Goal: Task Accomplishment & Management: Use online tool/utility

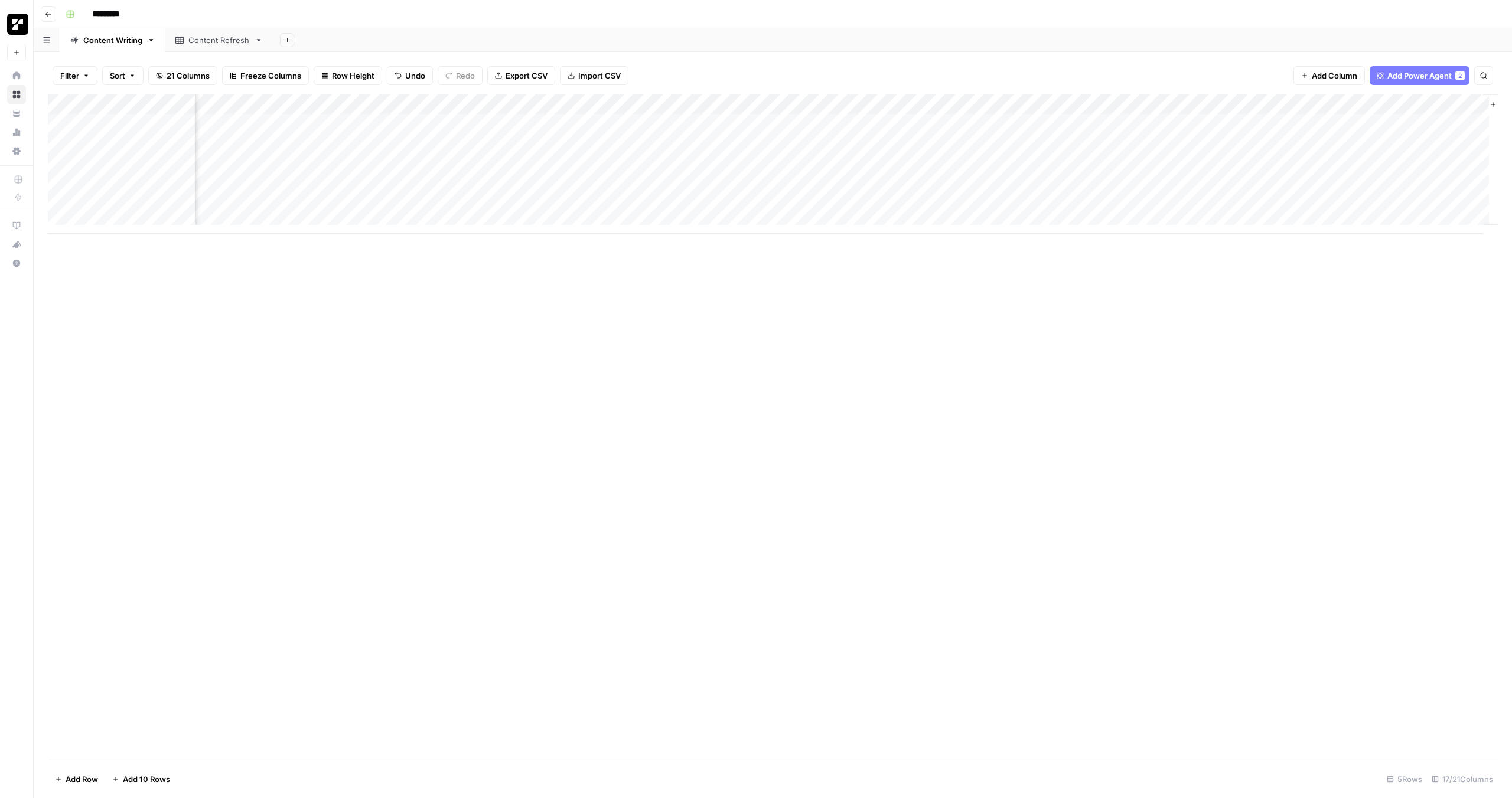
scroll to position [0, 479]
click at [858, 522] on div "Add Column" at bounding box center [773, 427] width 1449 height 665
click at [530, 148] on div "Add Column" at bounding box center [773, 164] width 1449 height 139
click at [527, 146] on div "Add Column" at bounding box center [773, 164] width 1449 height 139
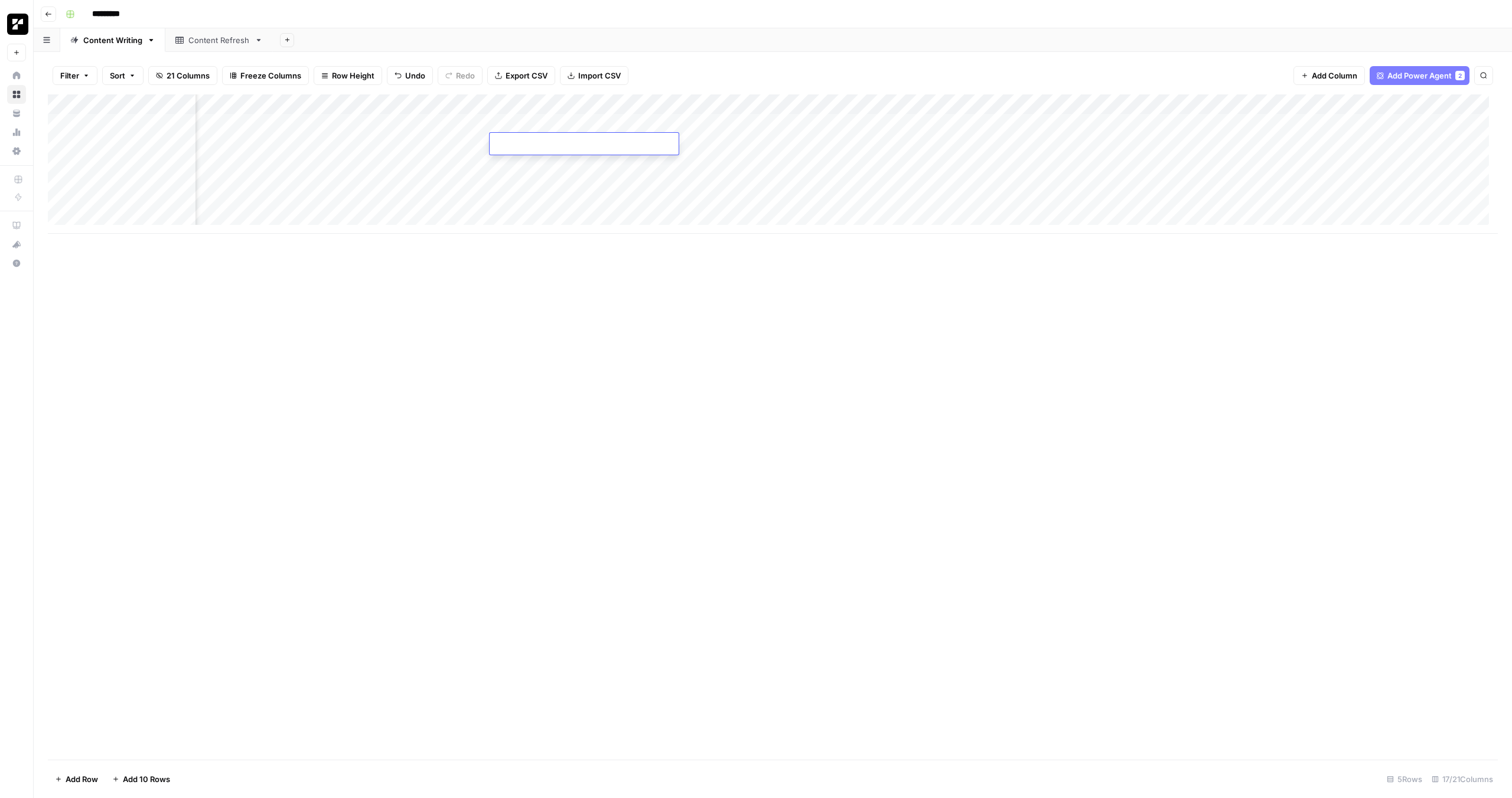
click at [527, 146] on textarea at bounding box center [584, 144] width 189 height 16
type textarea "*"
type textarea "**********"
click at [642, 298] on div "Add Column" at bounding box center [773, 427] width 1449 height 665
click at [648, 143] on div "Add Column" at bounding box center [773, 164] width 1449 height 139
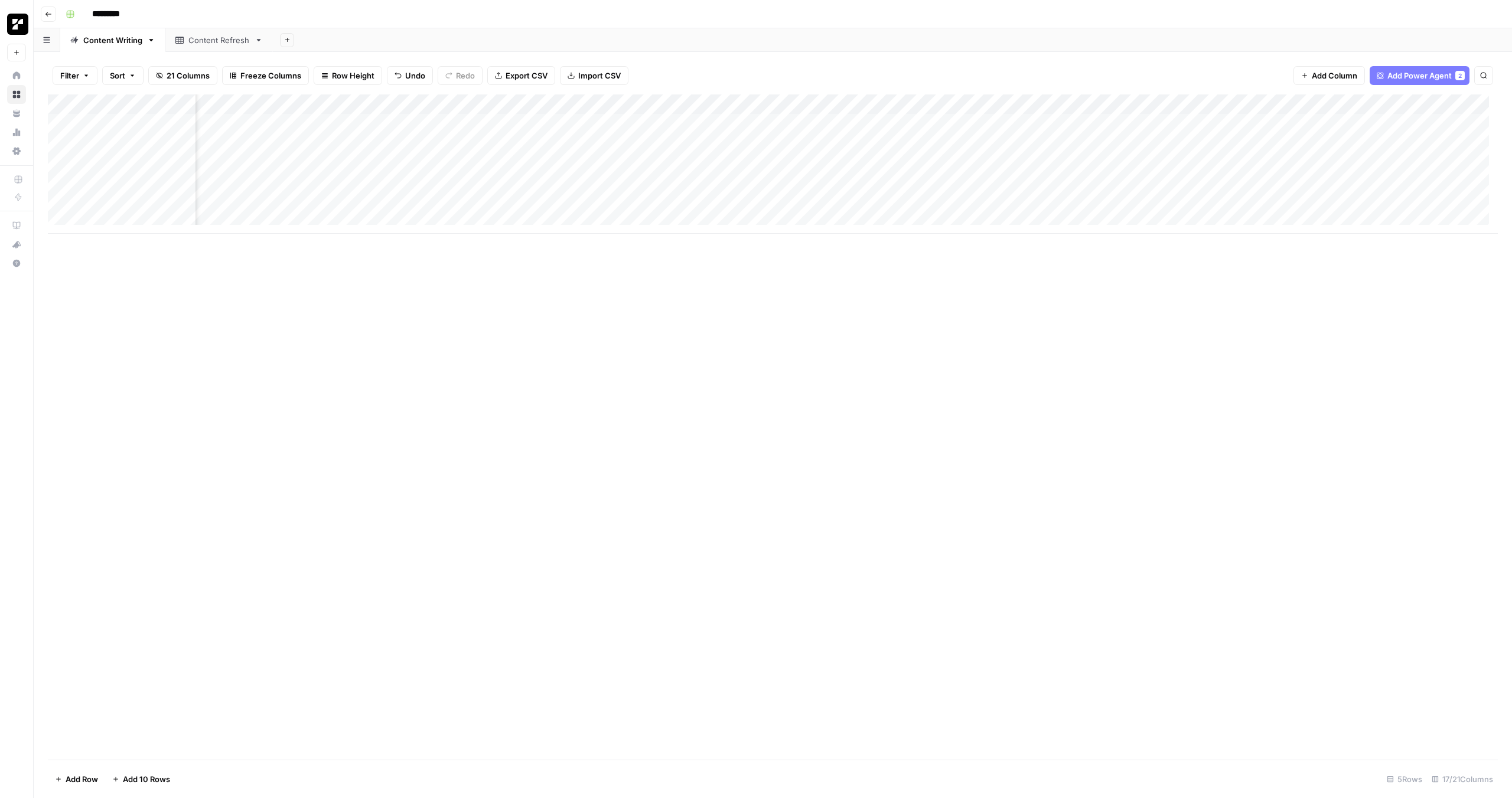
scroll to position [0, 391]
click at [399, 145] on div "Add Column" at bounding box center [773, 164] width 1449 height 139
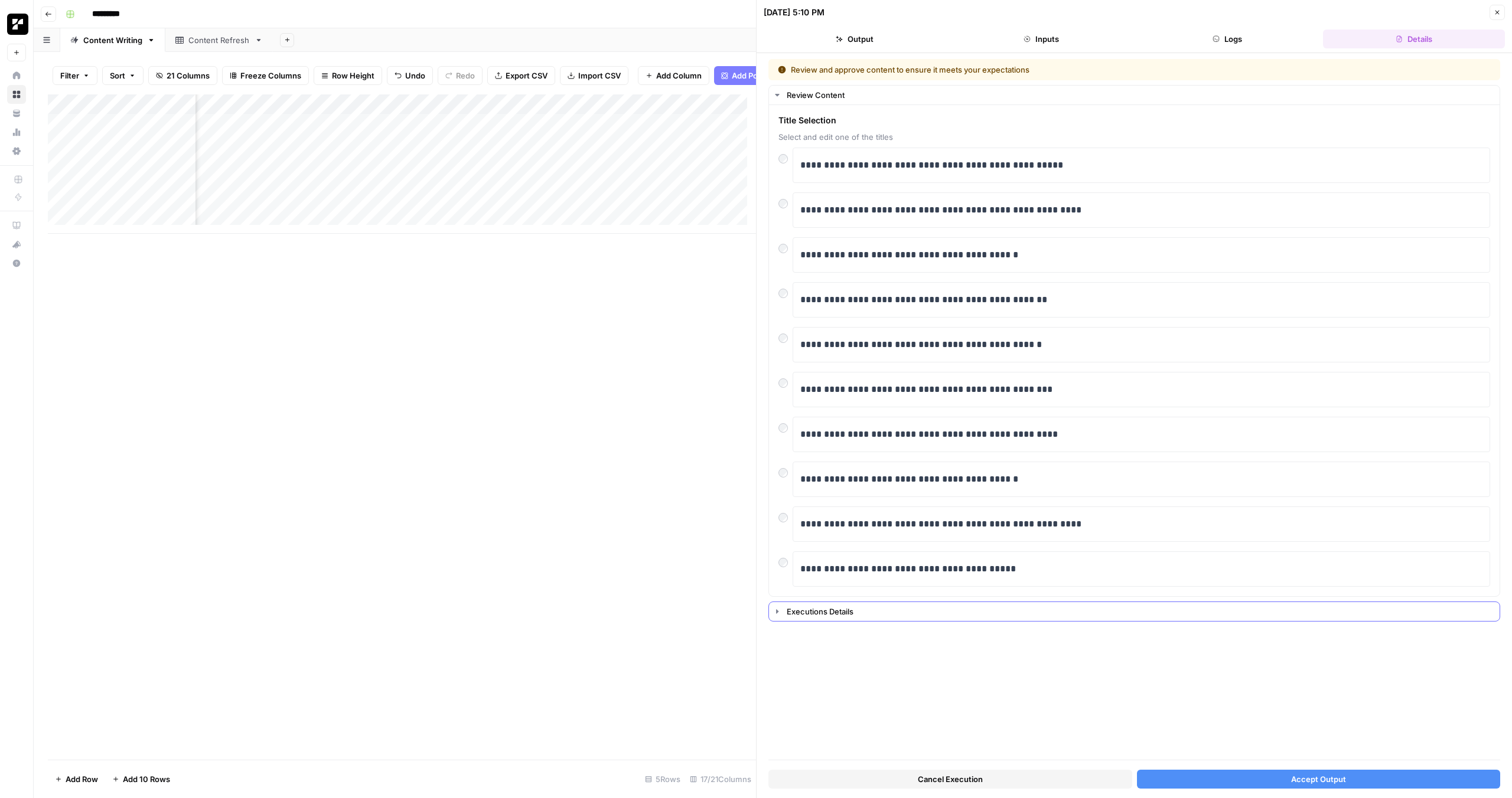
click at [835, 609] on div "Executions Details" at bounding box center [1139, 611] width 706 height 12
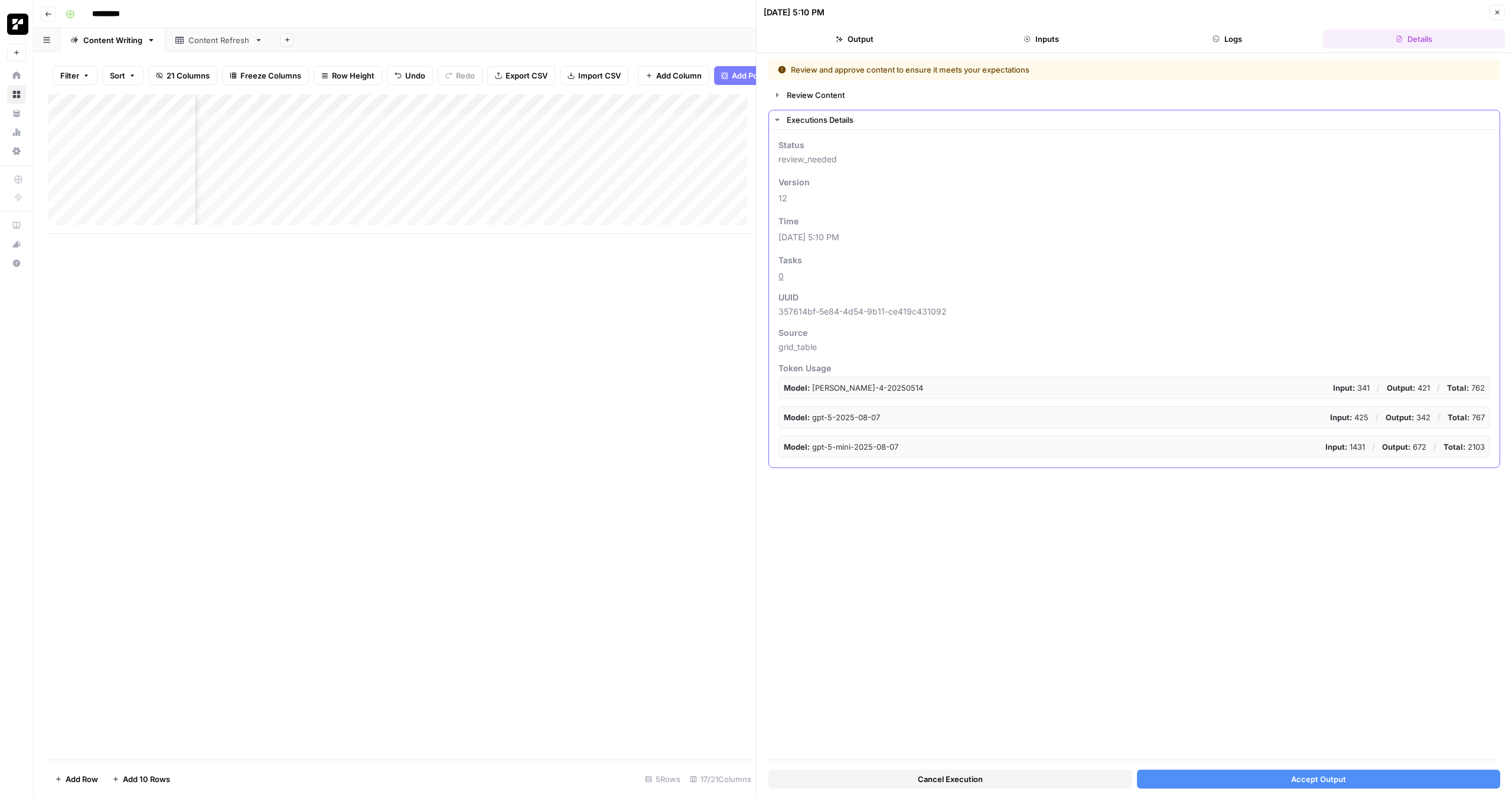
drag, startPoint x: 851, startPoint y: 385, endPoint x: 876, endPoint y: 411, distance: 36.1
click at [876, 411] on div "Model: claude-sonnet-4-20250514 Input: 341 / Output: 421 / Total: 762 Model: gp…" at bounding box center [1134, 417] width 712 height 81
click at [876, 411] on p "Model: gpt-5-2025-08-07" at bounding box center [832, 417] width 96 height 12
click at [839, 98] on div "Review Content" at bounding box center [1139, 95] width 706 height 12
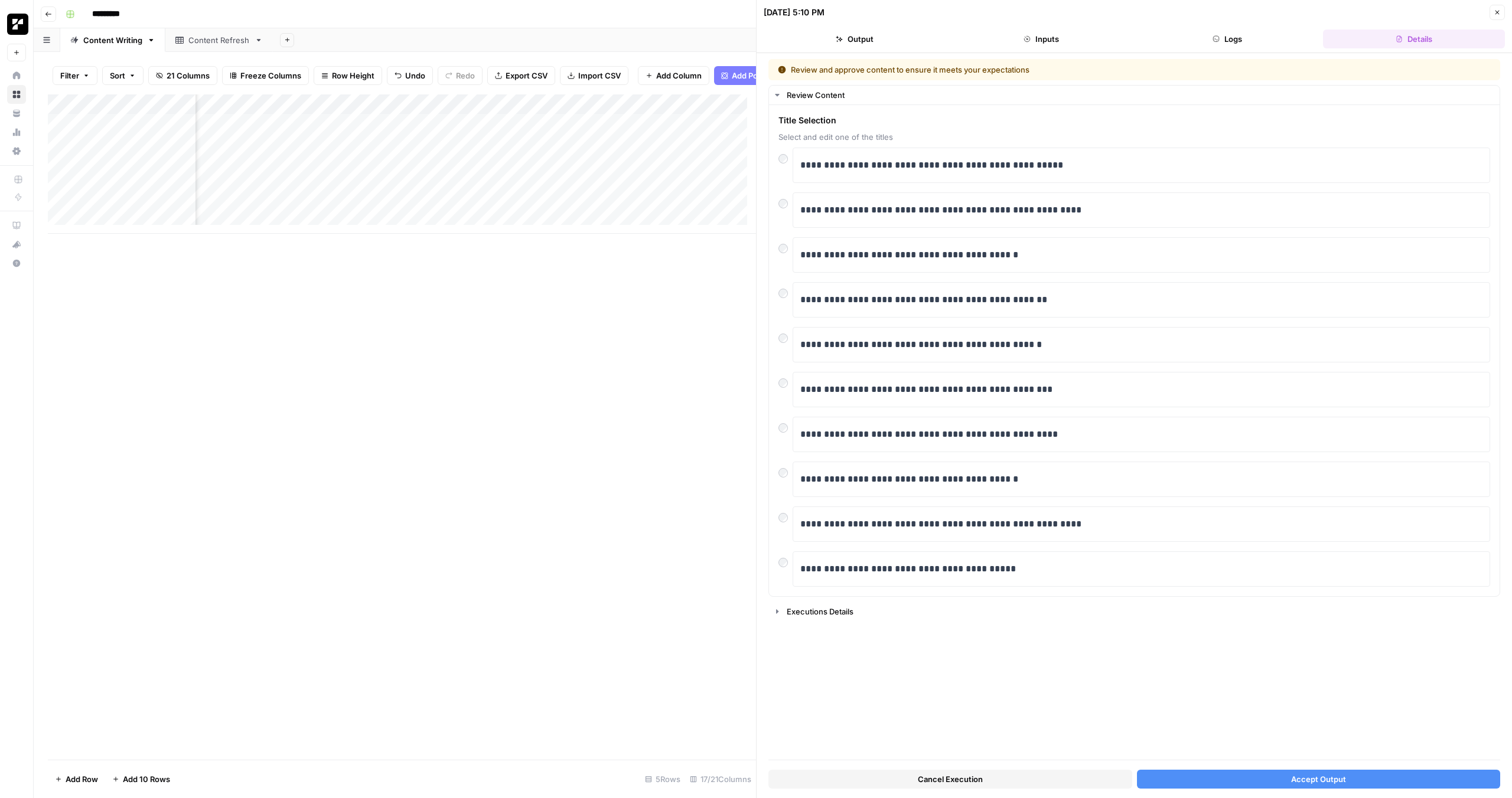
click at [1334, 771] on button "Accept Output" at bounding box center [1318, 779] width 364 height 19
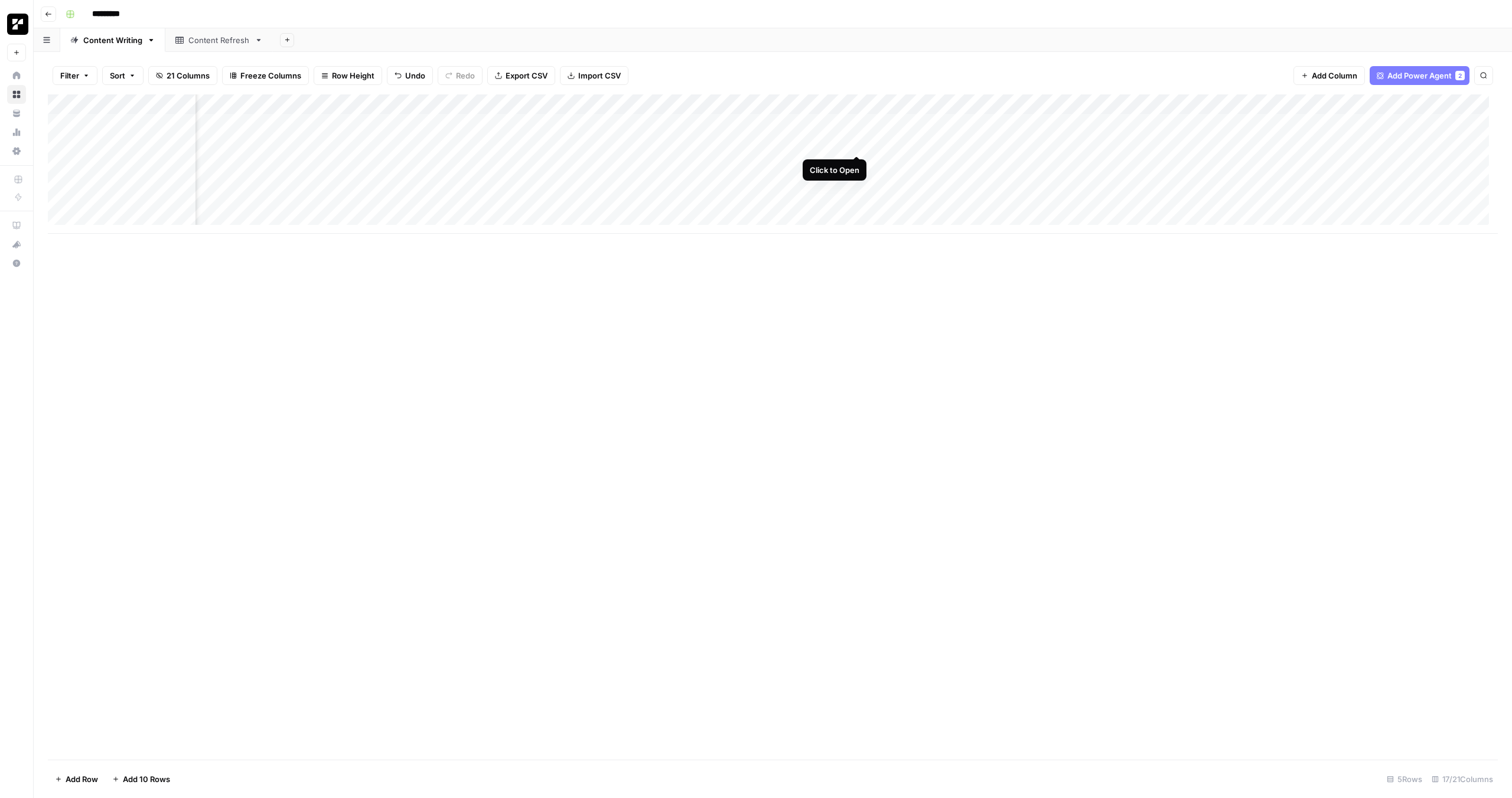
click at [855, 141] on div "Add Column" at bounding box center [773, 164] width 1449 height 139
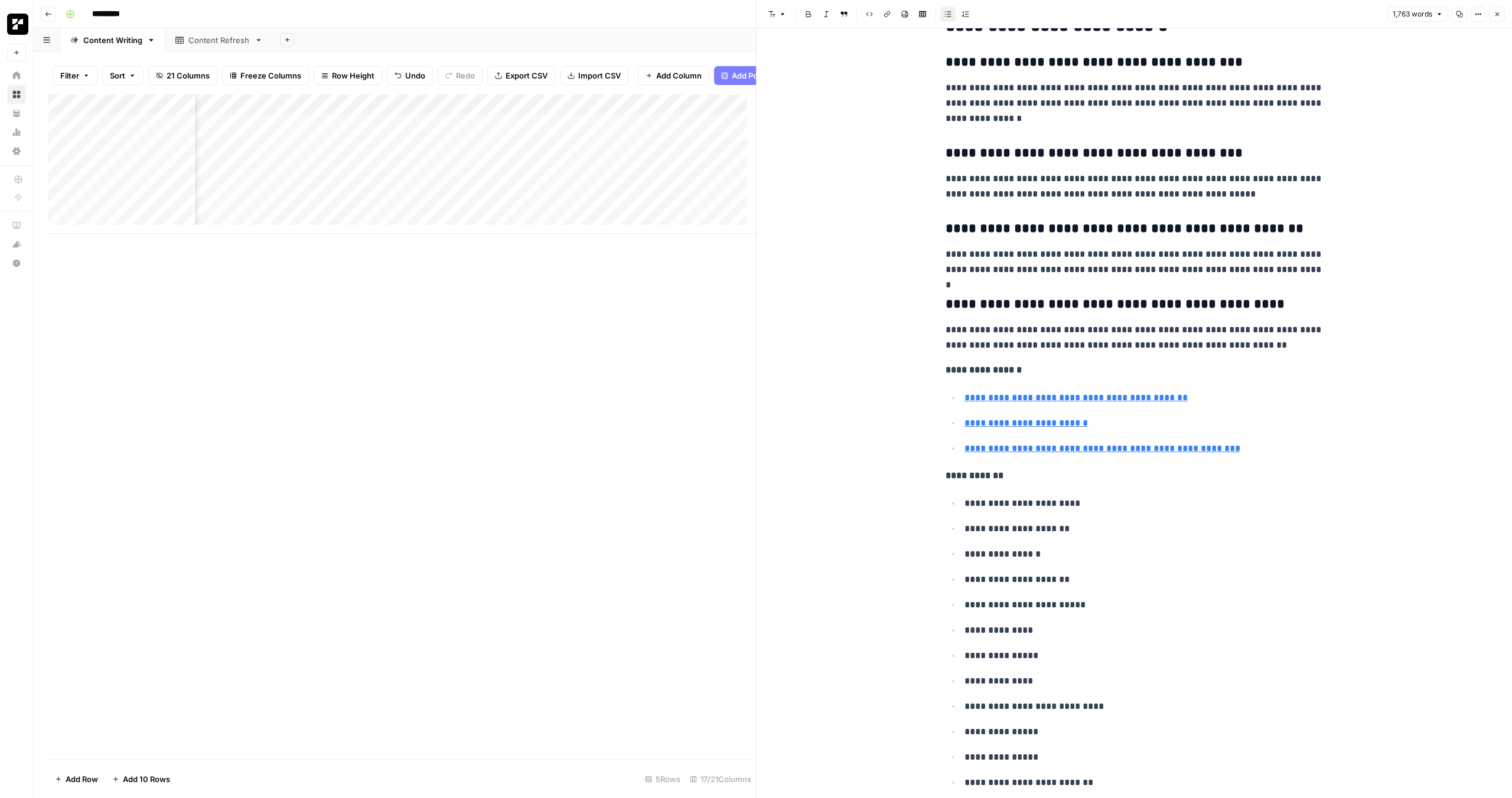
scroll to position [5208, 0]
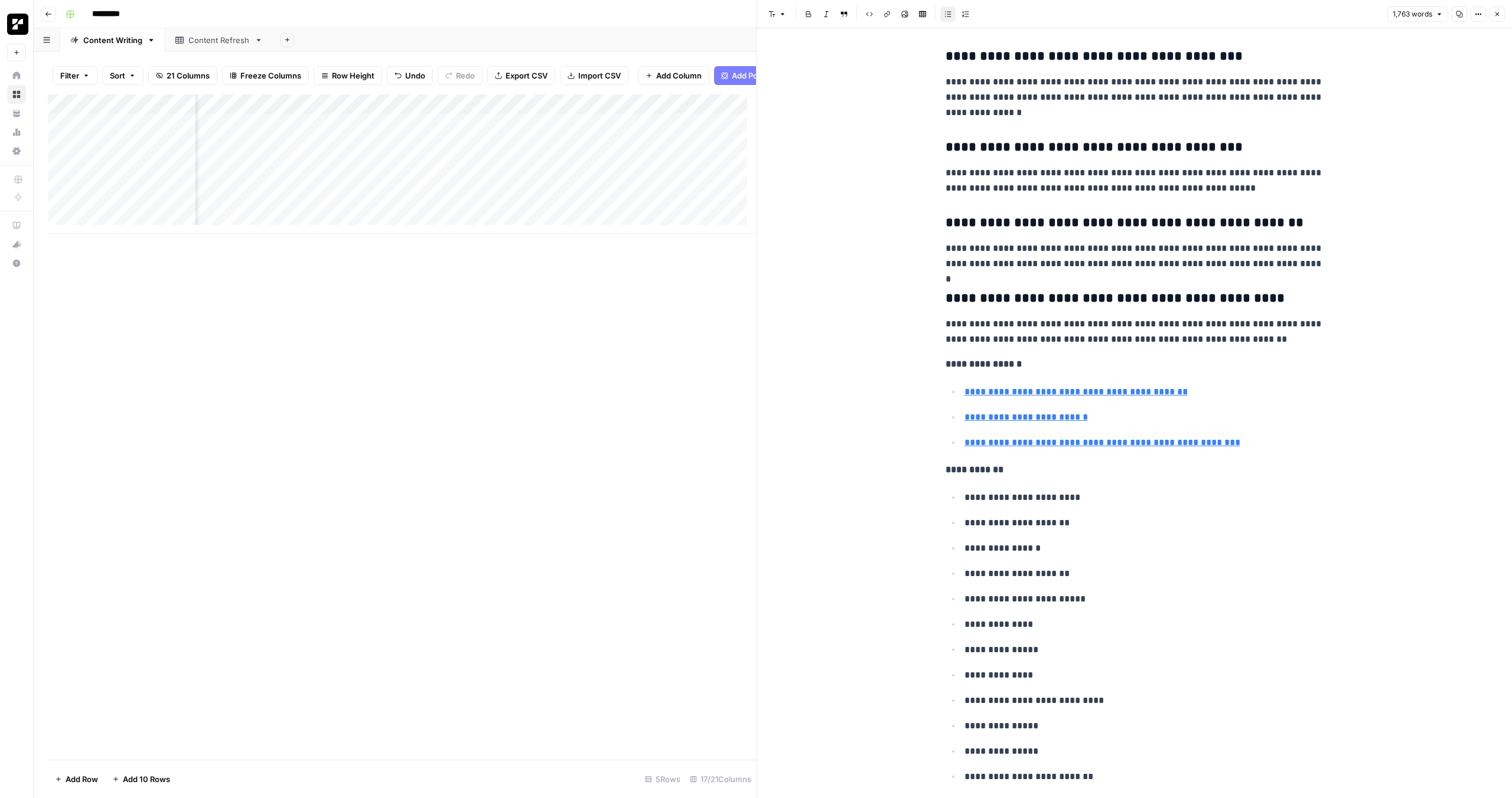
click at [662, 326] on div "Add Column" at bounding box center [402, 427] width 708 height 665
click at [432, 134] on div "Add Column" at bounding box center [402, 164] width 708 height 139
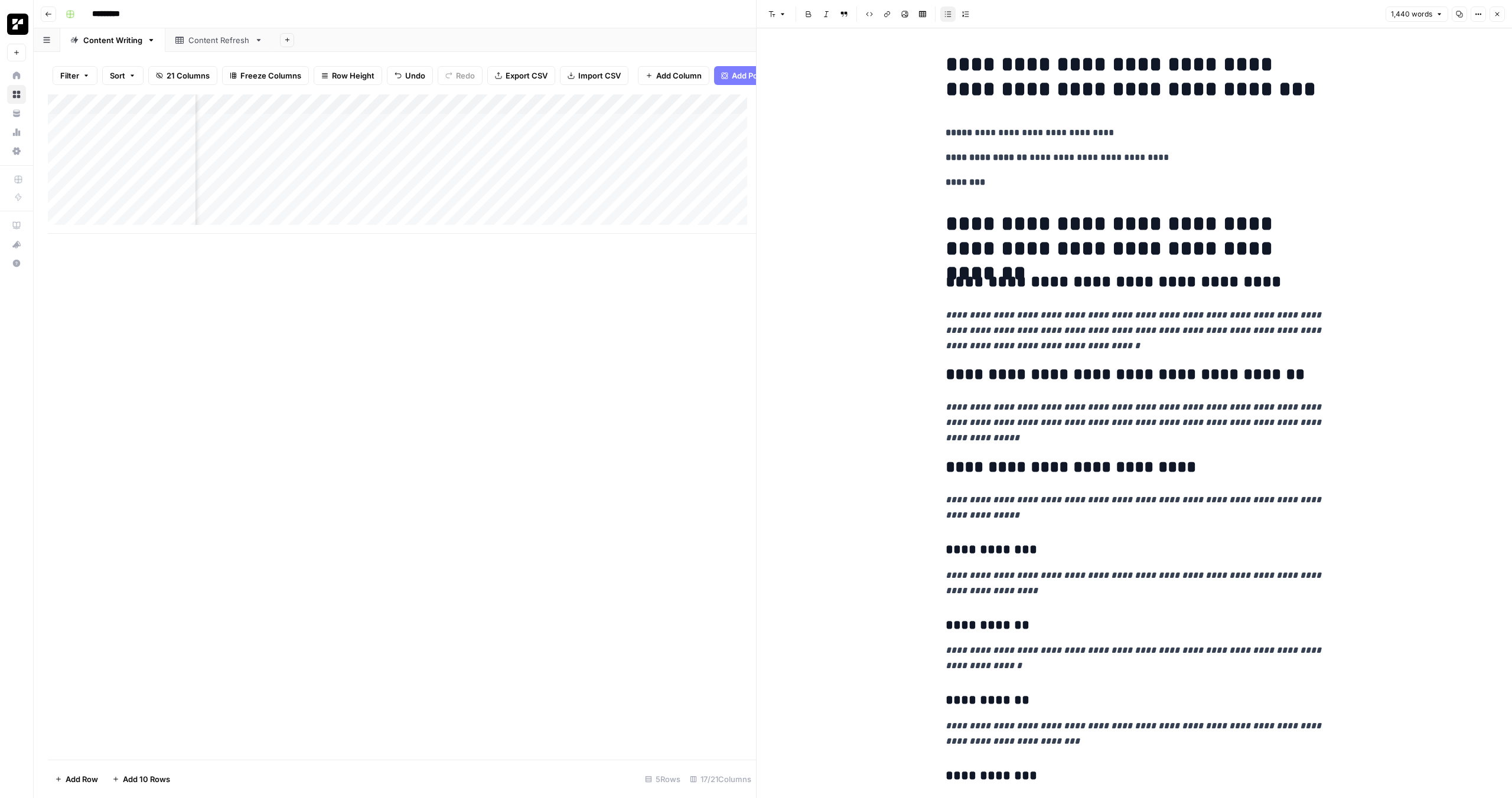
click at [431, 153] on div "Add Column" at bounding box center [402, 164] width 708 height 139
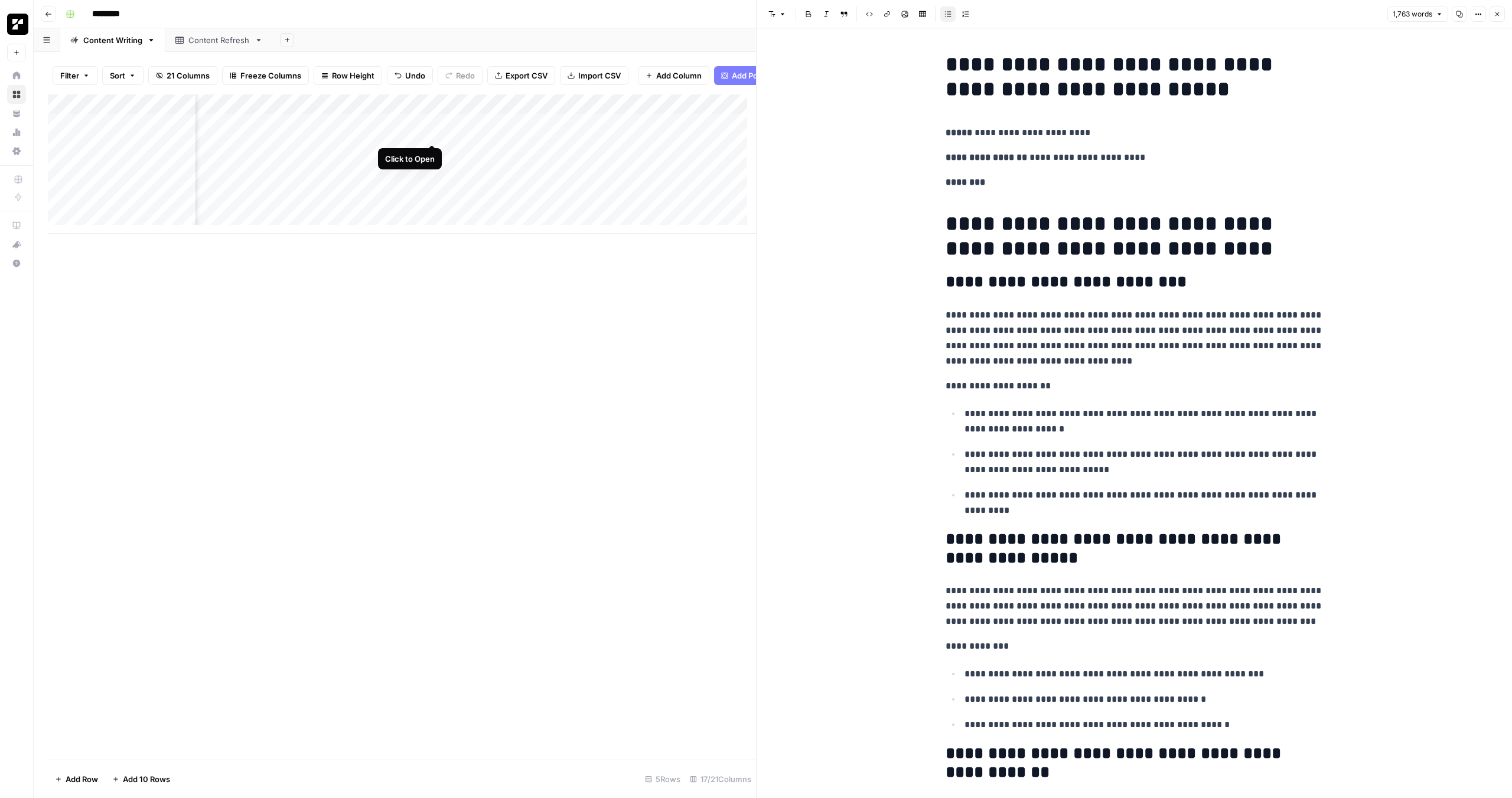
click at [430, 134] on div "Add Column" at bounding box center [402, 164] width 708 height 139
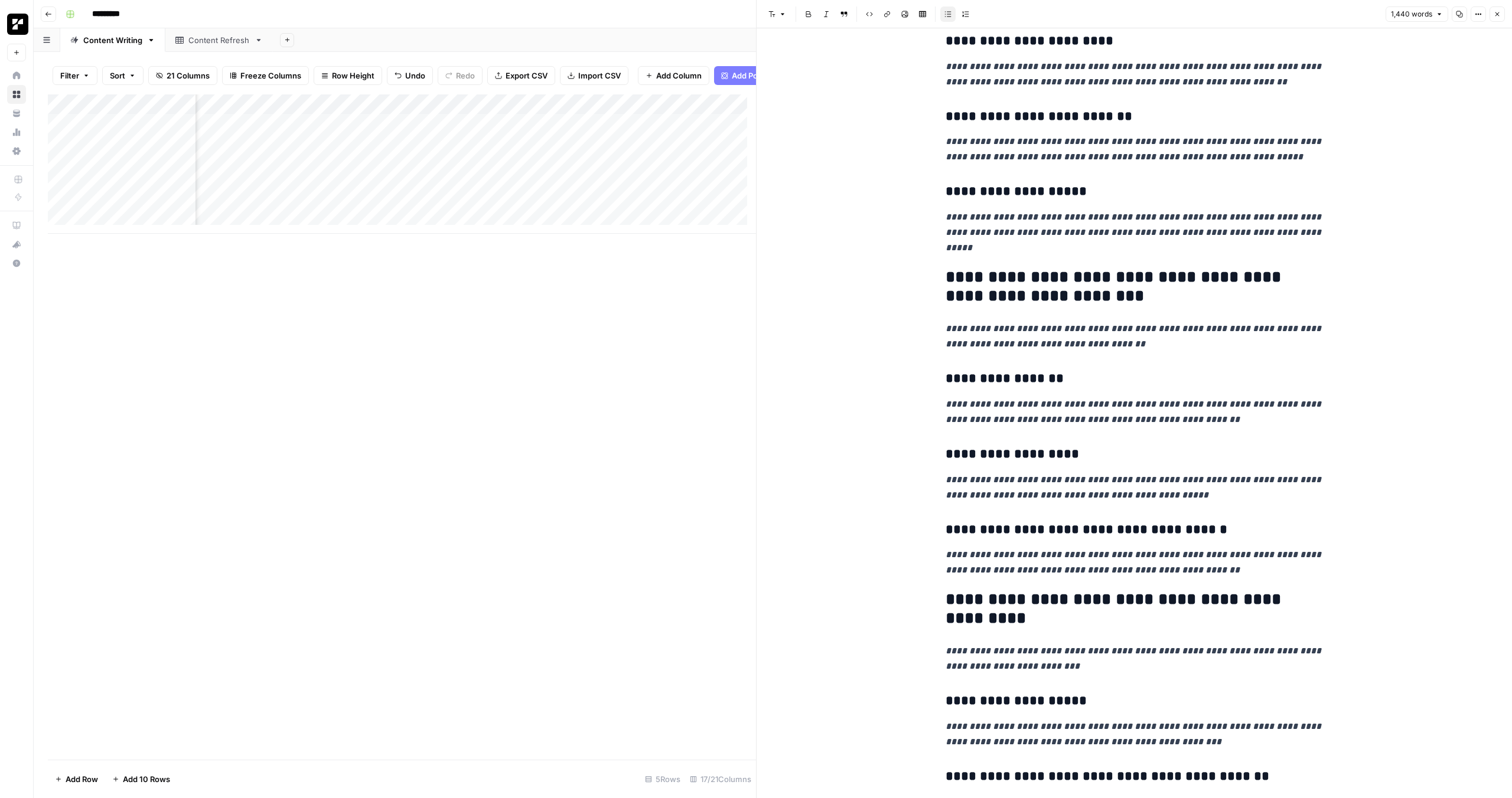
scroll to position [1986, 0]
click at [431, 149] on div "Add Column" at bounding box center [402, 164] width 708 height 139
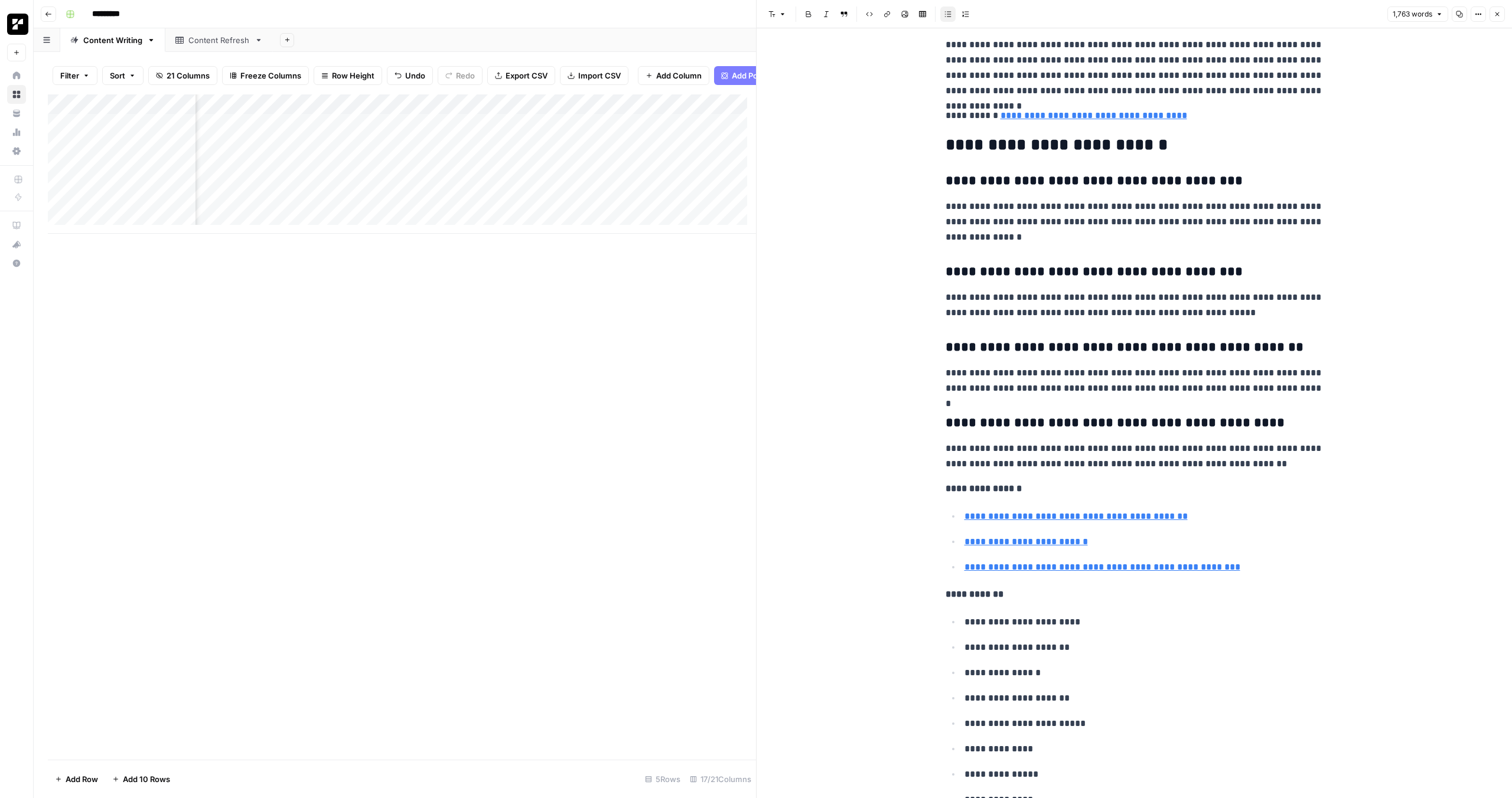
scroll to position [5086, 0]
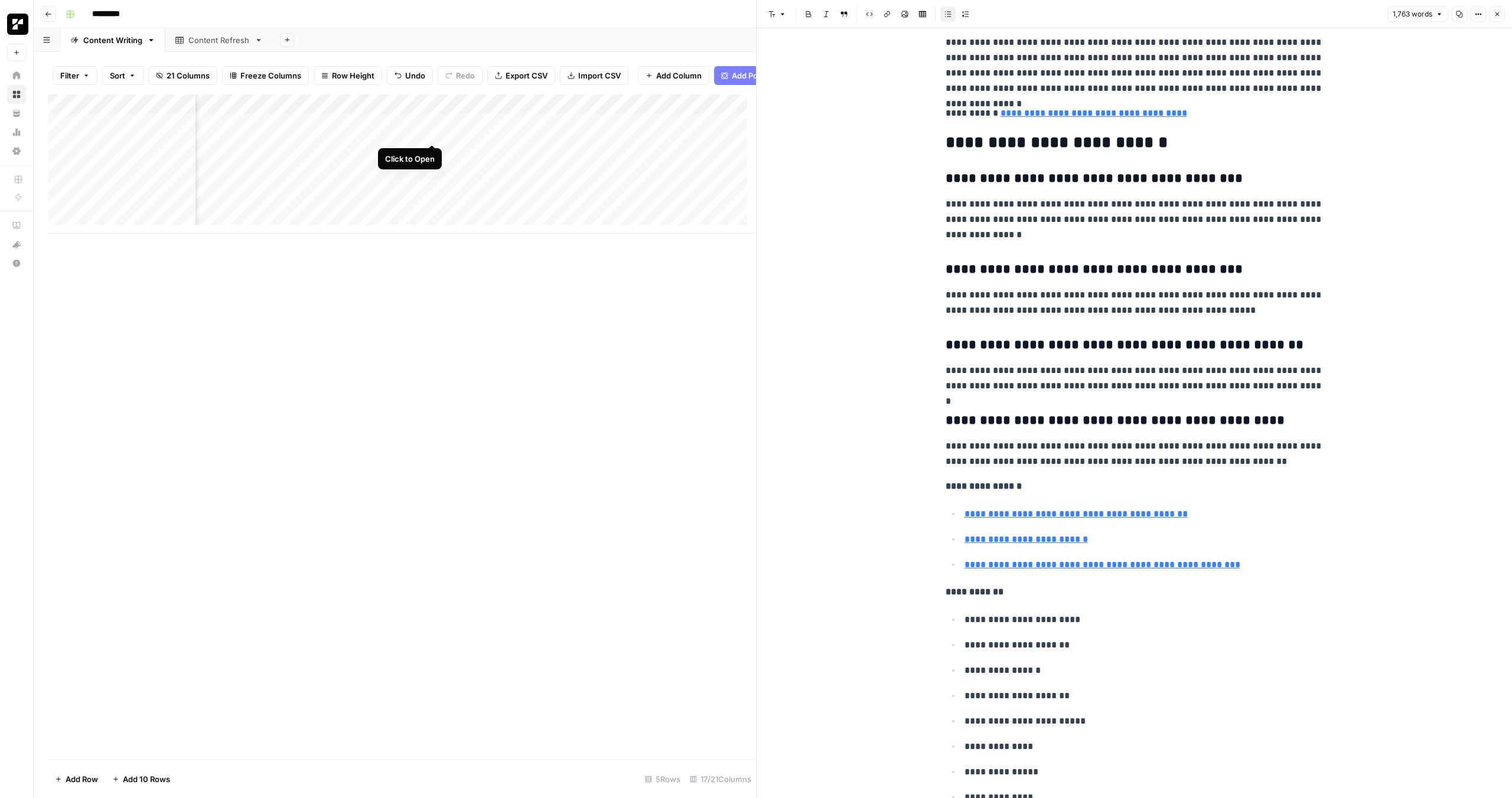
click at [432, 129] on div "Add Column" at bounding box center [402, 164] width 708 height 139
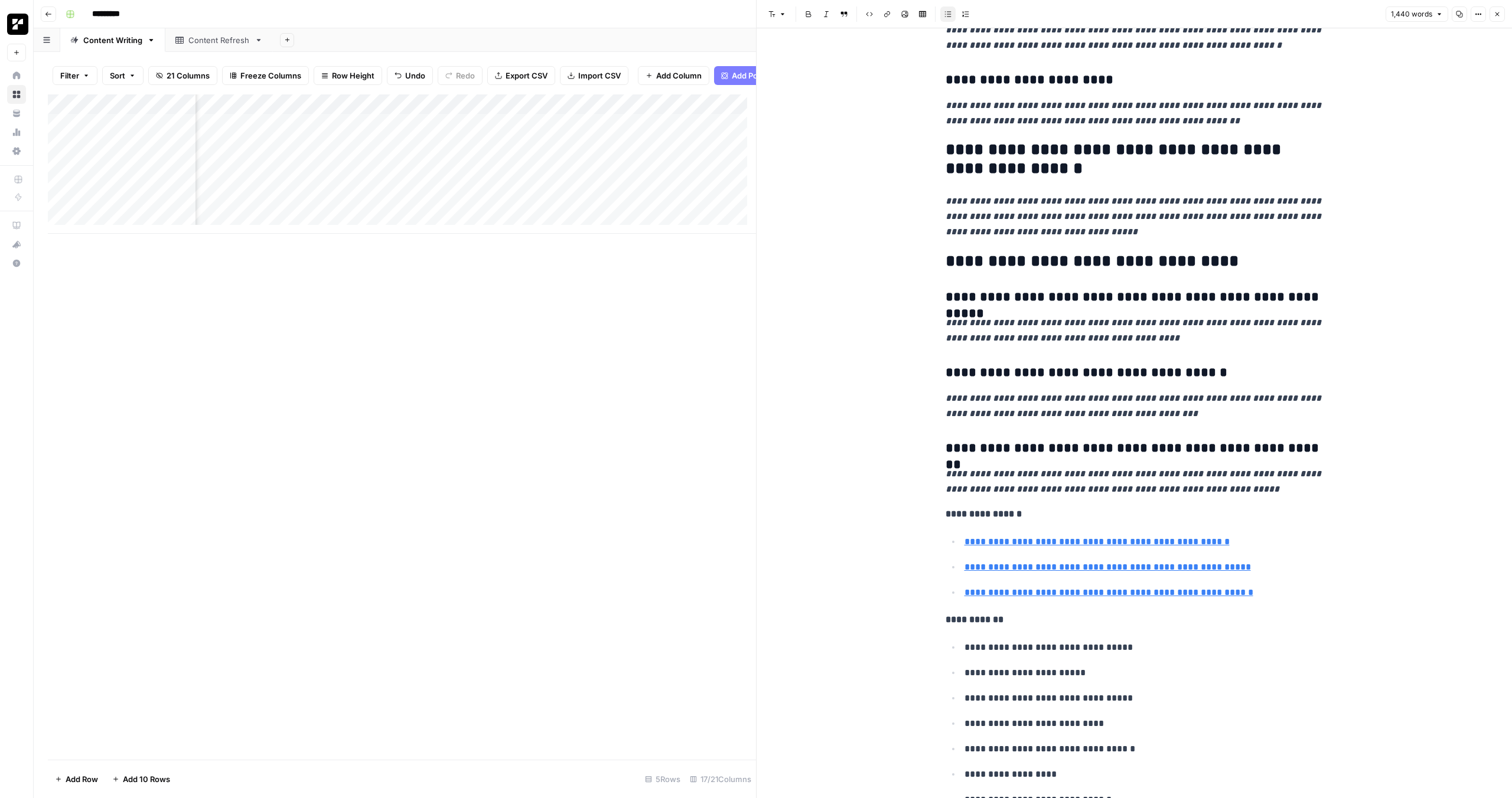
scroll to position [3491, 0]
drag, startPoint x: 1027, startPoint y: 223, endPoint x: 1119, endPoint y: 397, distance: 196.8
click at [1119, 470] on em "**********" at bounding box center [1134, 482] width 378 height 24
click at [1116, 441] on h3 "**********" at bounding box center [1134, 448] width 378 height 16
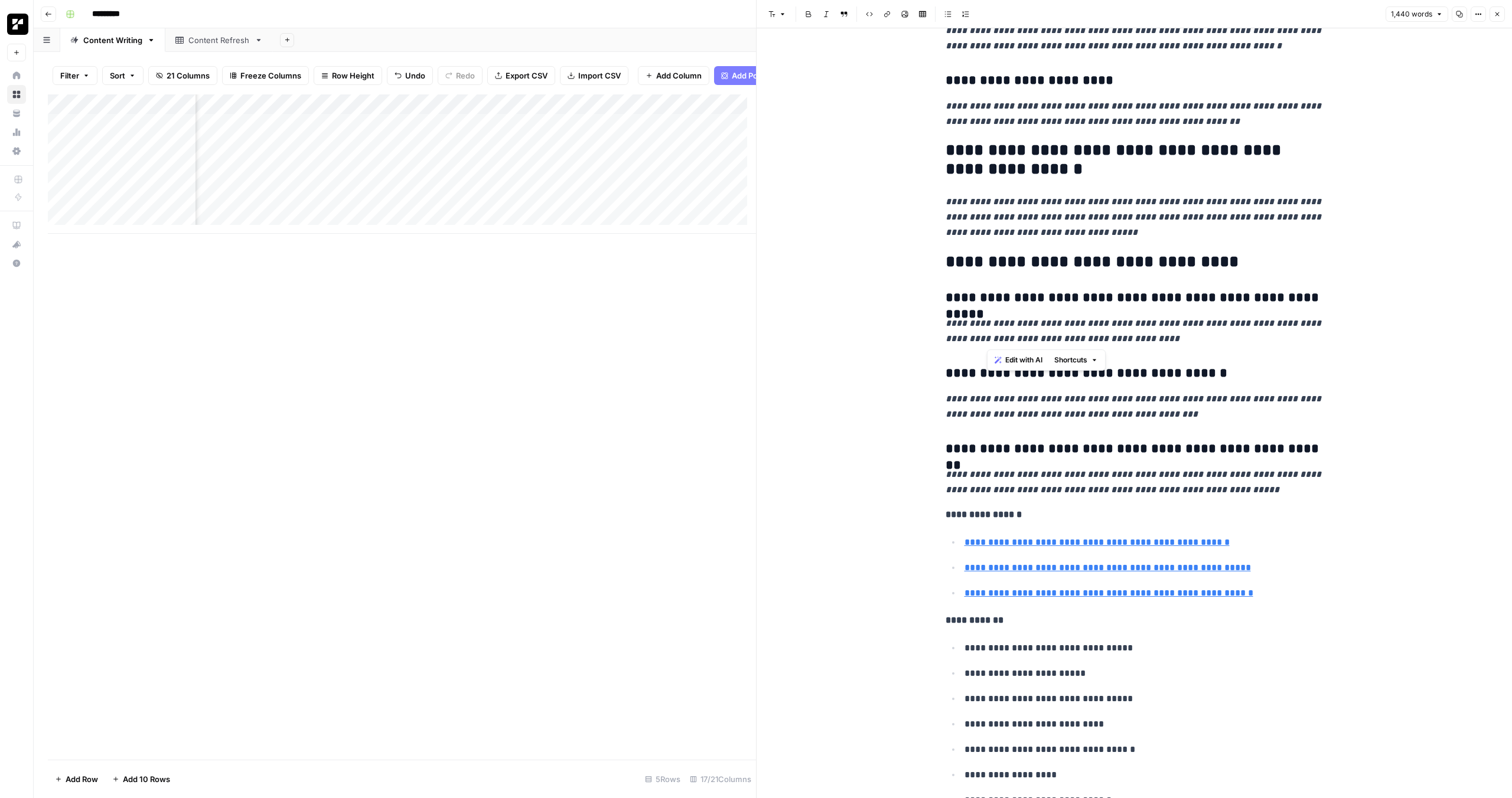
drag, startPoint x: 983, startPoint y: 214, endPoint x: 1047, endPoint y: 339, distance: 140.4
click at [1047, 394] on em "**********" at bounding box center [1134, 406] width 378 height 24
click at [1021, 365] on h3 "**********" at bounding box center [1134, 373] width 378 height 16
click at [429, 153] on div "Add Column" at bounding box center [402, 164] width 708 height 139
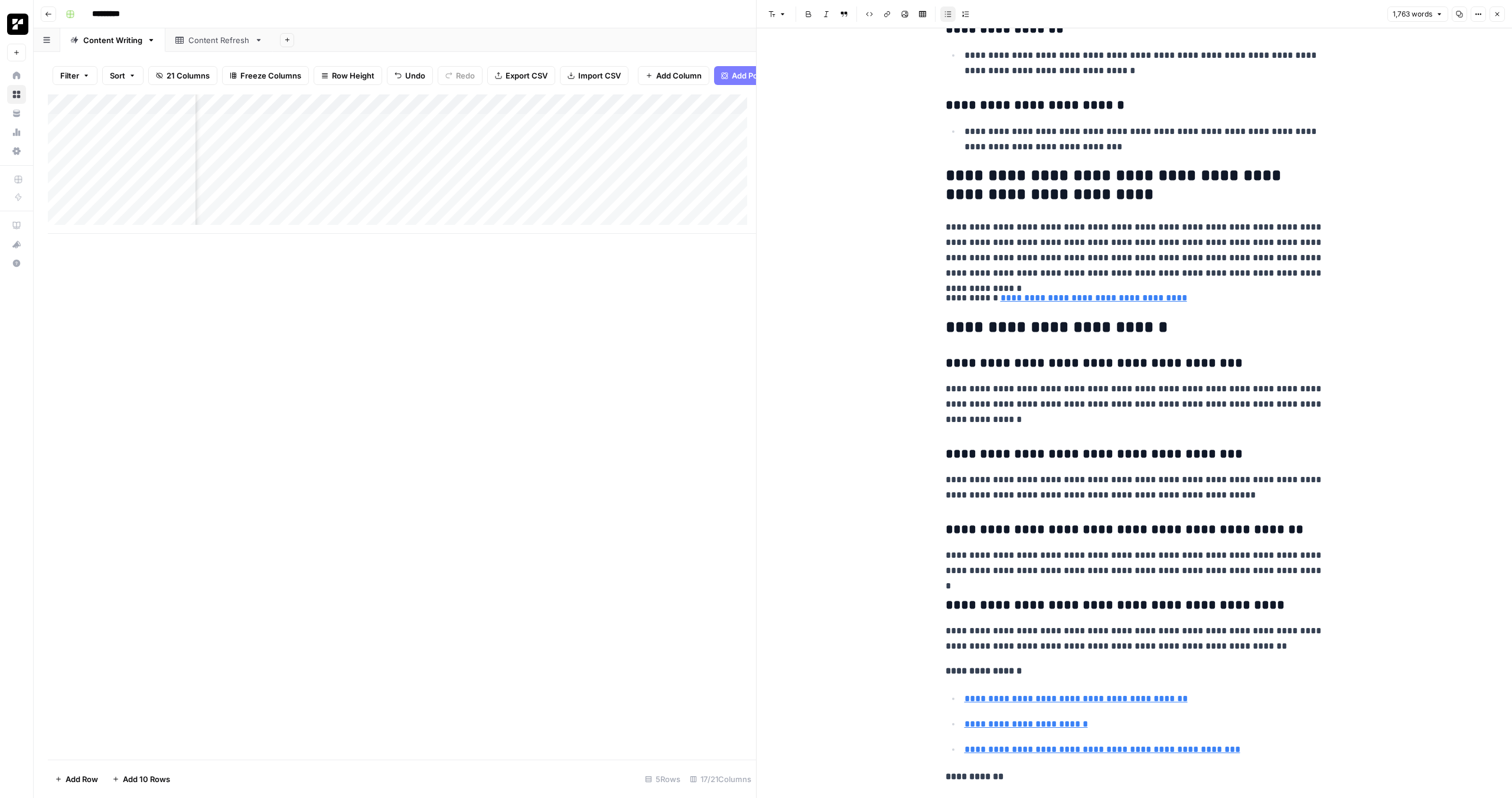
scroll to position [0, 563]
click at [685, 133] on div "Add Column" at bounding box center [402, 164] width 708 height 139
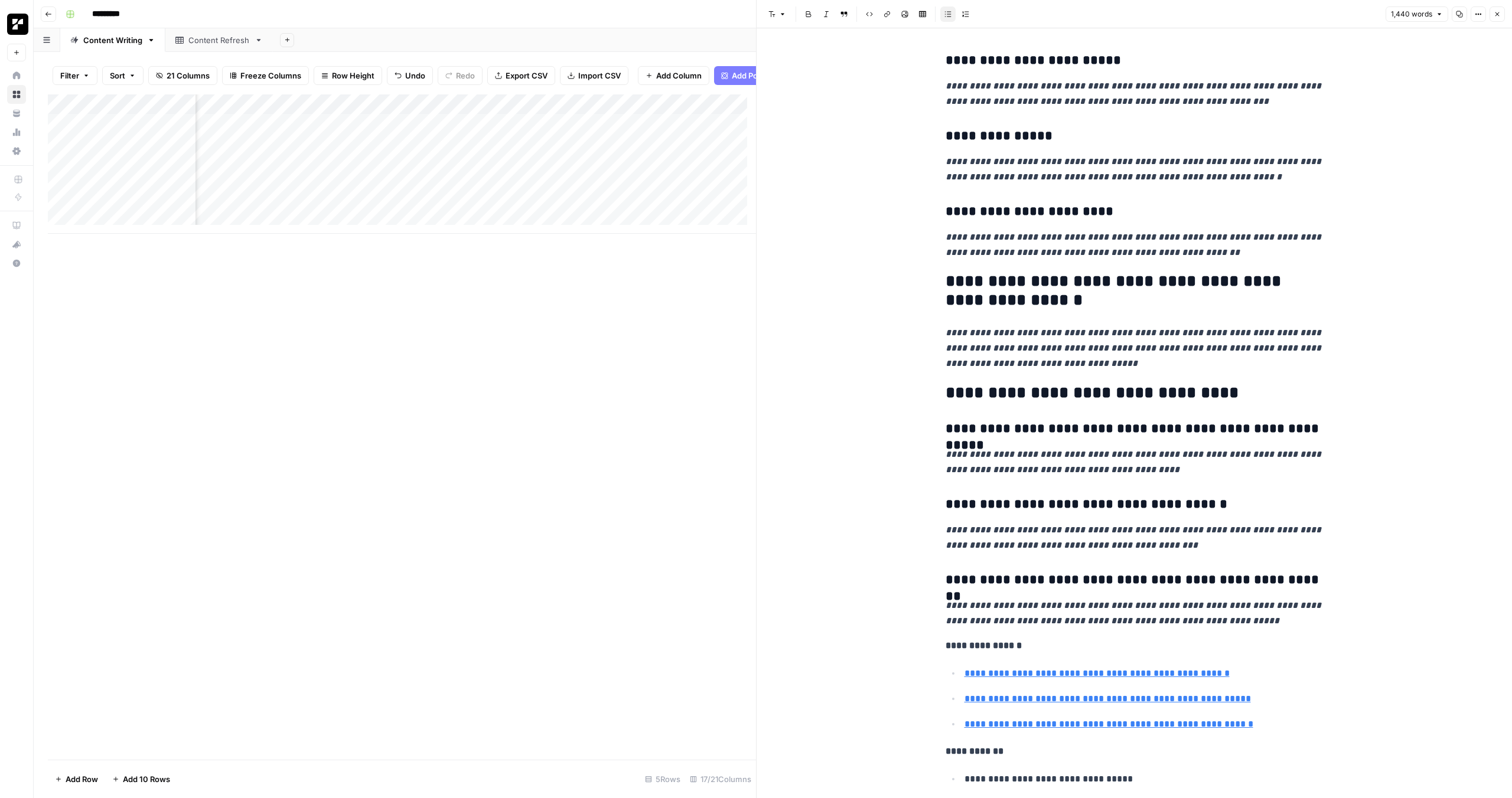
scroll to position [3361, 0]
drag, startPoint x: 1069, startPoint y: 384, endPoint x: 1120, endPoint y: 519, distance: 144.3
click at [1118, 571] on h3 "**********" at bounding box center [1134, 579] width 378 height 16
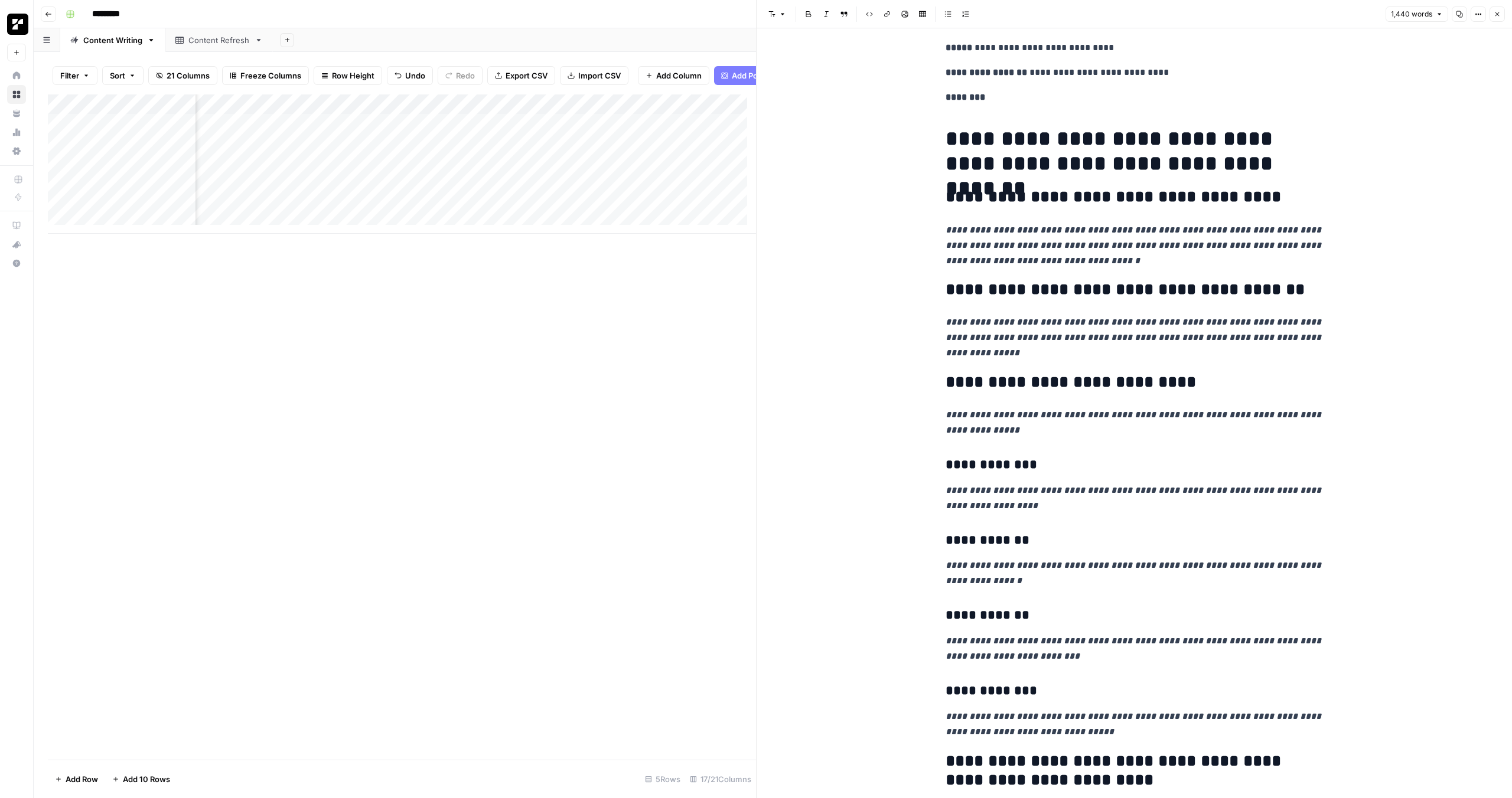
scroll to position [0, 0]
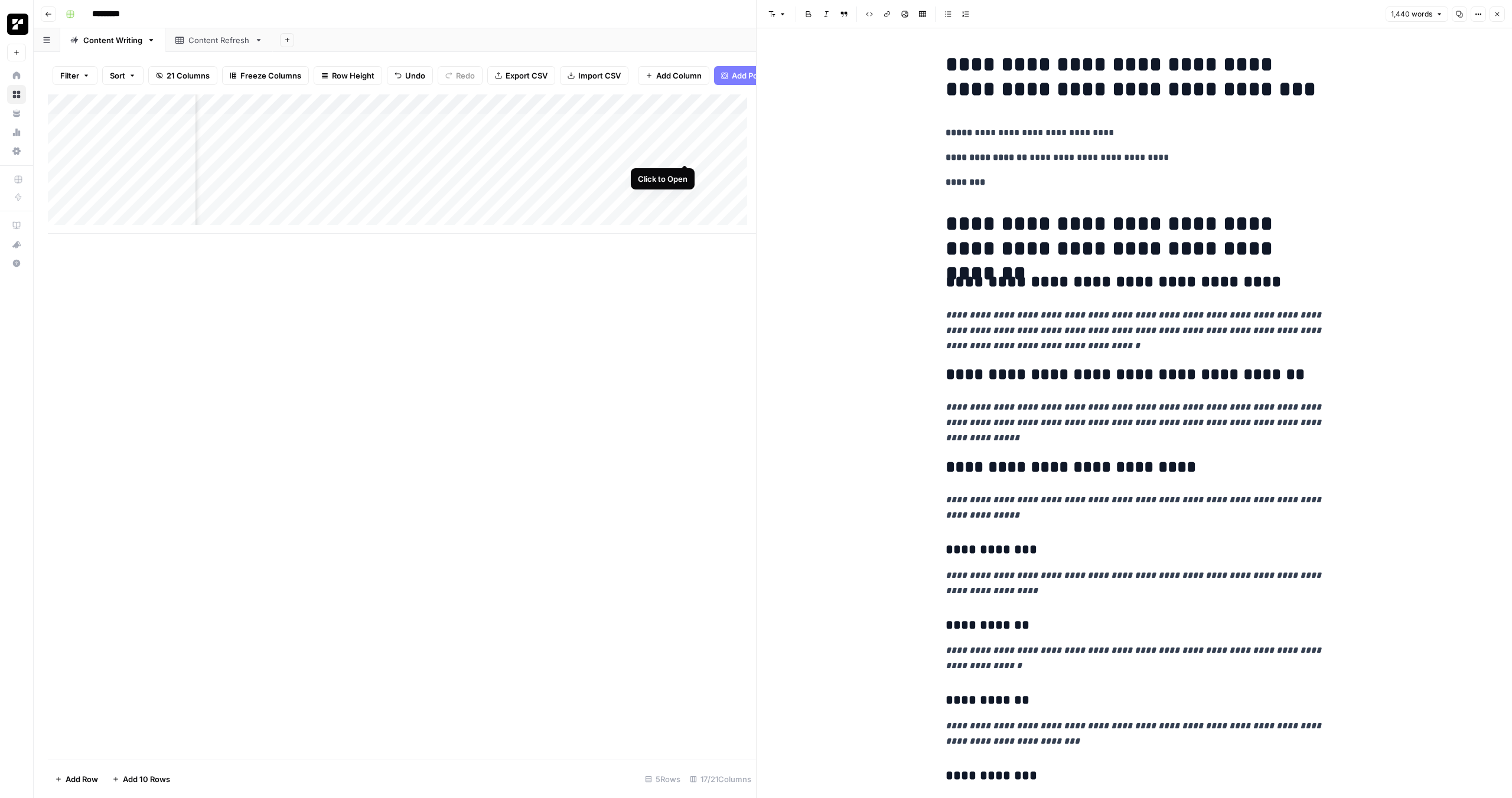
click at [680, 152] on div "Add Column" at bounding box center [402, 164] width 708 height 139
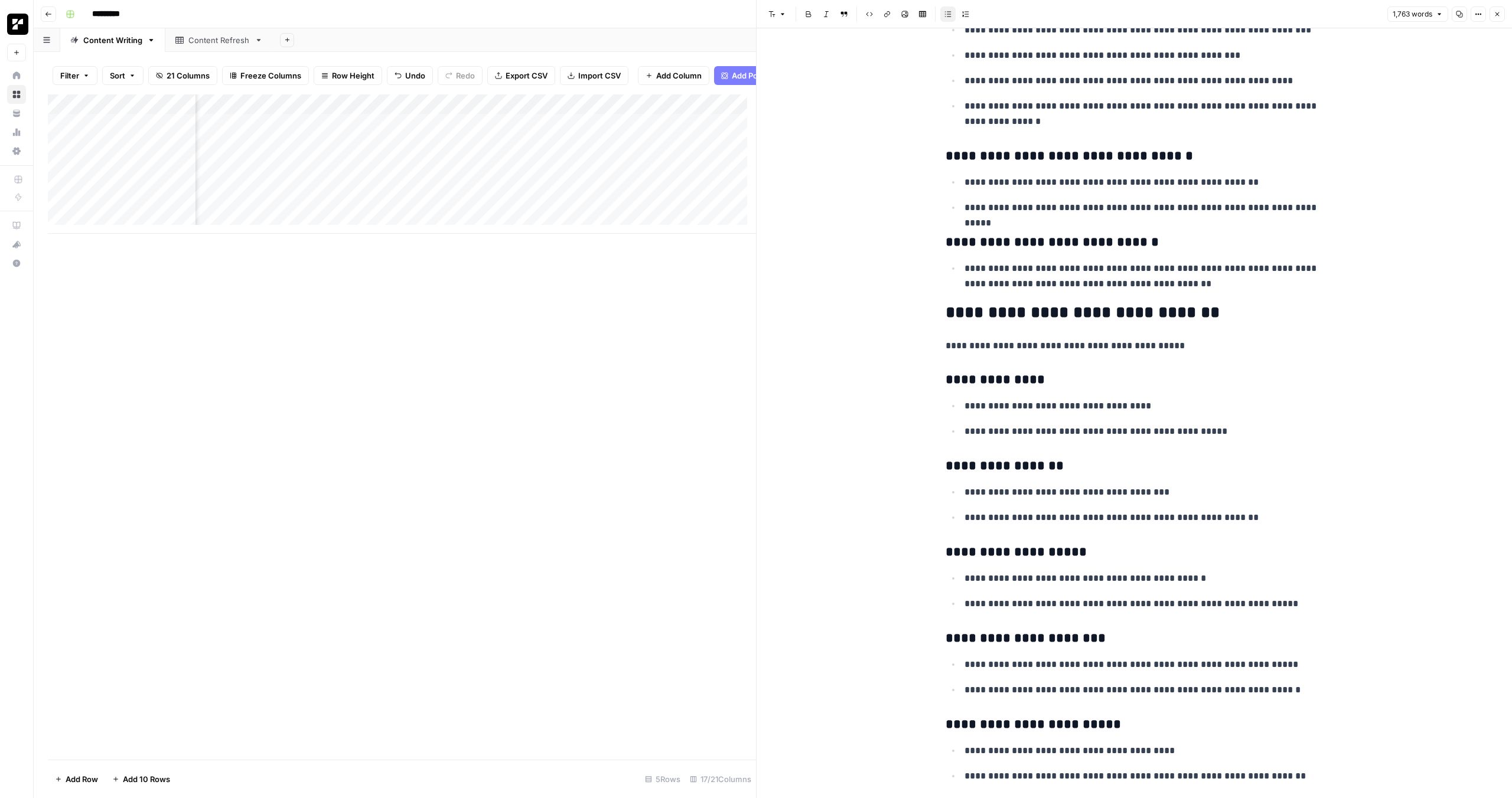
scroll to position [3167, 0]
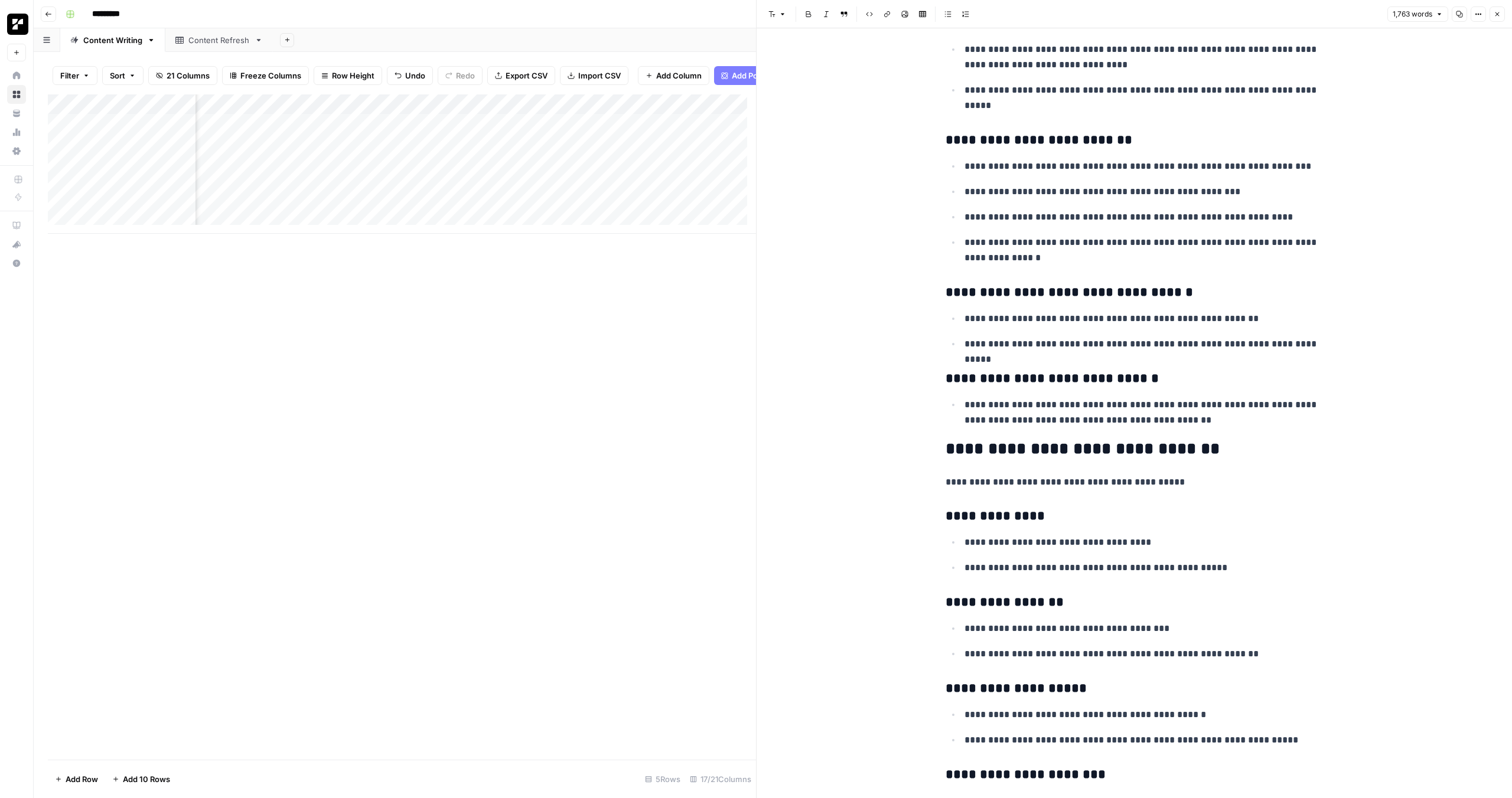
drag, startPoint x: 988, startPoint y: 445, endPoint x: 1142, endPoint y: 452, distance: 154.2
click at [1142, 452] on h2 "**********" at bounding box center [1134, 449] width 378 height 19
drag, startPoint x: 1255, startPoint y: 454, endPoint x: 924, endPoint y: 449, distance: 331.0
click at [924, 449] on div "**********" at bounding box center [1134, 313] width 756 height 6903
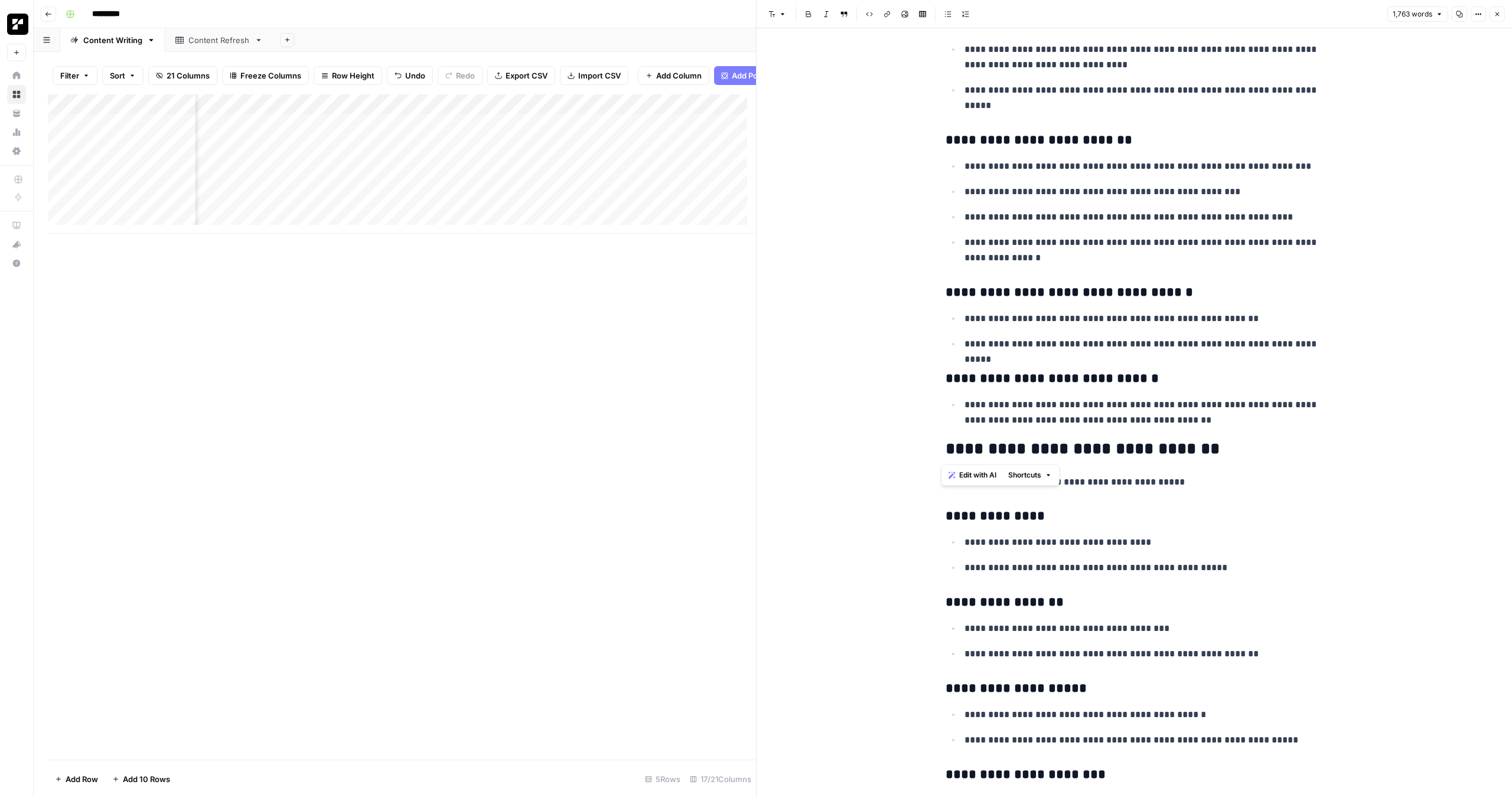
copy h2 "**********"
click at [1077, 361] on div "**********" at bounding box center [1134, 303] width 392 height 6847
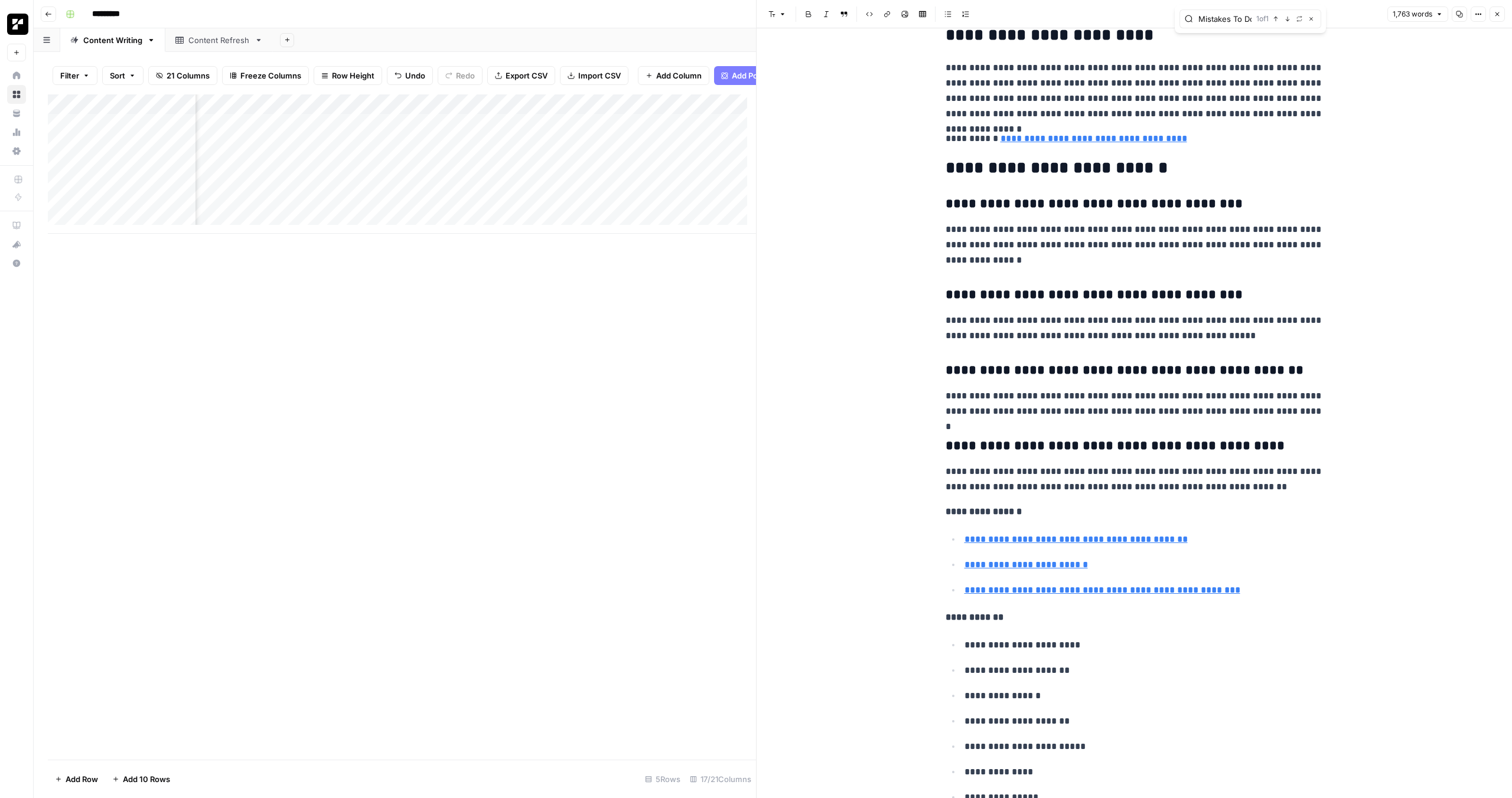
scroll to position [5062, 0]
type input "H2: Common CTA Mistakes To Dodge"
click at [687, 132] on div "Add Column" at bounding box center [402, 164] width 708 height 139
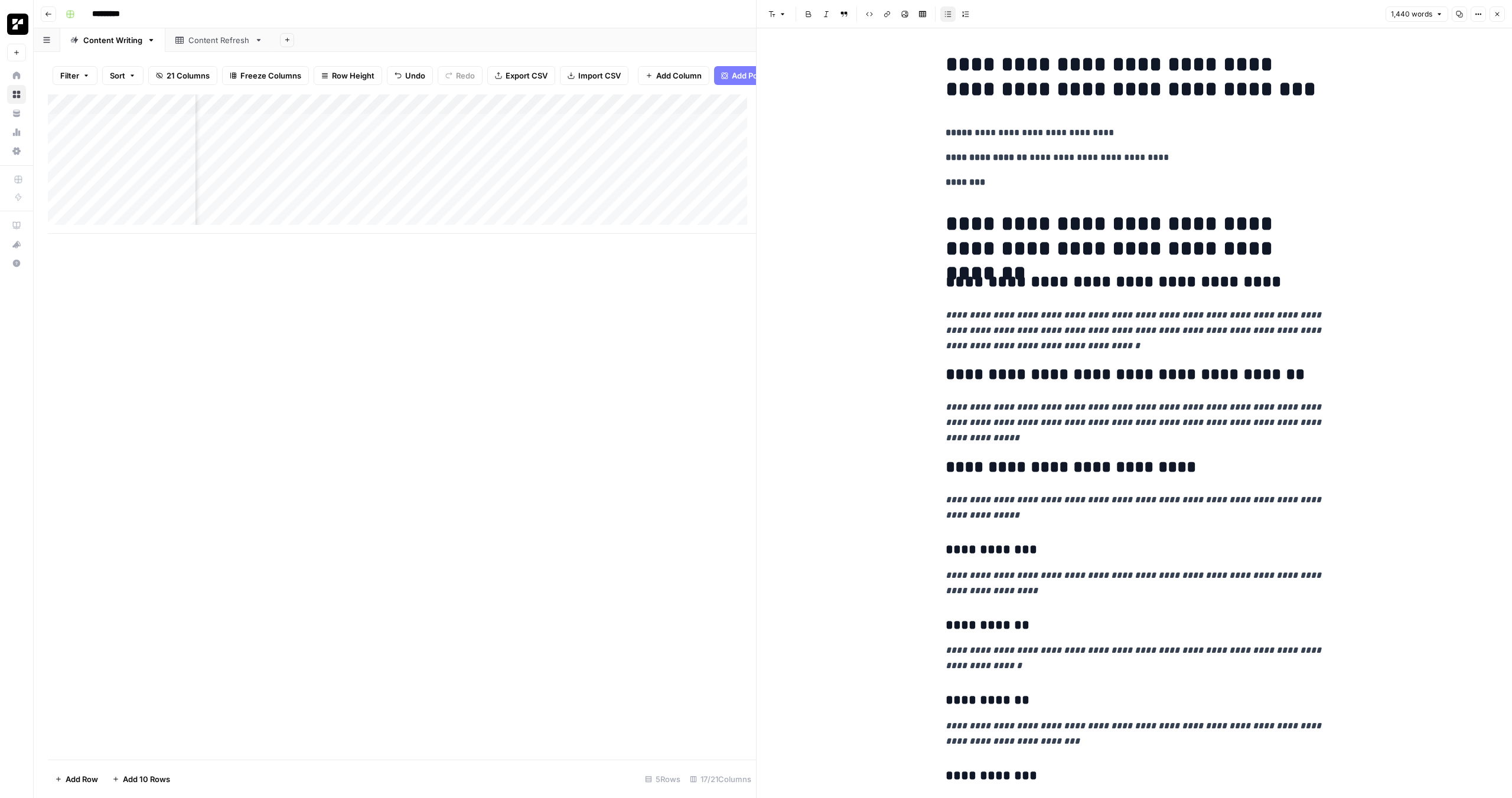
click at [1264, 160] on p "**********" at bounding box center [1134, 158] width 378 height 15
type input "H2: Common CTA Mistakes To Dodge"
drag, startPoint x: 1263, startPoint y: 33, endPoint x: 1186, endPoint y: 26, distance: 77.3
click at [1186, 26] on div "H2: Common CTA Mistakes To Dodge Not found Close" at bounding box center [1250, 31] width 142 height 19
click at [1221, 26] on input "H2: Common CTA Mistakes To Dodge" at bounding box center [1232, 31] width 69 height 12
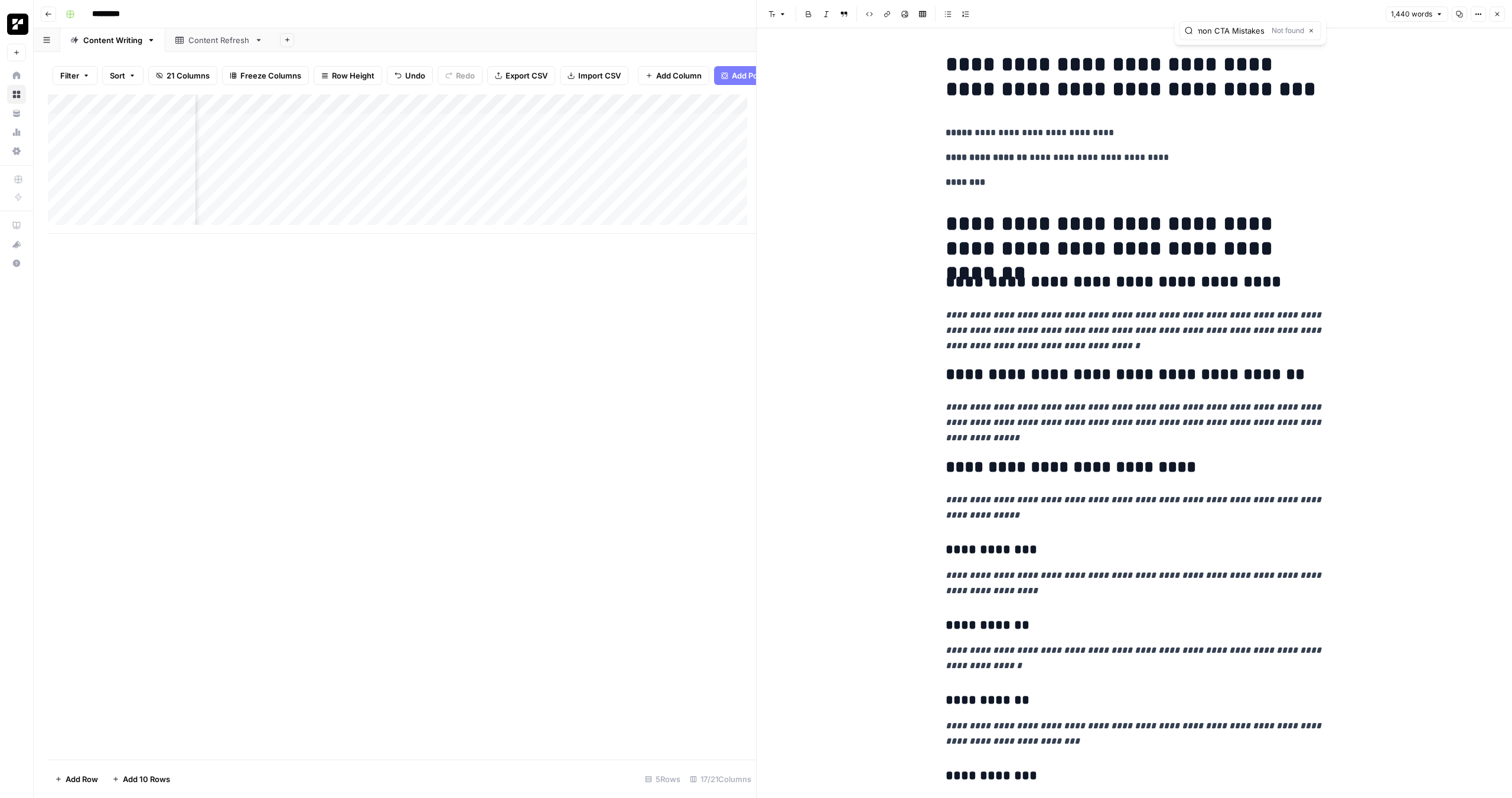
scroll to position [0, 68]
drag, startPoint x: 1199, startPoint y: 30, endPoint x: 1279, endPoint y: 33, distance: 80.1
click at [1279, 33] on div "H2: Common CTA Mistakes To Dodge Not found Close" at bounding box center [1250, 31] width 142 height 19
type input "FAQ"
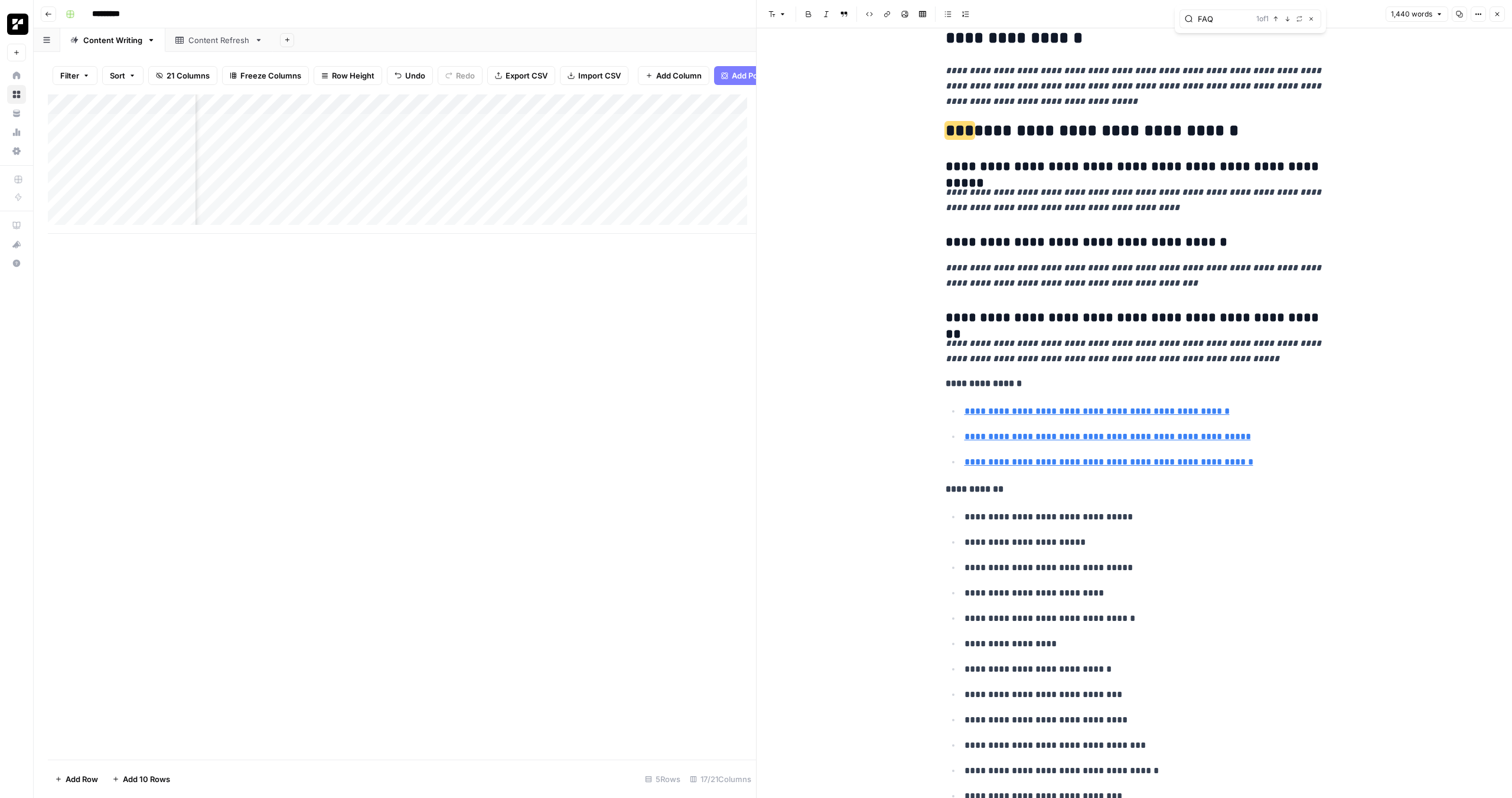
scroll to position [3626, 0]
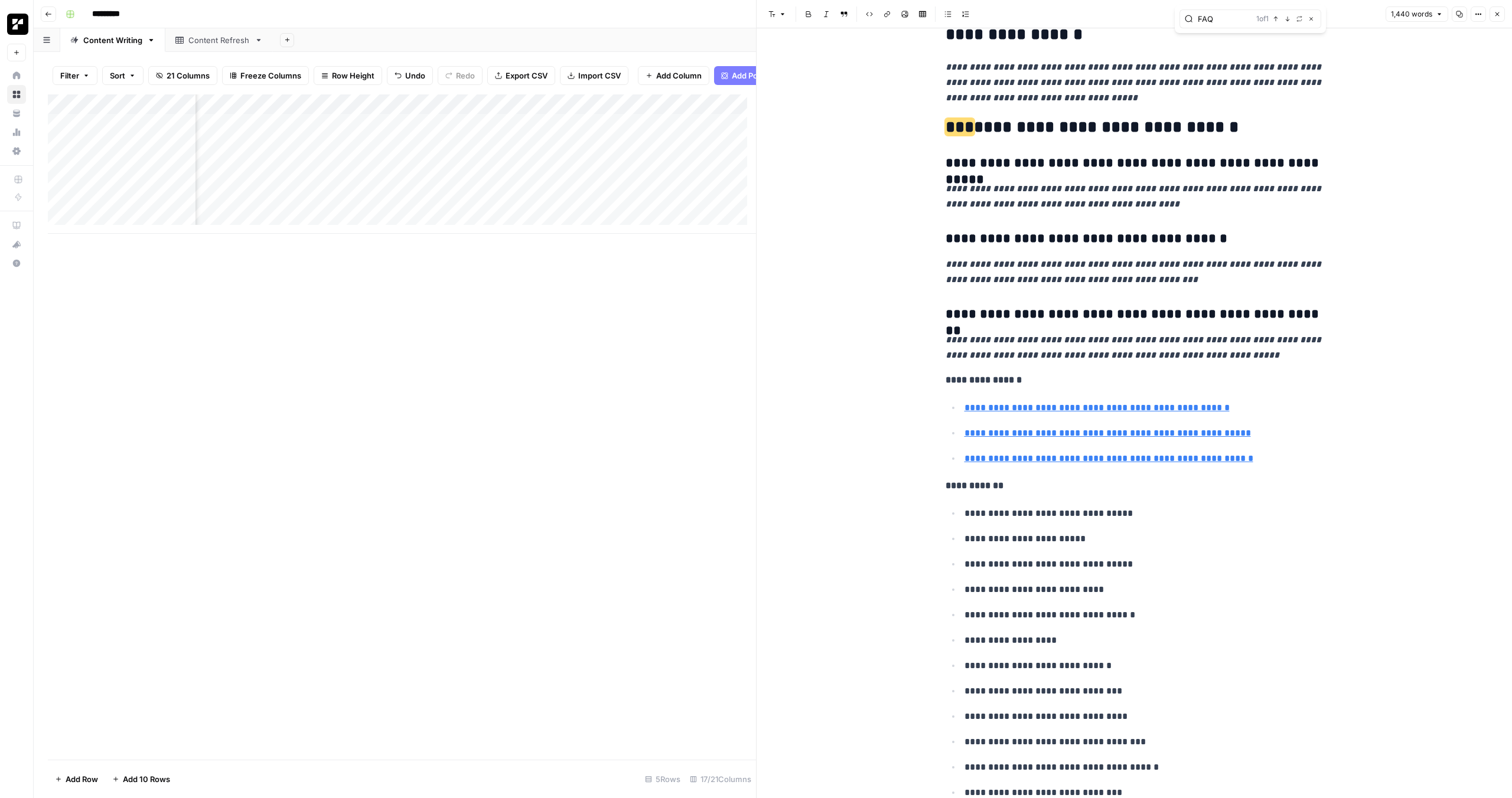
drag, startPoint x: 1214, startPoint y: 20, endPoint x: 1189, endPoint y: 20, distance: 25.0
click at [1189, 20] on div "FAQ 1 of 1 Previous match Next Match Replace Close" at bounding box center [1250, 19] width 142 height 19
type input "how to write a call to action"
click at [1274, 19] on icon "button" at bounding box center [1275, 19] width 6 height 6
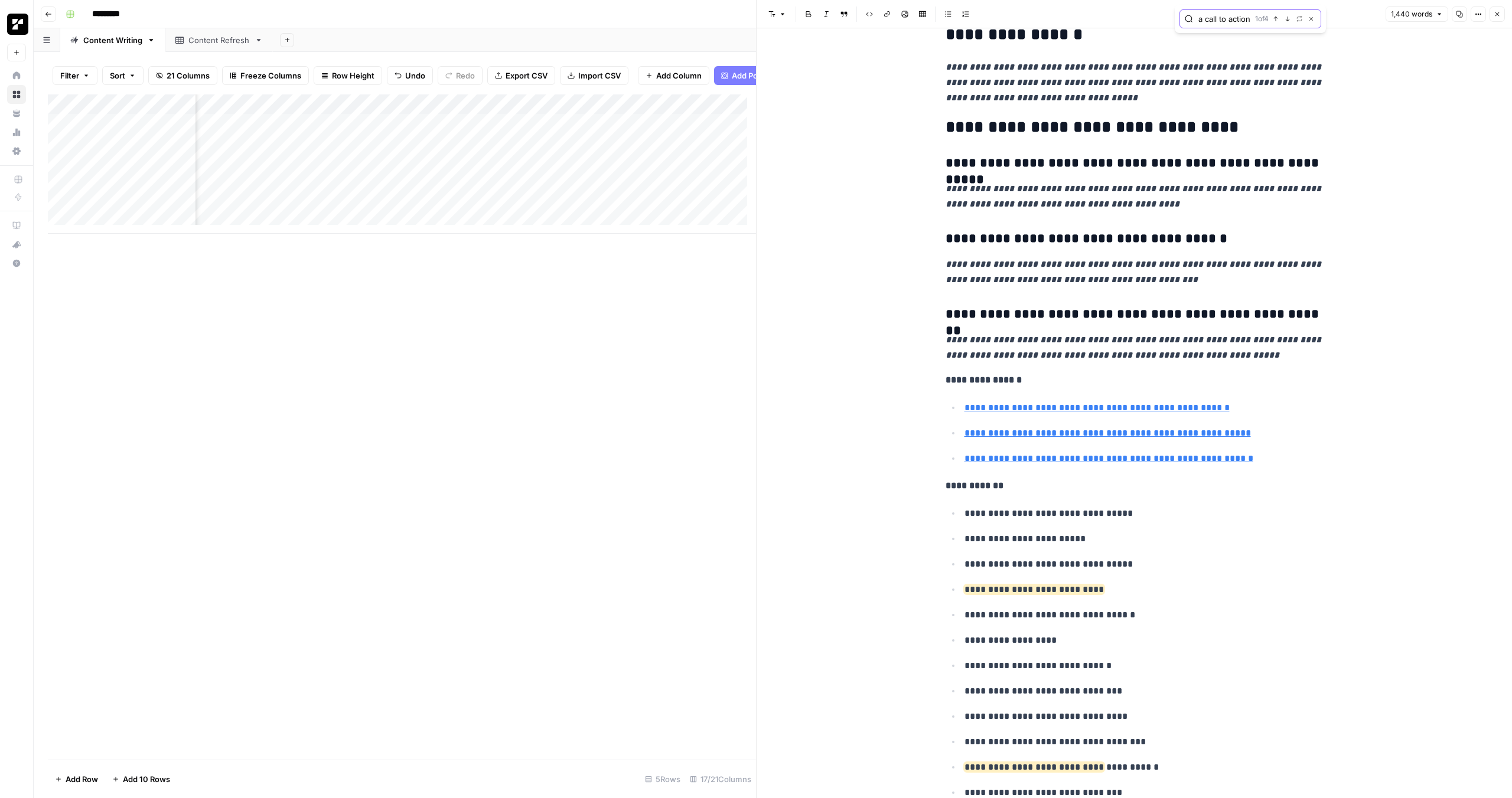
scroll to position [0, 0]
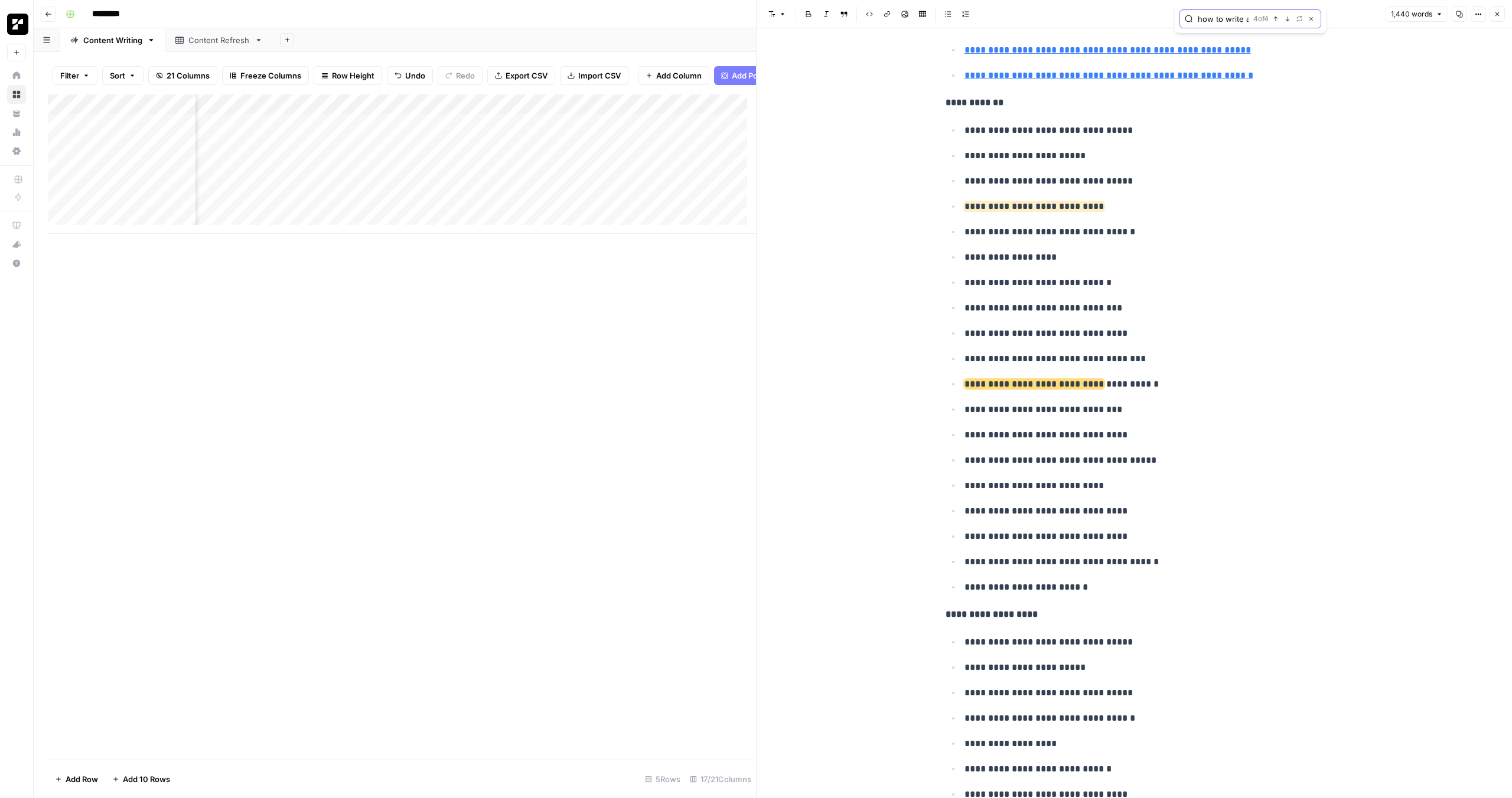
click at [1274, 19] on icon "button" at bounding box center [1275, 19] width 6 height 6
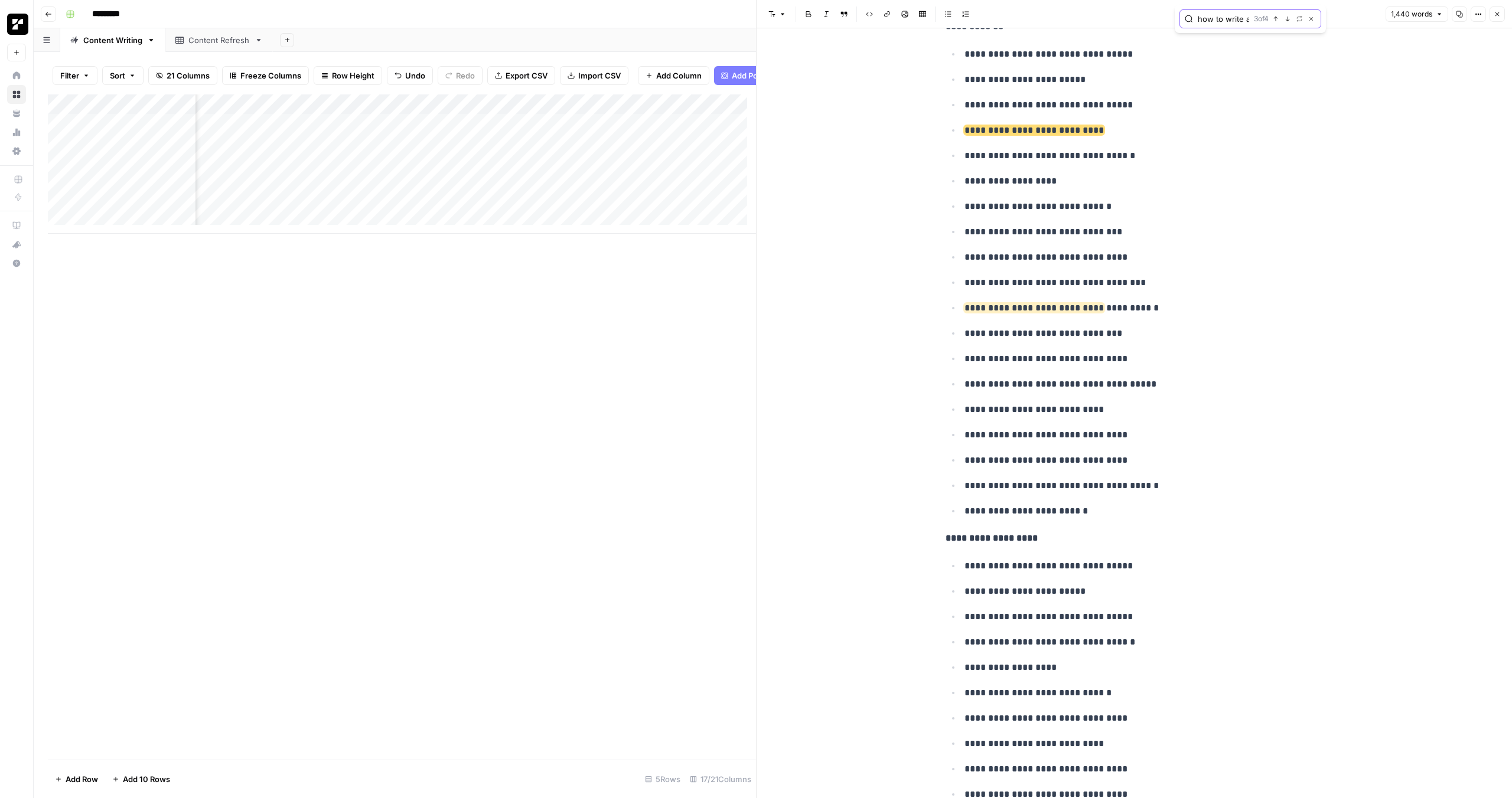
click at [1274, 19] on icon "button" at bounding box center [1275, 19] width 6 height 6
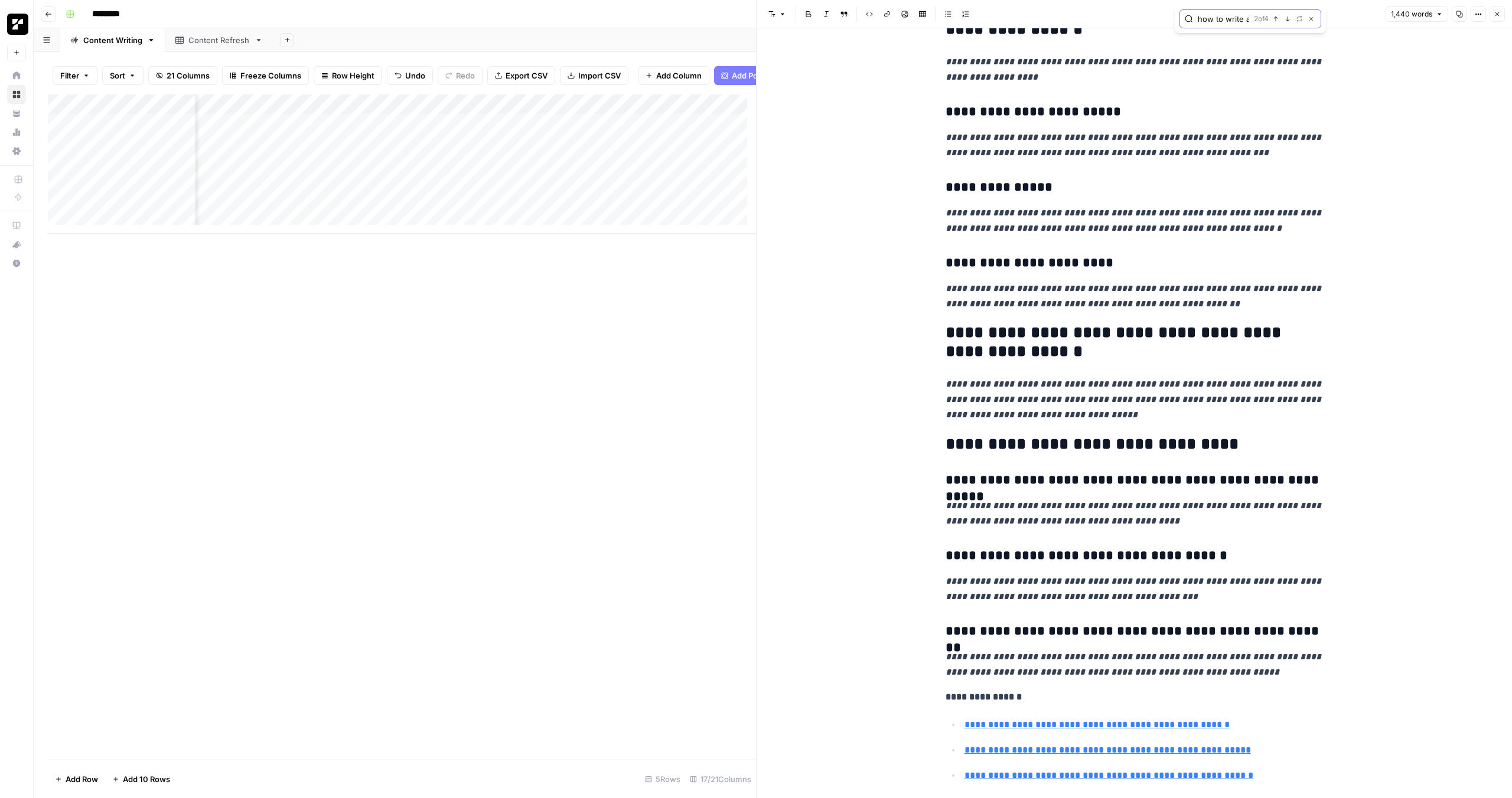
click at [1274, 19] on icon "button" at bounding box center [1275, 19] width 6 height 6
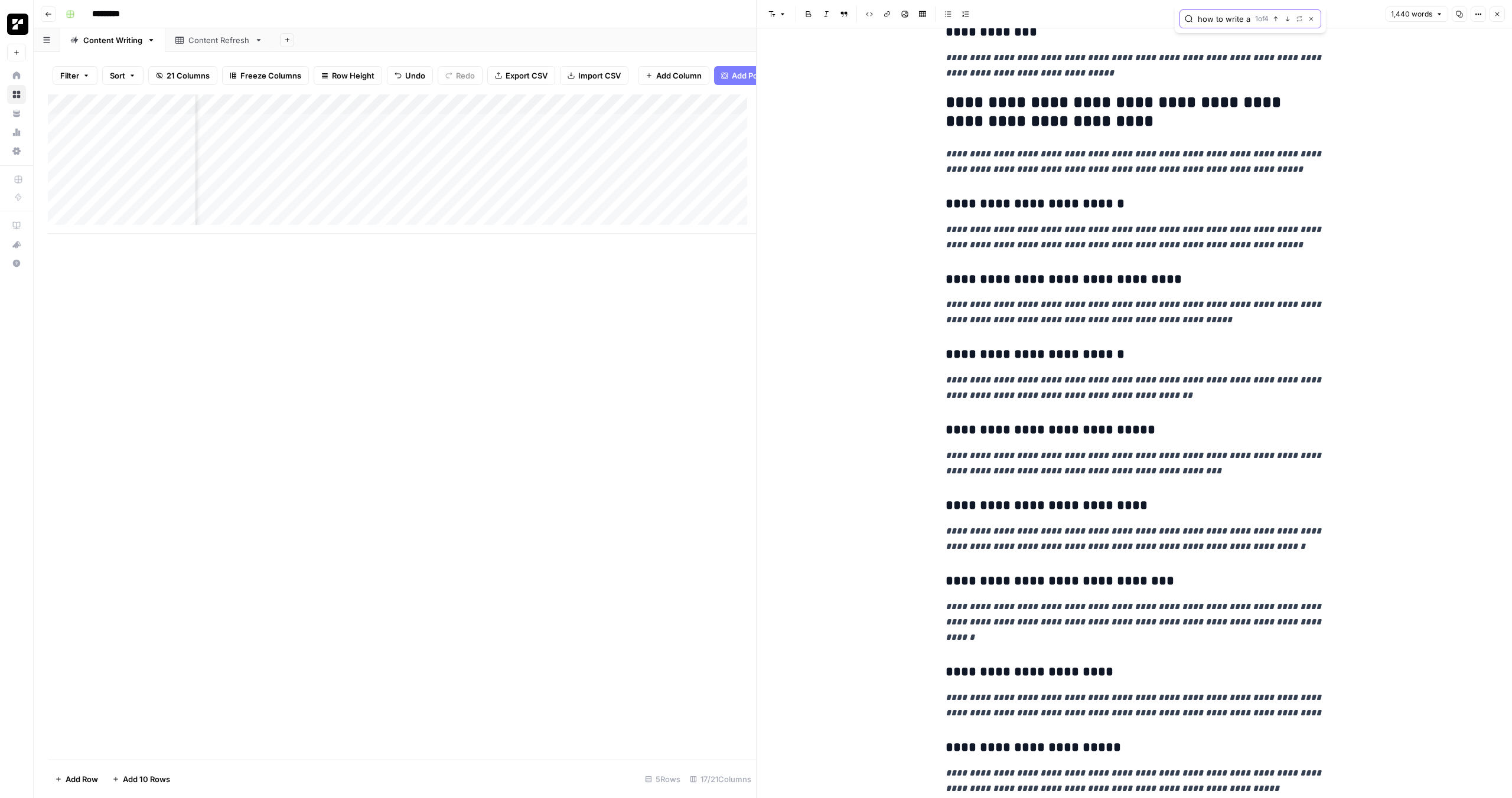
scroll to position [111, 0]
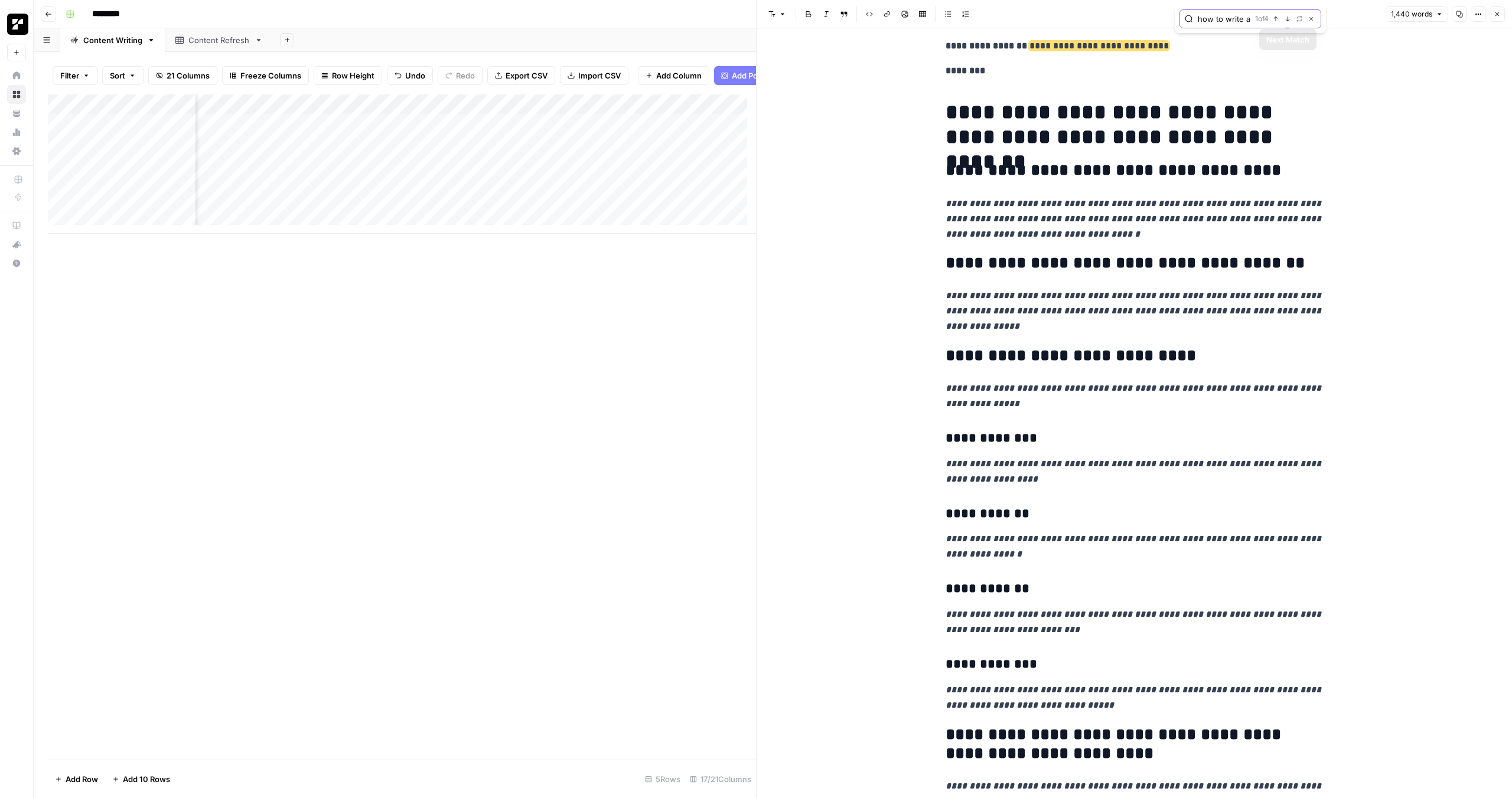
click at [1290, 16] on button "Next Match" at bounding box center [1286, 19] width 9 height 9
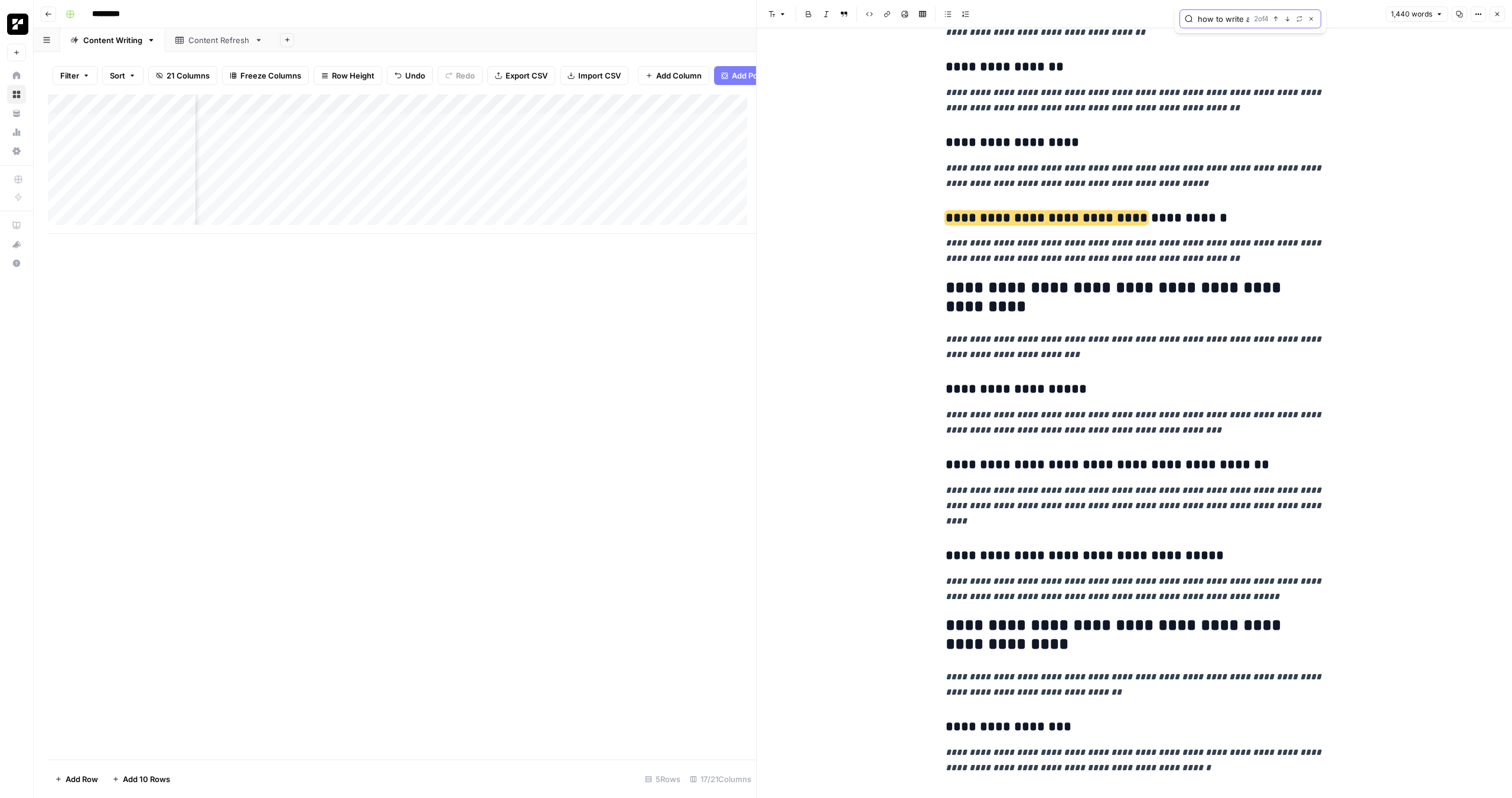
scroll to position [2295, 0]
click at [689, 152] on div "Add Column" at bounding box center [402, 164] width 708 height 139
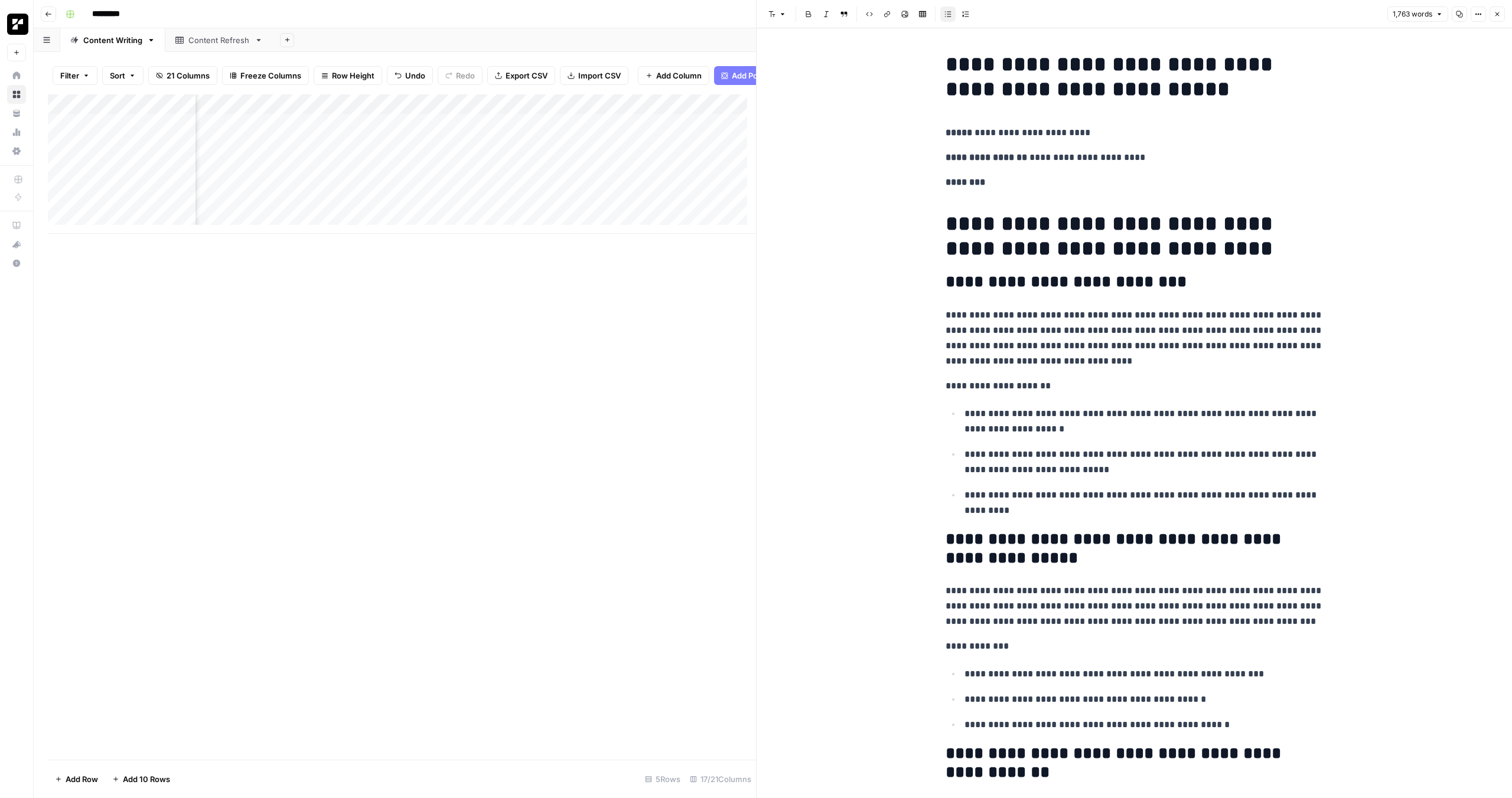
click at [1138, 91] on h1 "**********" at bounding box center [1134, 77] width 378 height 50
type input "what is a call to action"
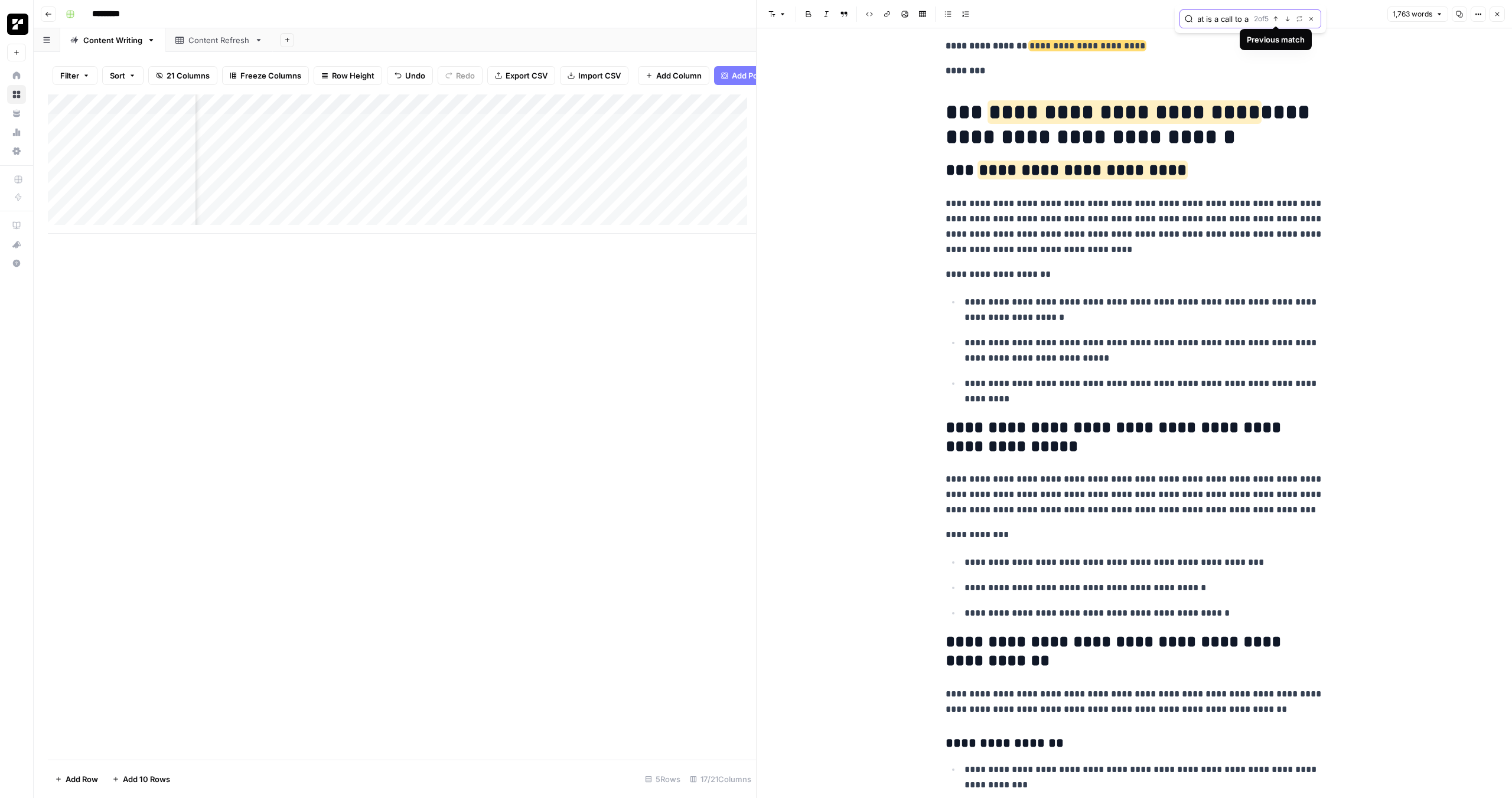
scroll to position [0, 0]
click at [1275, 19] on icon "button" at bounding box center [1275, 19] width 6 height 6
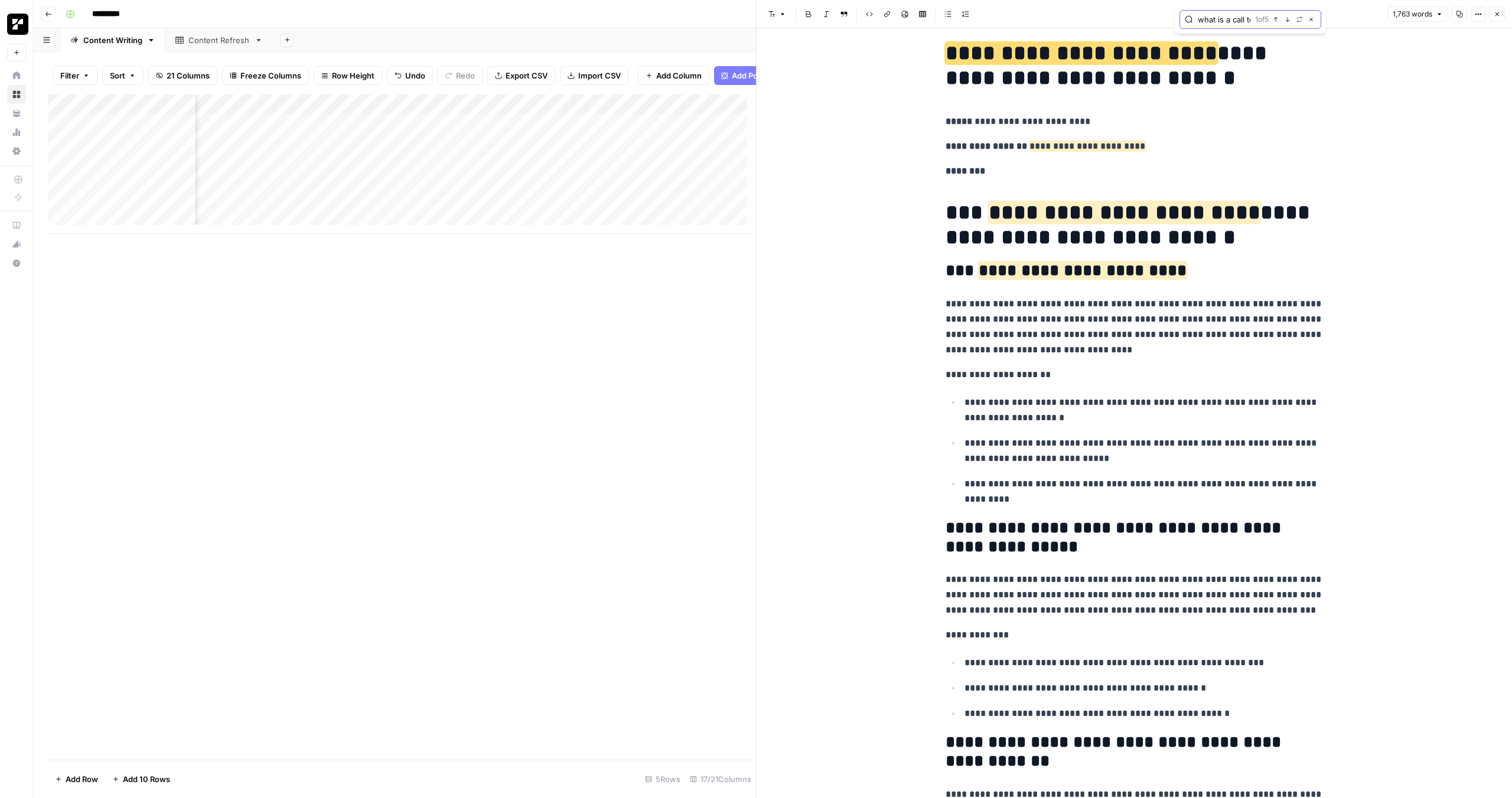
click at [1275, 19] on icon "button" at bounding box center [1275, 19] width 6 height 6
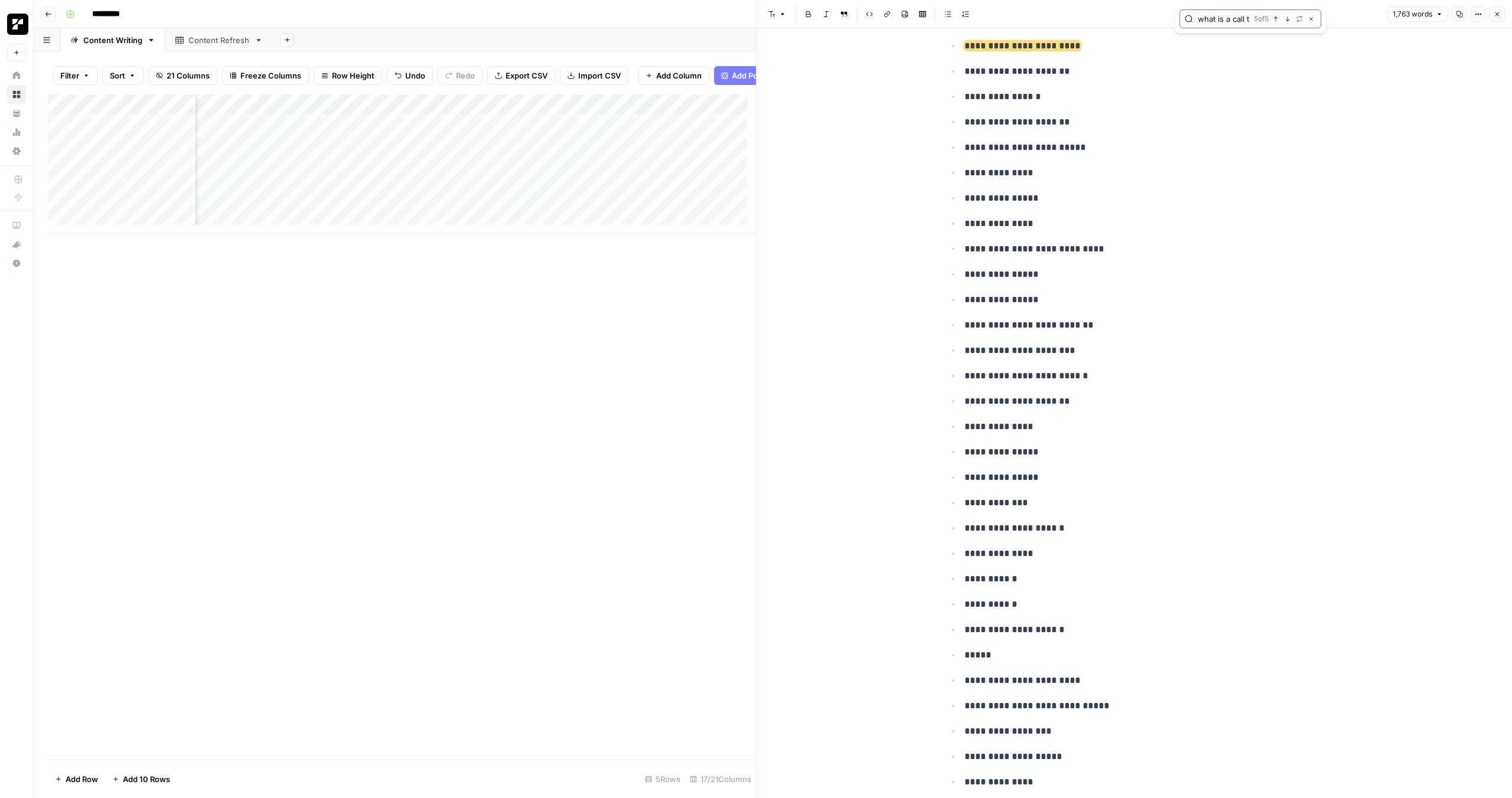
click at [1275, 19] on icon "button" at bounding box center [1275, 19] width 6 height 6
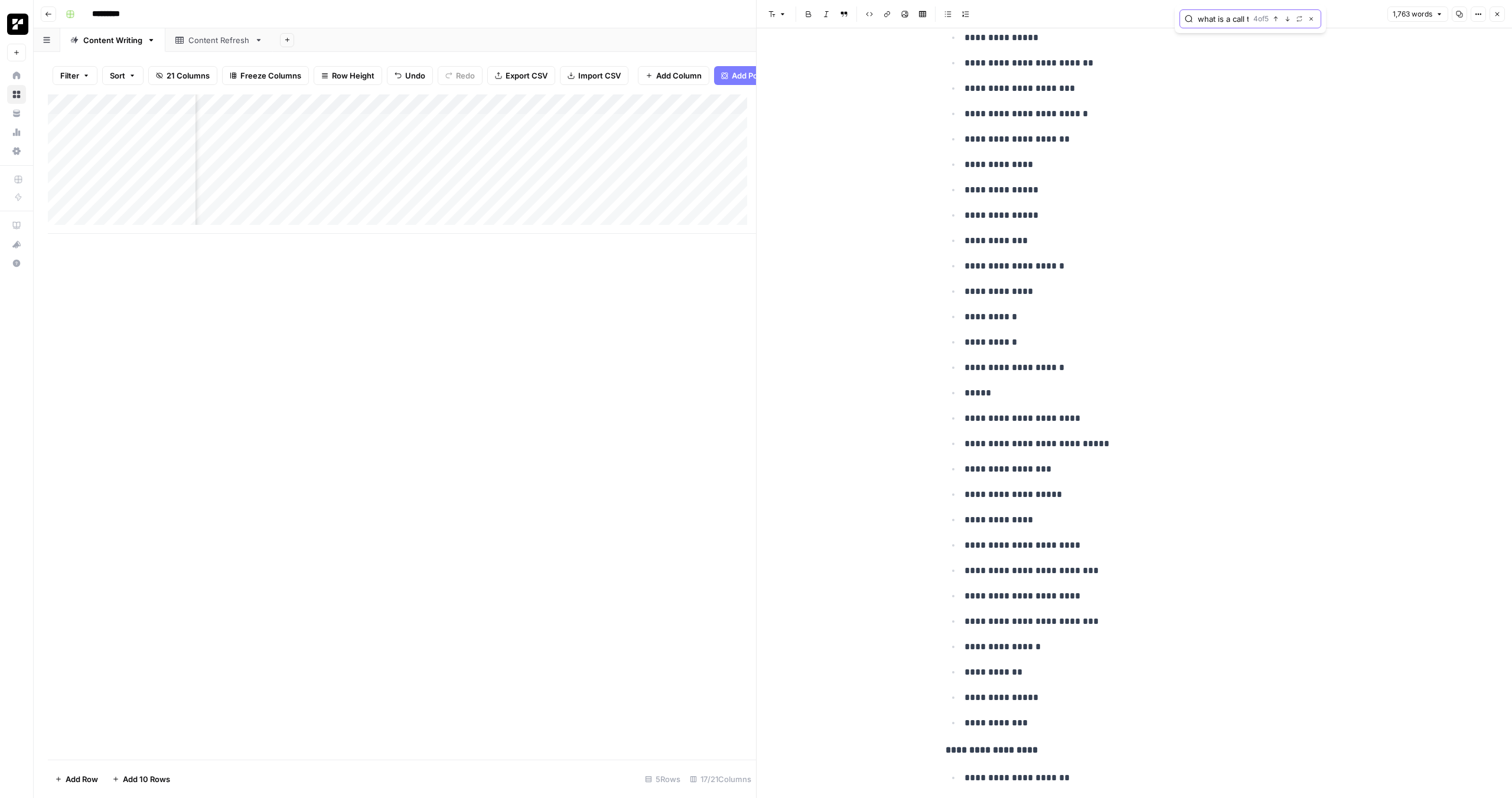
scroll to position [6134, 0]
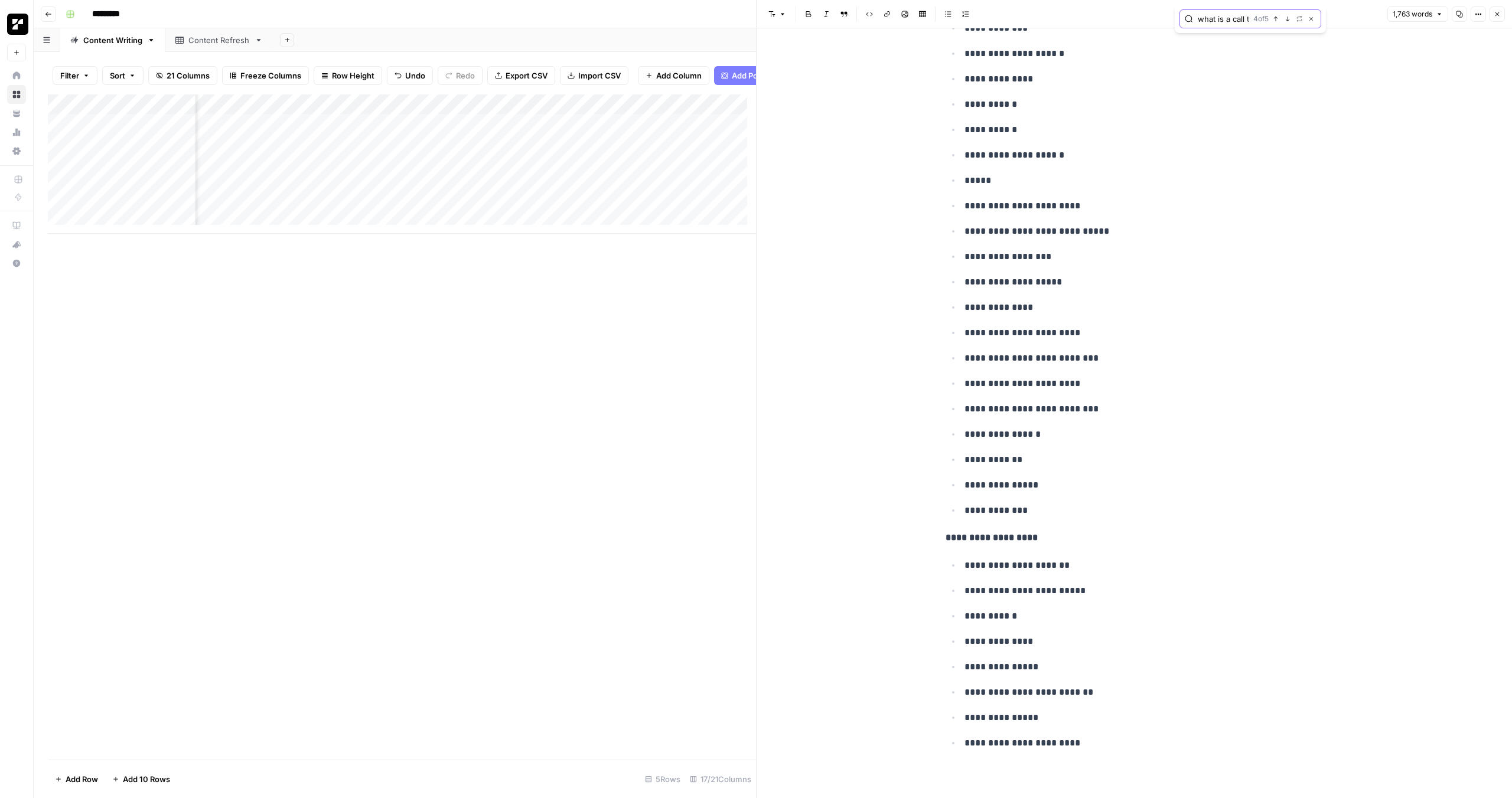
click at [1311, 20] on icon "button" at bounding box center [1310, 19] width 6 height 6
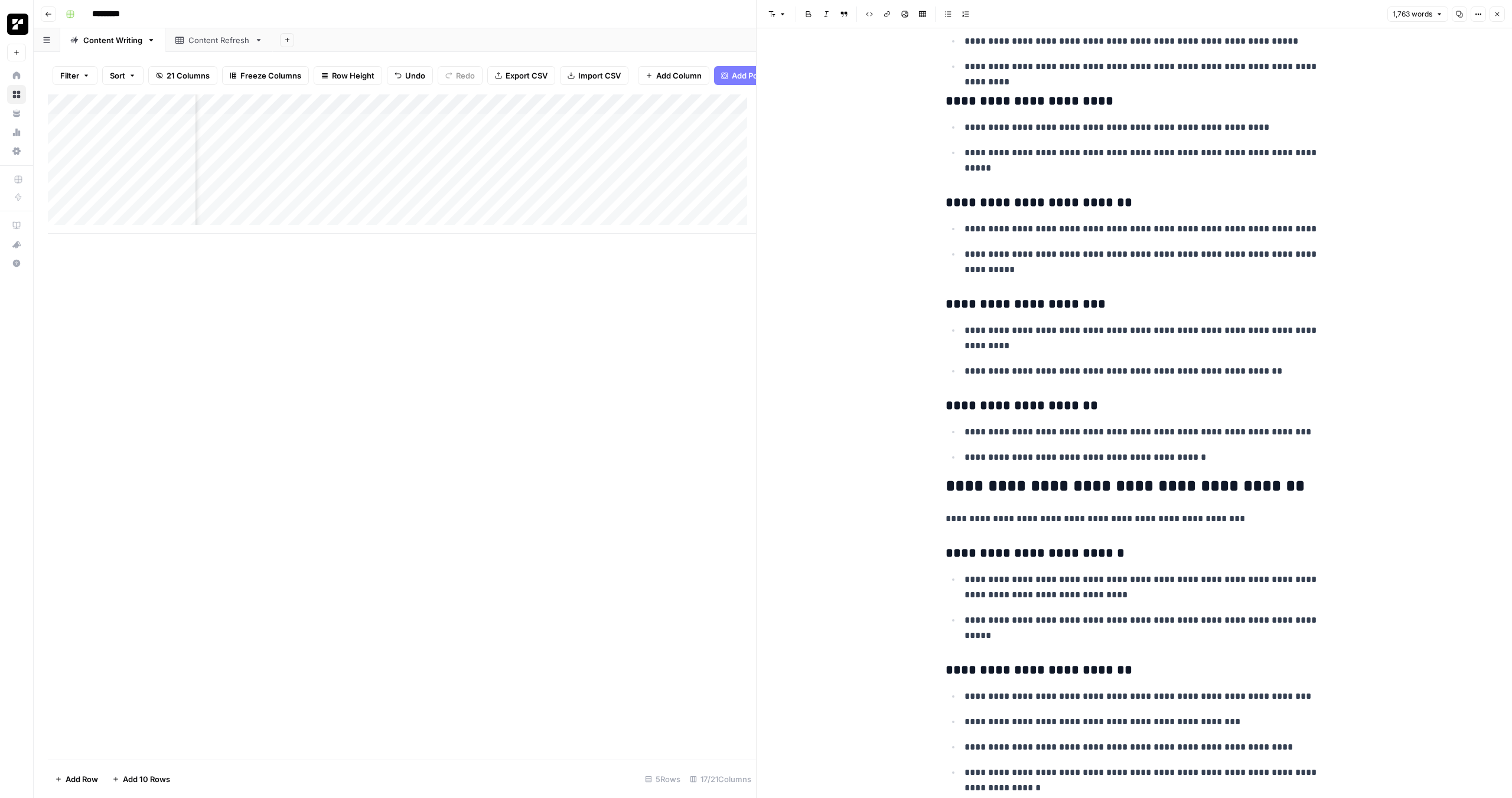
scroll to position [0, 0]
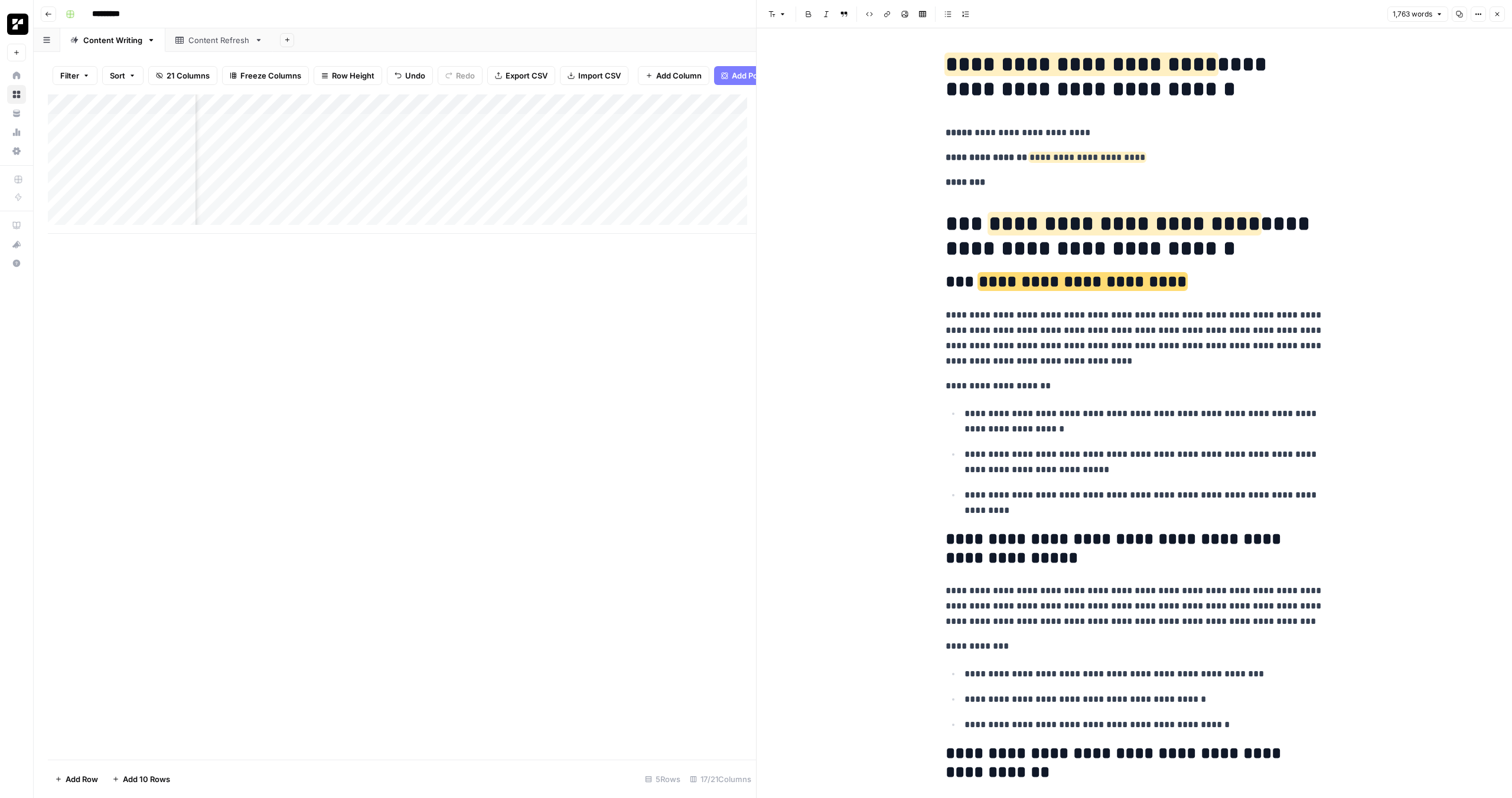
click at [617, 452] on div "Add Column" at bounding box center [402, 427] width 708 height 665
click at [1495, 16] on icon "button" at bounding box center [1497, 14] width 7 height 7
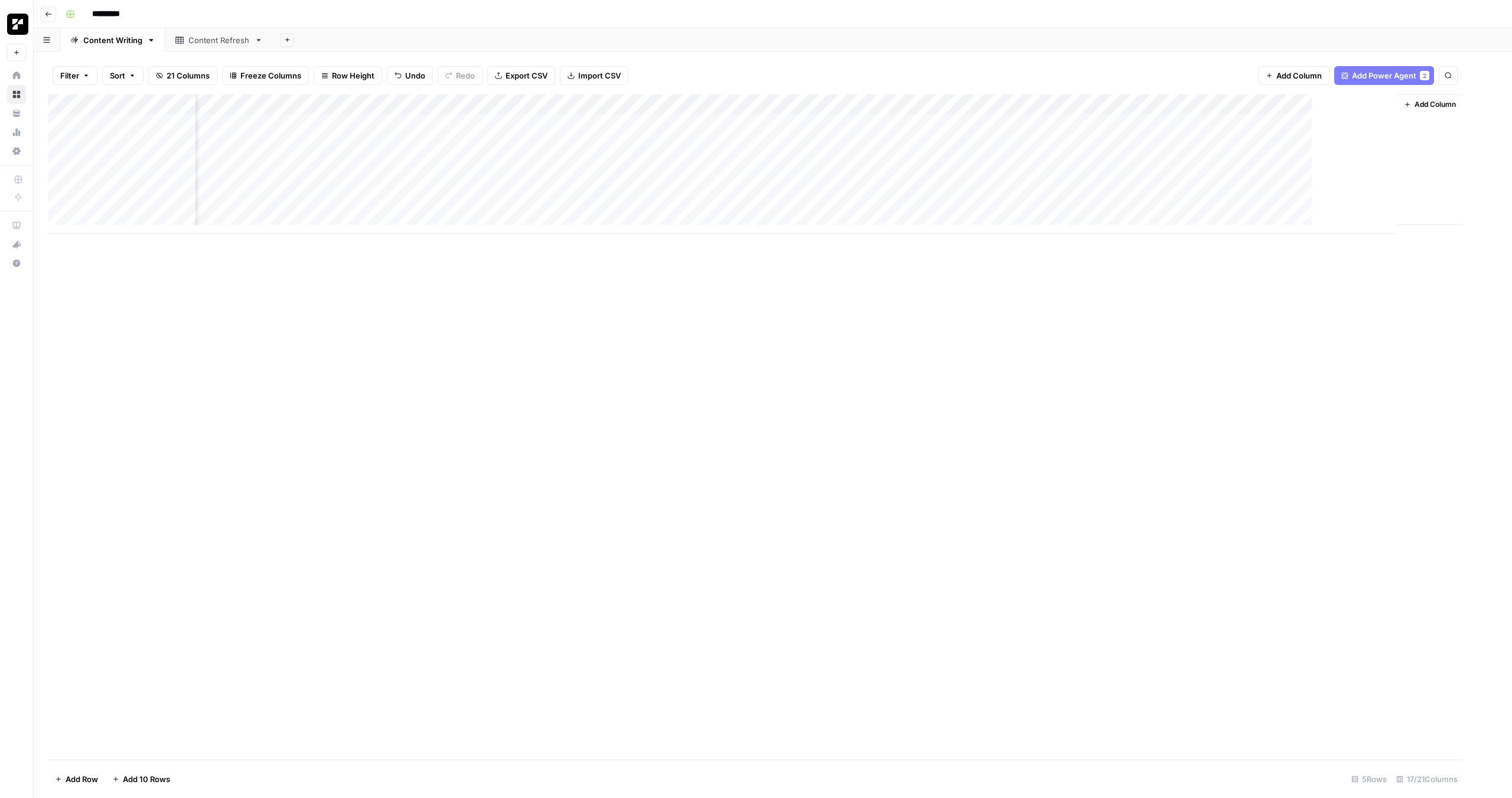
scroll to position [0, 466]
click at [845, 143] on div "Add Column" at bounding box center [773, 164] width 1449 height 139
click at [1496, 746] on icon "close" at bounding box center [1494, 747] width 6 height 6
click at [421, 143] on div "Add Column" at bounding box center [773, 164] width 1449 height 139
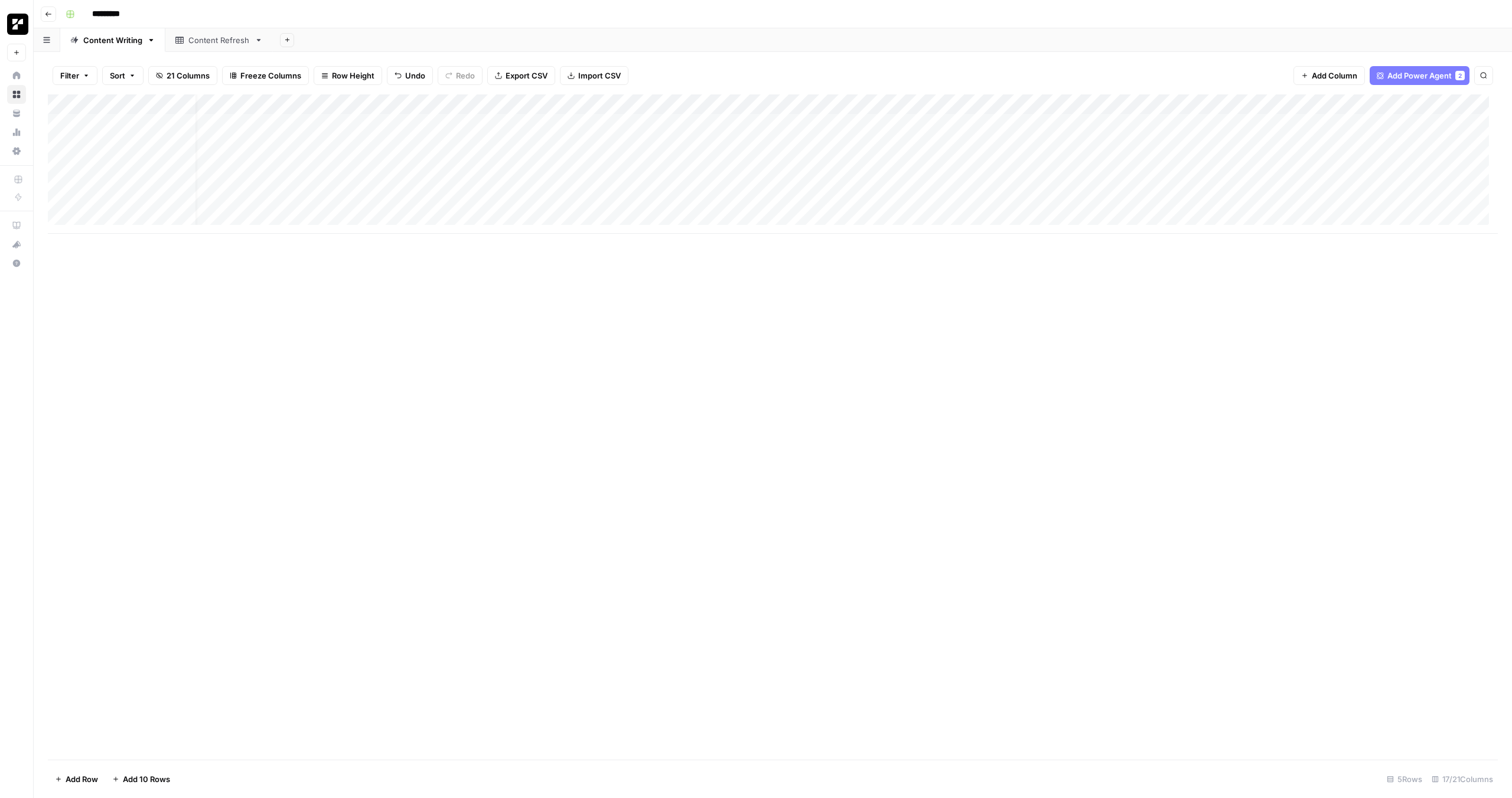
click at [421, 143] on div "Add Column" at bounding box center [773, 164] width 1449 height 139
click at [424, 124] on div "Add Column" at bounding box center [773, 164] width 1449 height 139
click at [424, 124] on textarea "**********" at bounding box center [505, 148] width 236 height 63
click at [467, 165] on textarea "**********" at bounding box center [505, 148] width 236 height 63
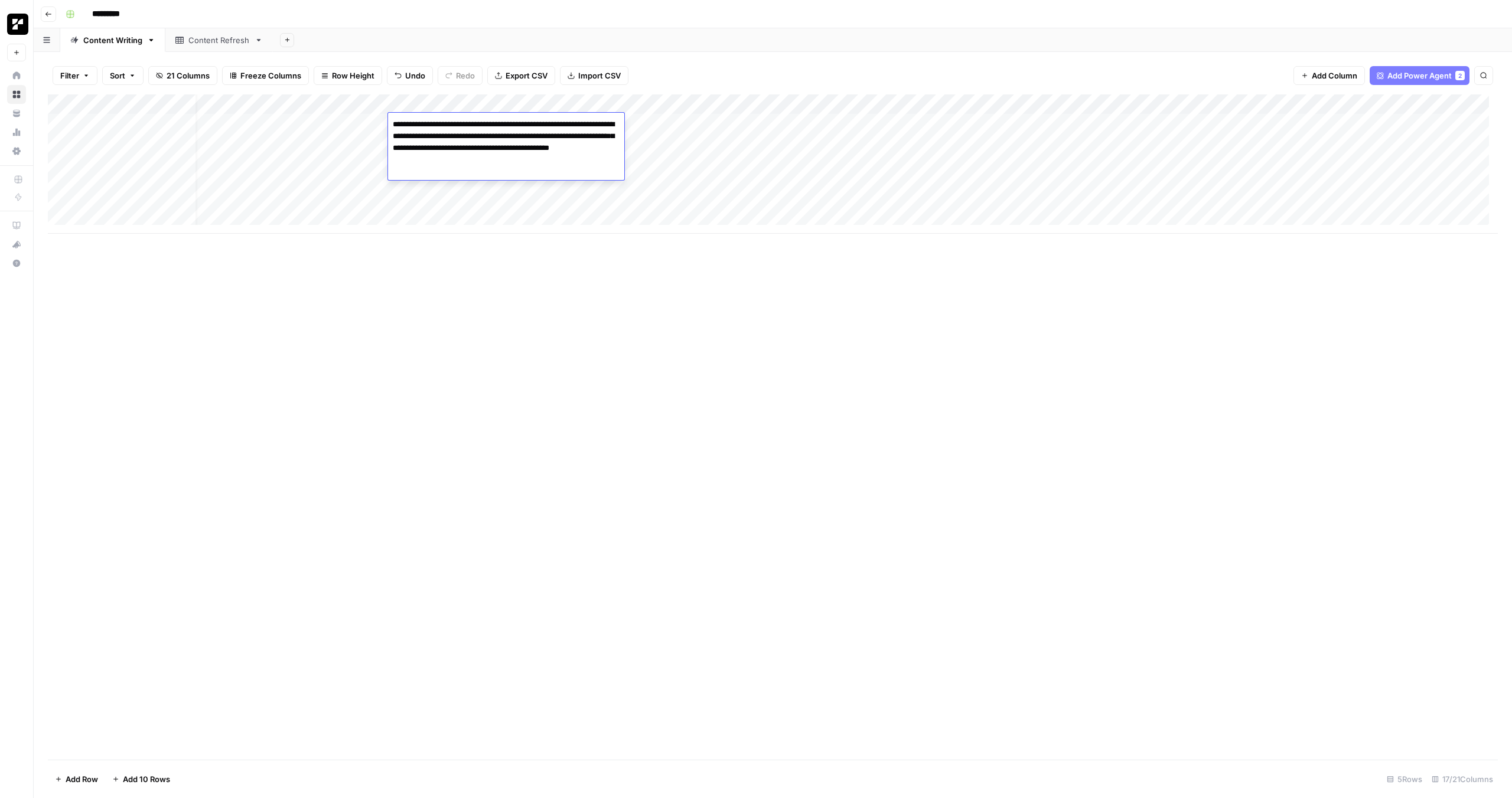
drag, startPoint x: 473, startPoint y: 171, endPoint x: 395, endPoint y: 111, distance: 98.4
click at [395, 111] on body "**********" at bounding box center [756, 399] width 1512 height 798
click at [467, 385] on div "Add Column" at bounding box center [773, 427] width 1449 height 665
click at [395, 144] on div "Add Column" at bounding box center [773, 164] width 1449 height 139
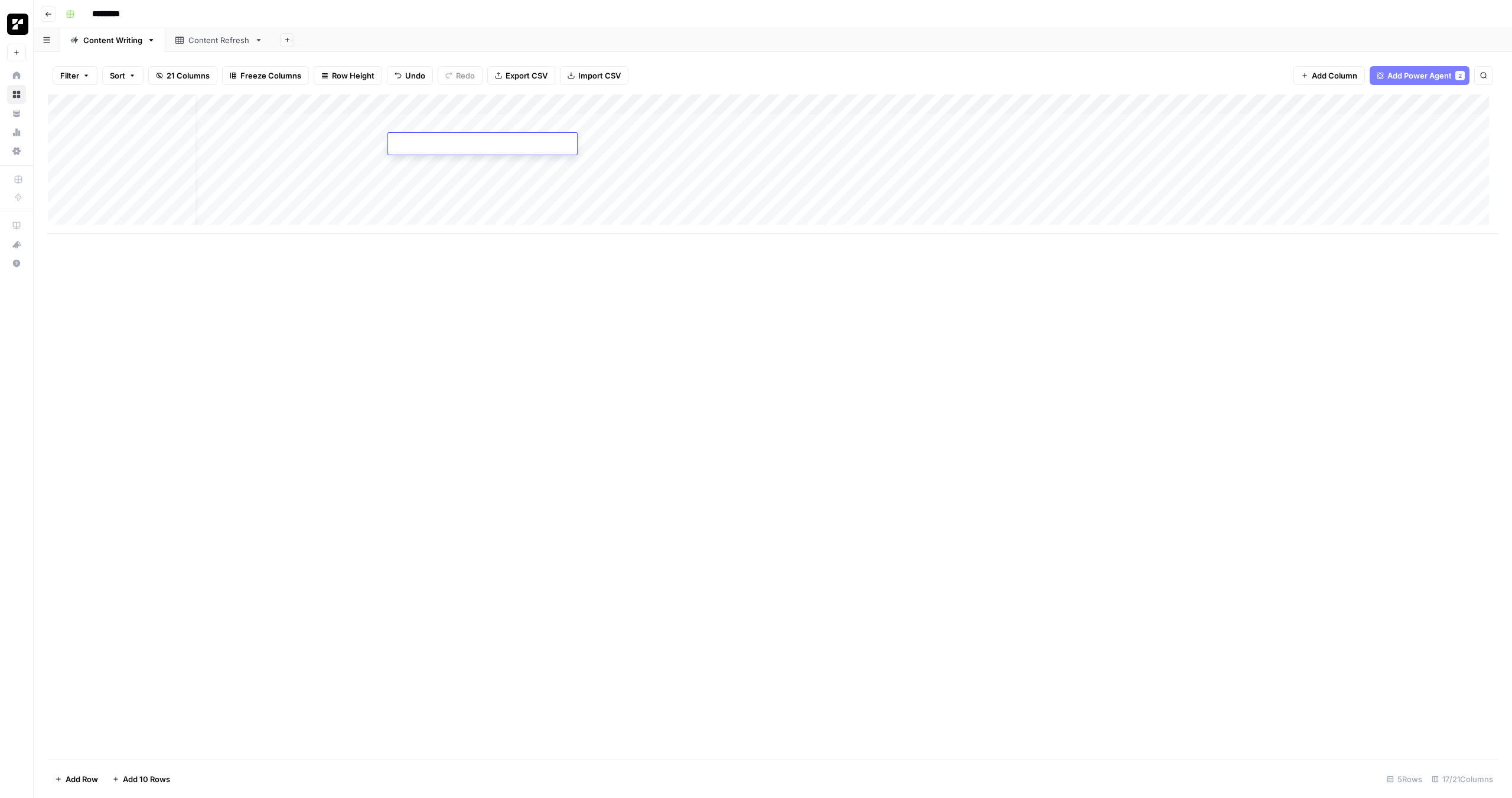
type textarea "**********"
click at [570, 444] on div "Add Column" at bounding box center [773, 427] width 1449 height 665
click at [884, 334] on div "Add Column" at bounding box center [773, 427] width 1449 height 665
click at [981, 105] on div "Add Column" at bounding box center [773, 164] width 1449 height 139
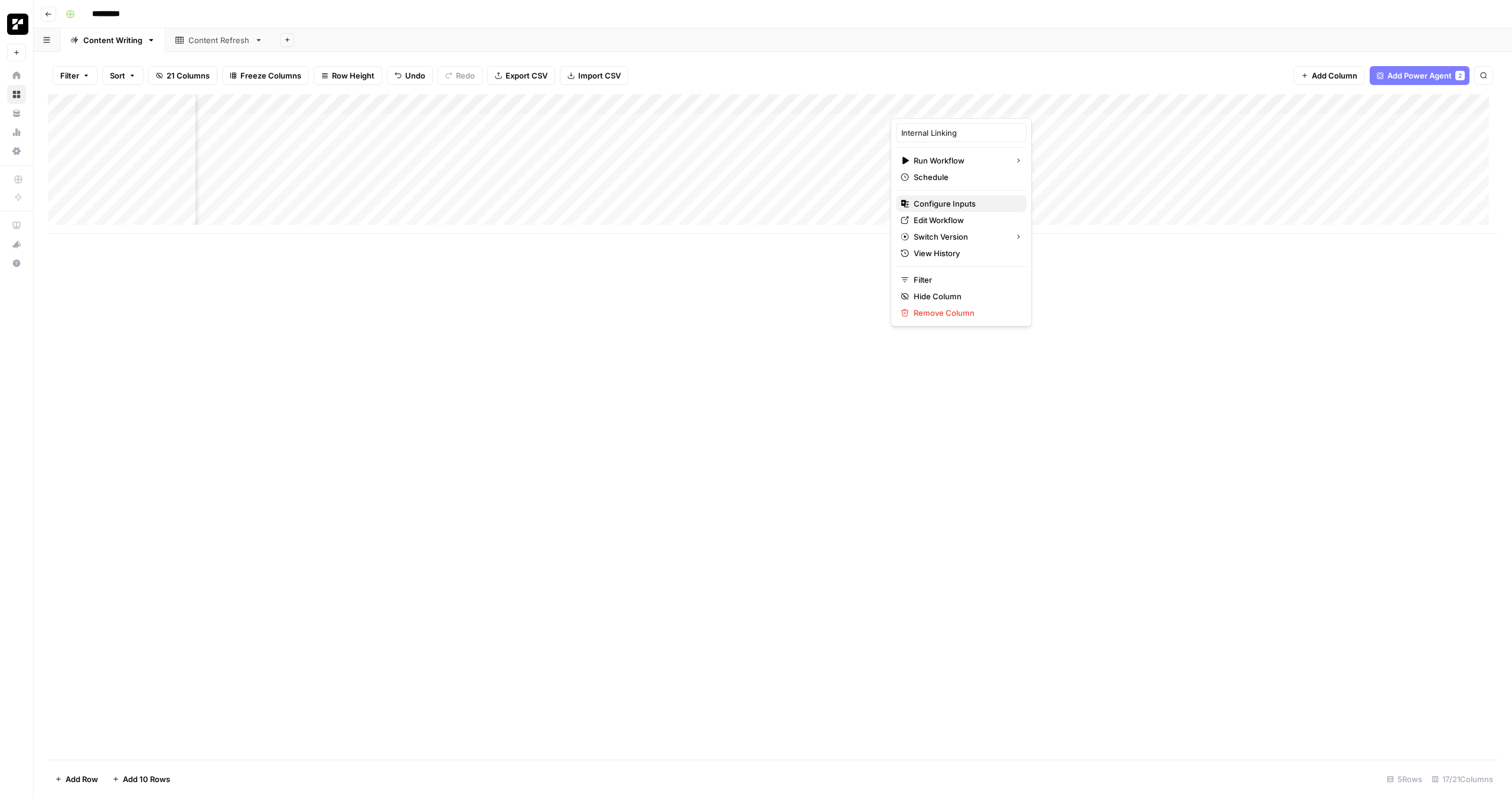
click at [975, 203] on span "Configure Inputs" at bounding box center [965, 204] width 103 height 12
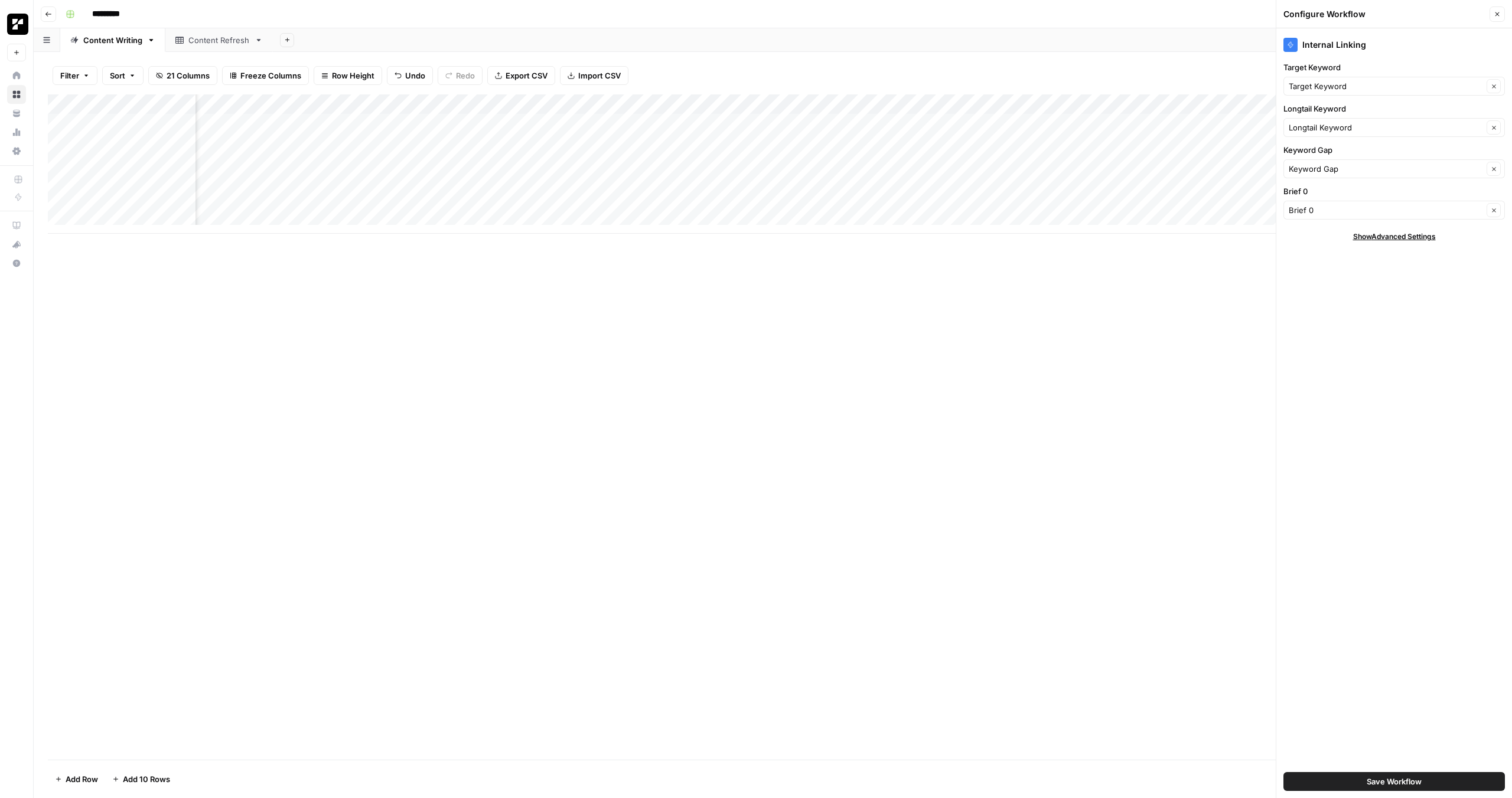
click at [1497, 14] on icon "button" at bounding box center [1497, 14] width 4 height 4
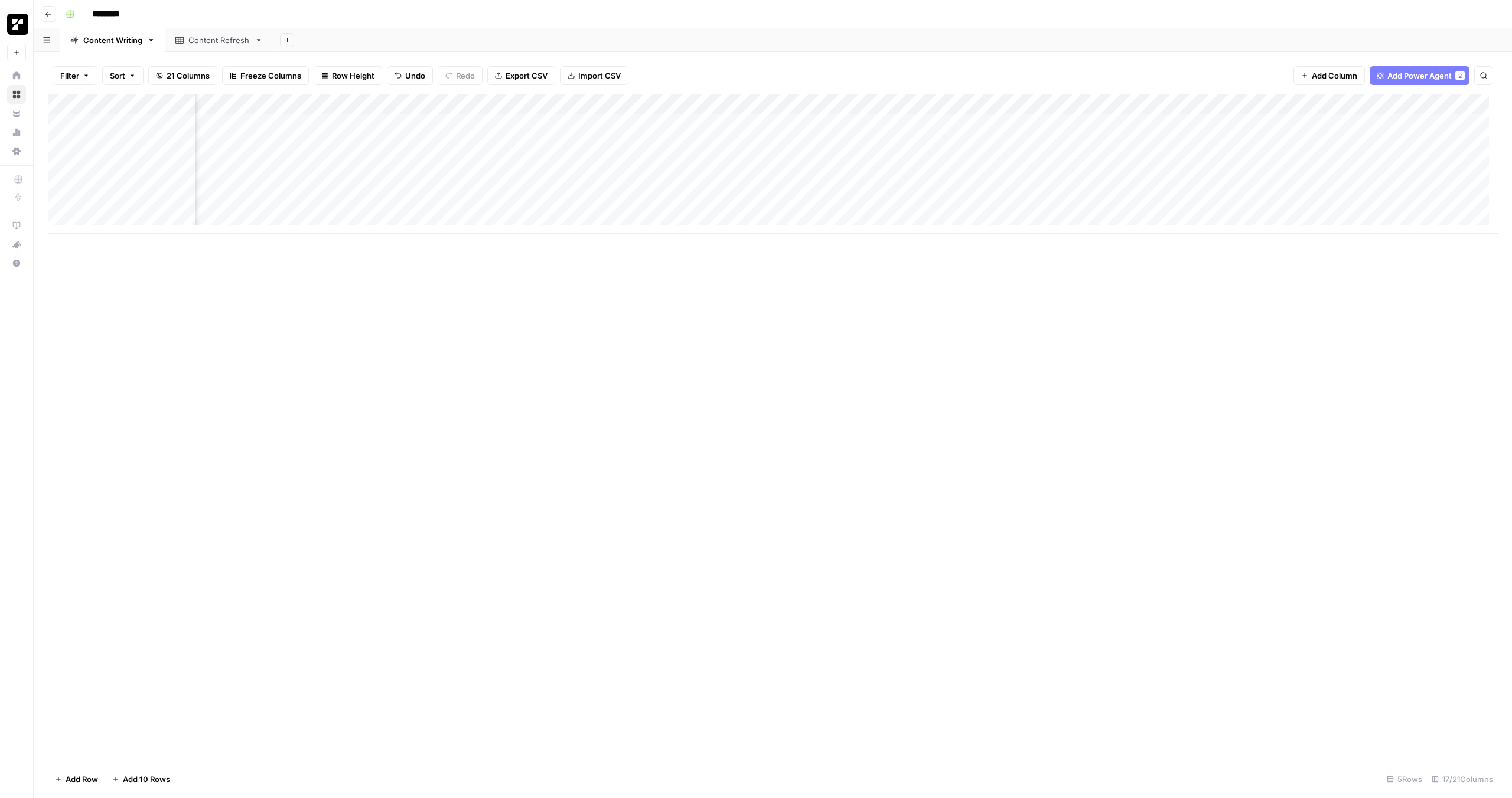
click at [981, 476] on div "Add Column" at bounding box center [773, 427] width 1449 height 665
click at [947, 142] on div "Add Column" at bounding box center [773, 164] width 1449 height 139
click at [985, 147] on div "Add Column" at bounding box center [773, 164] width 1449 height 139
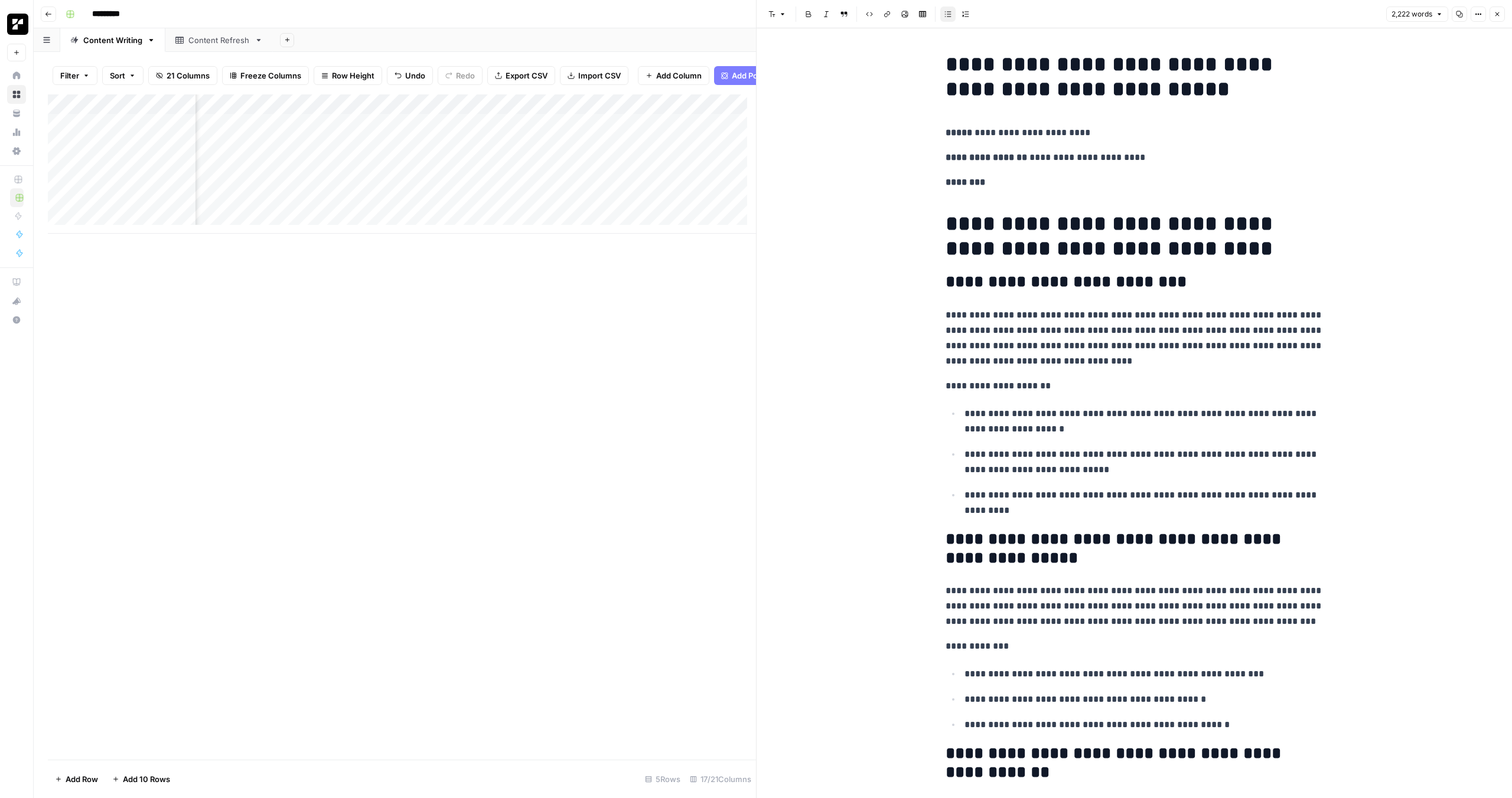
click at [1497, 14] on icon "button" at bounding box center [1497, 14] width 4 height 4
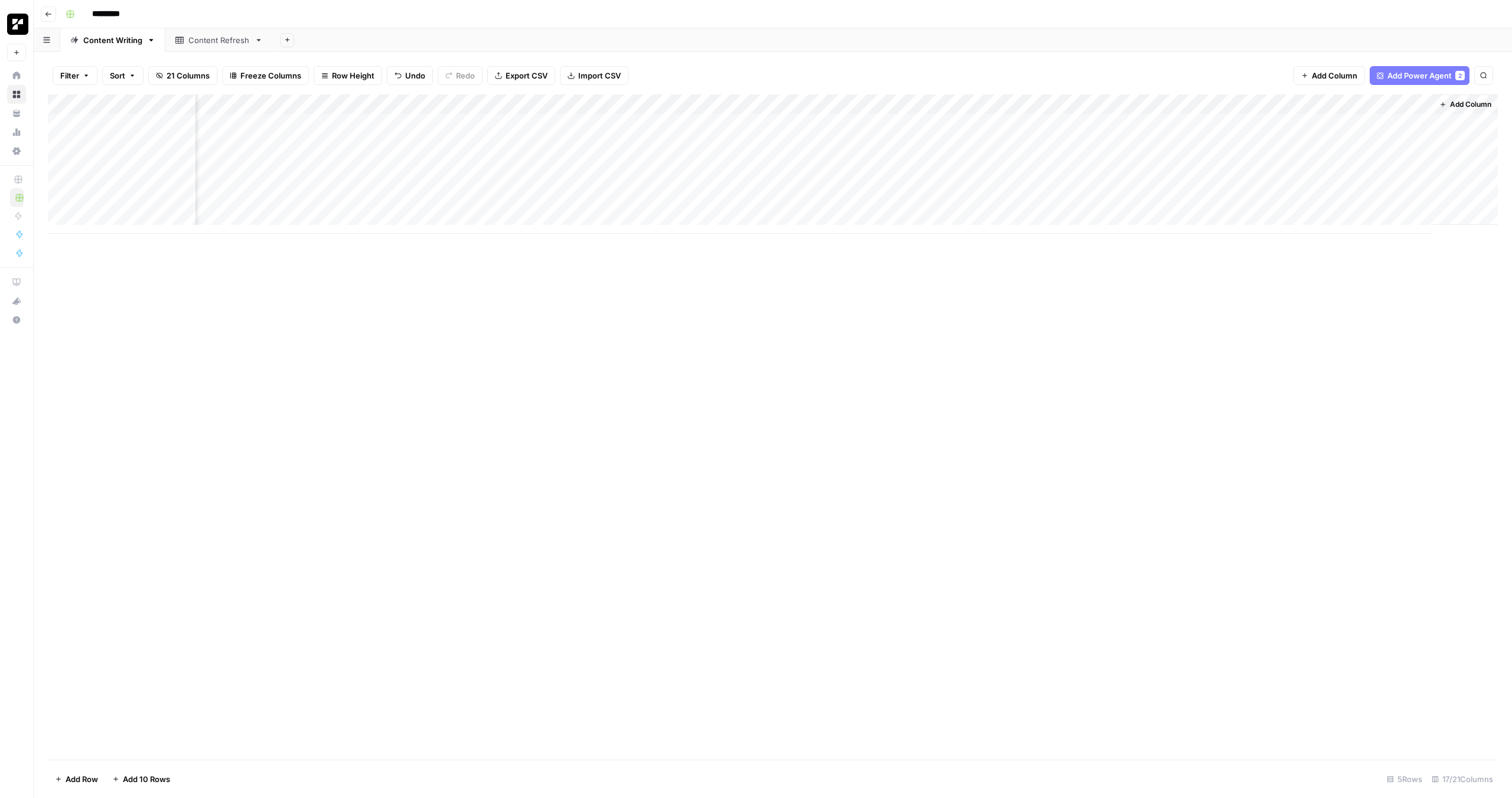
scroll to position [0, 466]
click at [985, 141] on div "Add Column" at bounding box center [773, 164] width 1449 height 139
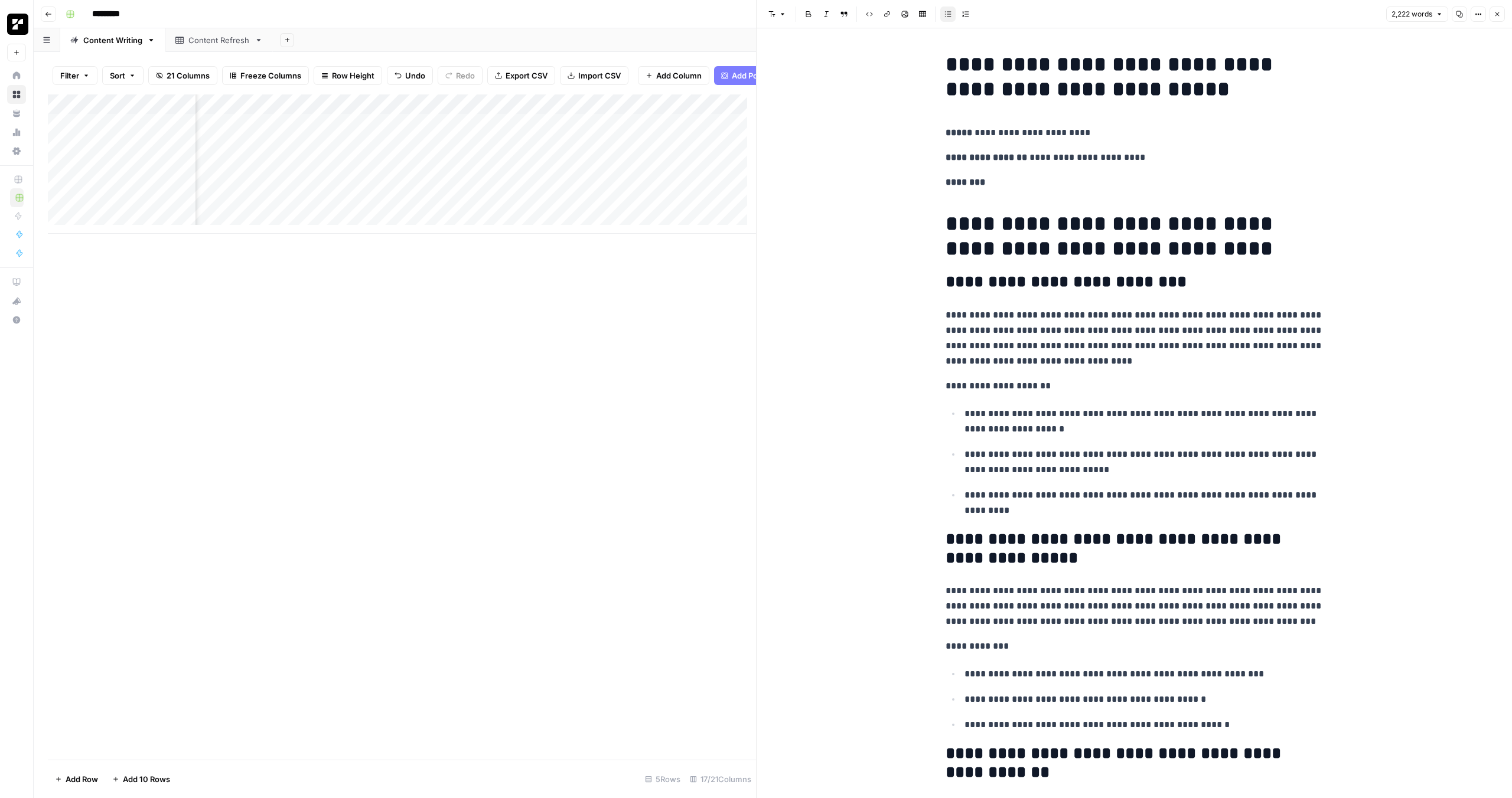
click at [1497, 15] on icon "button" at bounding box center [1497, 14] width 7 height 7
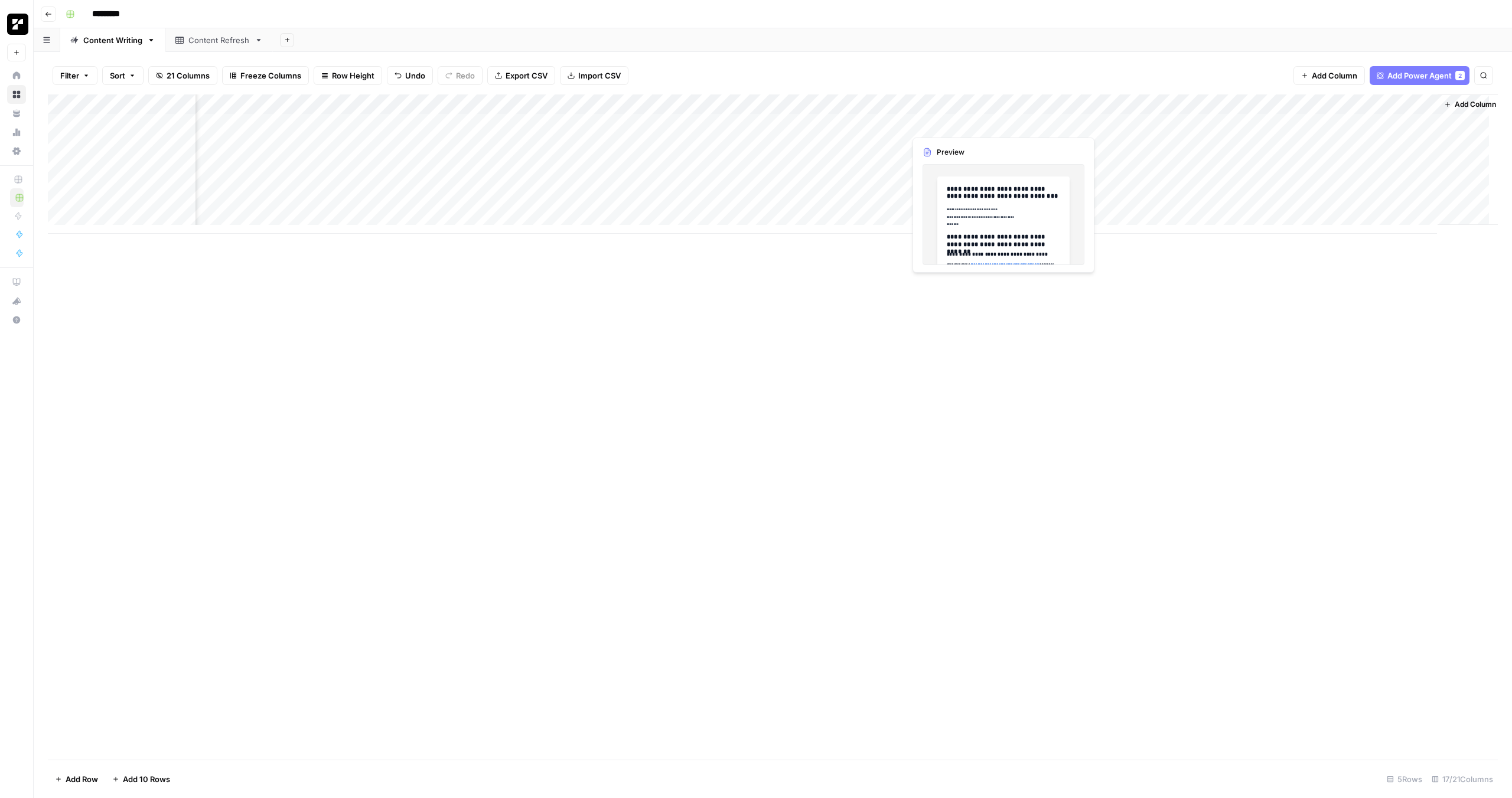
click at [885, 145] on div "Add Column" at bounding box center [773, 164] width 1449 height 139
click at [874, 145] on div "Add Column" at bounding box center [773, 164] width 1449 height 139
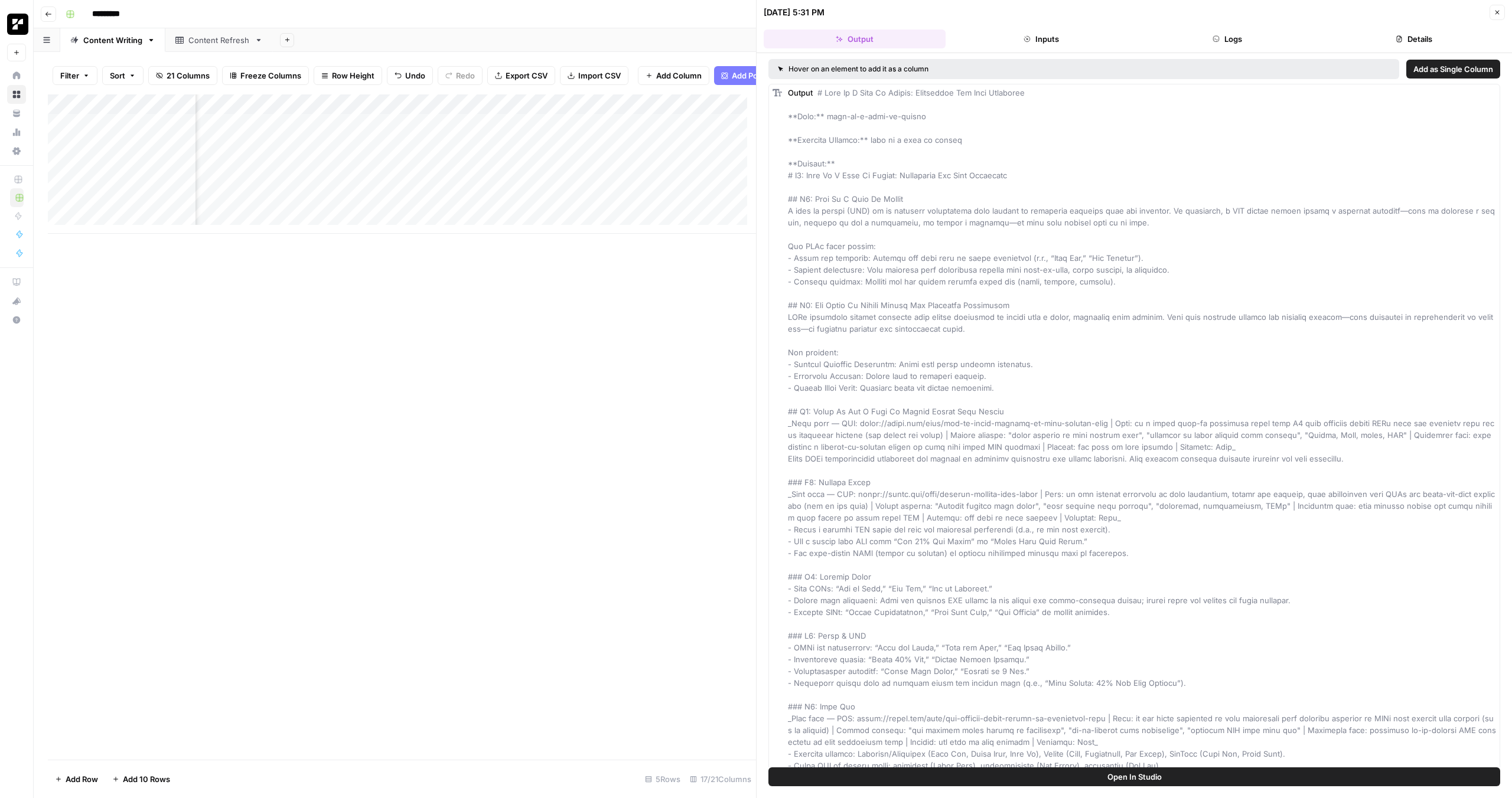
click at [1234, 43] on button "Logs" at bounding box center [1227, 39] width 182 height 19
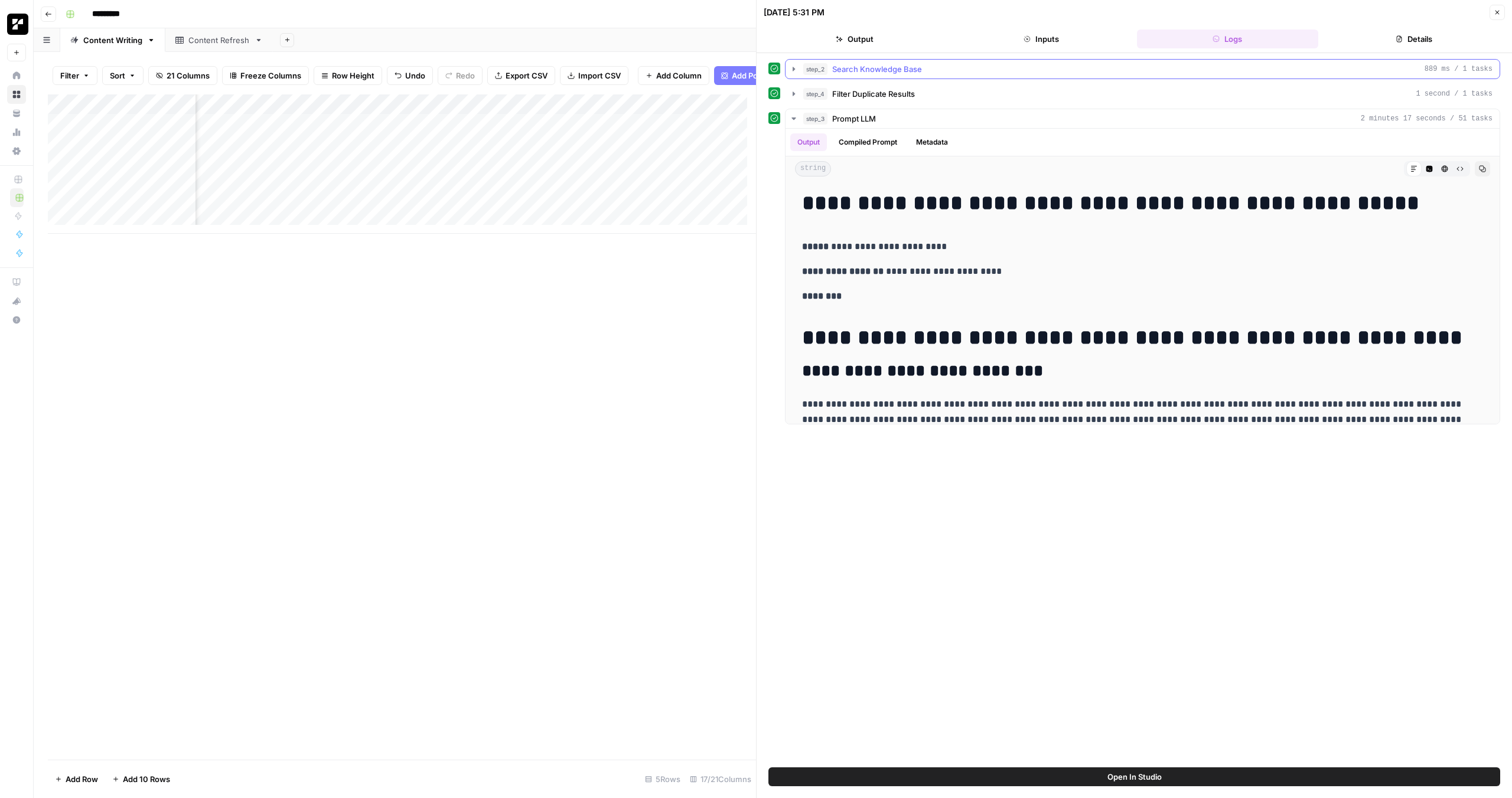
click at [793, 69] on icon "button" at bounding box center [793, 69] width 3 height 4
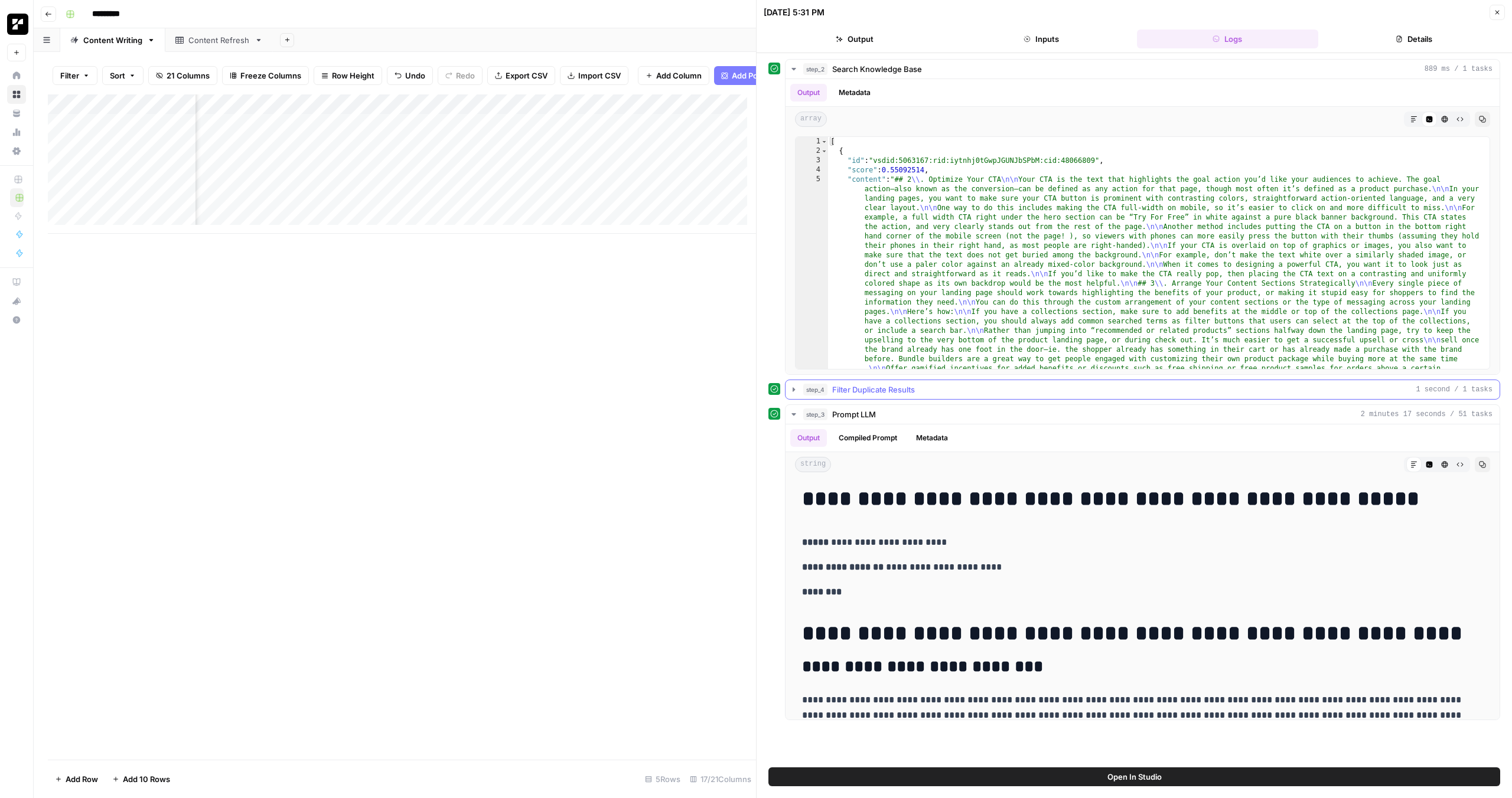
click at [799, 386] on button "step_4 Filter Duplicate Results 1 second / 1 tasks" at bounding box center [1142, 389] width 714 height 19
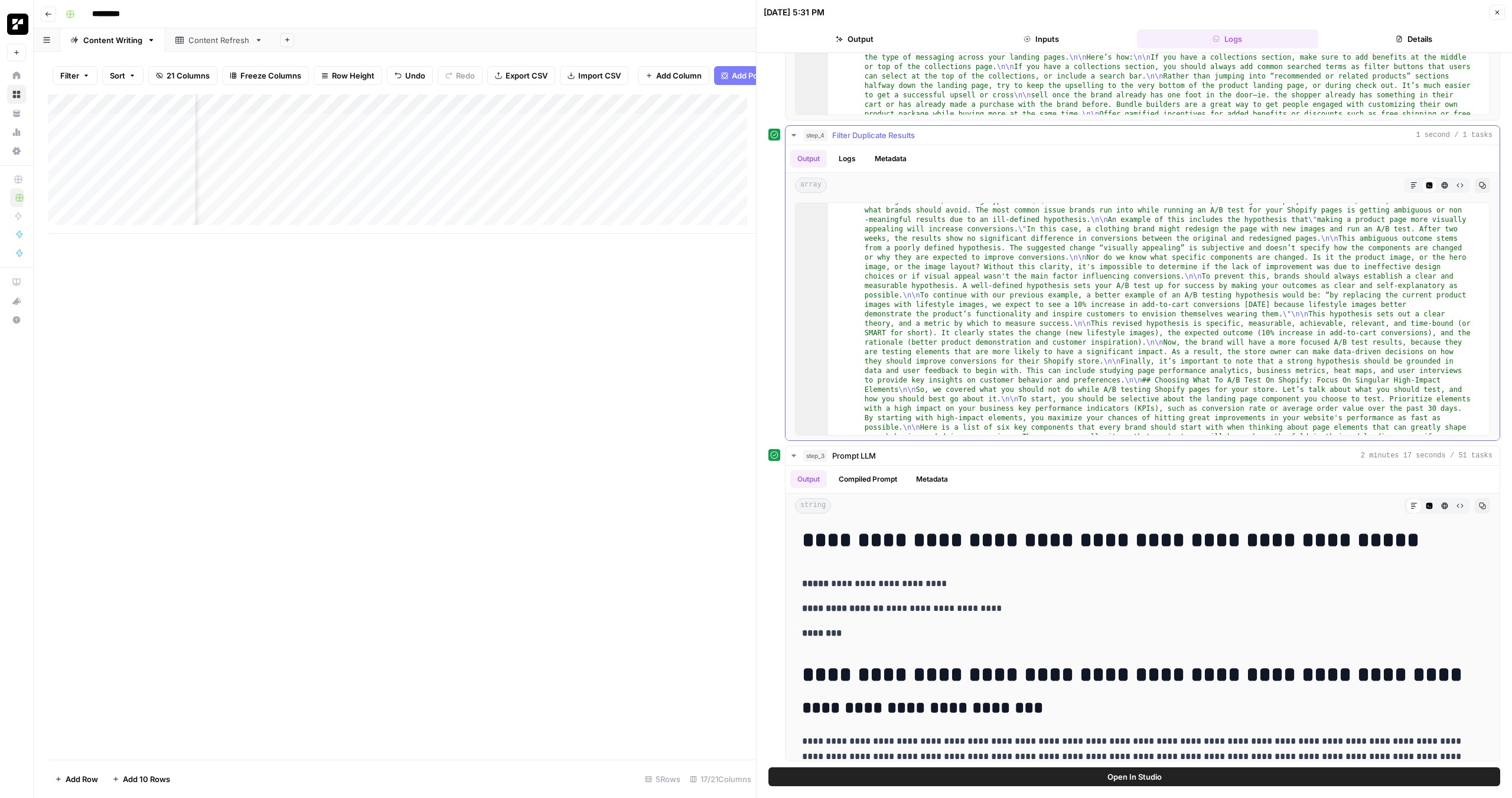
scroll to position [8701, 0]
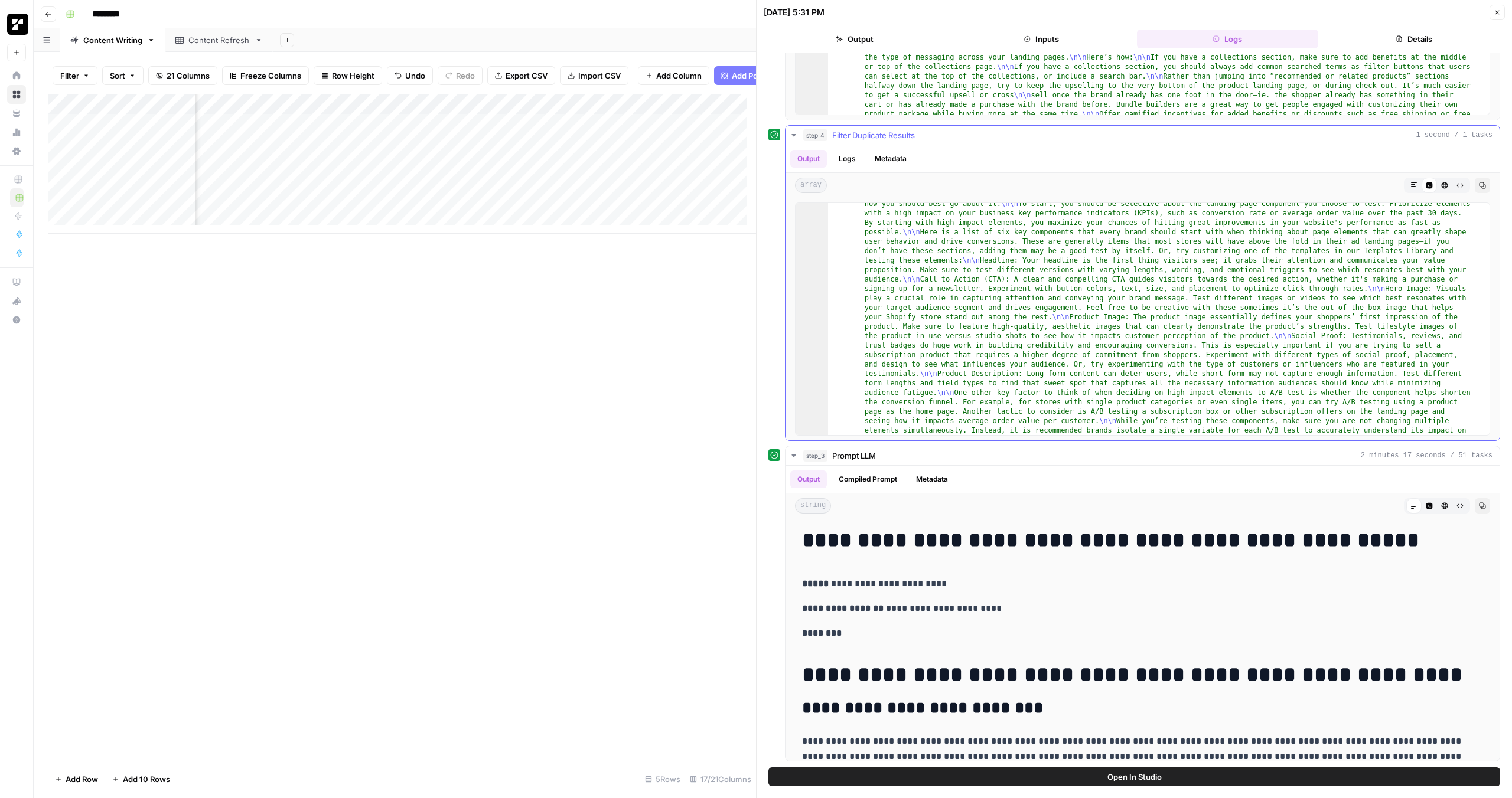
click at [798, 137] on icon "button" at bounding box center [793, 135] width 9 height 9
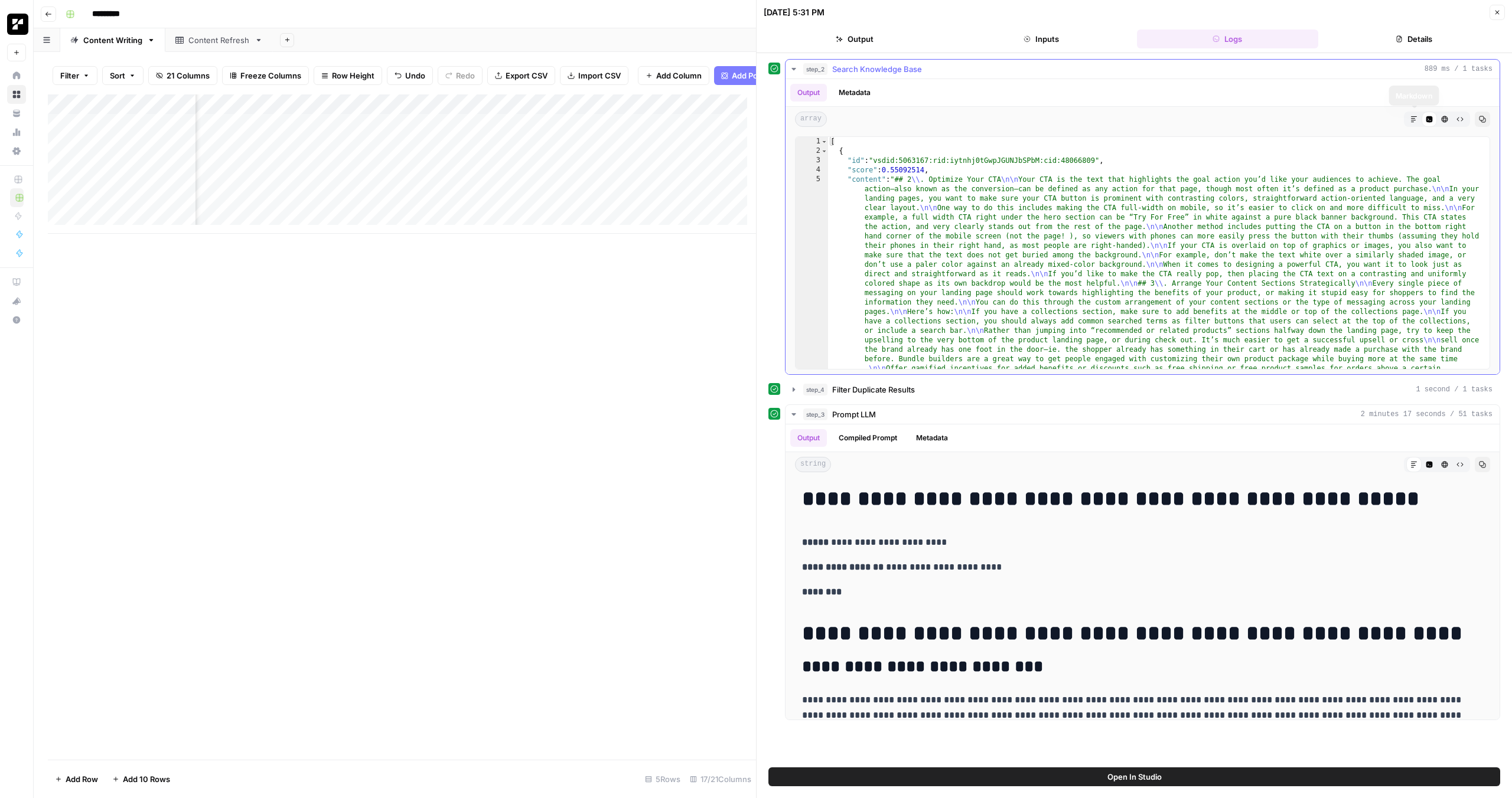
click at [1415, 117] on icon "button" at bounding box center [1413, 119] width 7 height 7
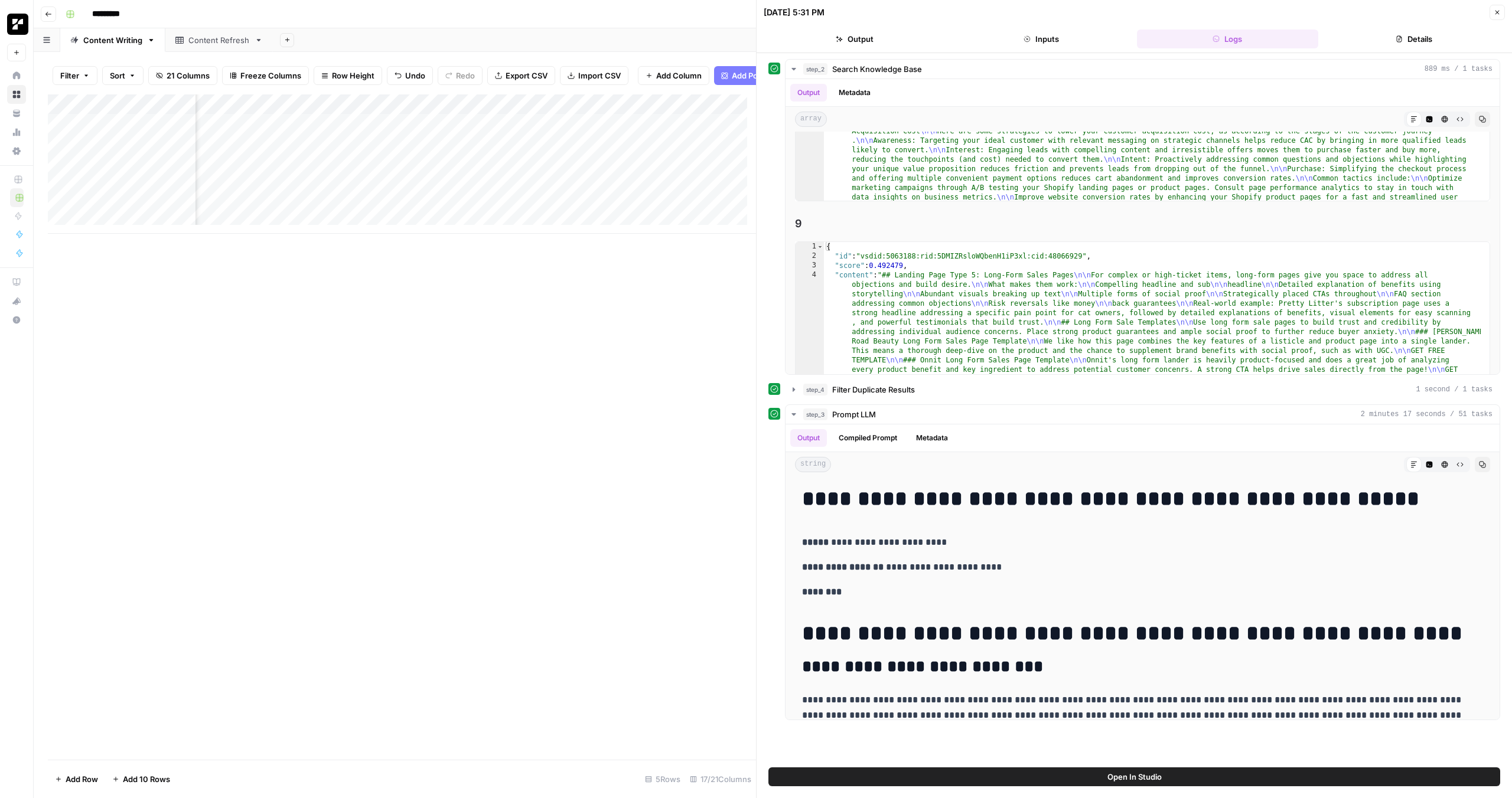
scroll to position [2404, 0]
click at [793, 388] on icon "button" at bounding box center [793, 389] width 9 height 9
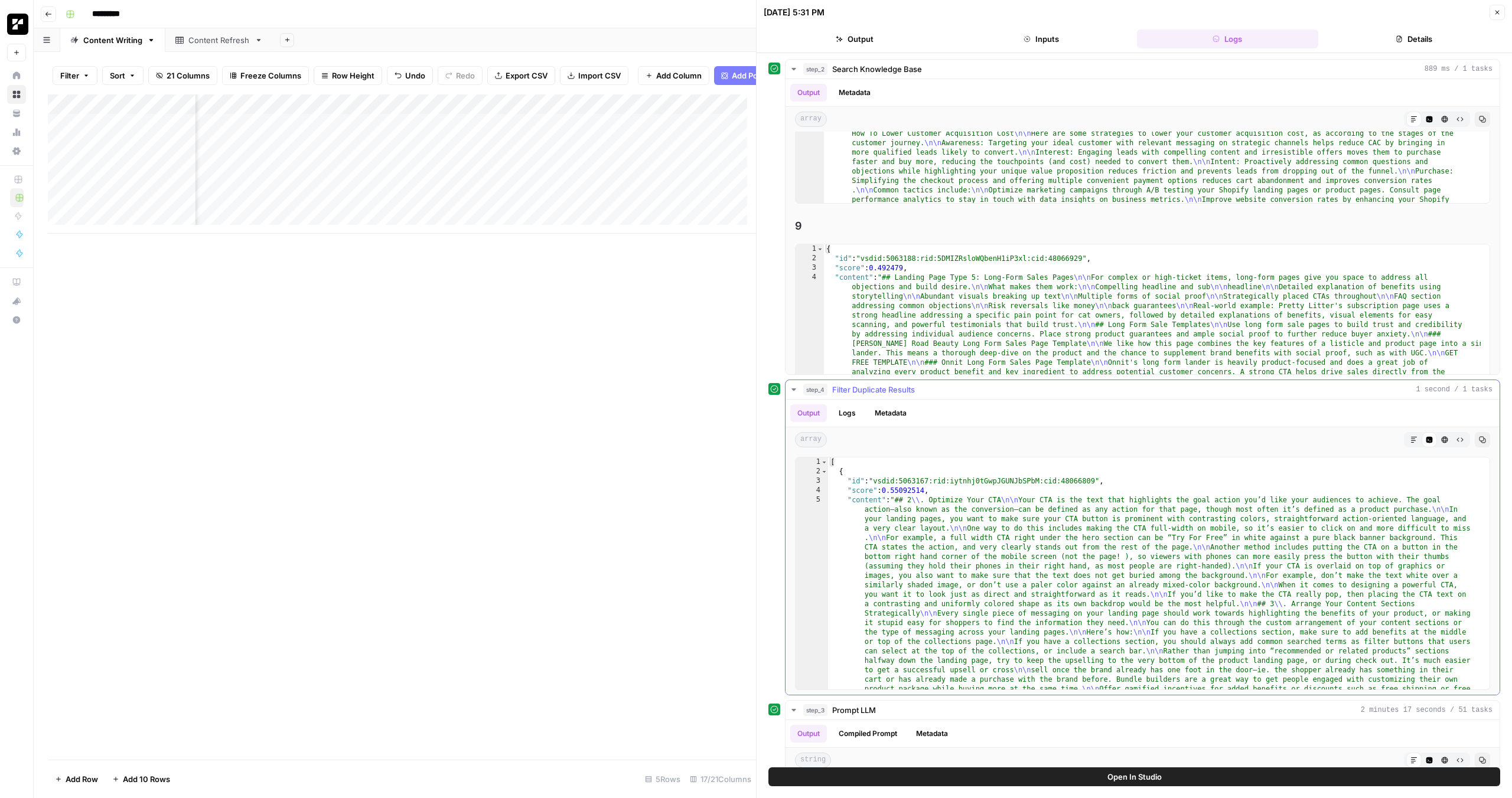
click at [1411, 439] on icon "button" at bounding box center [1413, 440] width 6 height 6
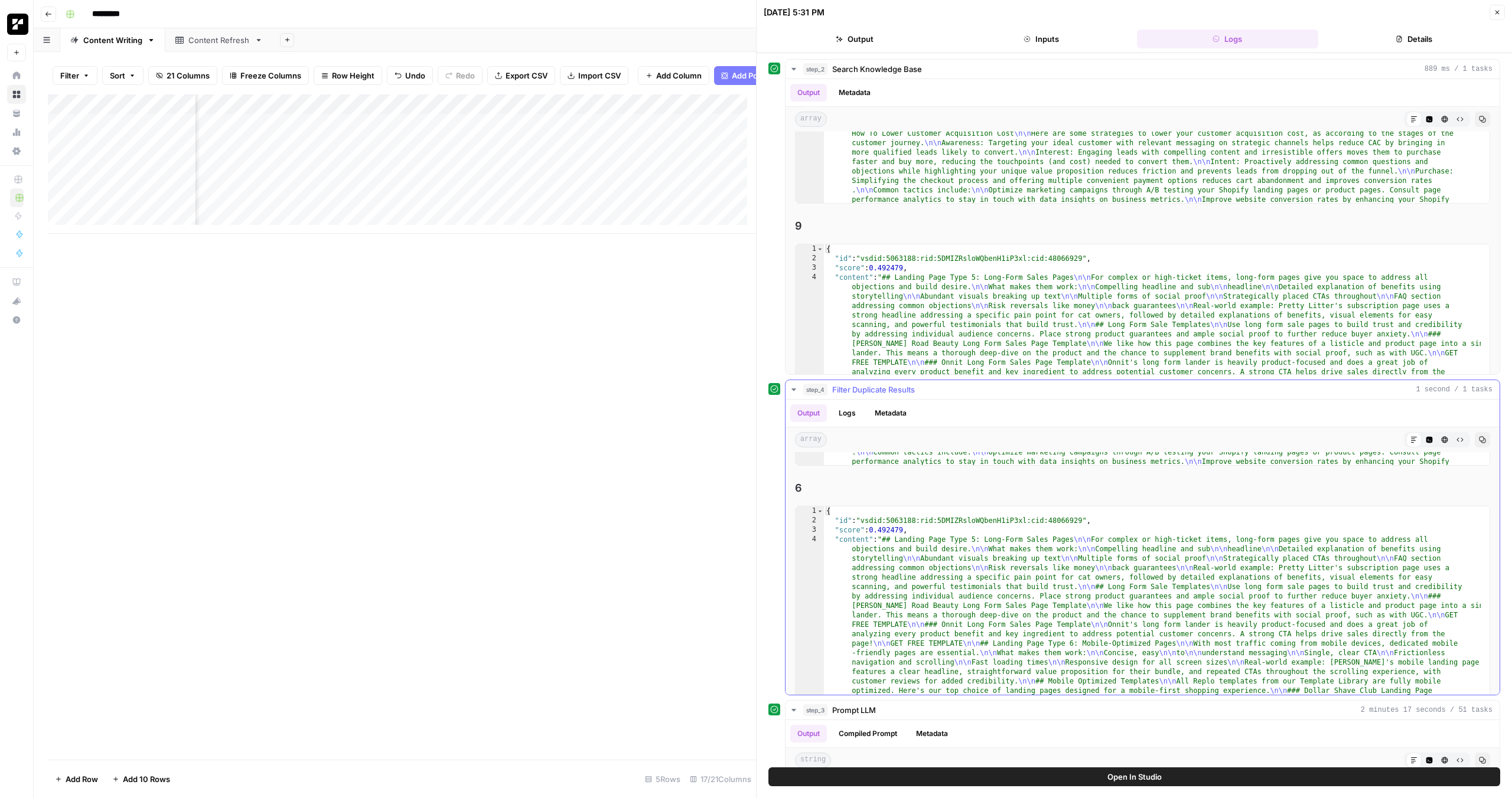
scroll to position [1617, 0]
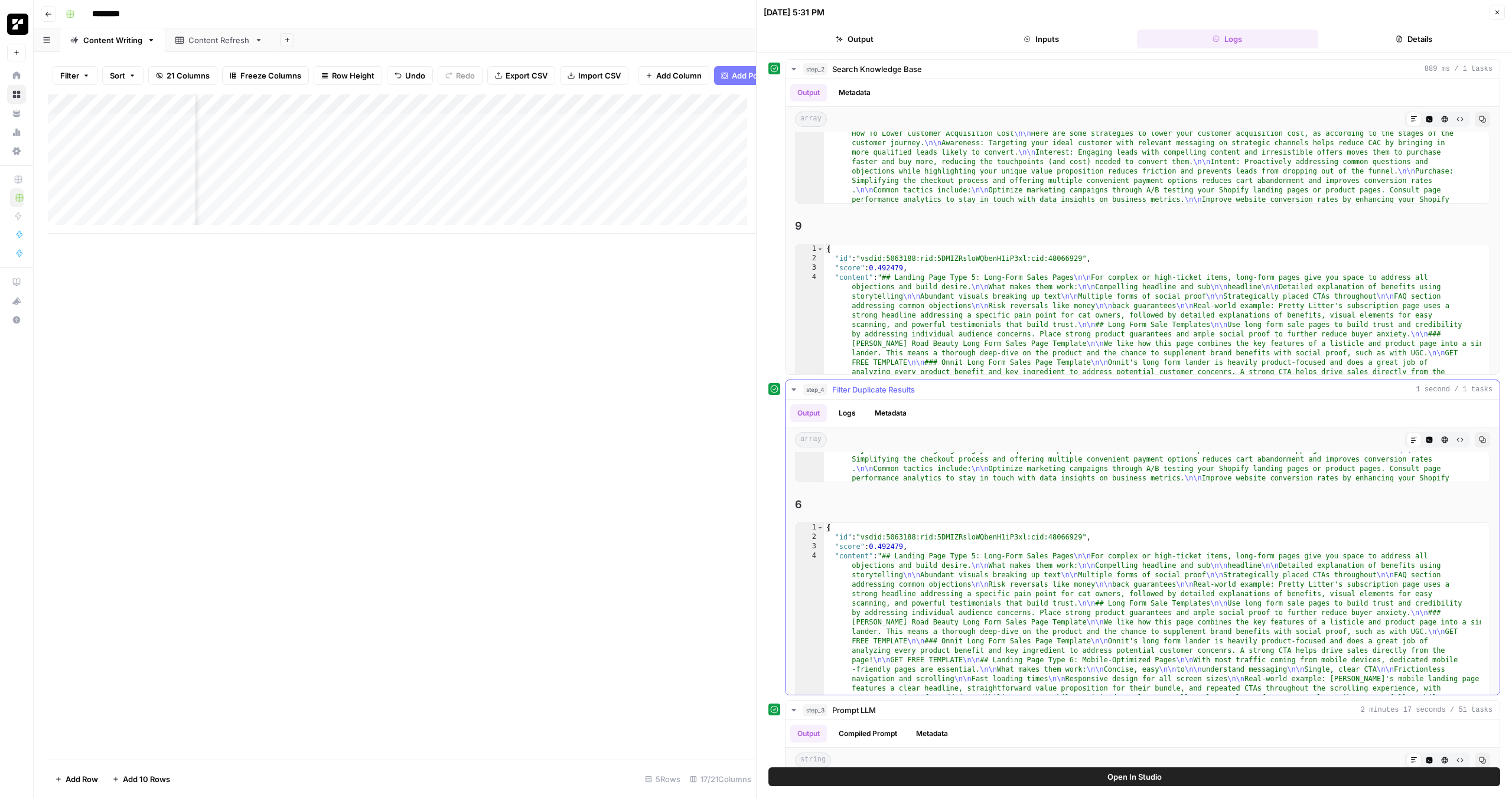
click at [792, 387] on icon "button" at bounding box center [793, 389] width 9 height 9
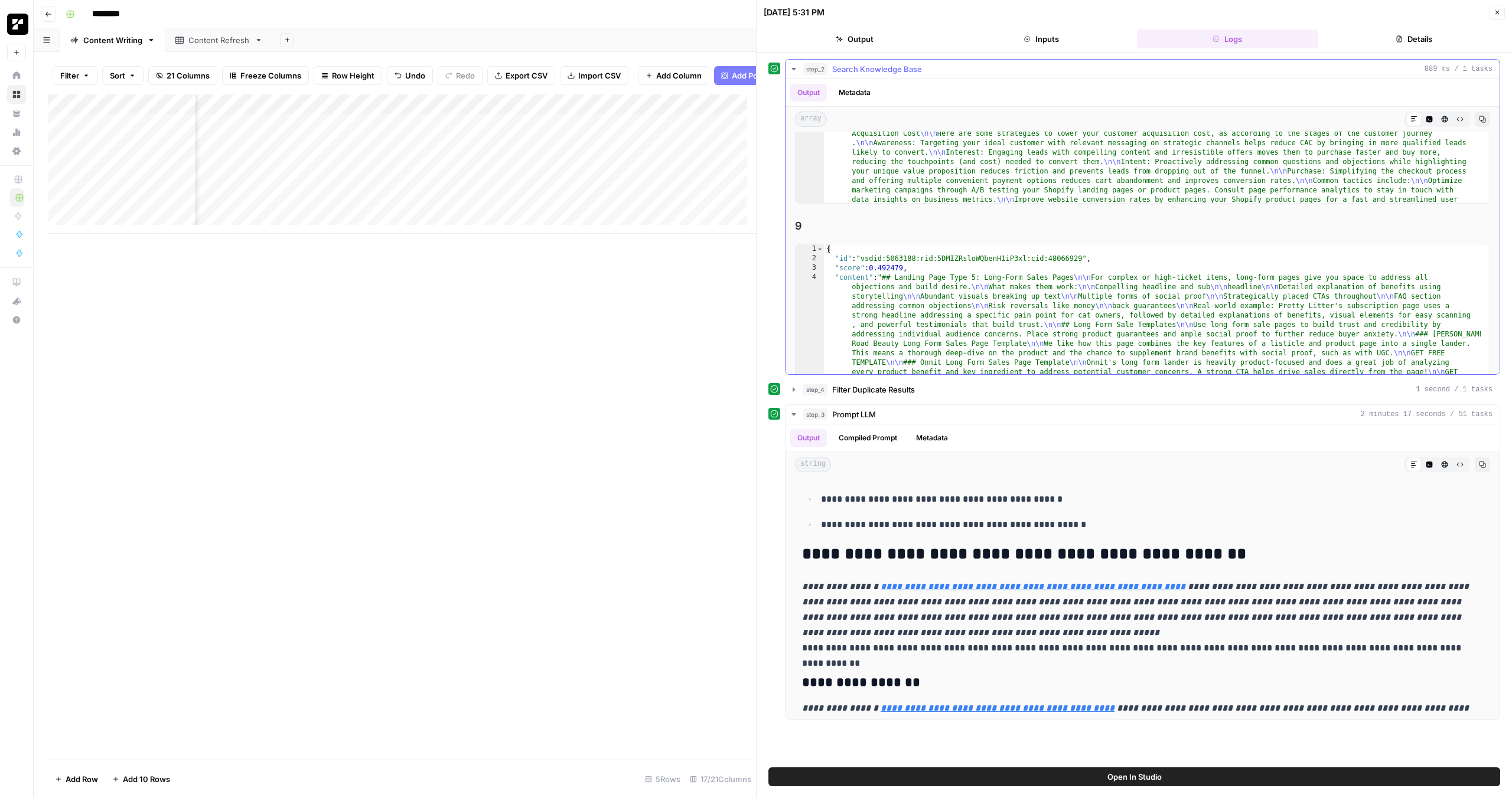
scroll to position [2407, 0]
click at [788, 68] on button "step_2 Search Knowledge Base 889 ms / 1 tasks" at bounding box center [1142, 69] width 714 height 19
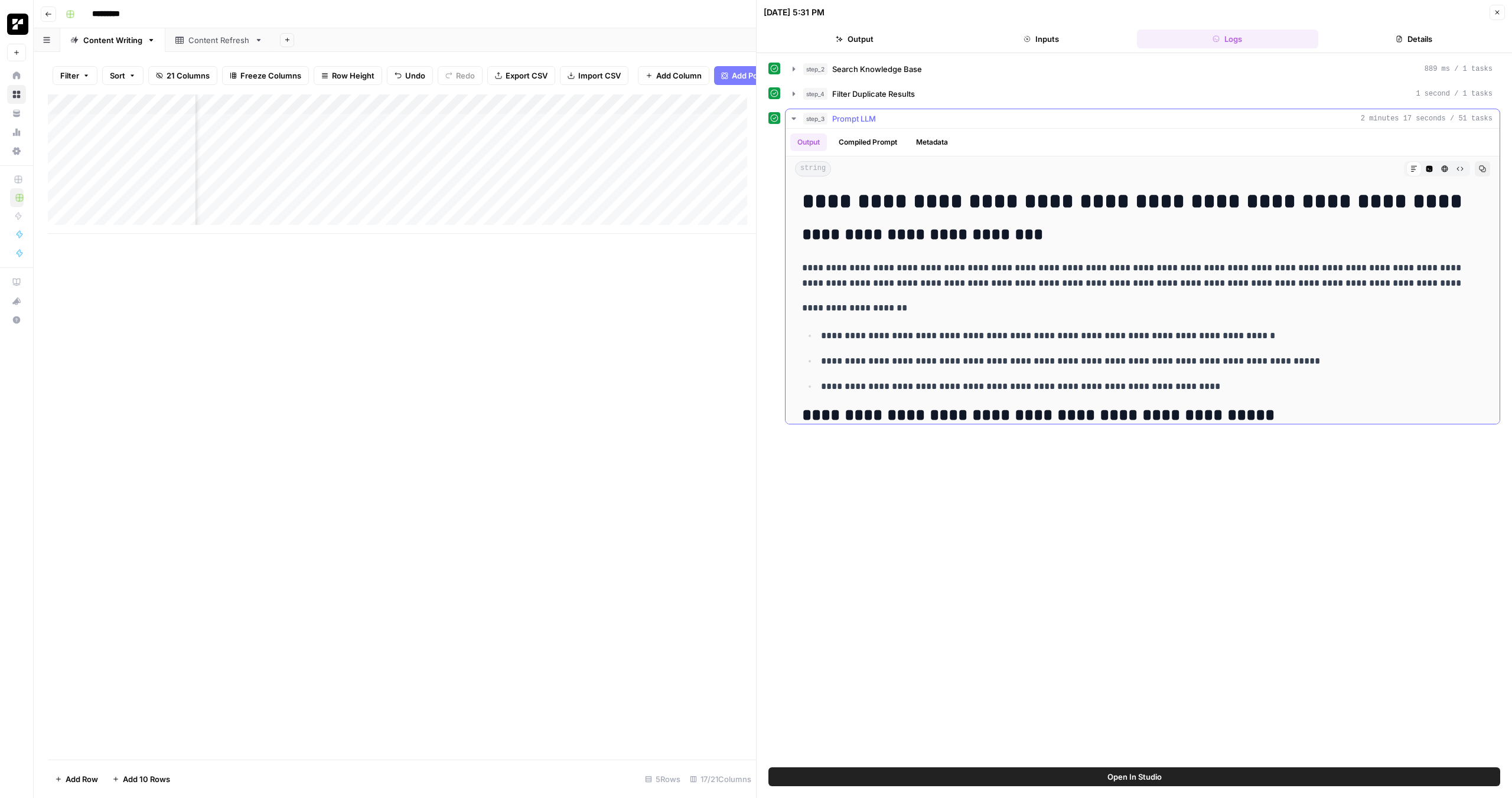
scroll to position [0, 0]
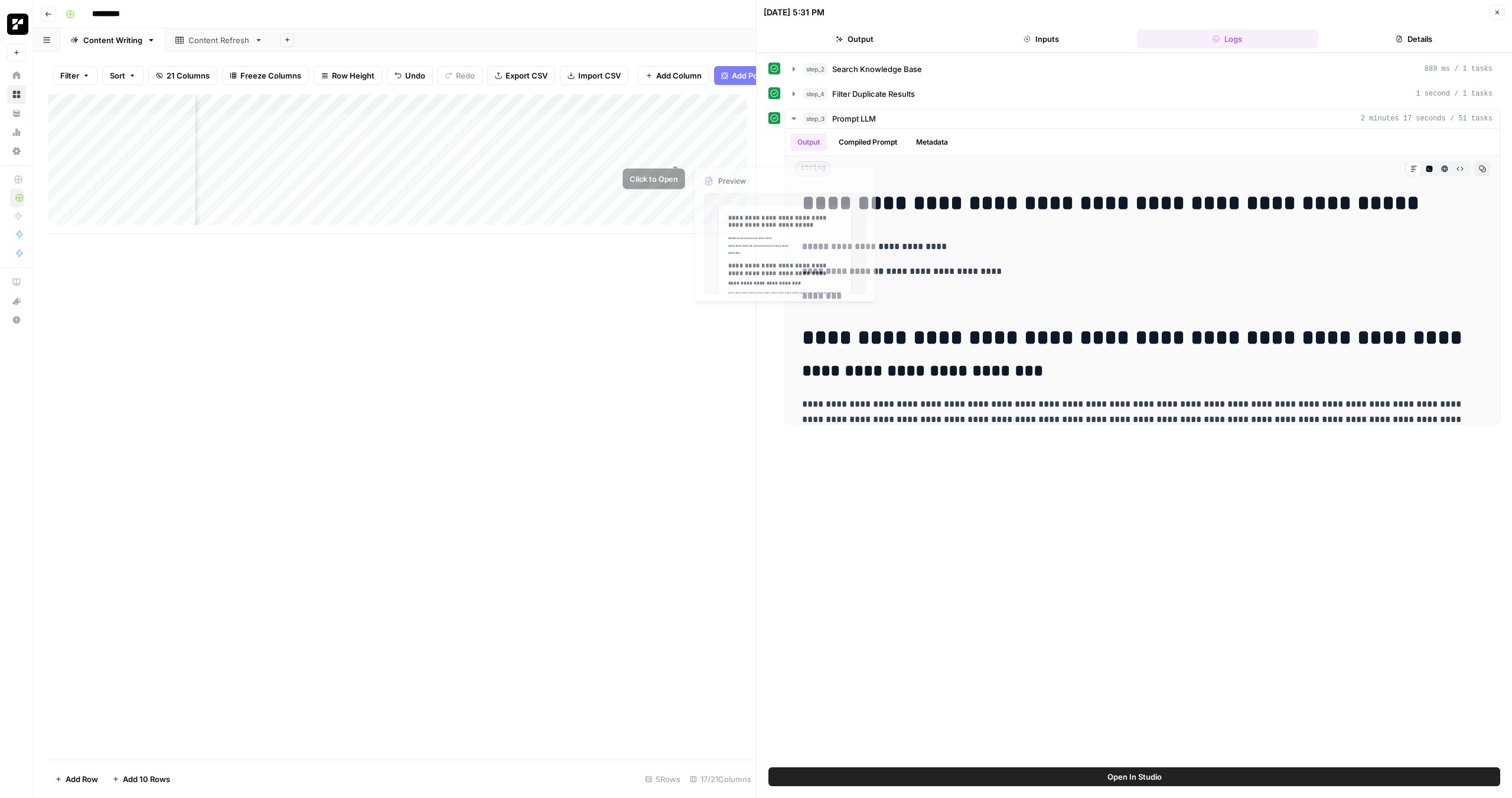
click at [680, 347] on div "Add Column" at bounding box center [402, 427] width 708 height 665
click at [571, 153] on div "Add Column" at bounding box center [402, 164] width 708 height 139
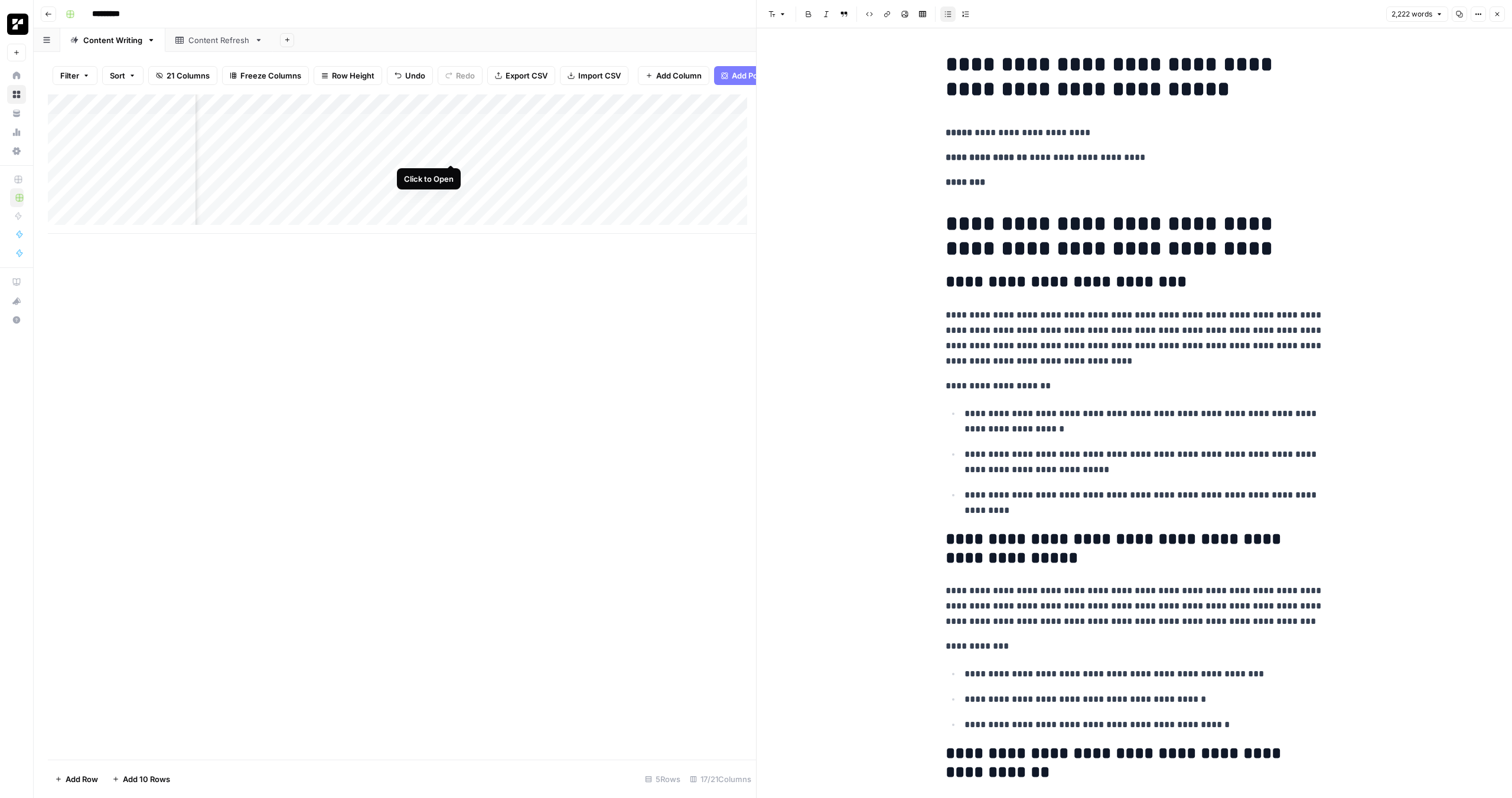
click at [450, 154] on div "Add Column" at bounding box center [402, 164] width 708 height 139
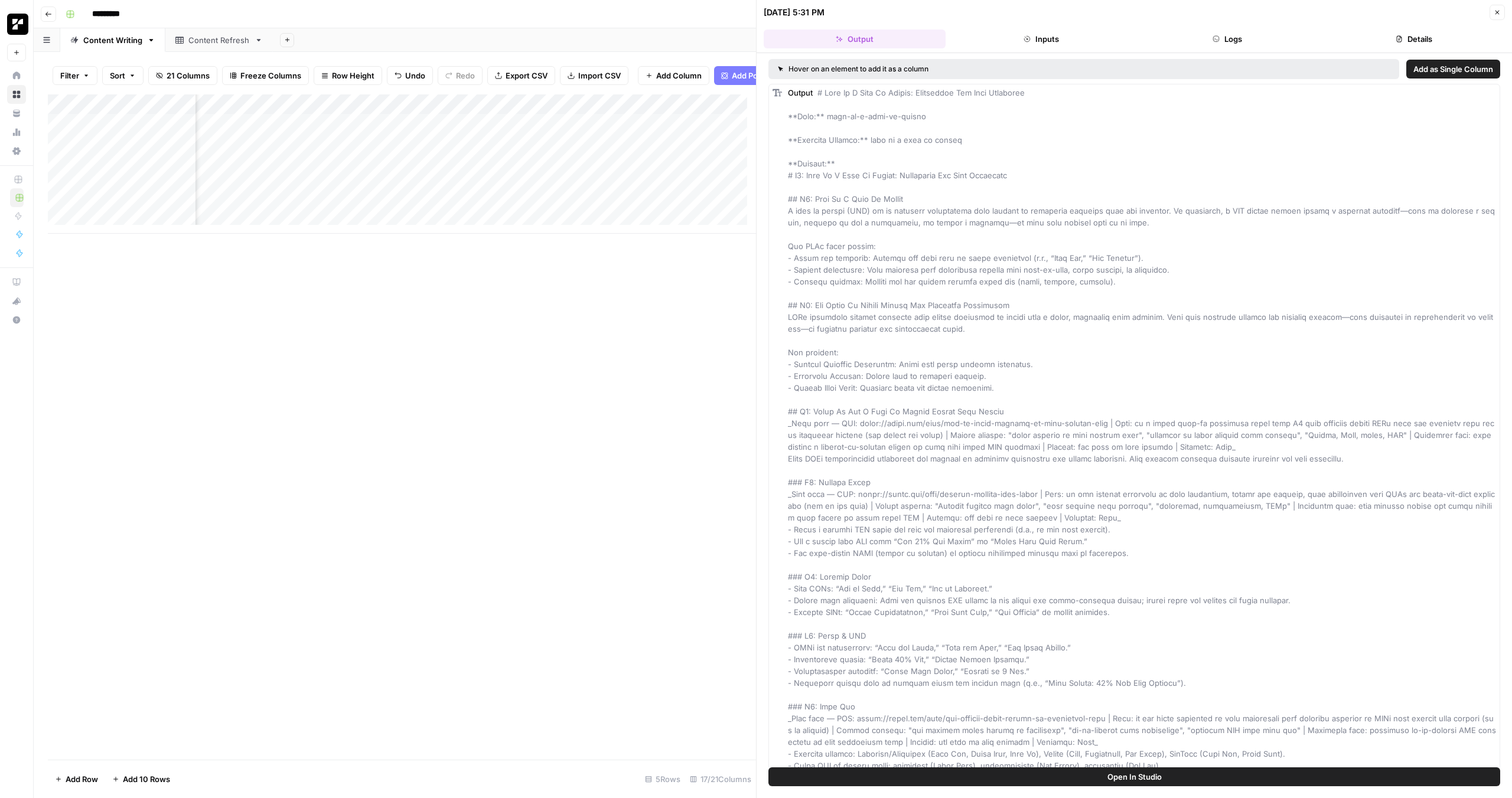
click at [1039, 39] on button "Inputs" at bounding box center [1041, 39] width 182 height 19
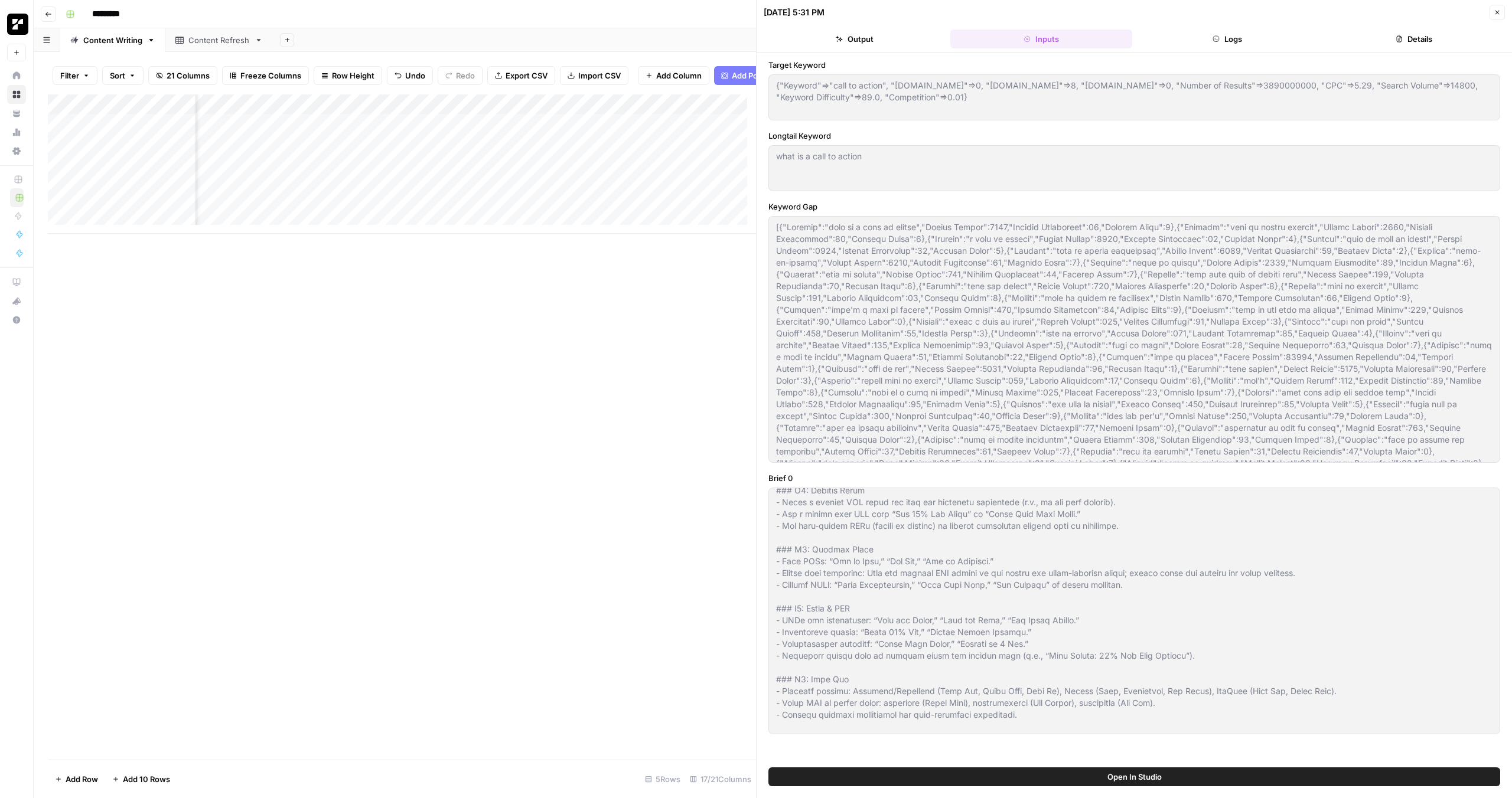
scroll to position [437, 0]
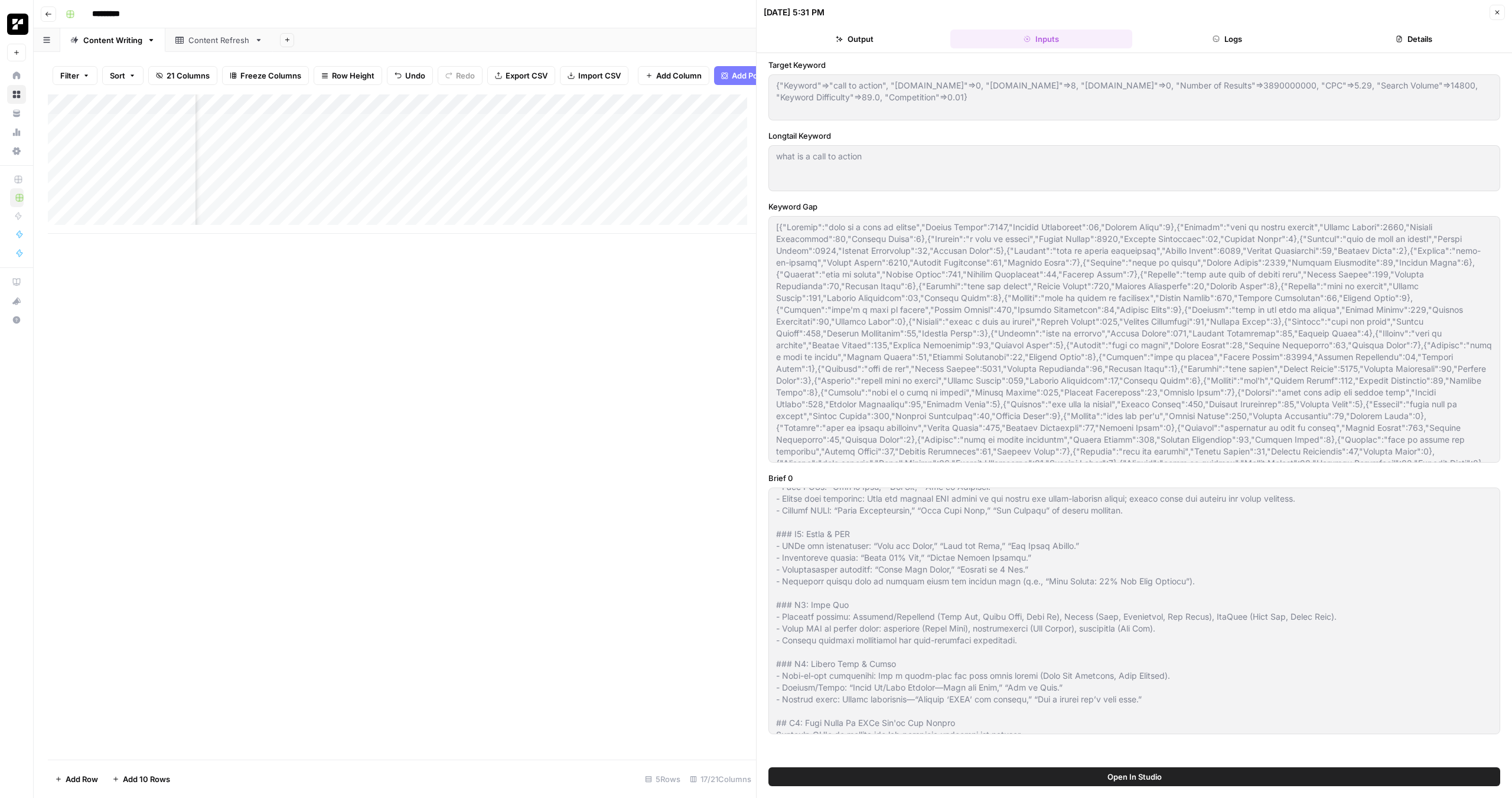
click at [1246, 39] on button "Logs" at bounding box center [1227, 39] width 182 height 19
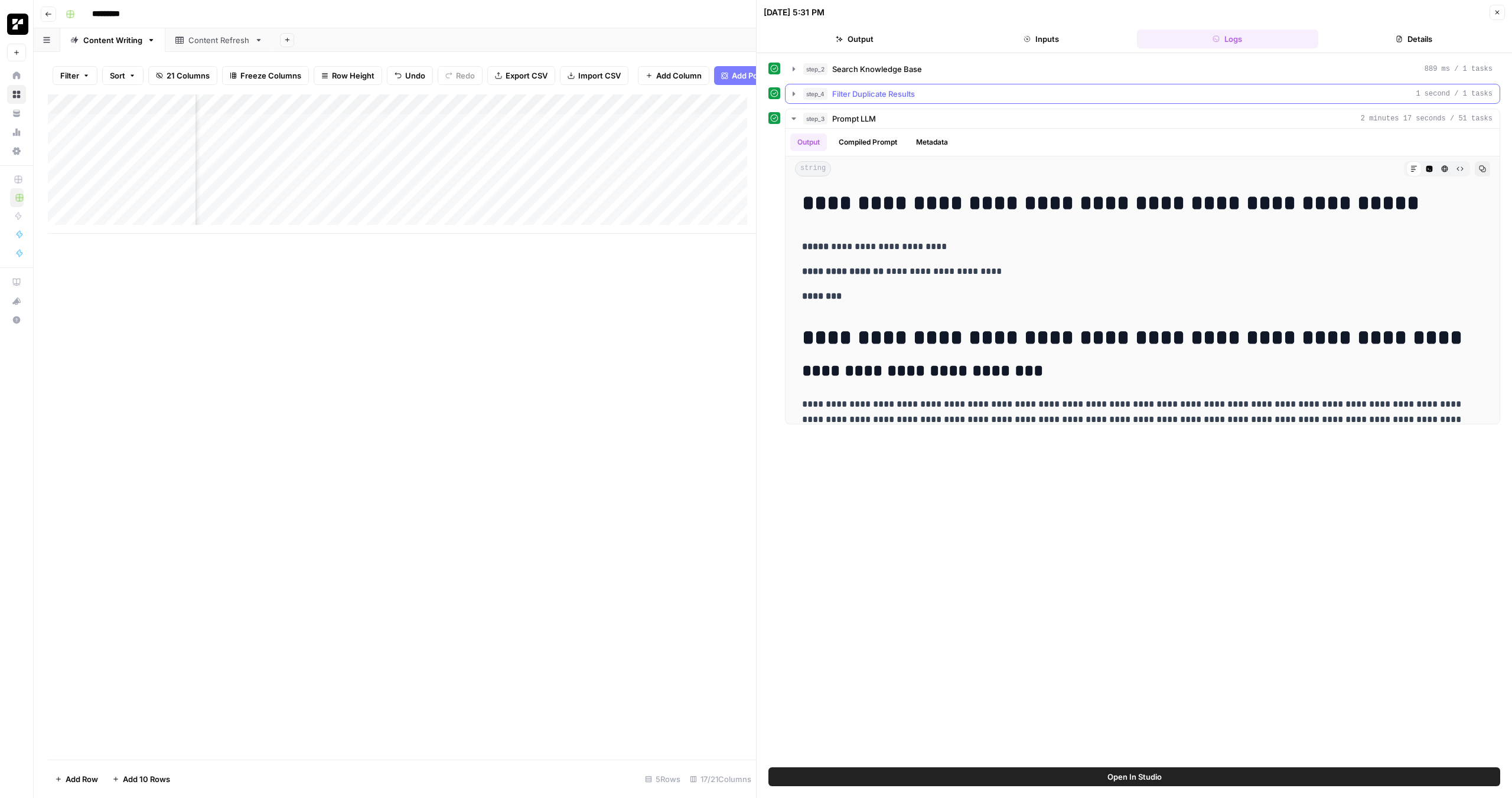
click at [794, 98] on icon "button" at bounding box center [793, 93] width 9 height 9
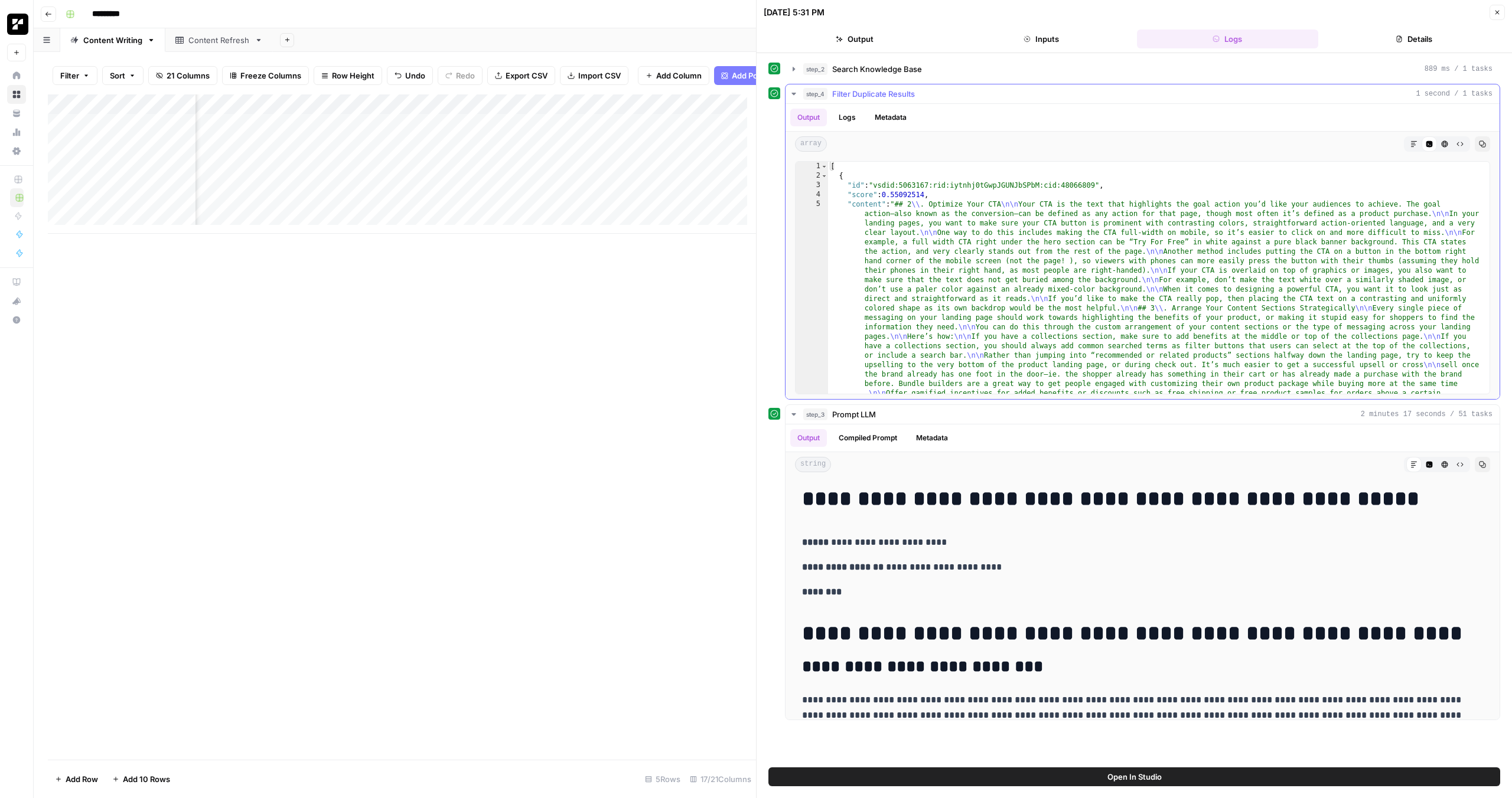
click at [1413, 147] on icon "button" at bounding box center [1413, 144] width 6 height 6
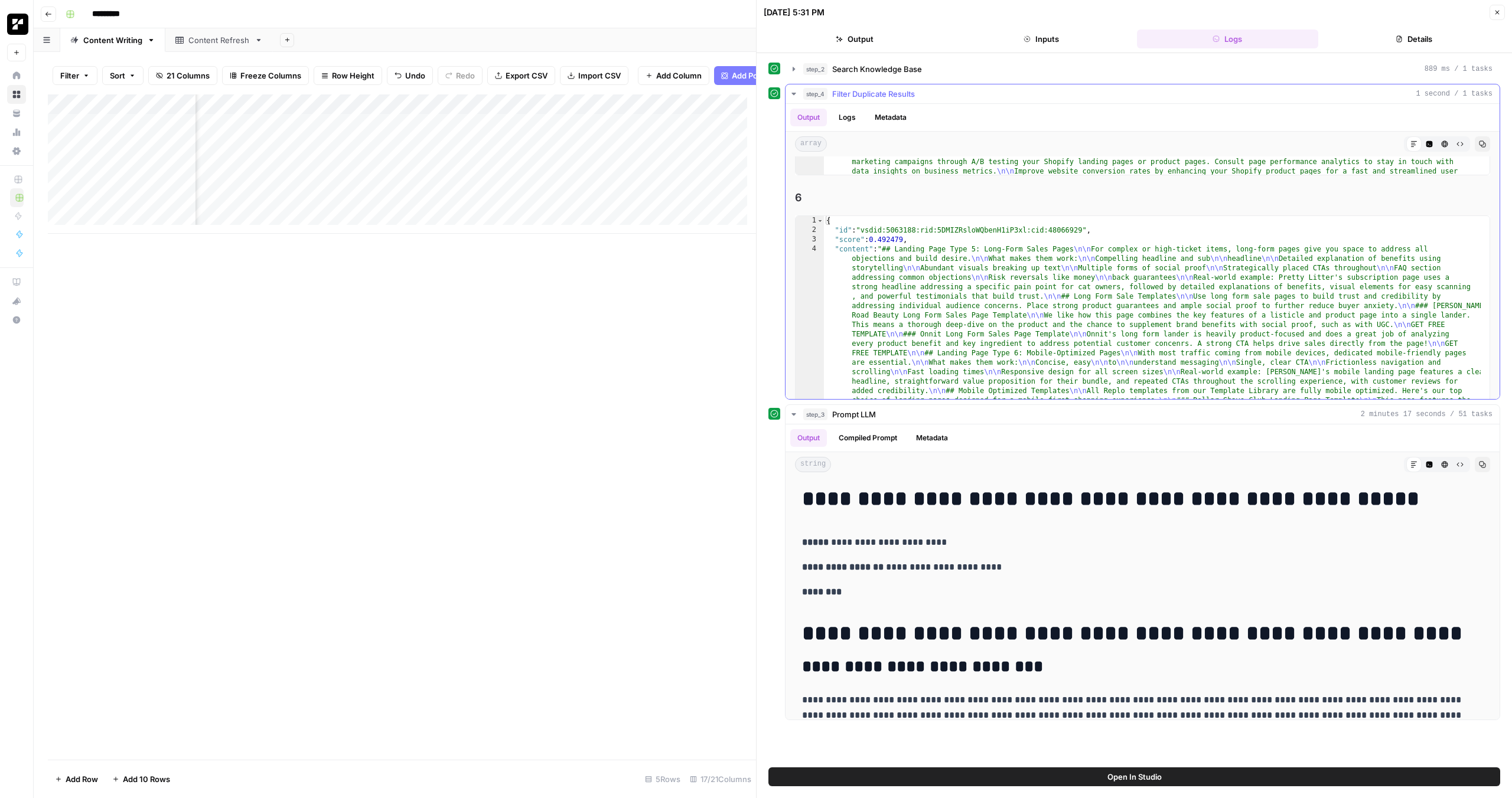
scroll to position [1686, 0]
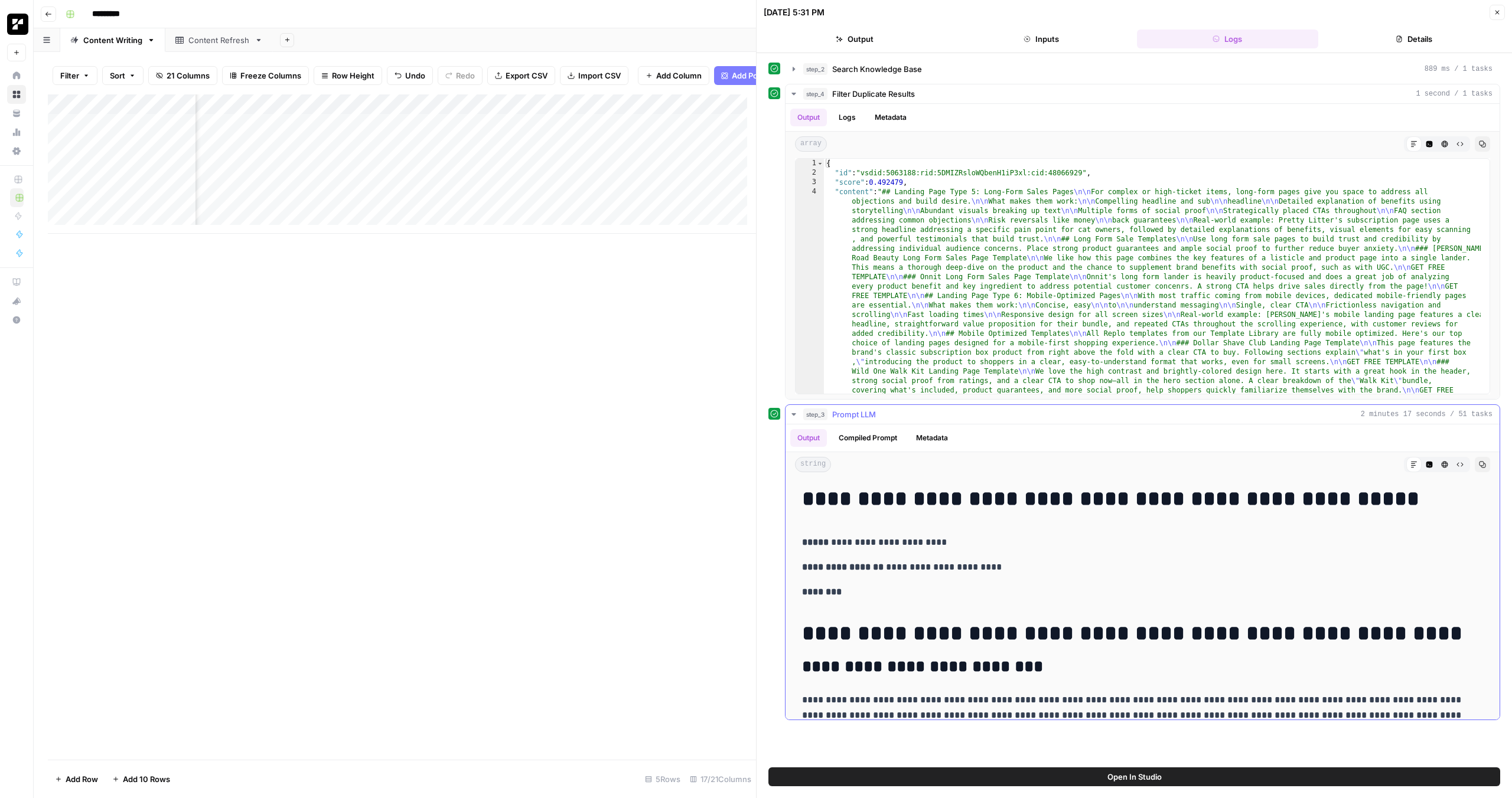
type input "*"
click at [1395, 41] on icon "button" at bounding box center [1399, 39] width 7 height 7
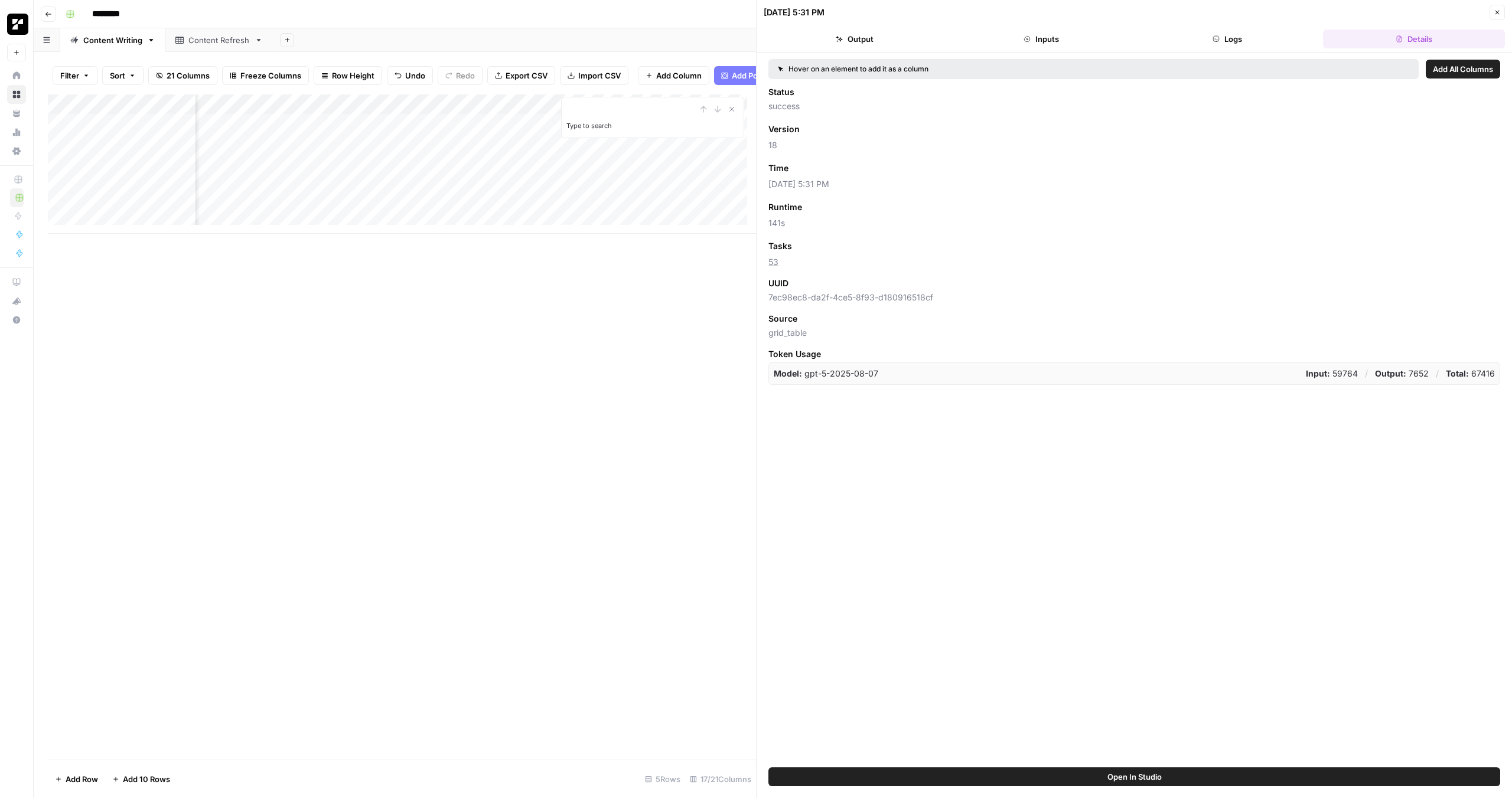
drag, startPoint x: 1206, startPoint y: 34, endPoint x: 1196, endPoint y: 34, distance: 10.0
click at [1207, 34] on button "Logs" at bounding box center [1227, 39] width 182 height 19
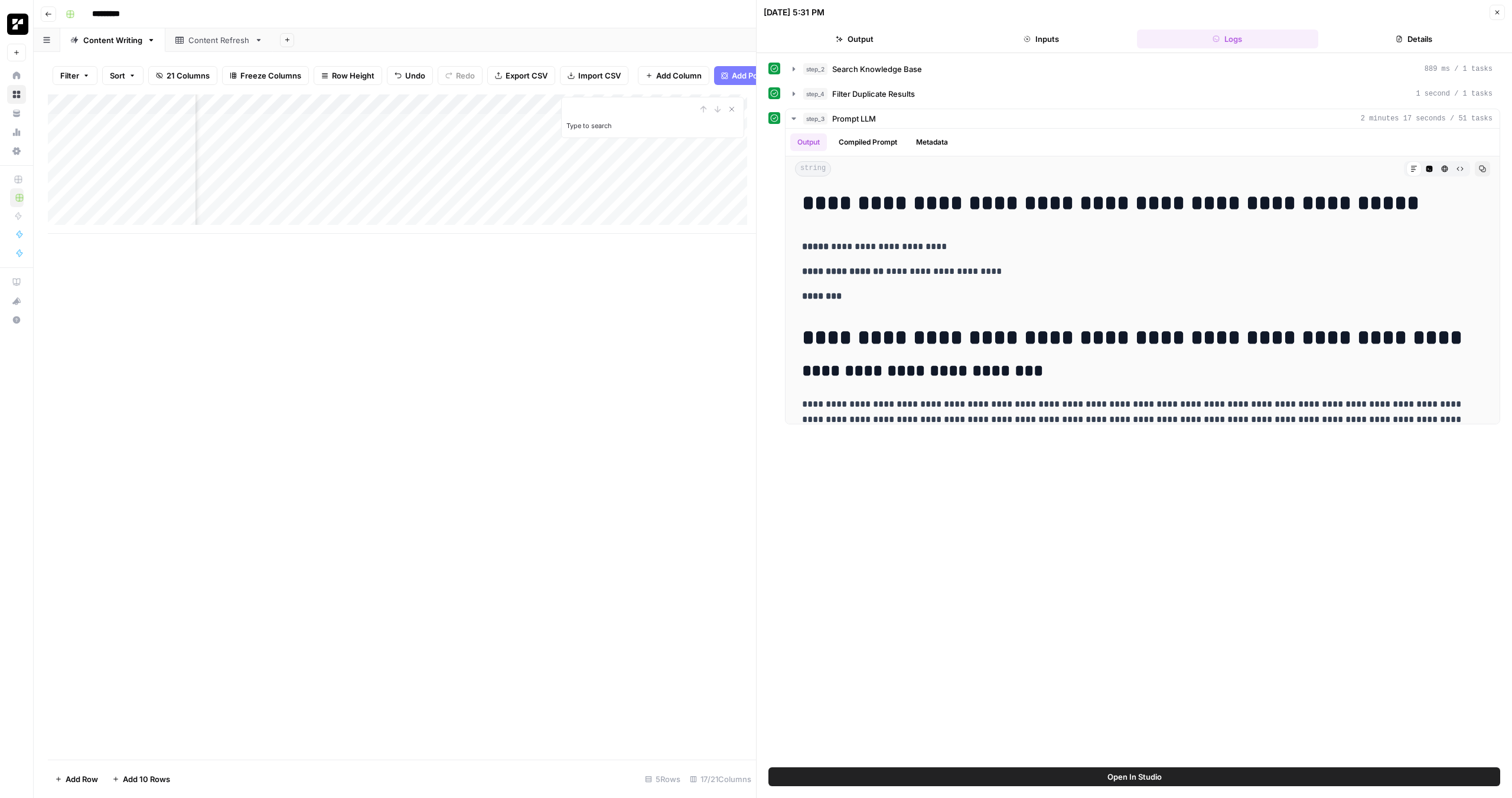
click at [1071, 39] on button "Inputs" at bounding box center [1041, 39] width 182 height 19
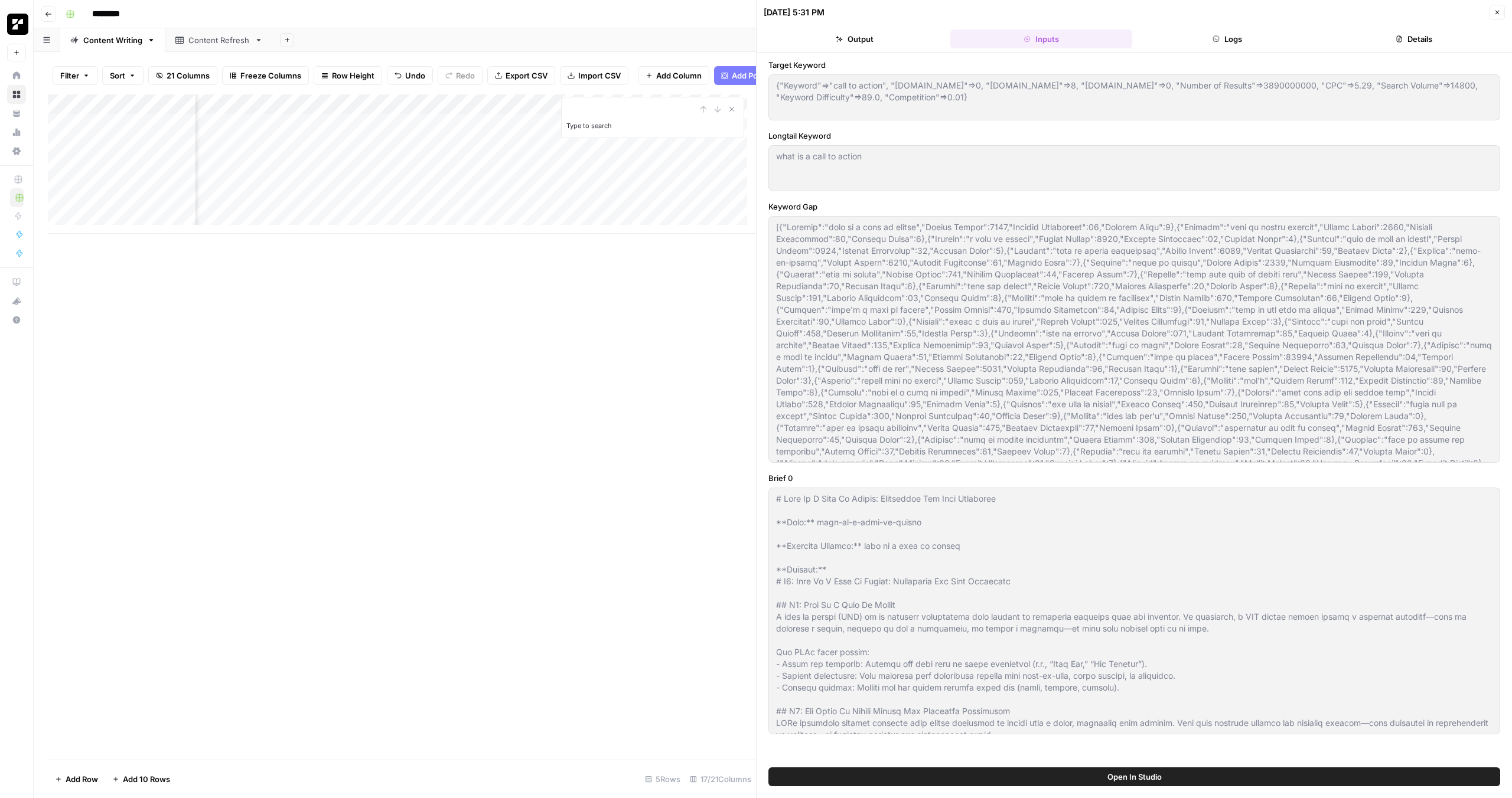
click at [895, 39] on button "Output" at bounding box center [854, 39] width 182 height 19
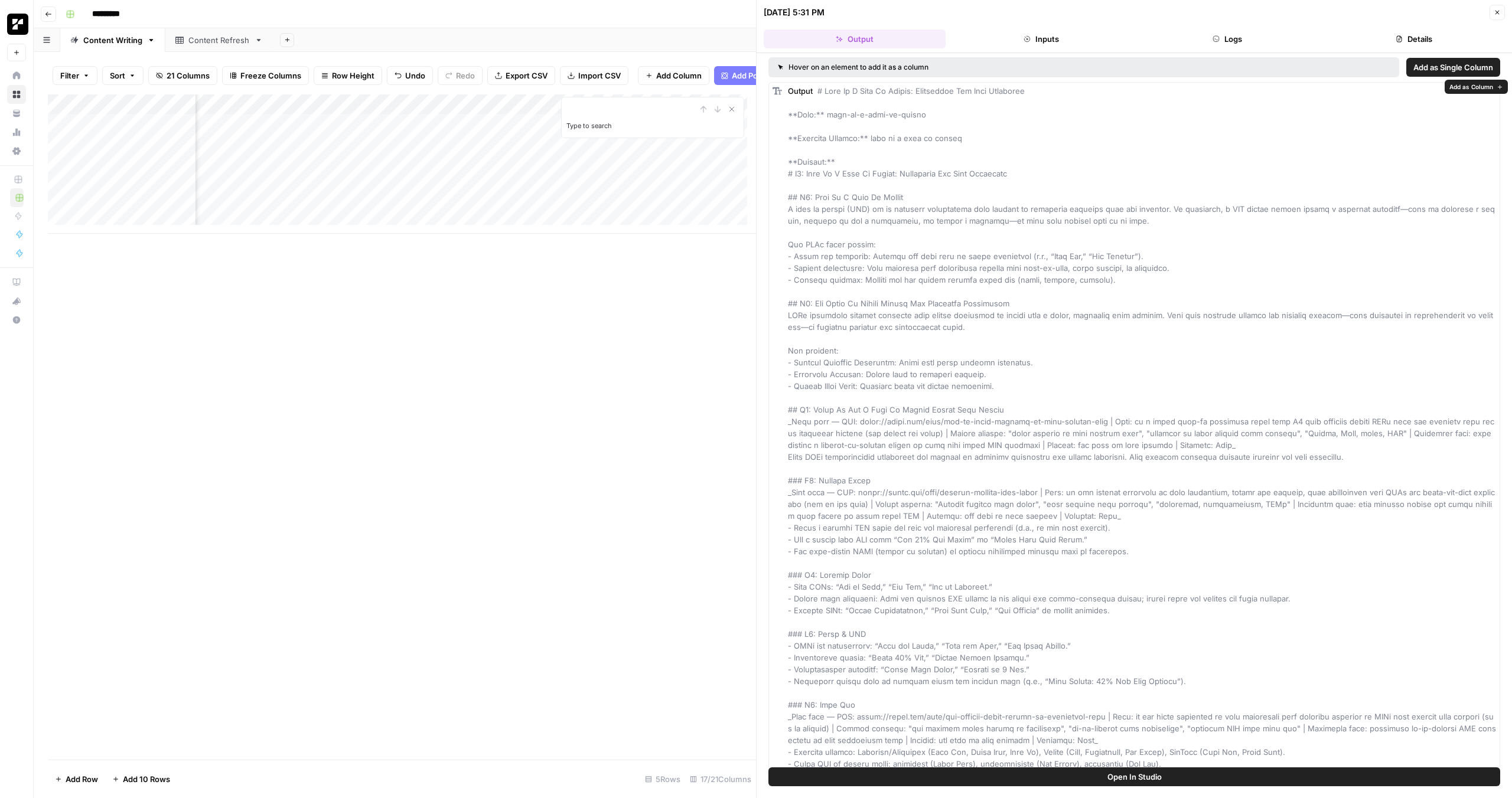
scroll to position [0, 0]
click at [679, 393] on div "Add Column" at bounding box center [402, 427] width 708 height 665
type input "*"
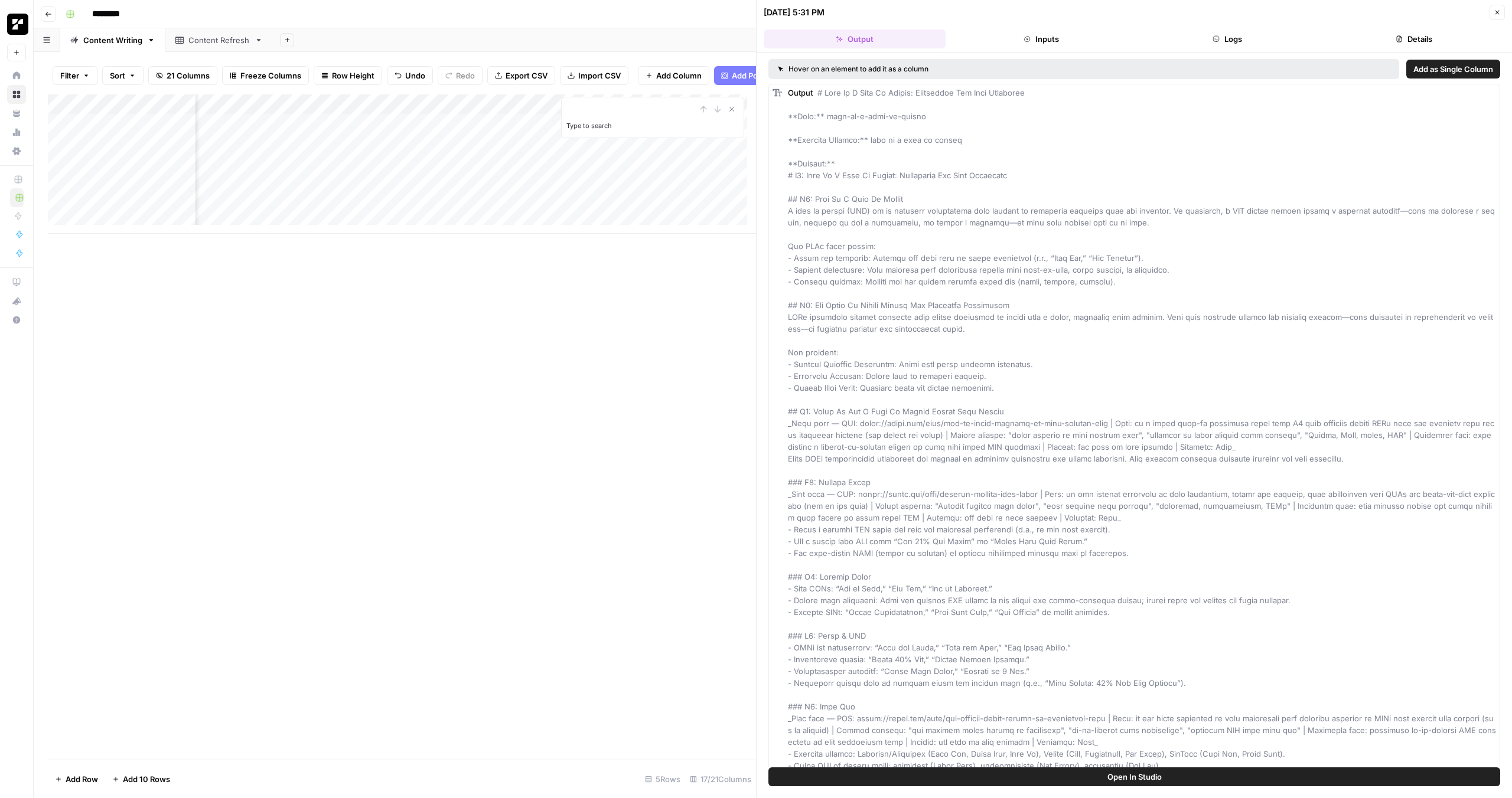
click at [1487, 15] on div "08/22/25 at 5:31 PM Close" at bounding box center [1134, 13] width 741 height 15
click at [1491, 11] on button "Close" at bounding box center [1497, 13] width 15 height 15
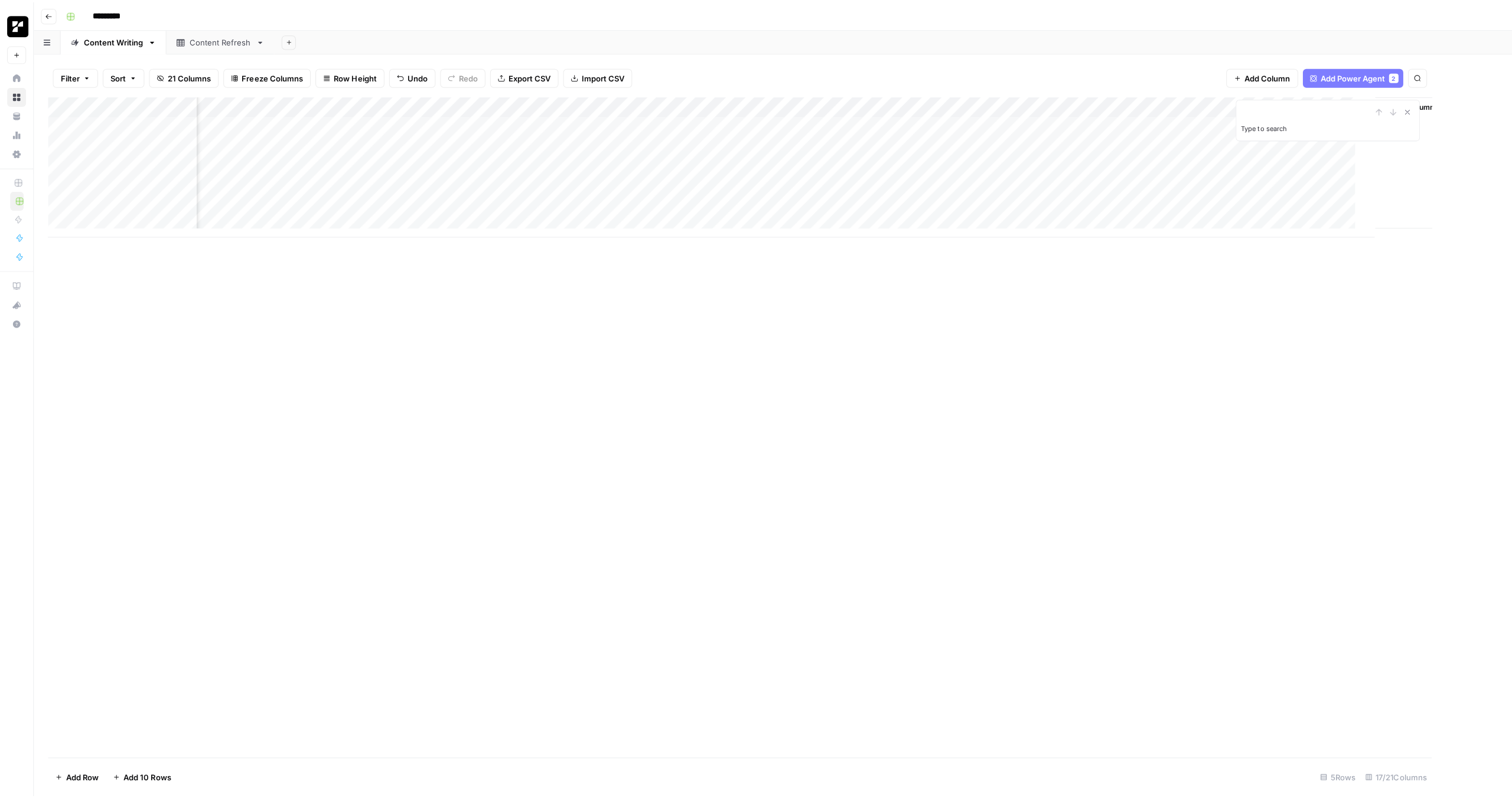
scroll to position [0, 466]
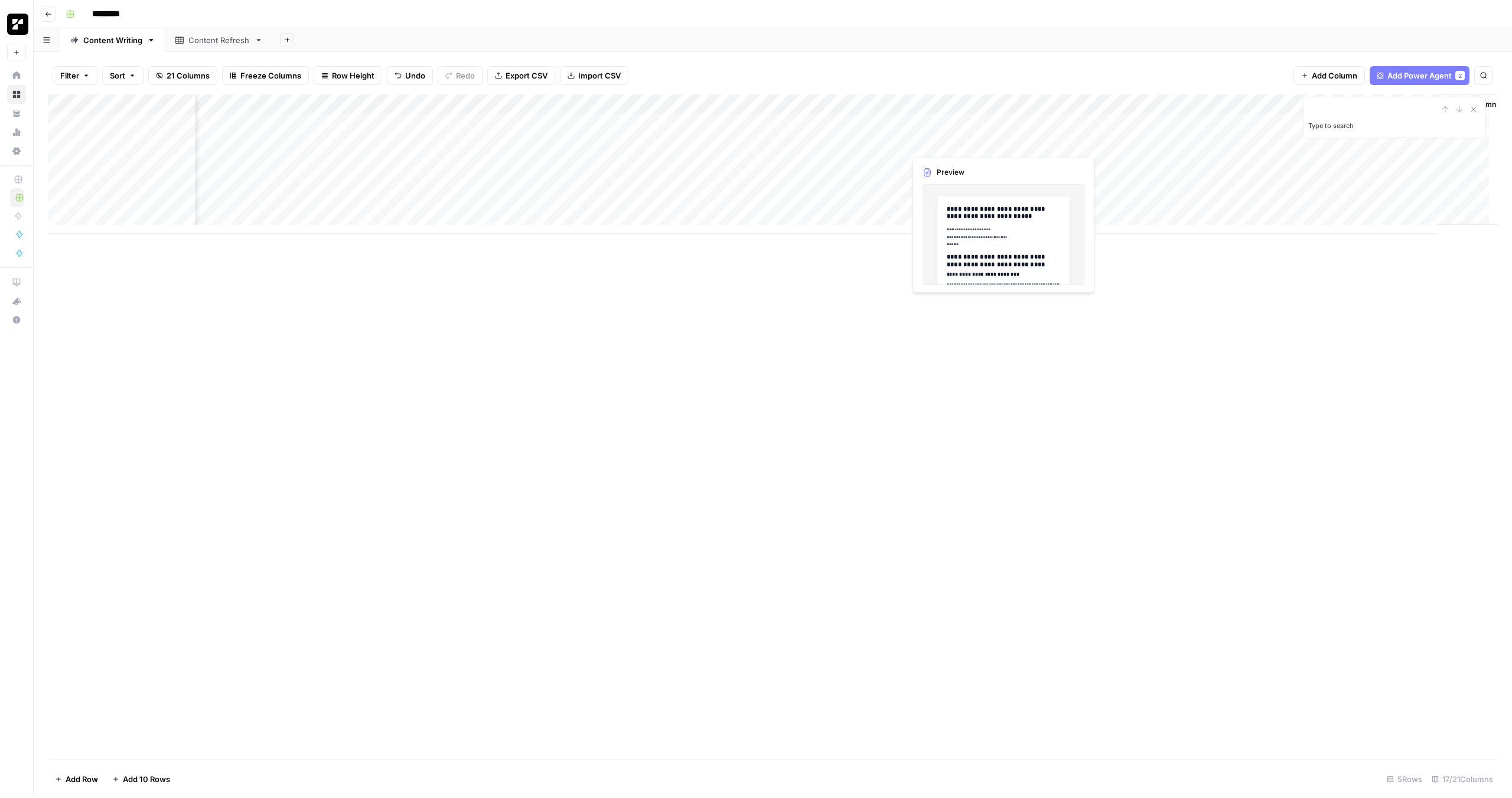
click at [1003, 141] on div "Add Column" at bounding box center [773, 164] width 1449 height 139
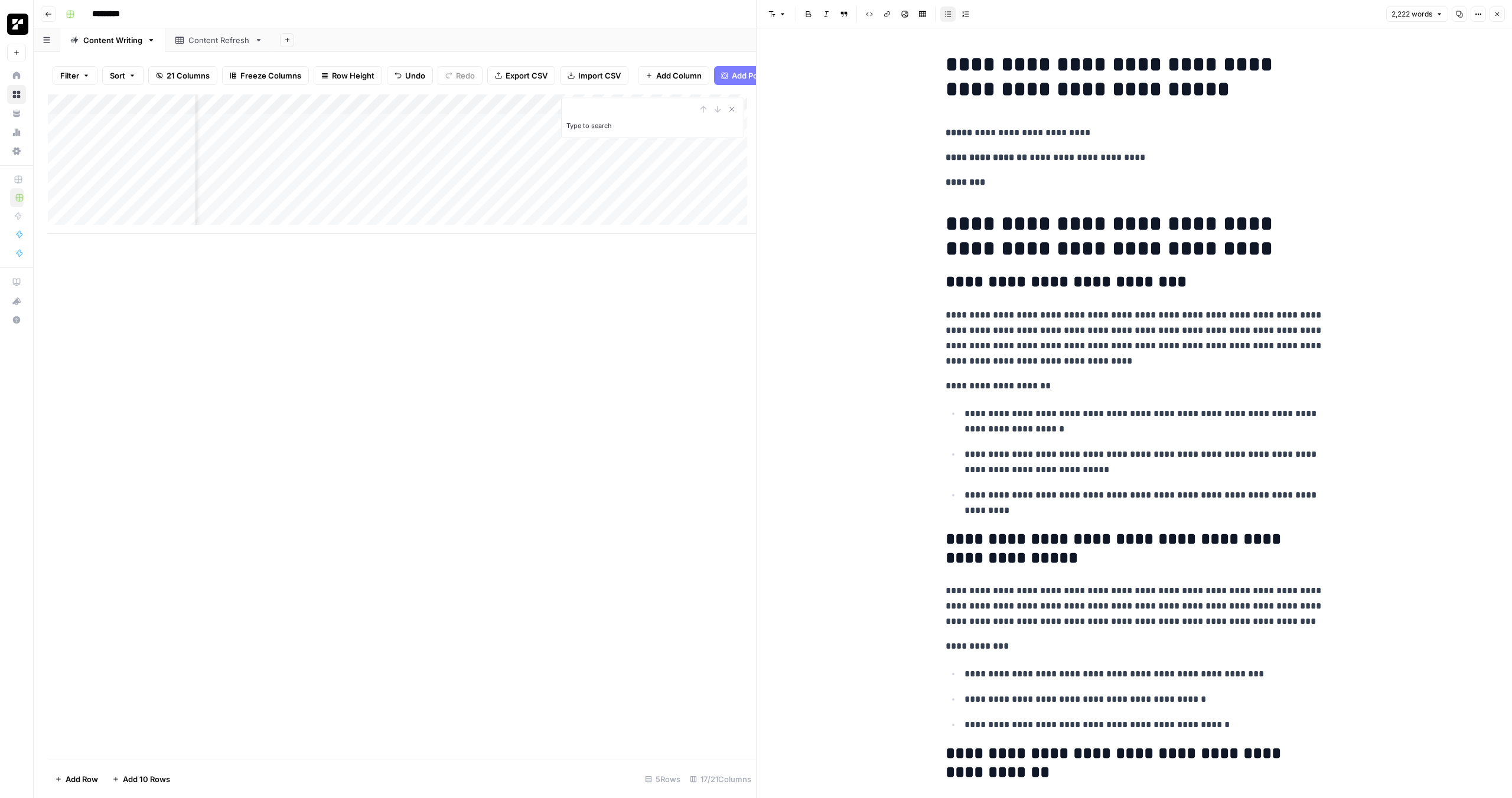
click at [1201, 230] on h1 "**********" at bounding box center [1134, 236] width 378 height 50
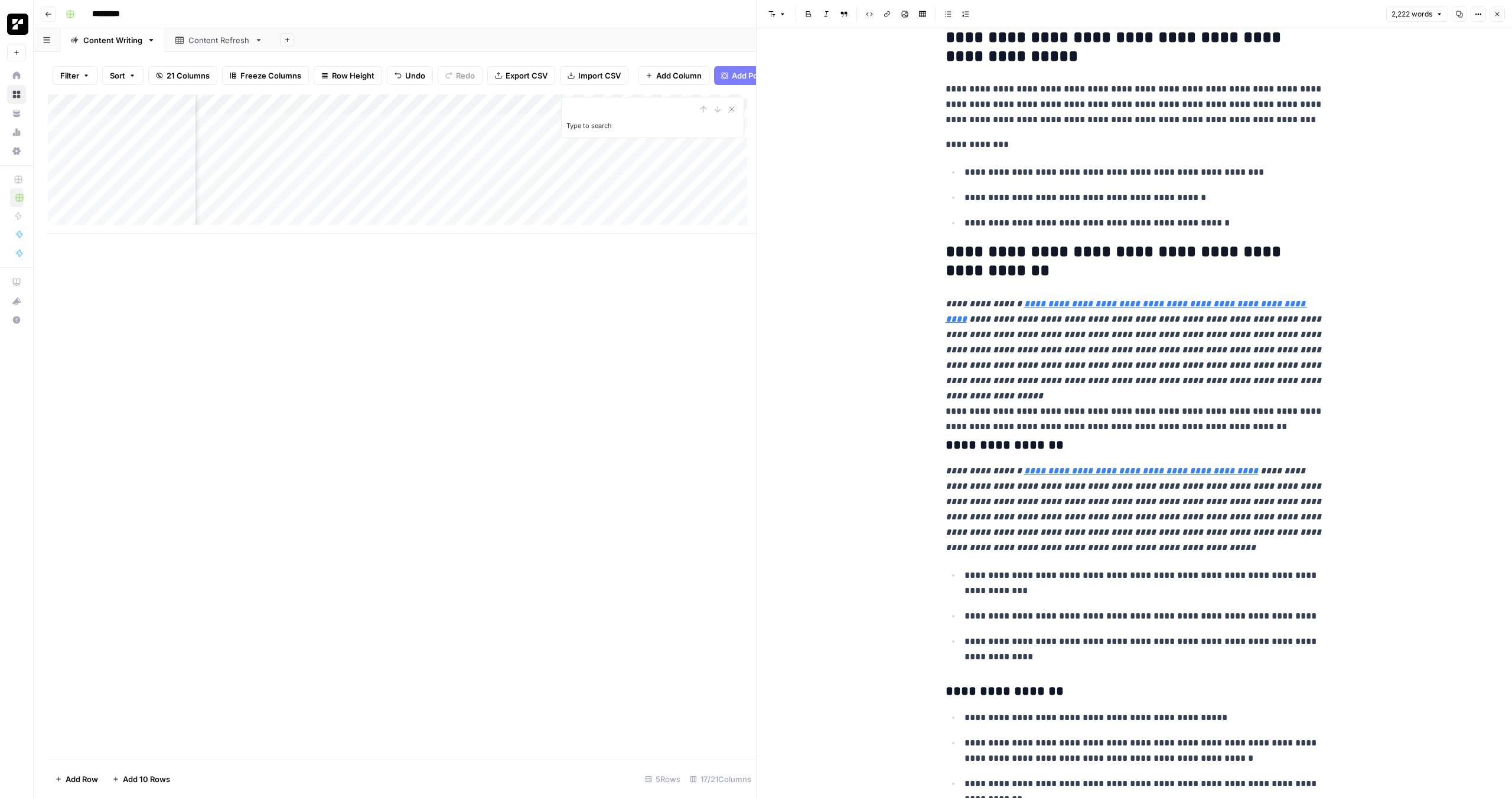
scroll to position [504, 0]
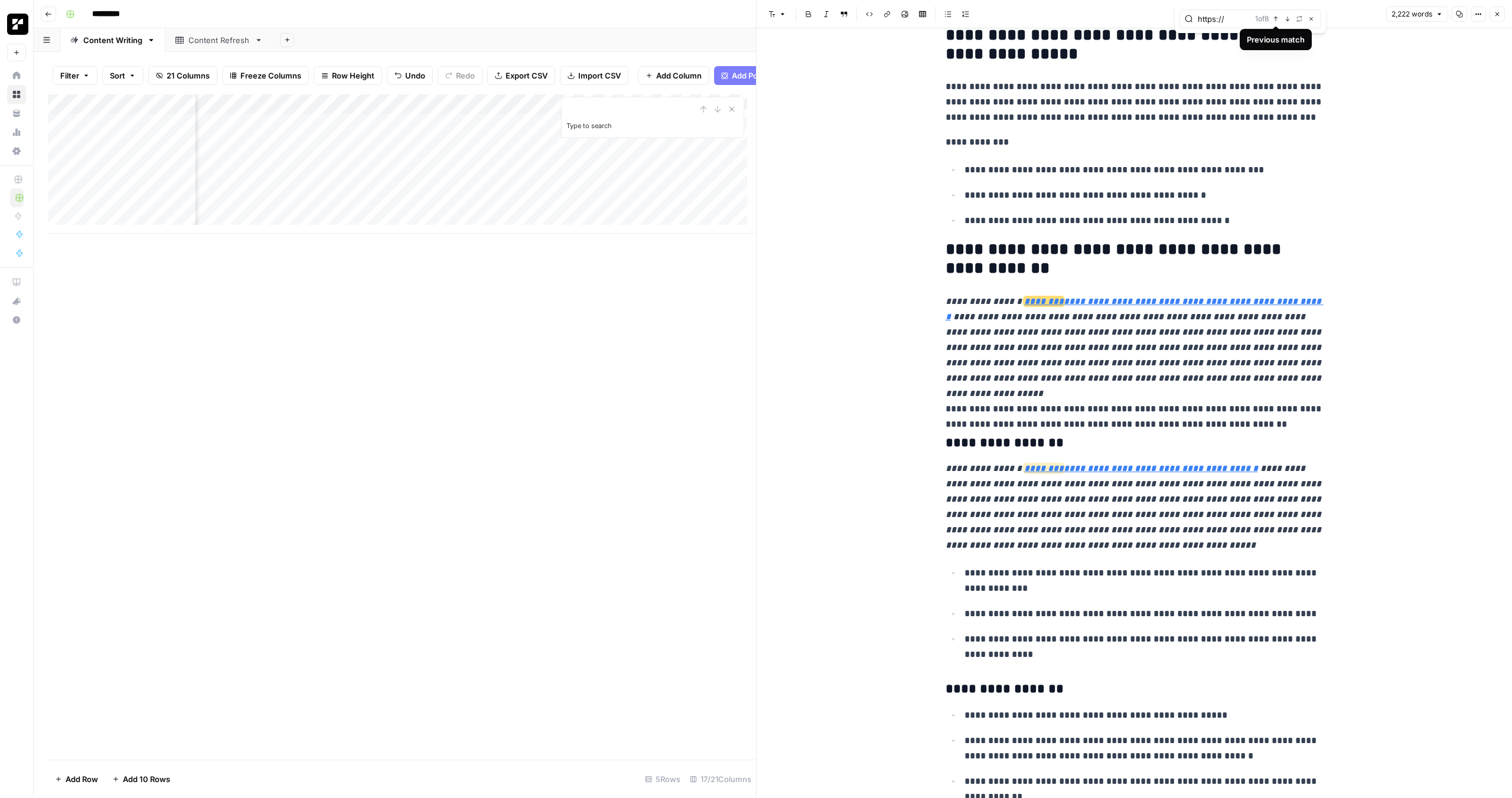
type input "https://"
click at [1275, 19] on icon "button" at bounding box center [1275, 19] width 6 height 6
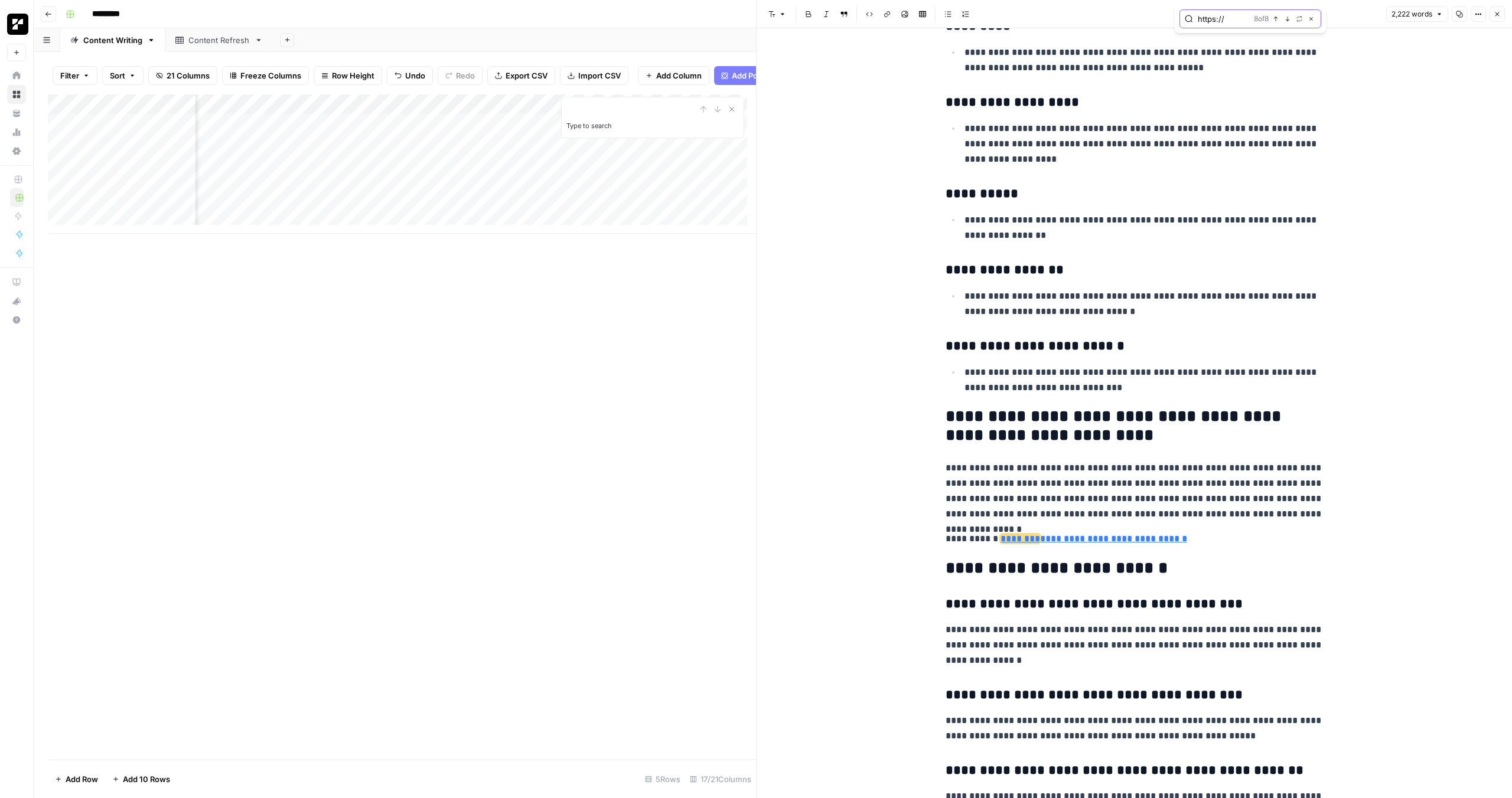
scroll to position [5215, 0]
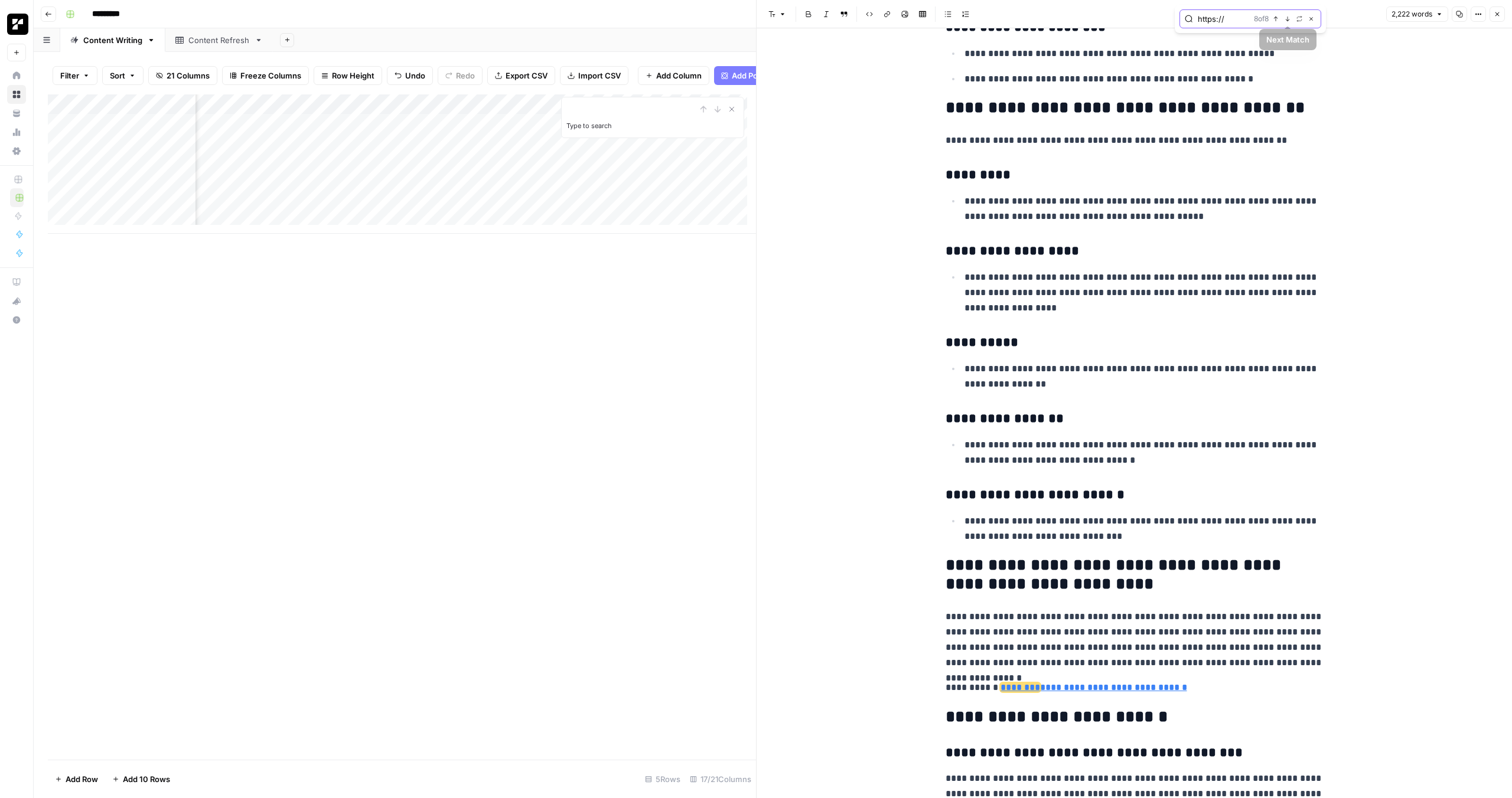
click at [1277, 18] on icon "button" at bounding box center [1275, 19] width 6 height 6
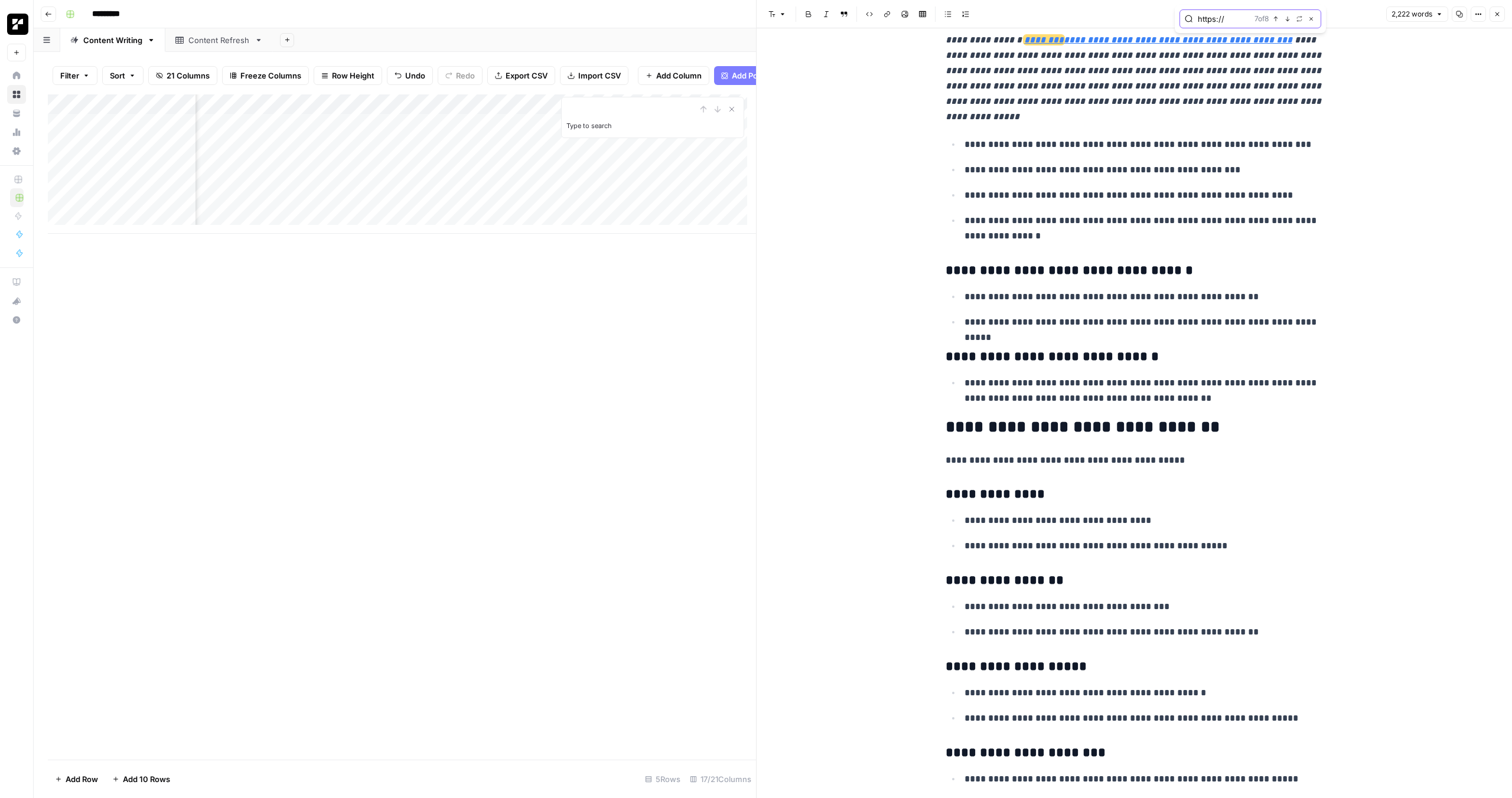
scroll to position [3887, 0]
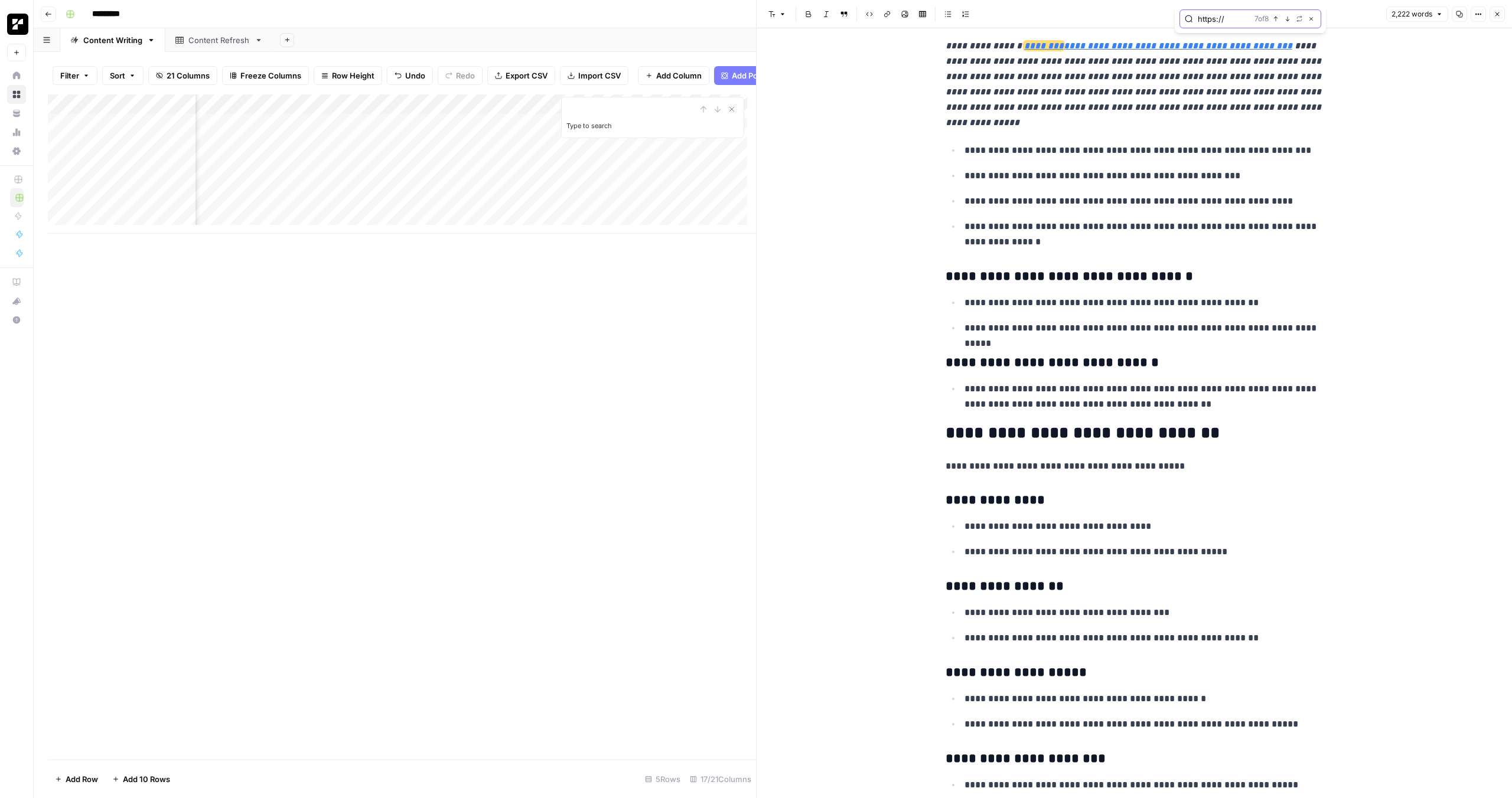
click at [1277, 18] on icon "button" at bounding box center [1275, 19] width 6 height 6
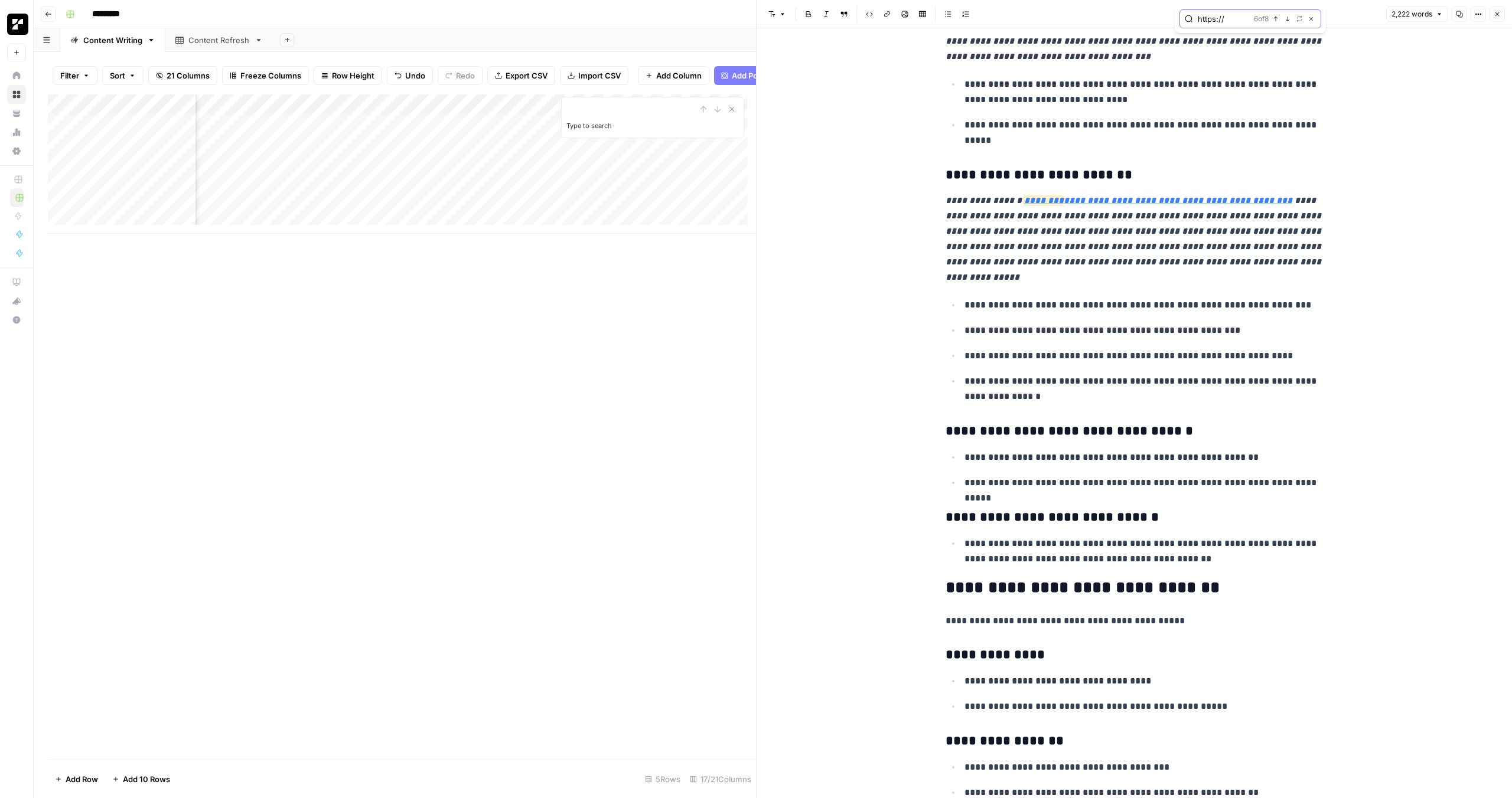
scroll to position [3666, 0]
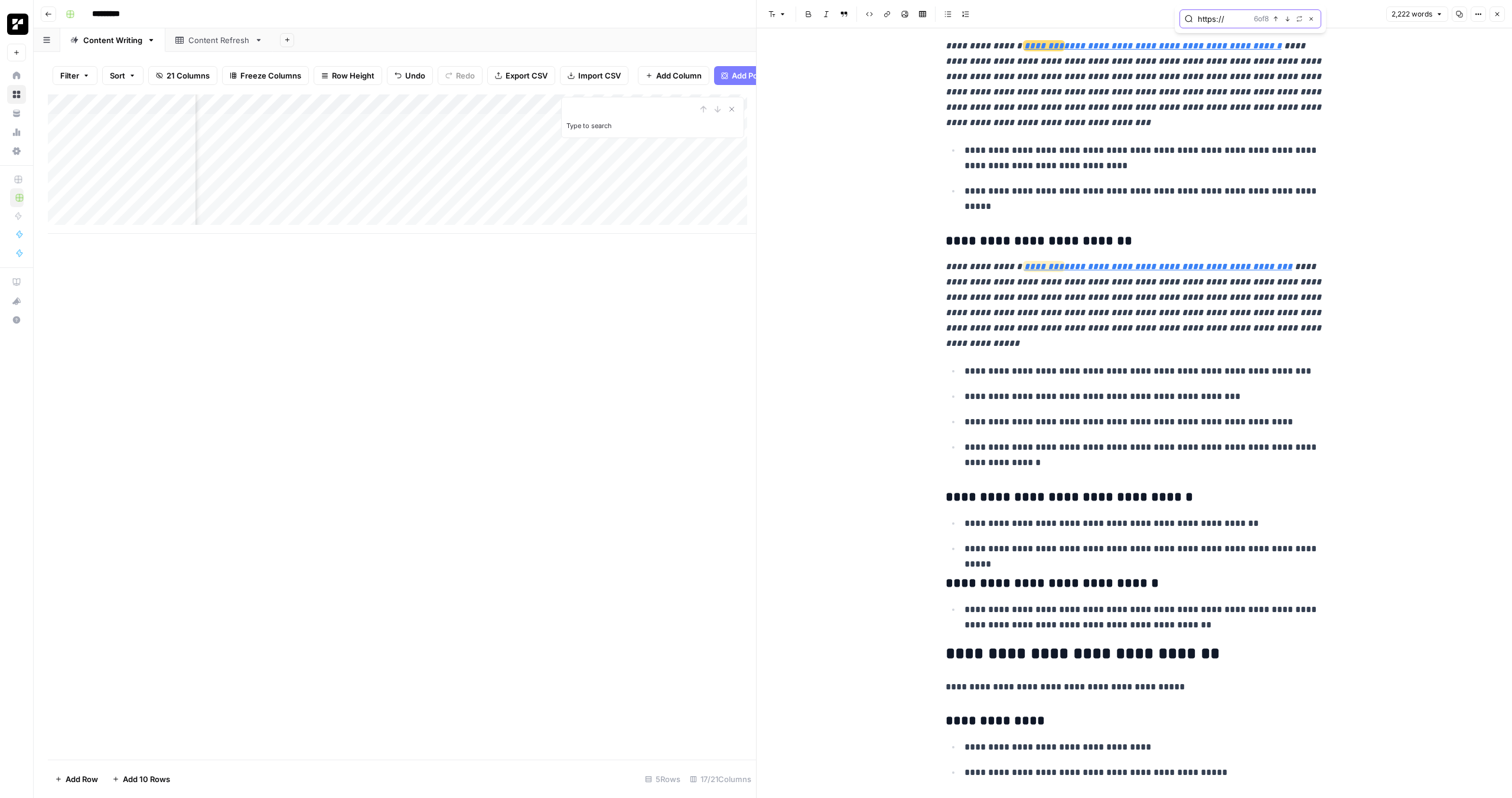
click at [1277, 18] on icon "button" at bounding box center [1275, 19] width 6 height 6
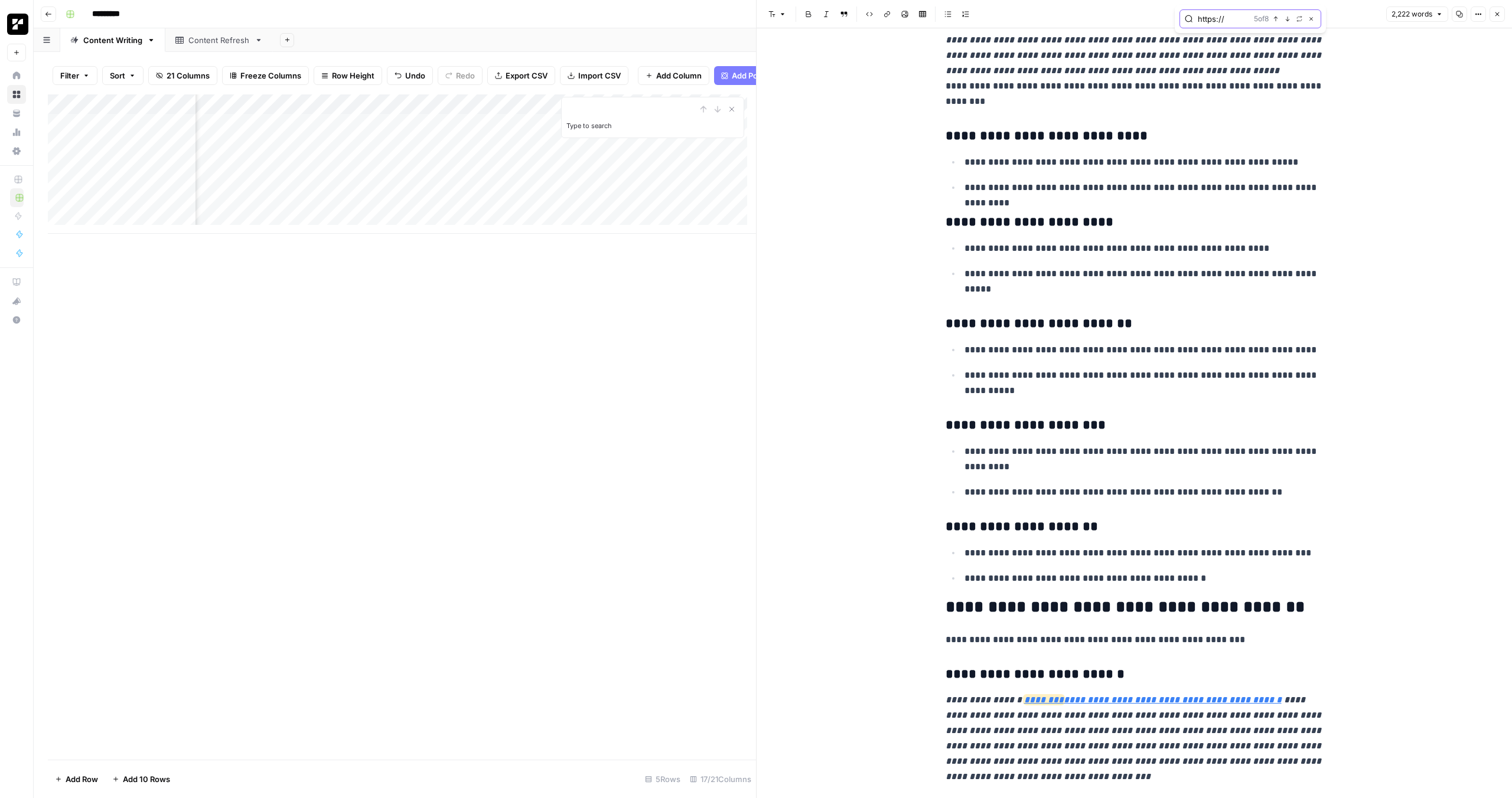
scroll to position [2961, 0]
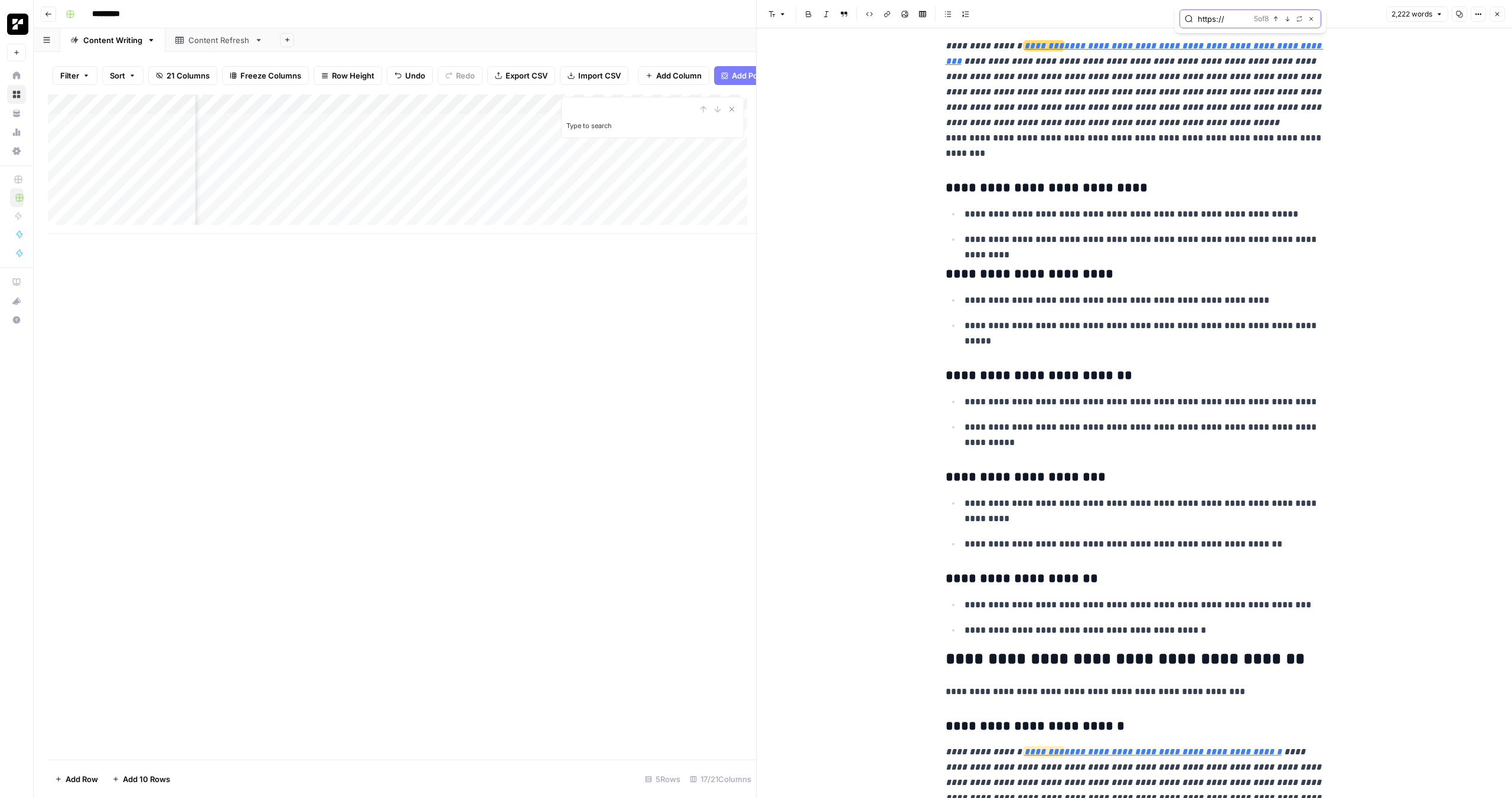
click at [1287, 19] on icon "button" at bounding box center [1287, 19] width 4 height 5
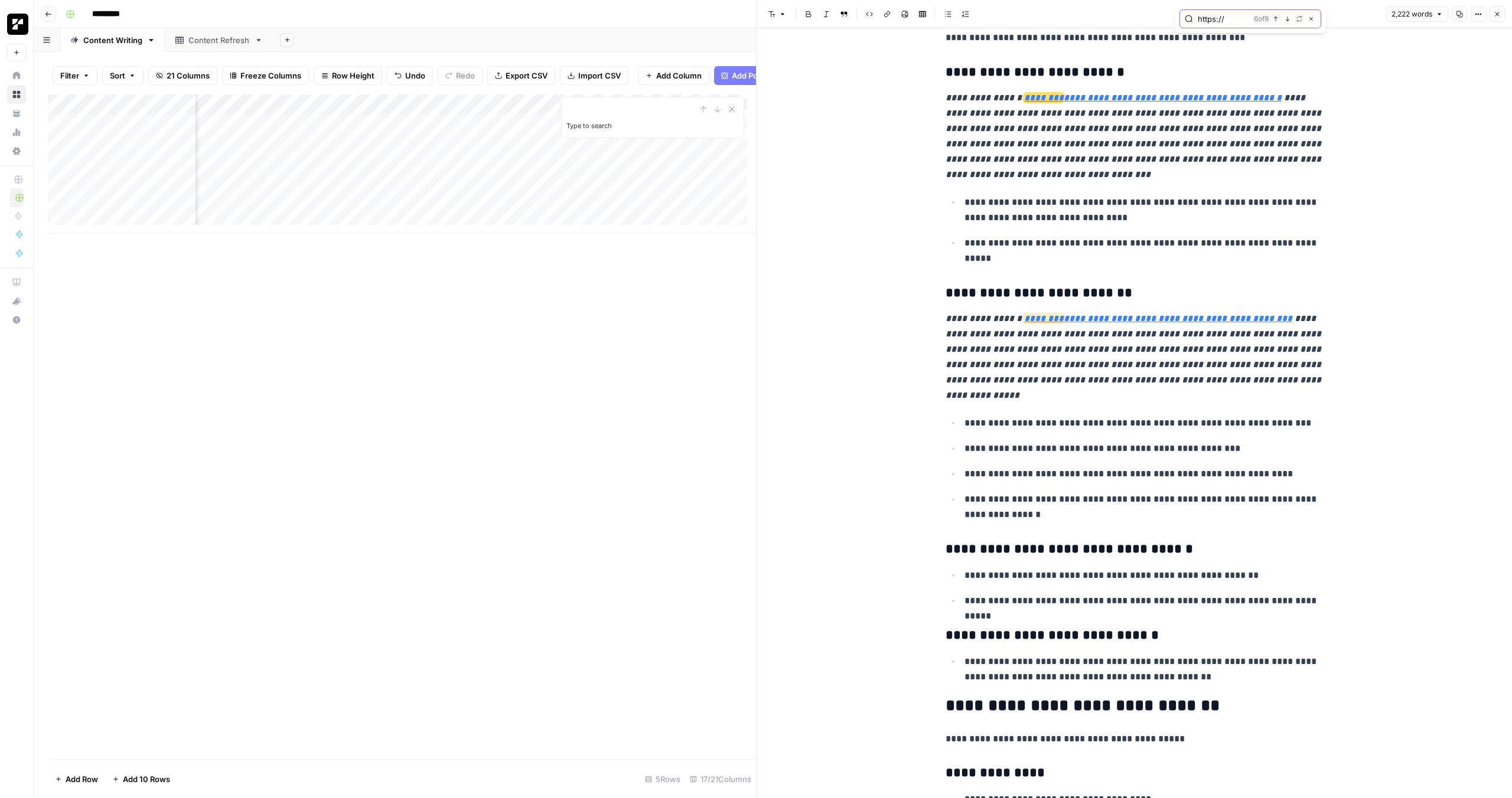
scroll to position [3666, 0]
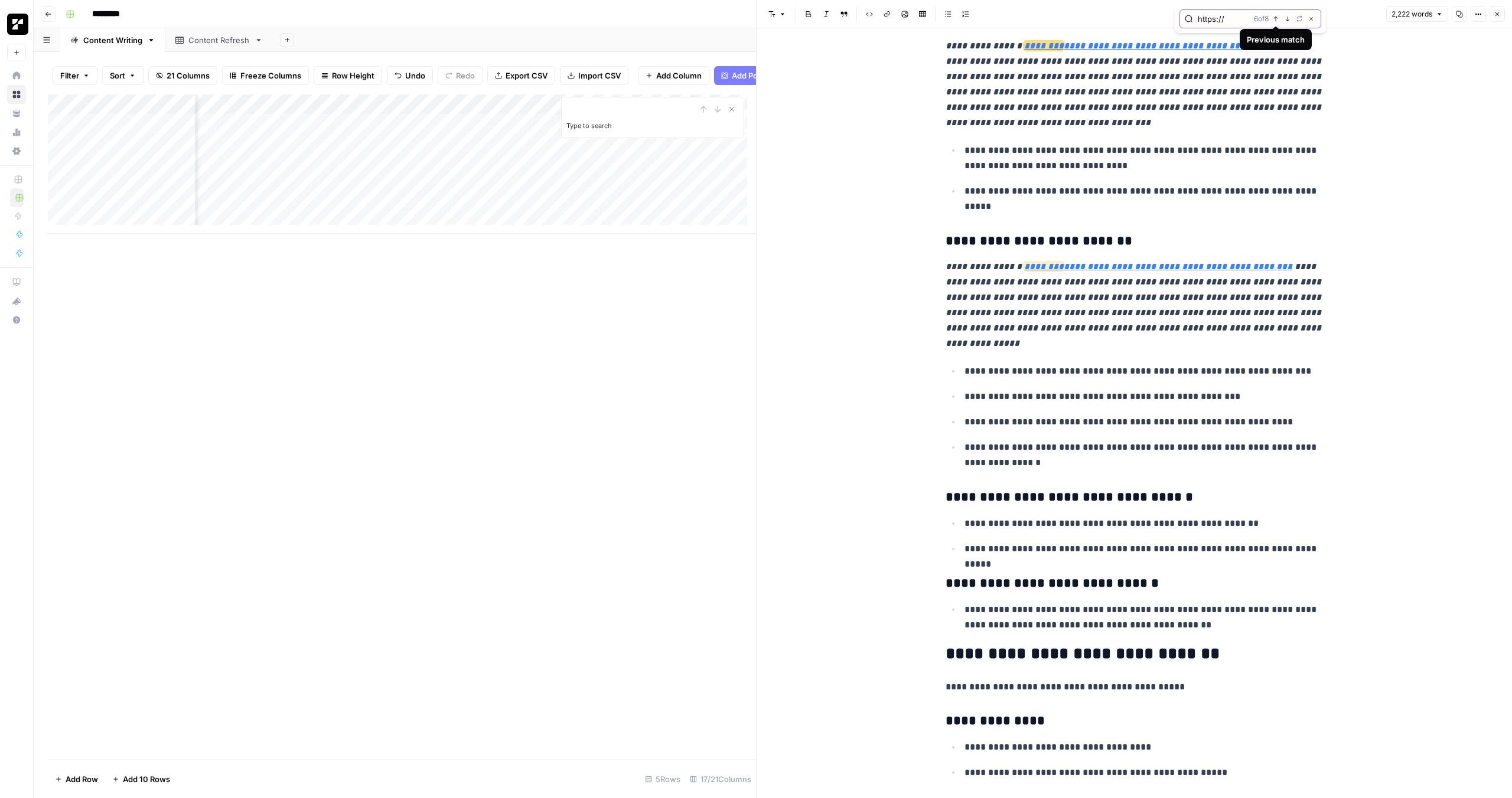
click at [1277, 20] on icon "button" at bounding box center [1275, 19] width 6 height 6
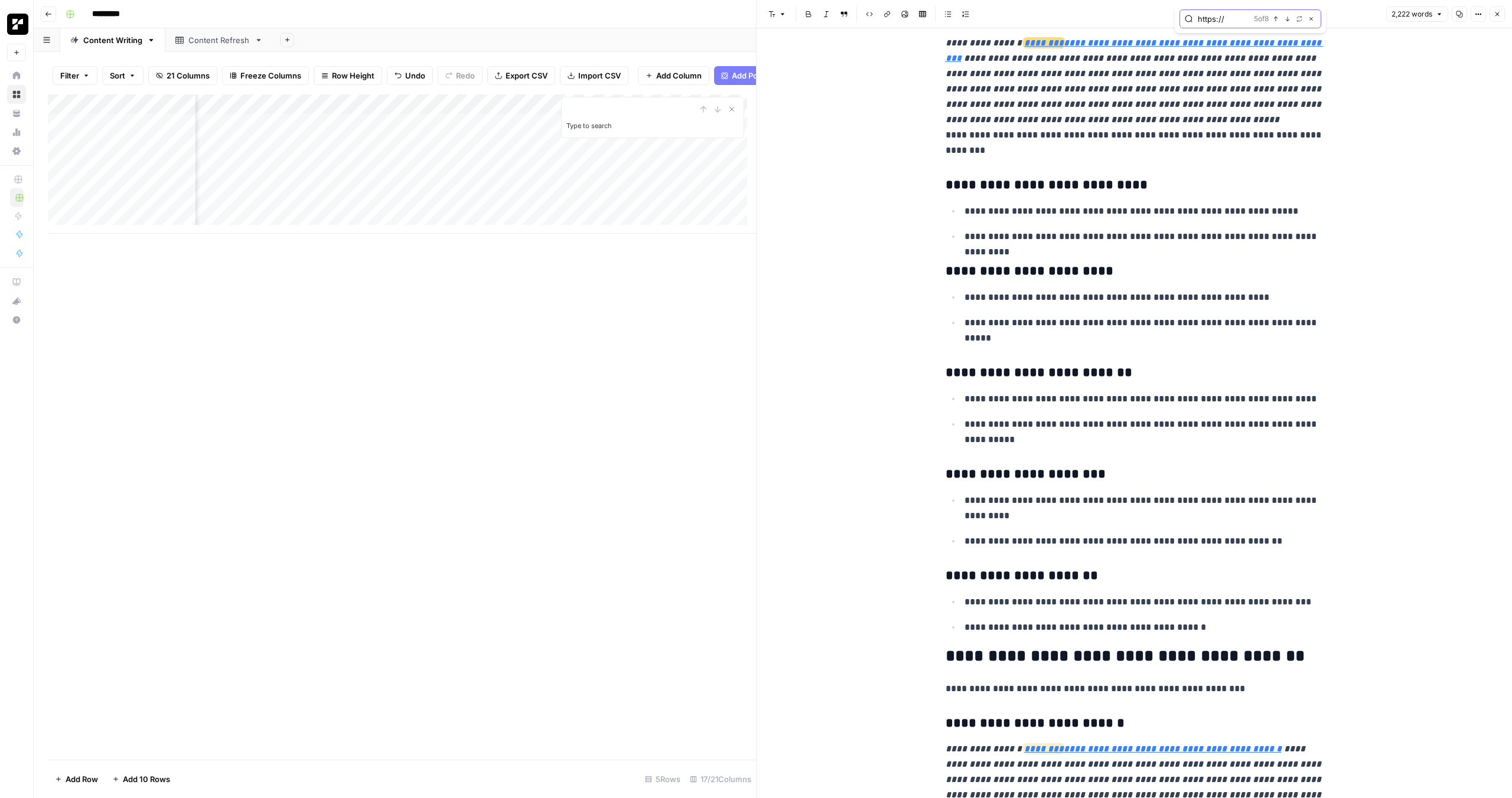
scroll to position [2961, 0]
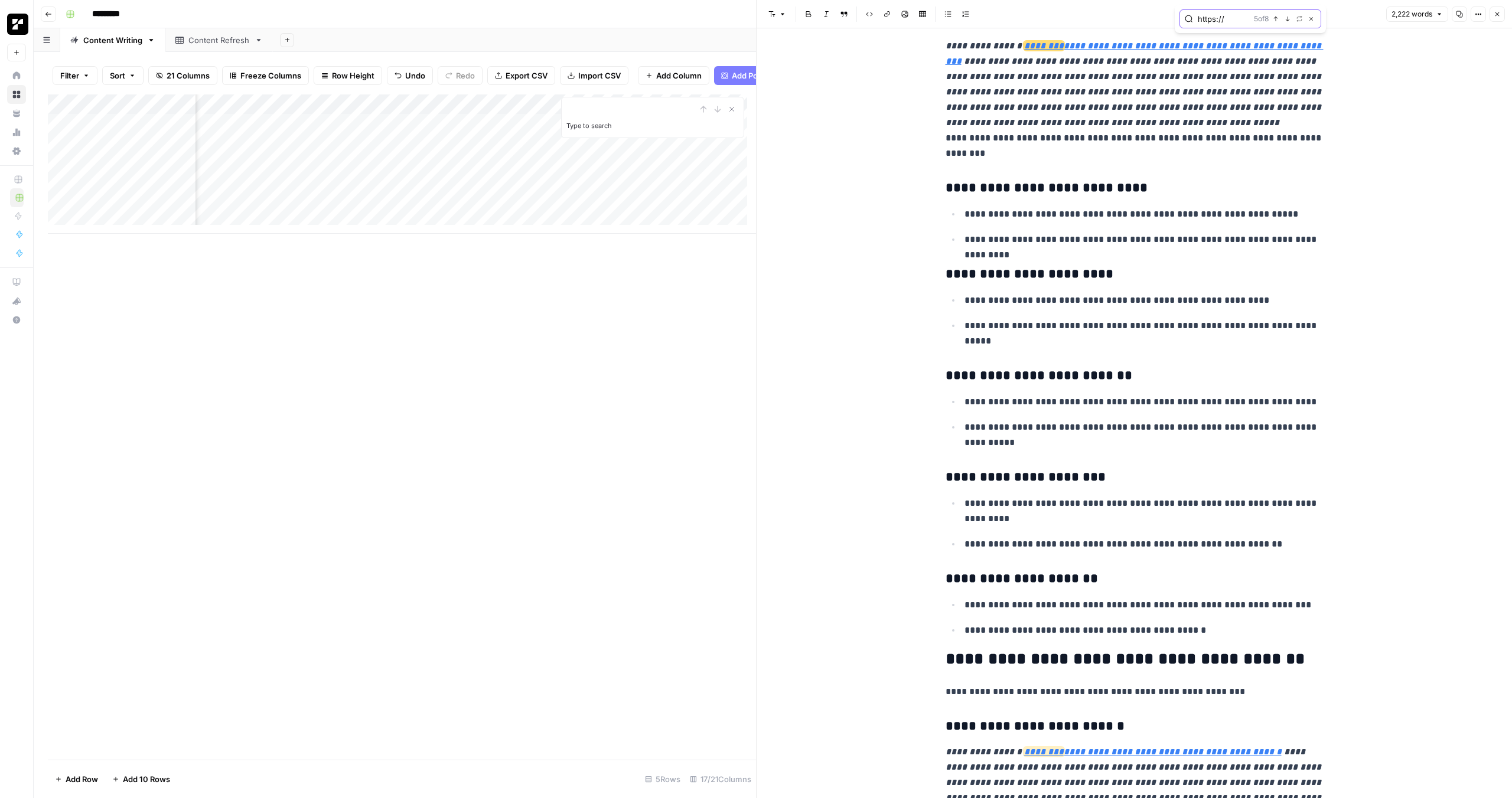
click at [1277, 20] on icon "button" at bounding box center [1275, 19] width 6 height 6
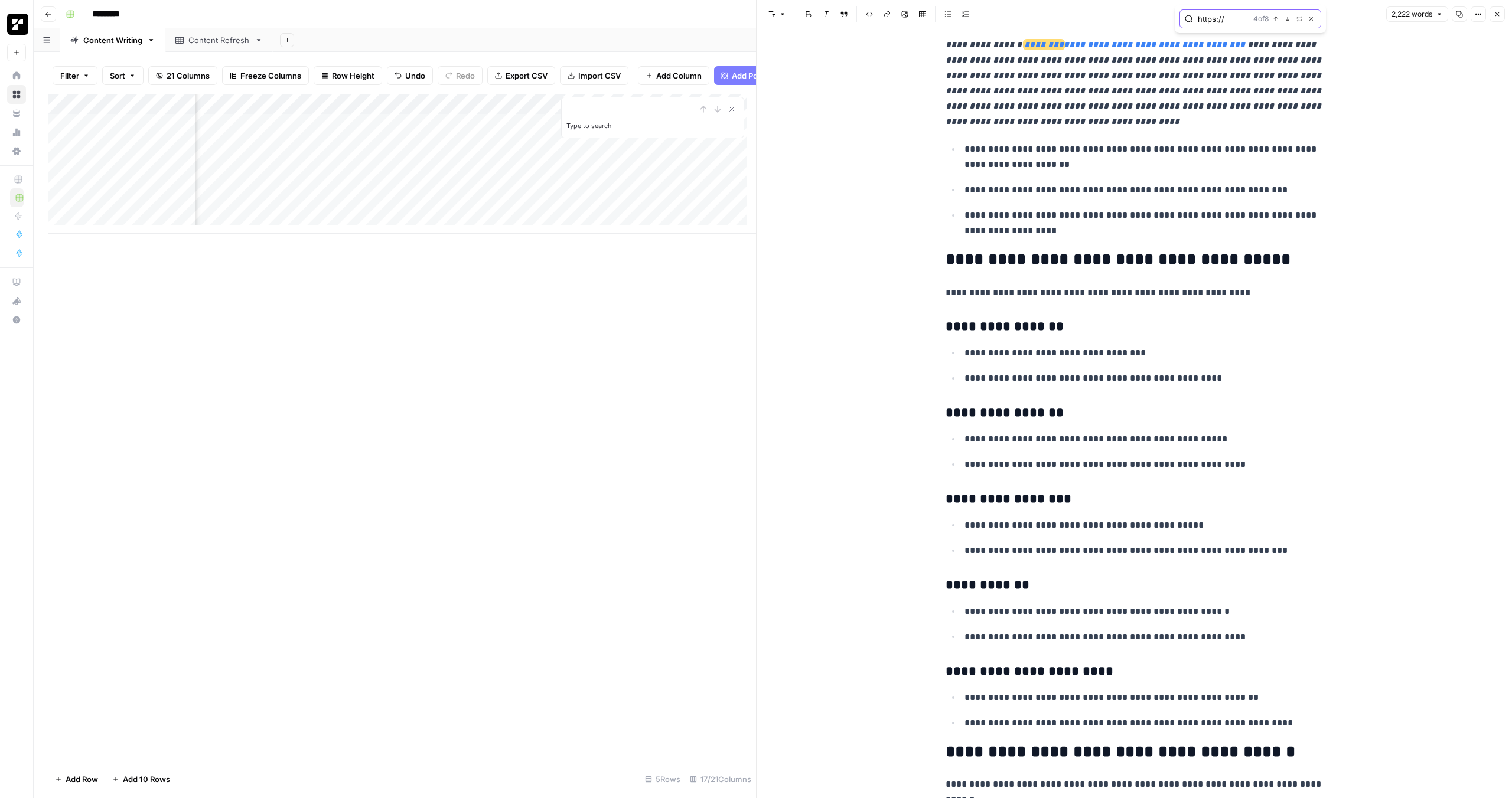
scroll to position [1713, 0]
click at [1277, 20] on icon "button" at bounding box center [1275, 19] width 6 height 6
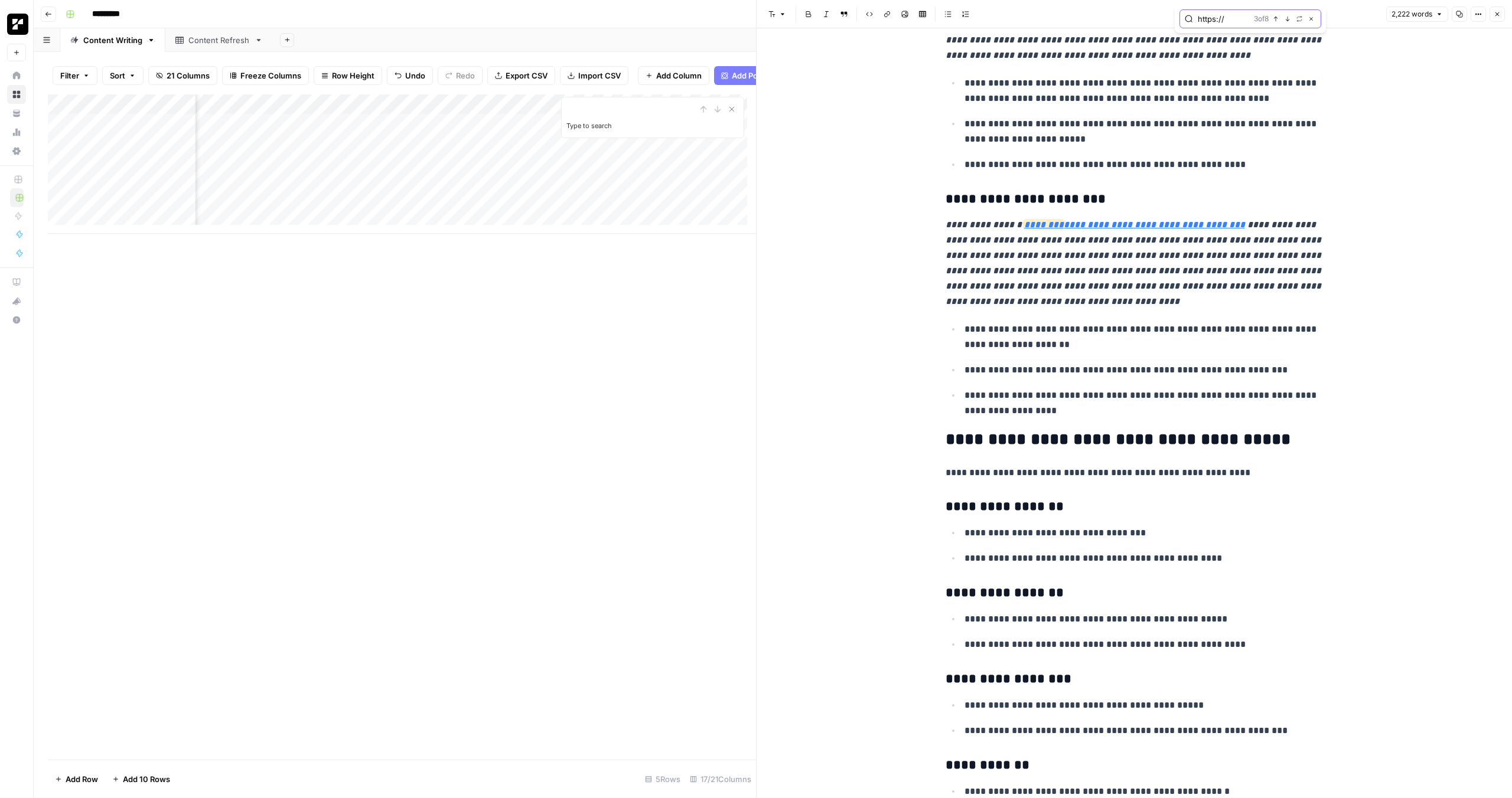
scroll to position [1467, 0]
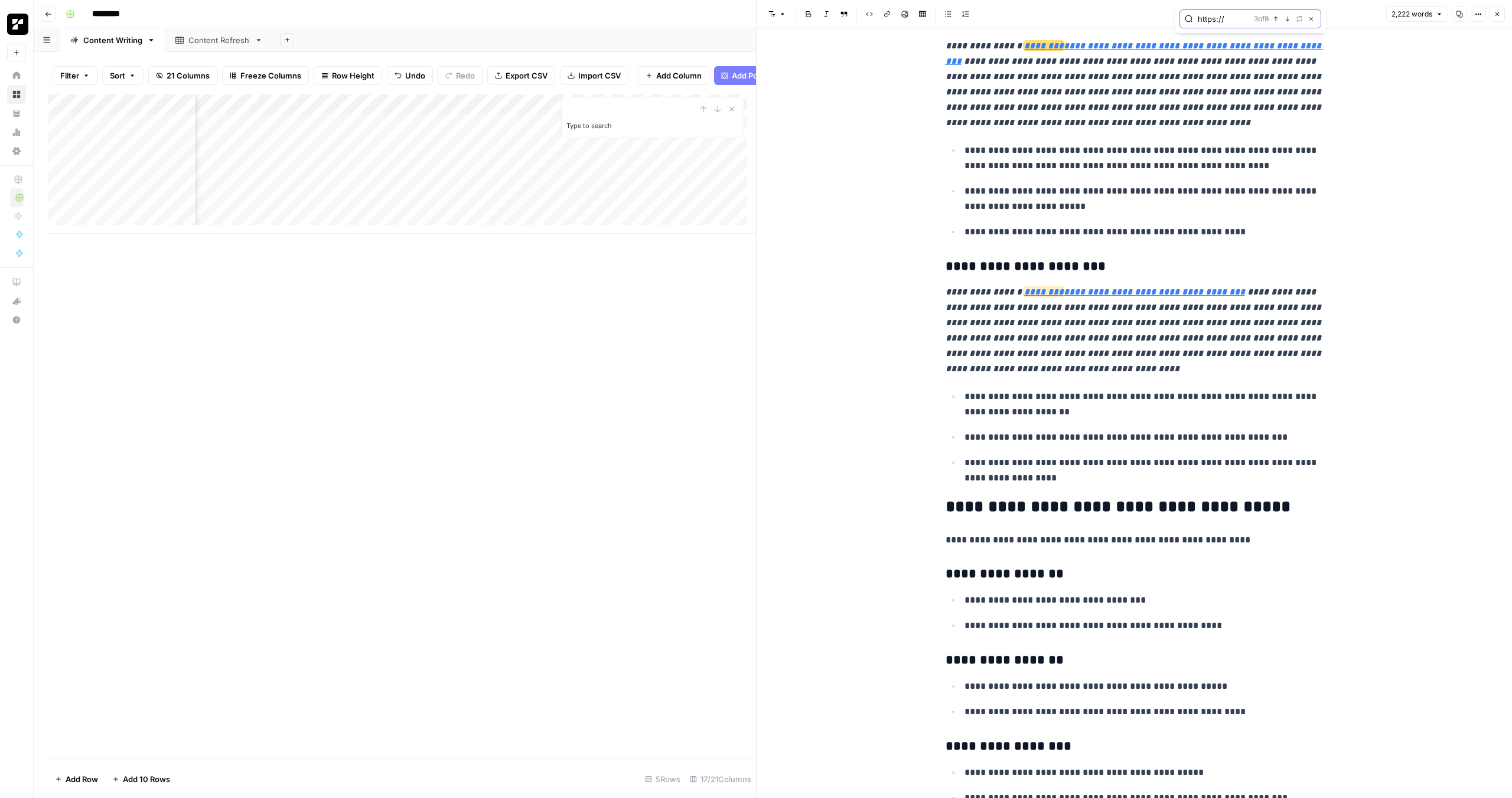
click at [1277, 20] on icon "button" at bounding box center [1275, 19] width 6 height 6
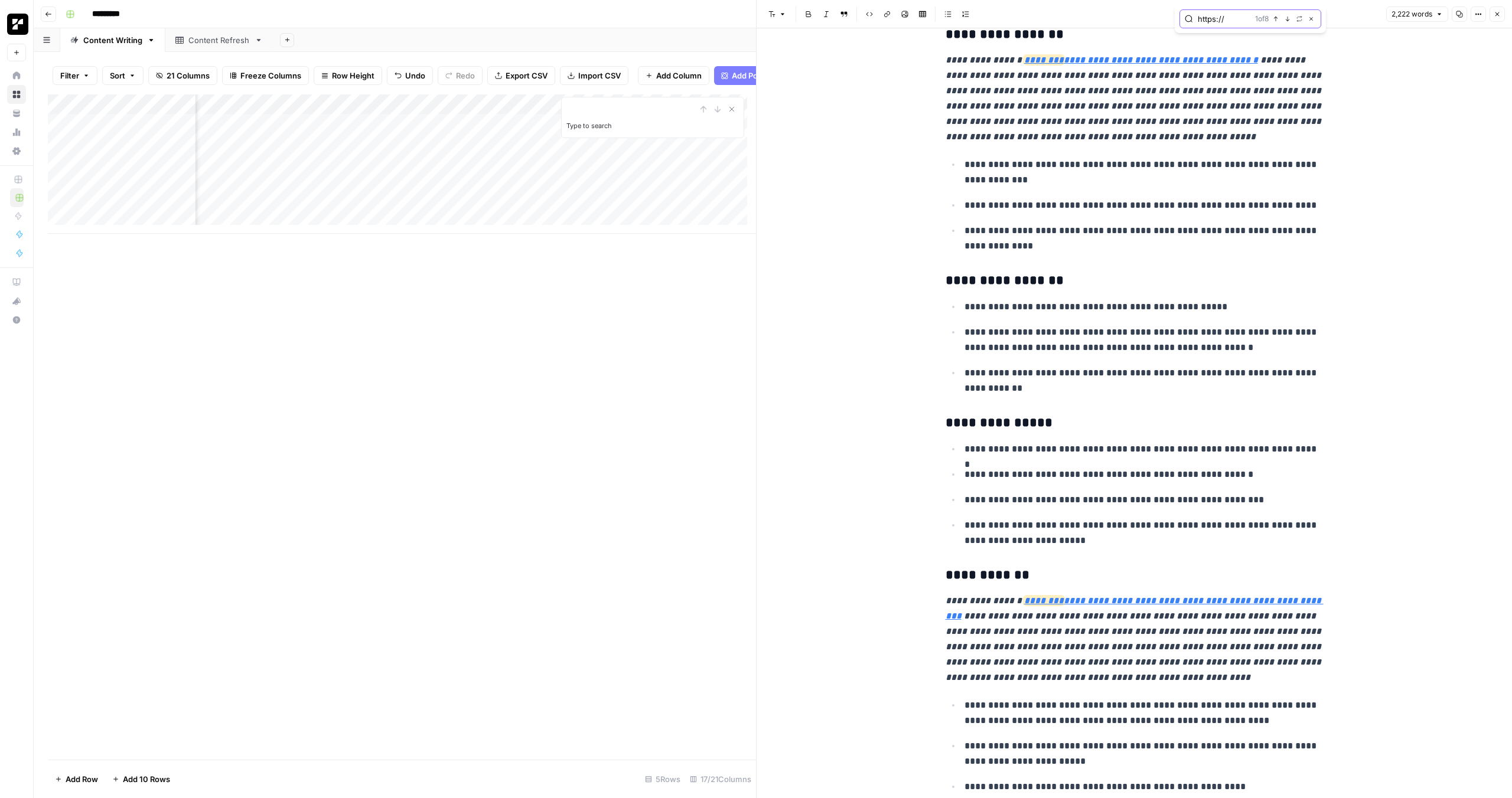
scroll to position [759, 0]
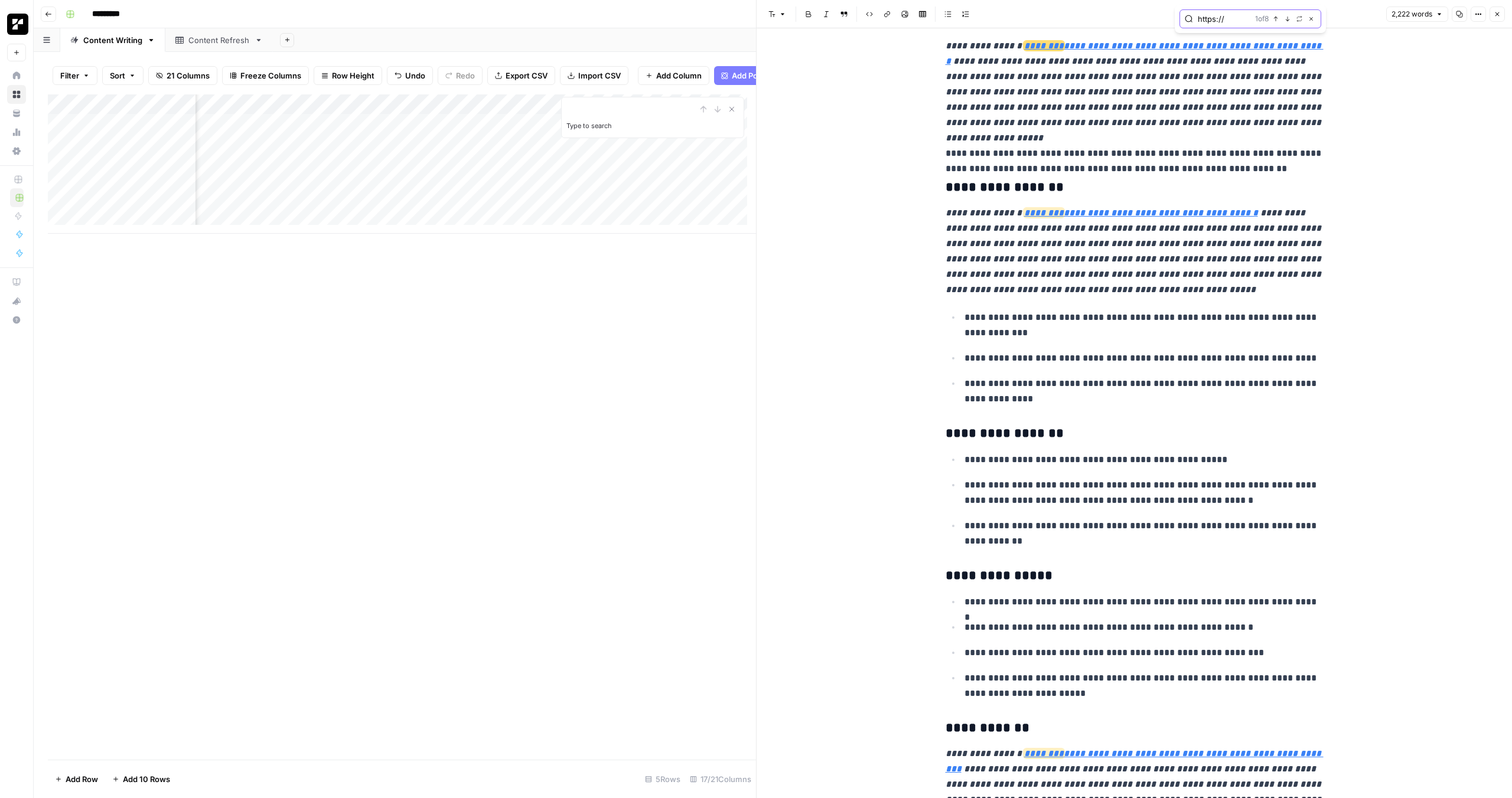
click at [1277, 20] on icon "button" at bounding box center [1275, 19] width 6 height 6
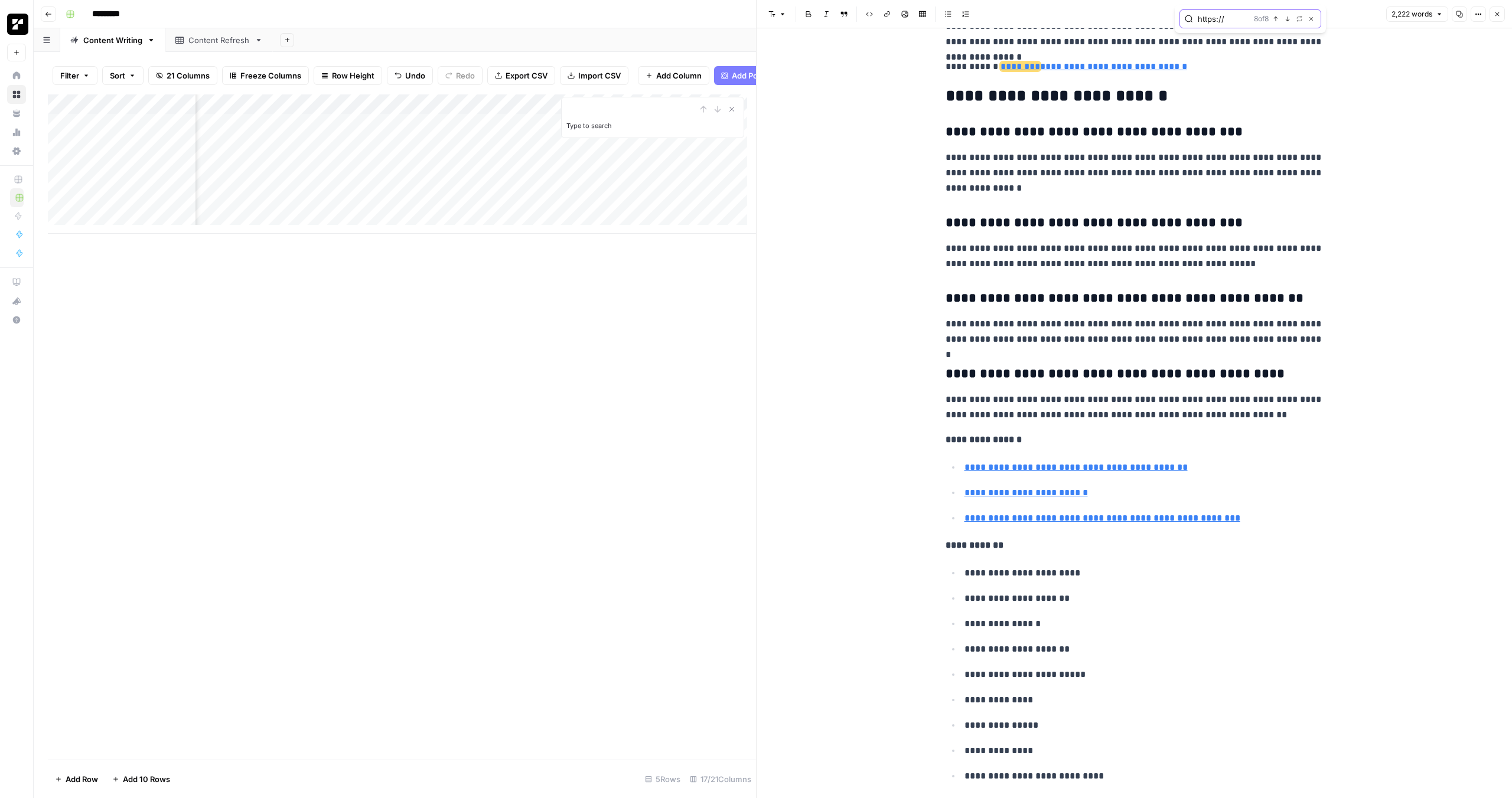
scroll to position [5841, 0]
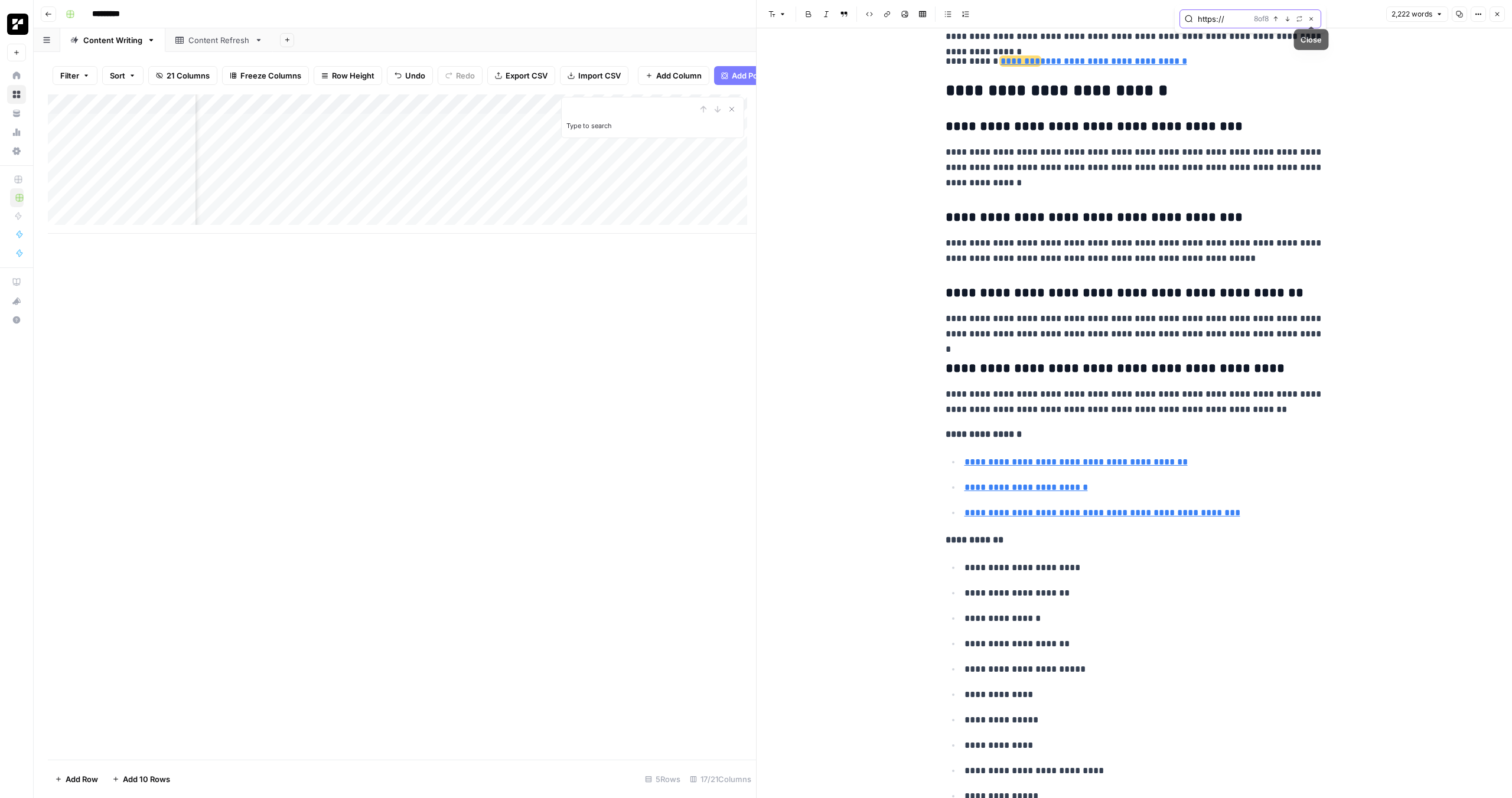
click at [1309, 21] on icon "button" at bounding box center [1310, 19] width 6 height 6
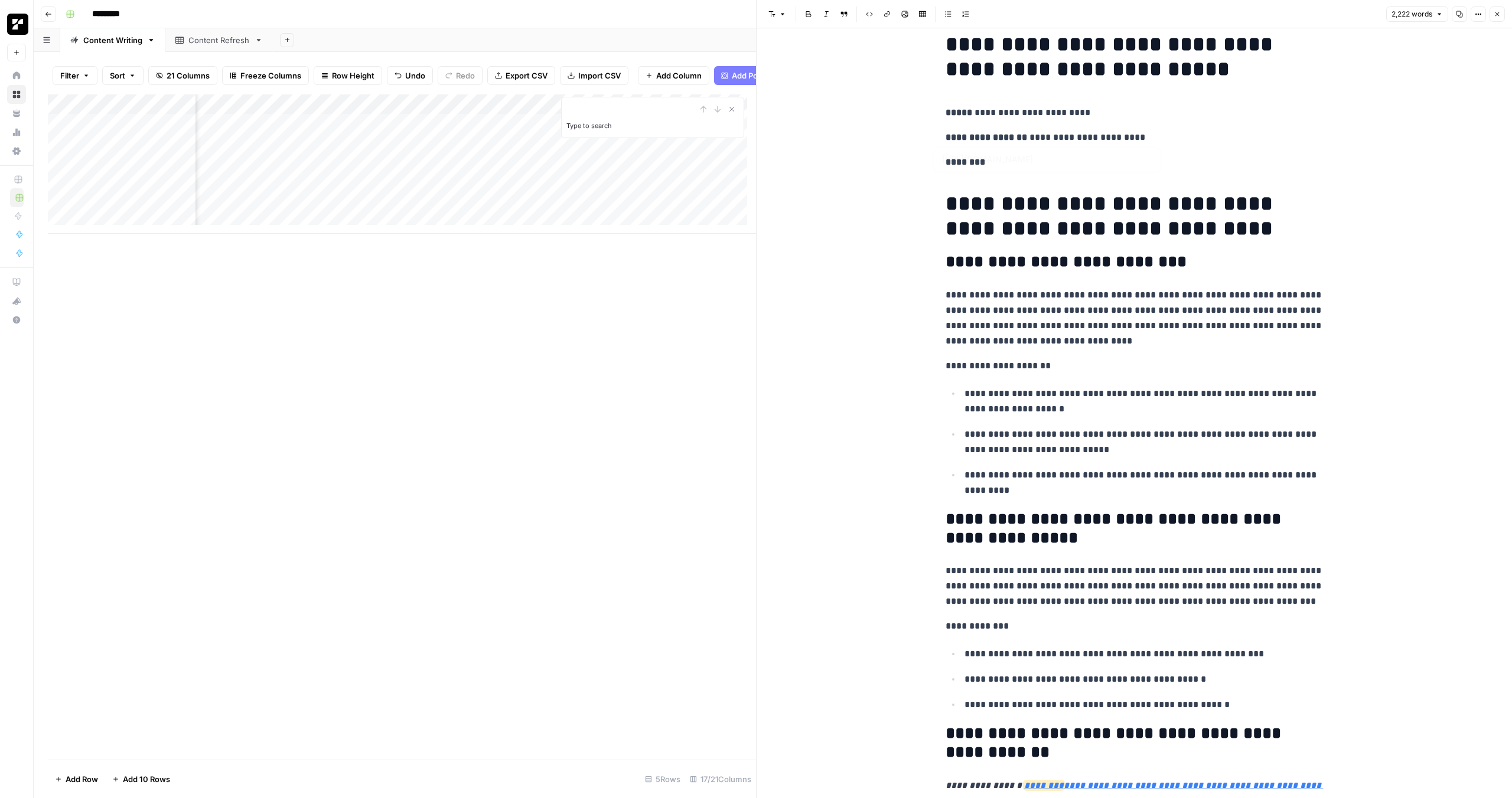
scroll to position [0, 0]
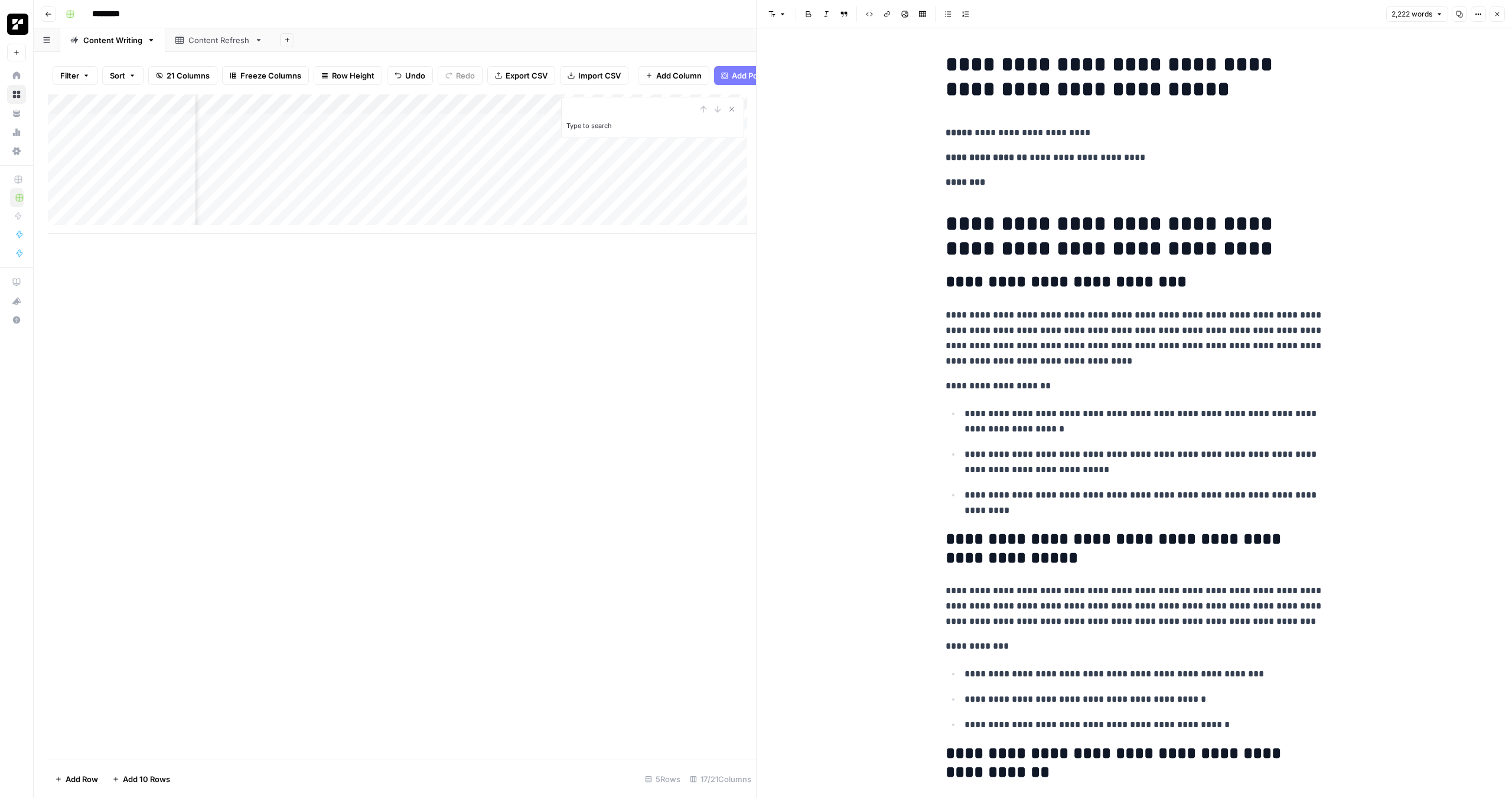
click at [610, 507] on div "Add Column Type to search" at bounding box center [402, 427] width 708 height 665
click at [727, 114] on icon "Close Search" at bounding box center [732, 109] width 9 height 9
click at [466, 111] on div "Add Column" at bounding box center [402, 164] width 708 height 139
click at [446, 230] on span "Edit Workflow" at bounding box center [456, 229] width 103 height 12
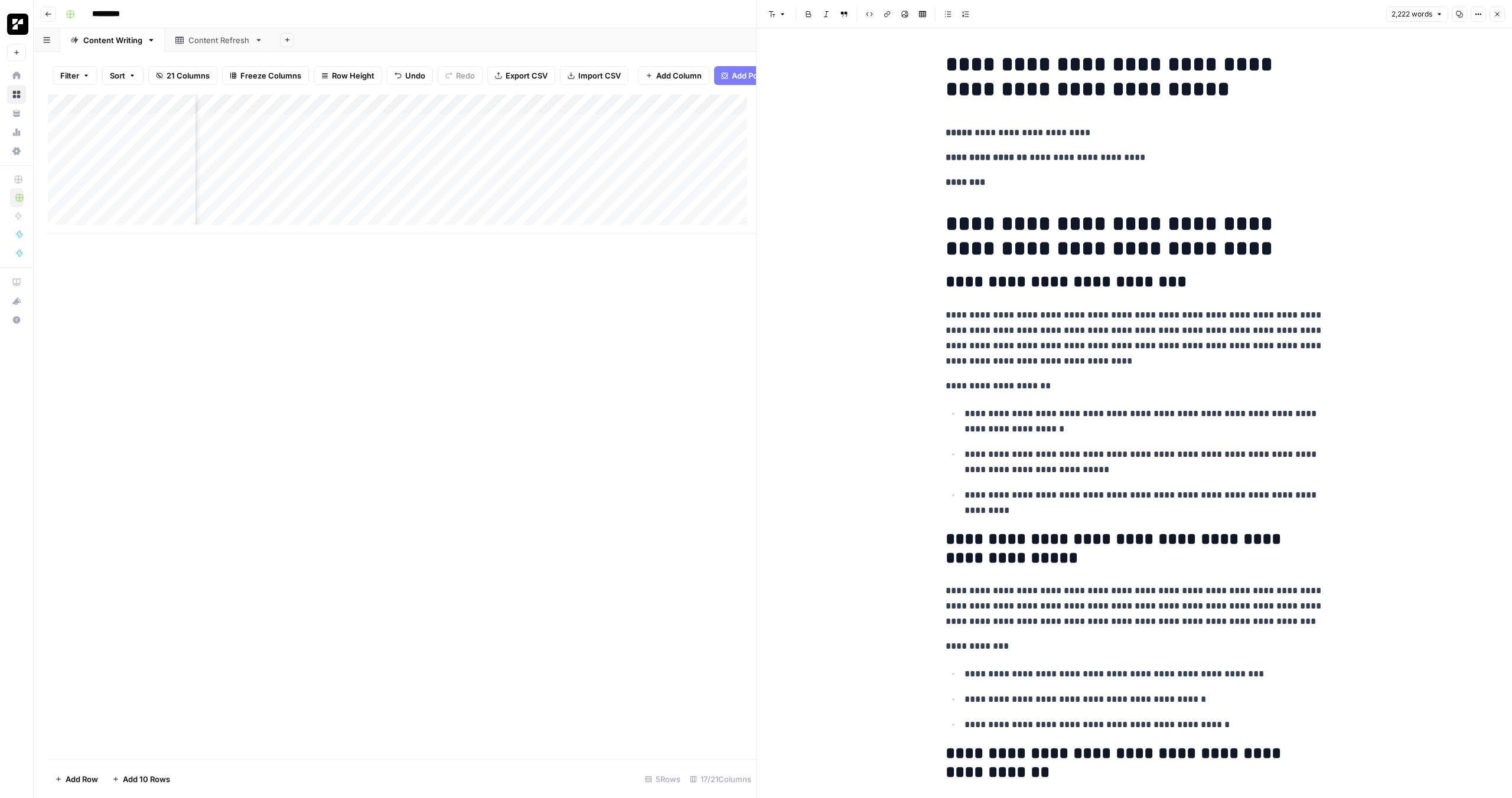
scroll to position [0, 796]
click at [448, 153] on div "Add Column" at bounding box center [402, 164] width 708 height 139
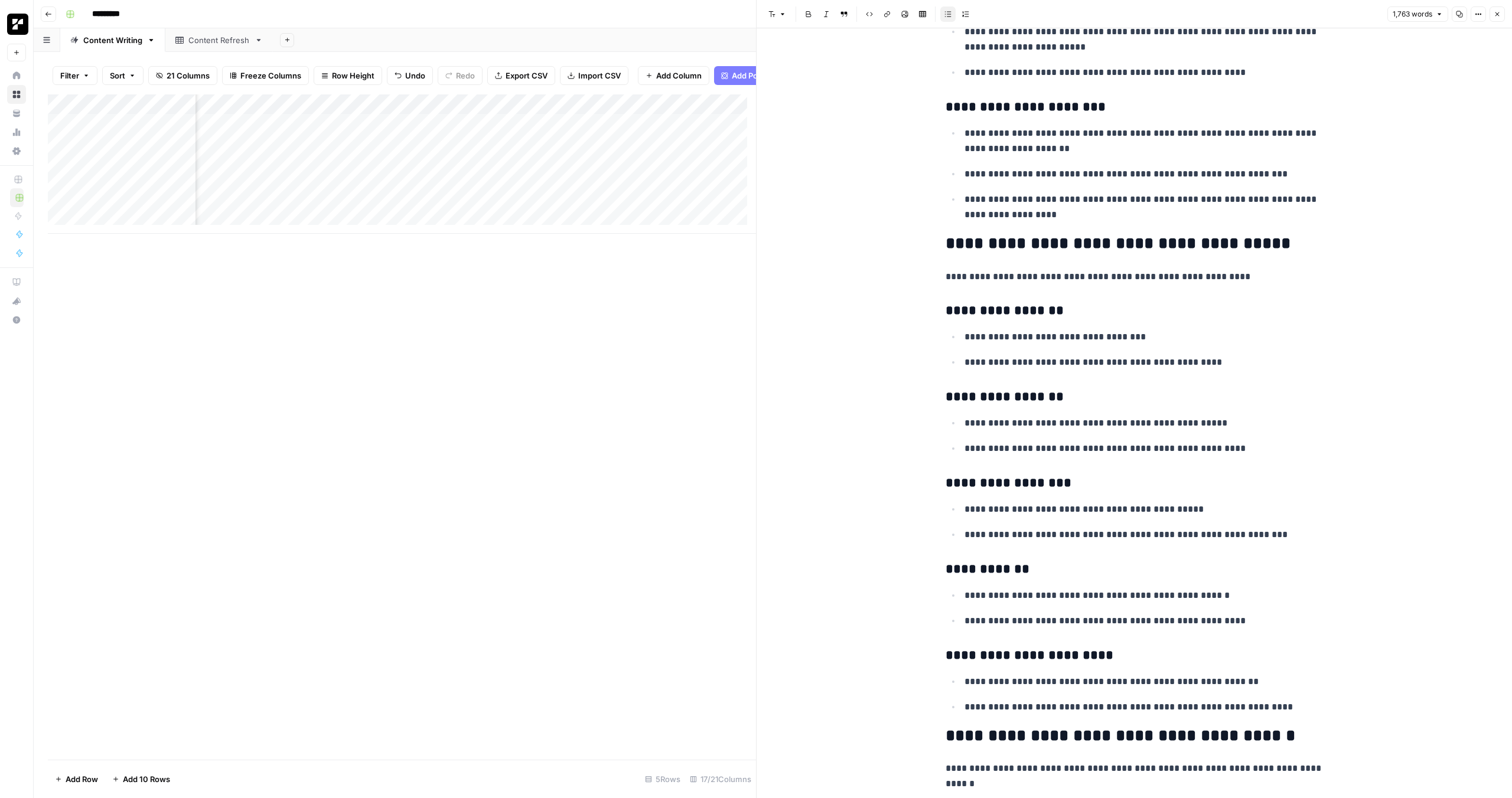
scroll to position [1333, 0]
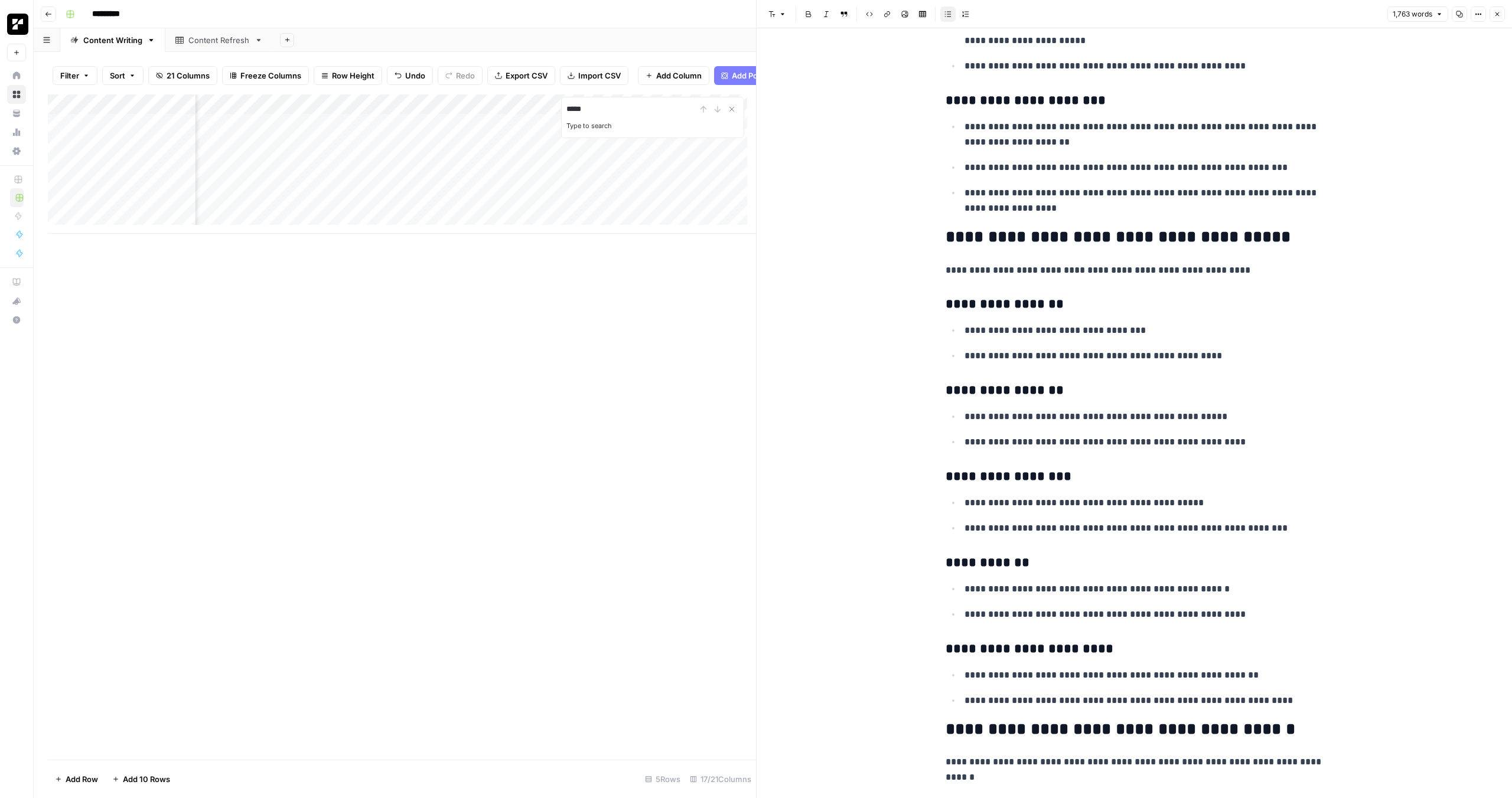
type input "*****"
click at [511, 153] on div "Add Column" at bounding box center [402, 164] width 708 height 139
click at [450, 152] on div "Add Column" at bounding box center [402, 164] width 708 height 139
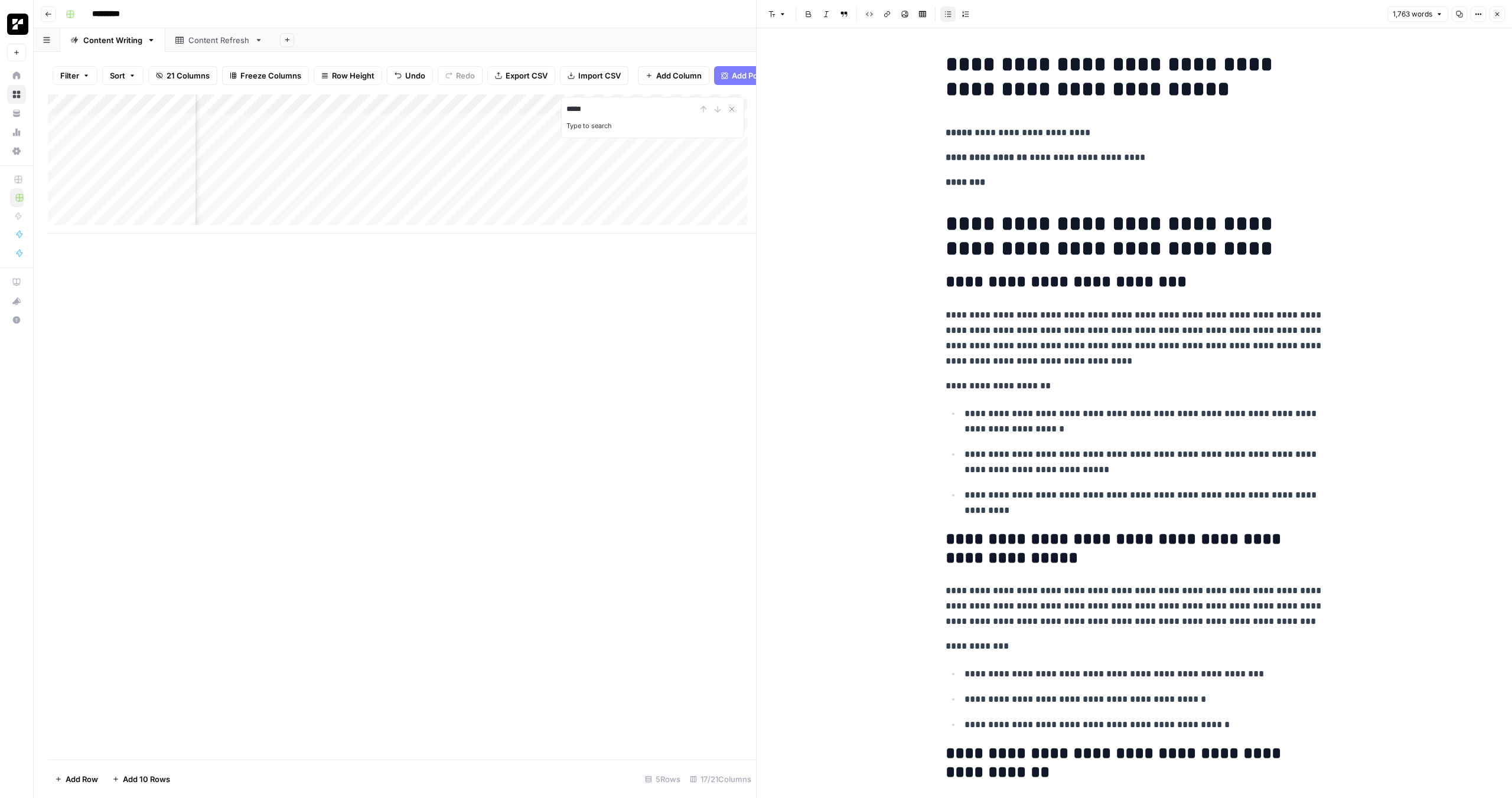
click at [1262, 160] on p "**********" at bounding box center [1134, 158] width 378 height 15
type input "https"
click at [1282, 31] on button "Next Match" at bounding box center [1286, 30] width 9 height 9
click at [575, 153] on div "Add Column" at bounding box center [402, 164] width 708 height 139
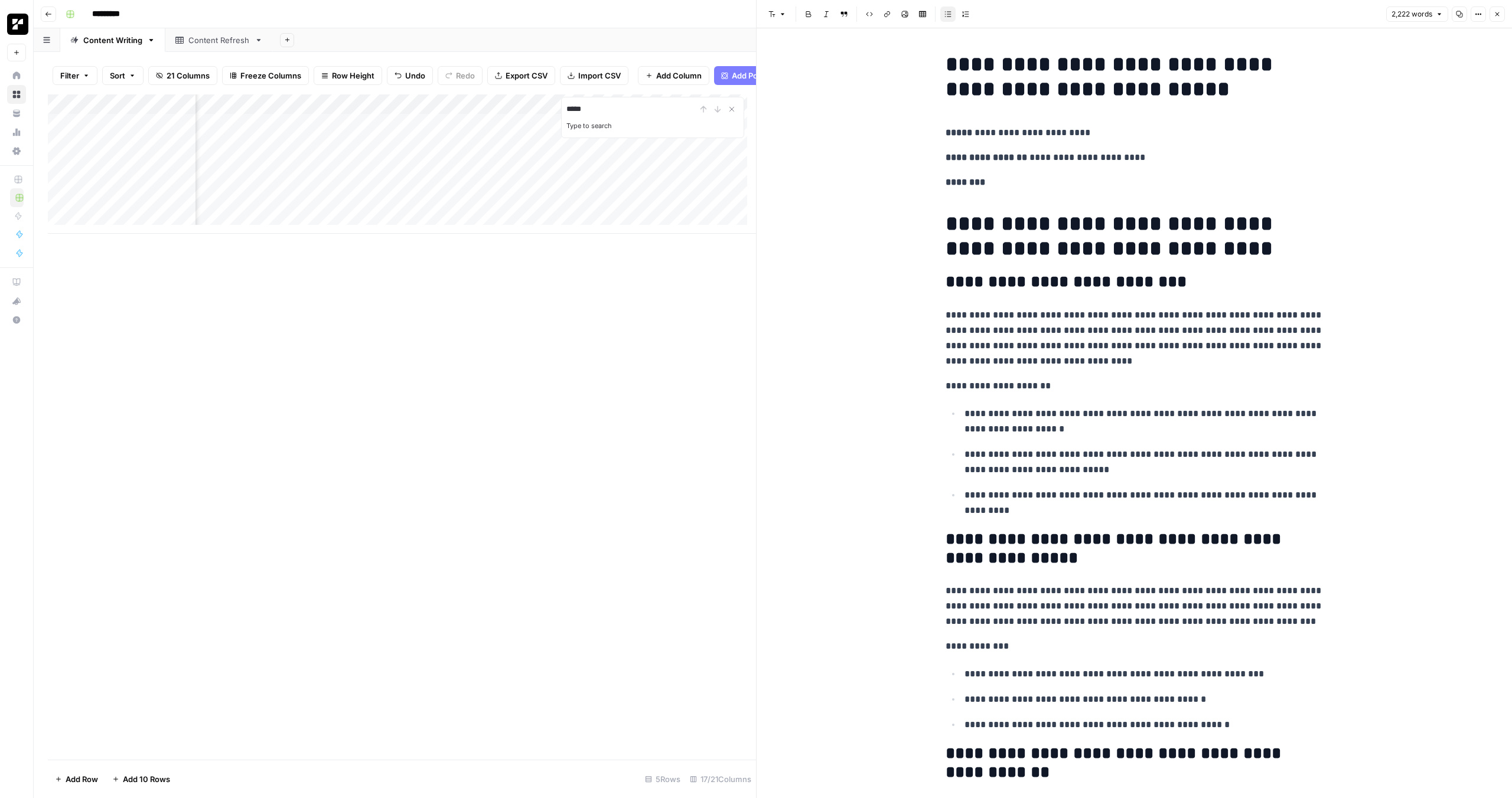
click at [1032, 406] on p "**********" at bounding box center [1143, 422] width 359 height 31
click at [1185, 349] on p "**********" at bounding box center [1134, 339] width 378 height 62
type input "link note"
click at [1285, 31] on icon "button" at bounding box center [1287, 30] width 6 height 6
click at [1285, 31] on div "link note 1 of 7 Previous match Next Match Replace Close" at bounding box center [1250, 30] width 151 height 28
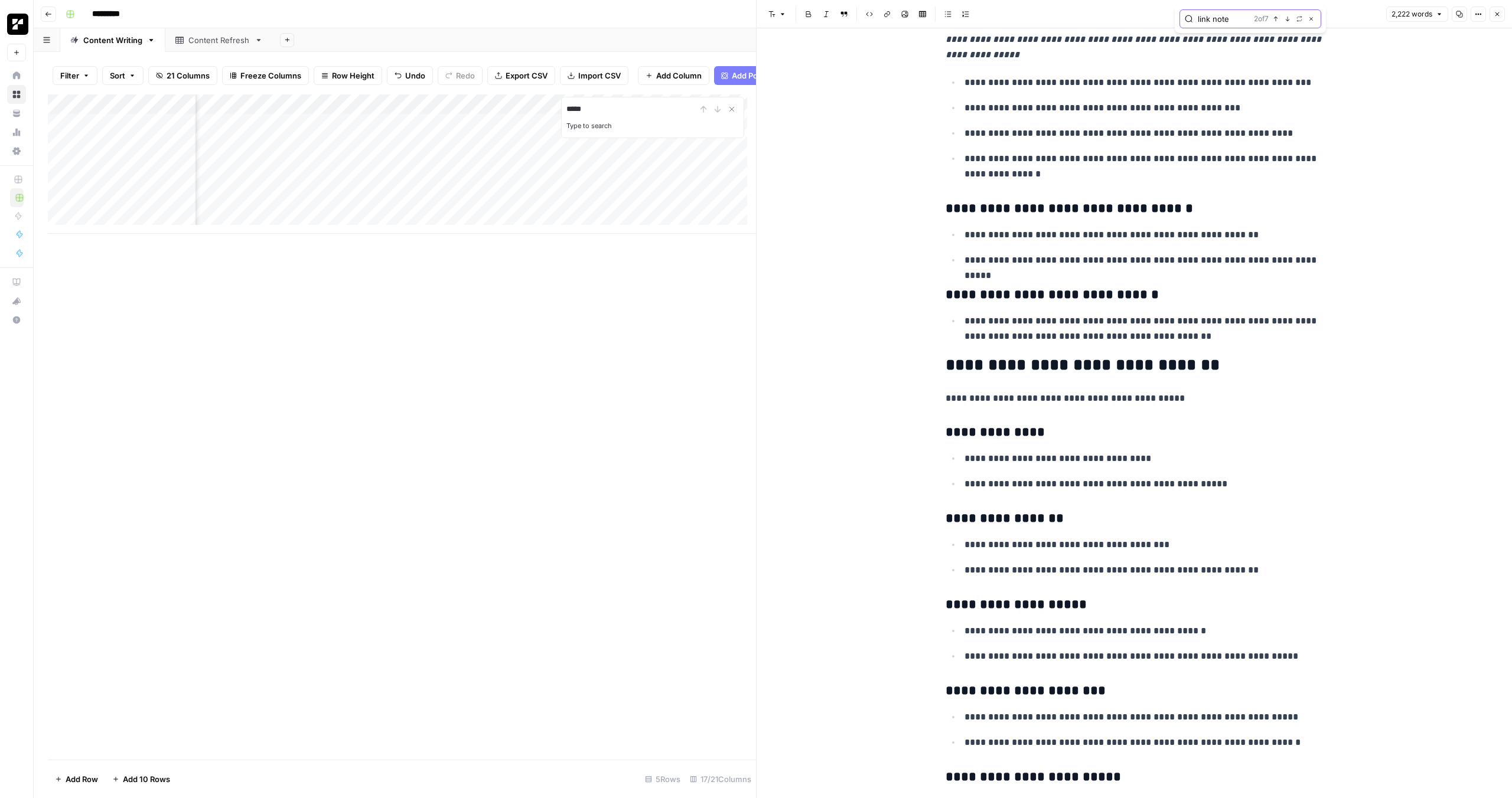
scroll to position [3967, 0]
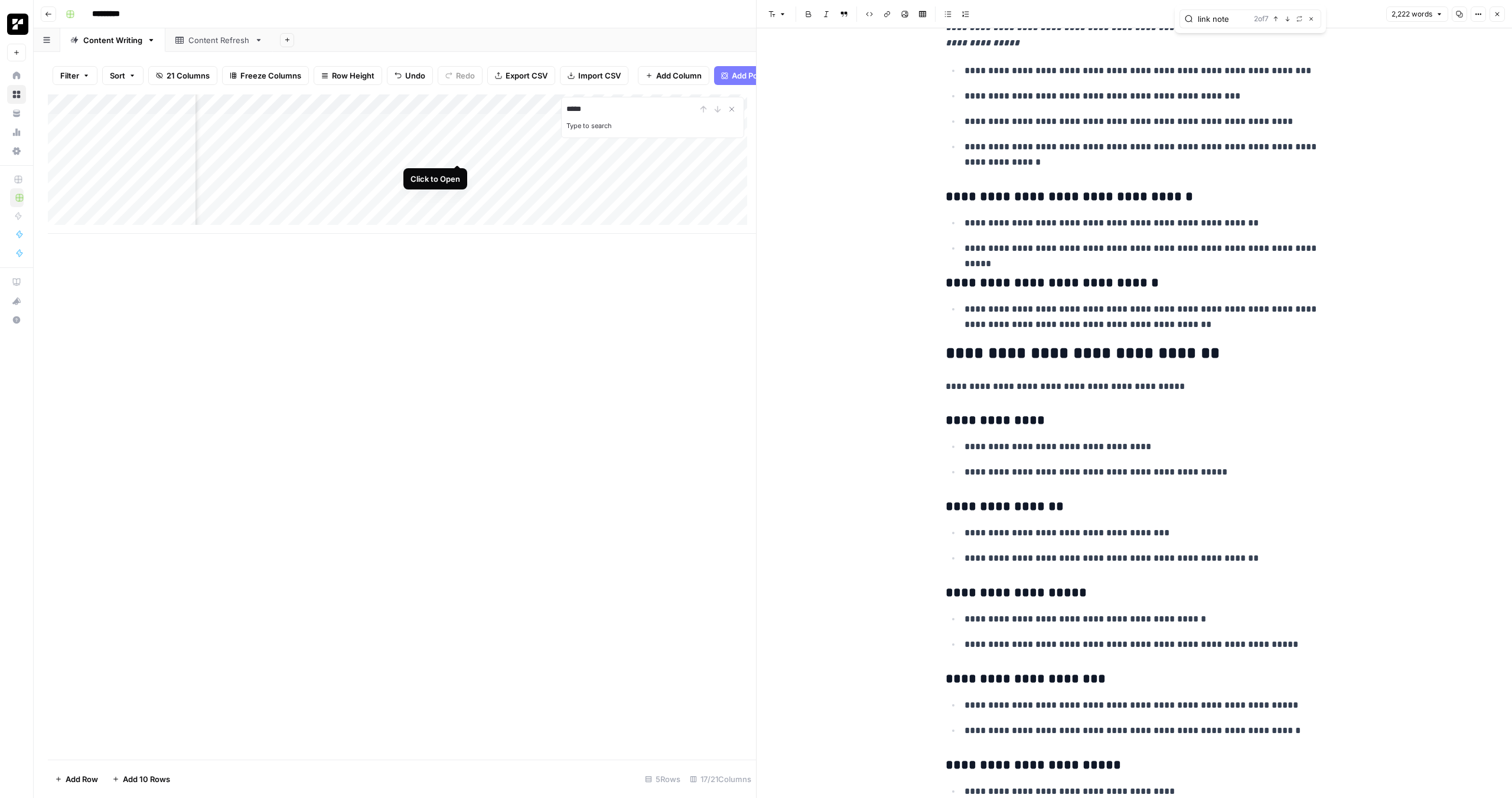
click at [455, 150] on div "Add Column" at bounding box center [402, 164] width 708 height 139
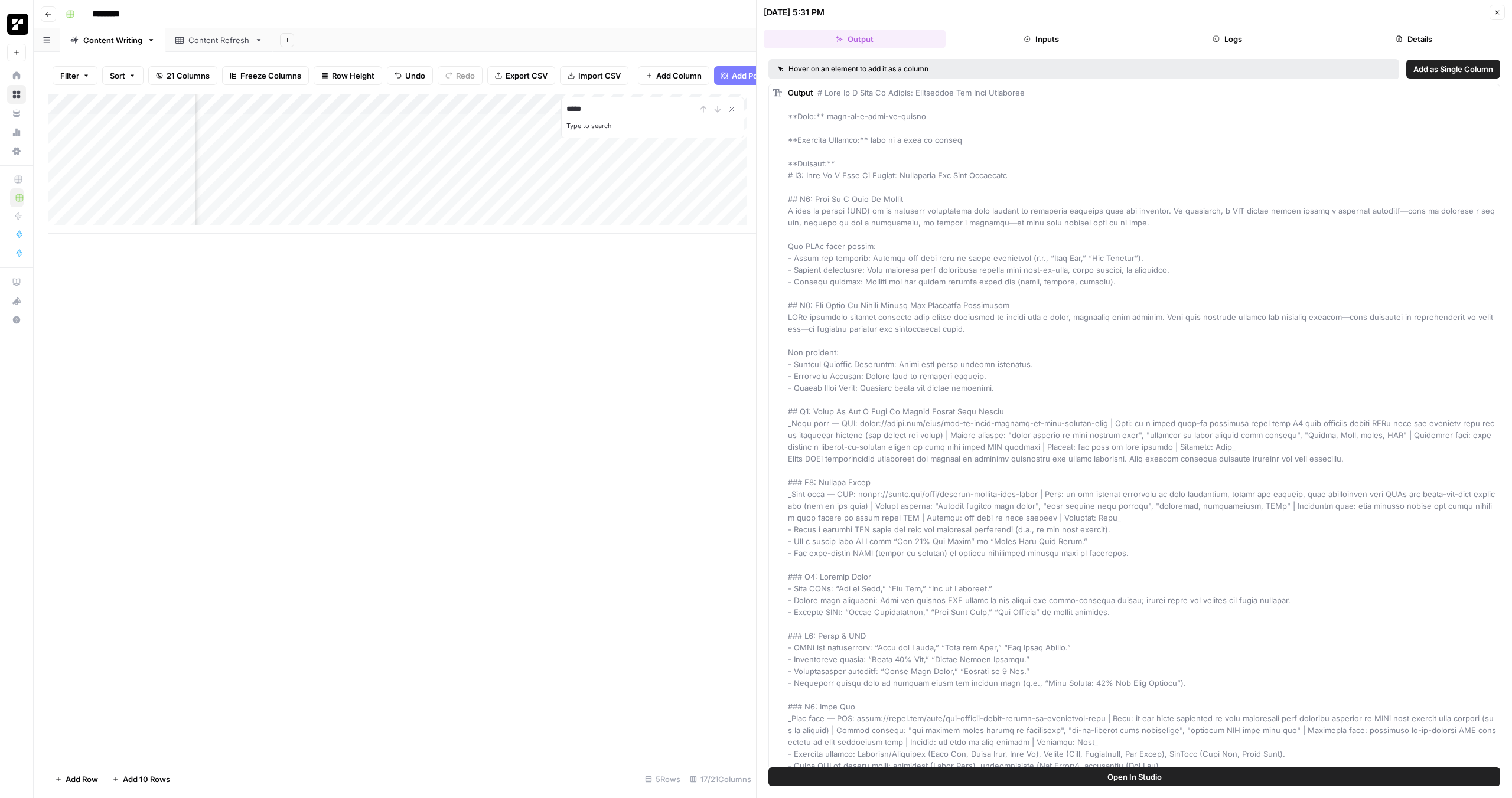
click at [1224, 33] on button "Logs" at bounding box center [1227, 39] width 182 height 19
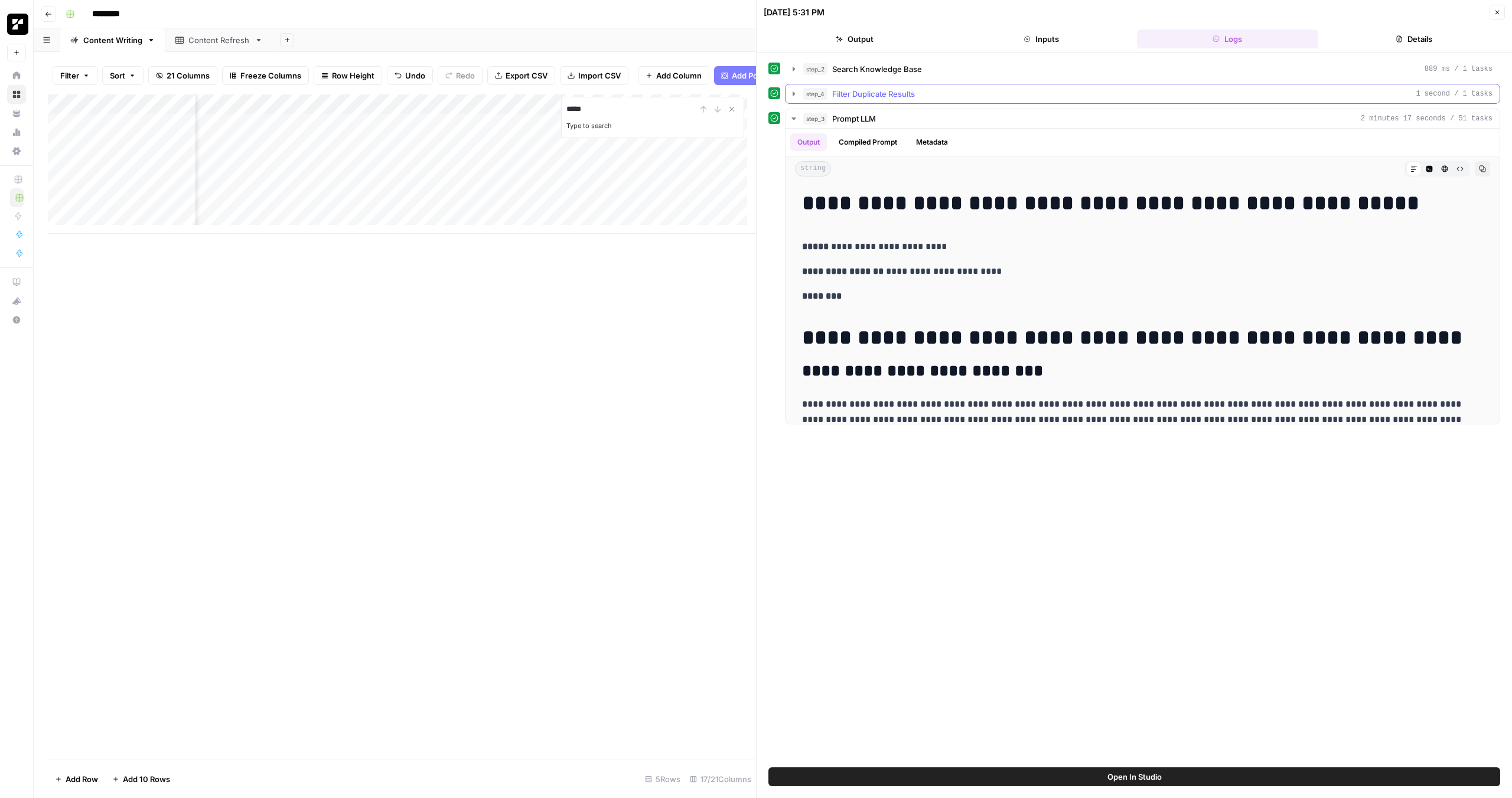
click at [794, 94] on icon "button" at bounding box center [793, 93] width 9 height 9
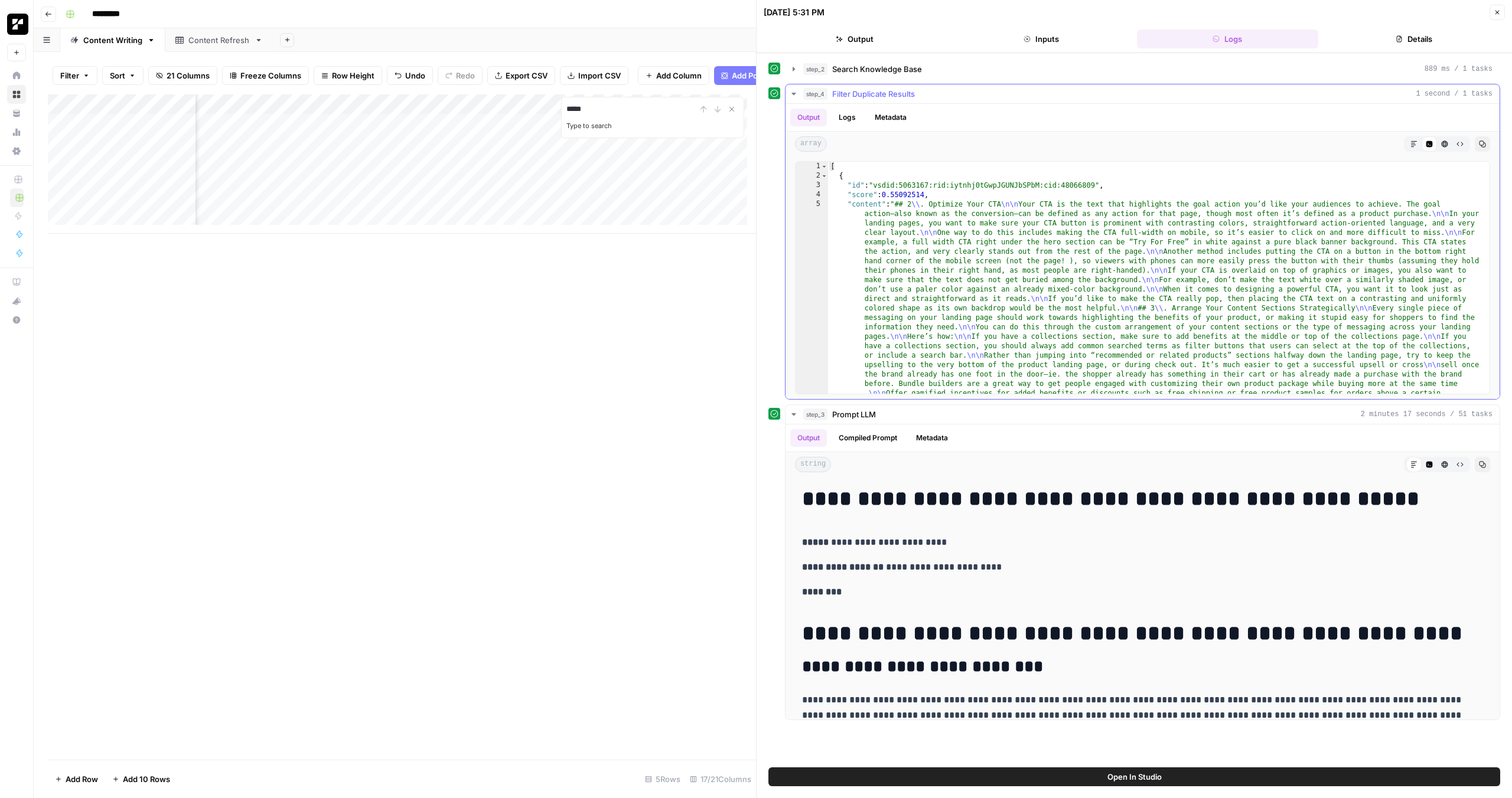
click at [1446, 141] on icon "button" at bounding box center [1444, 144] width 7 height 7
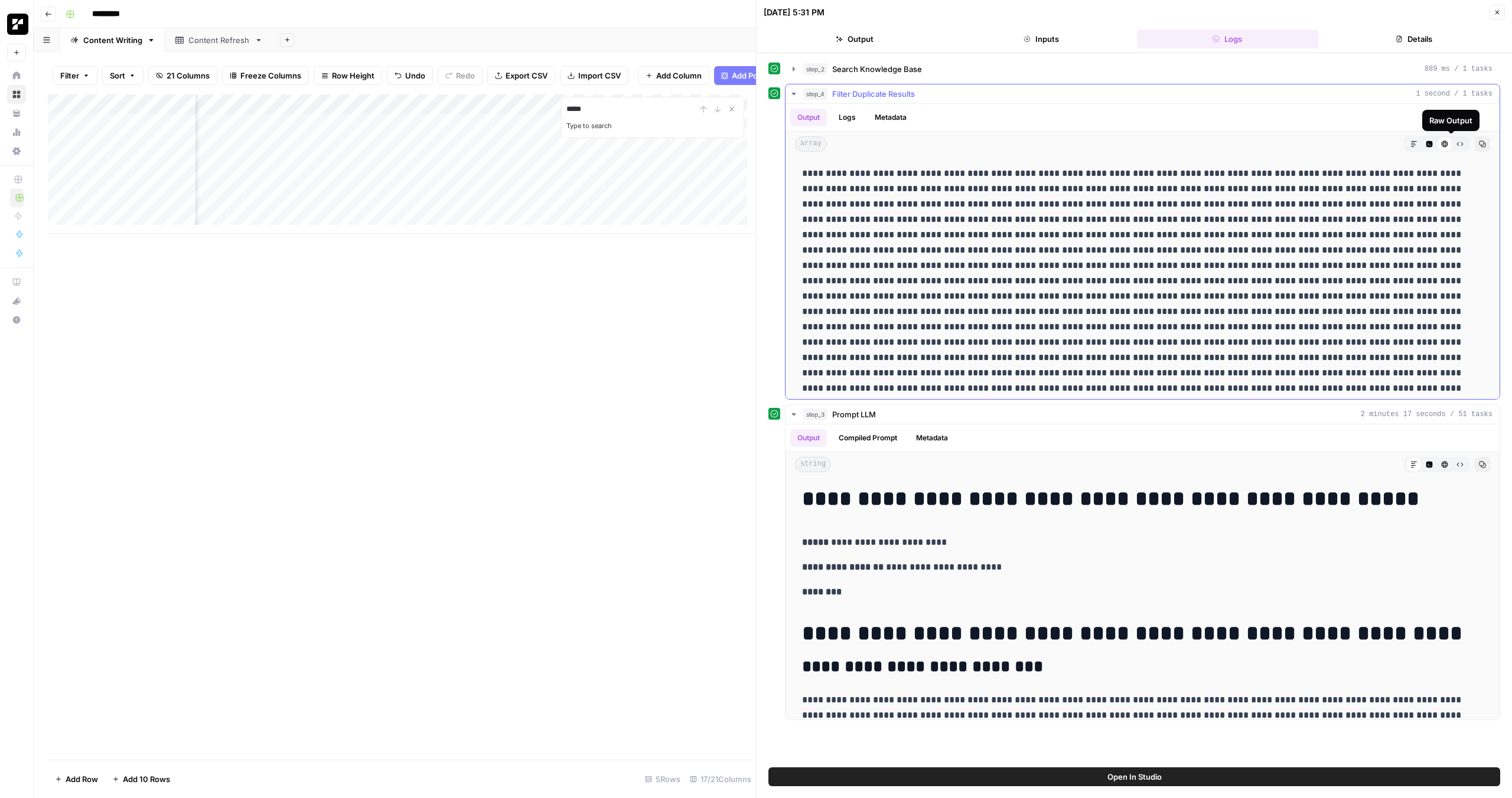
click at [1456, 146] on icon "button" at bounding box center [1460, 144] width 7 height 7
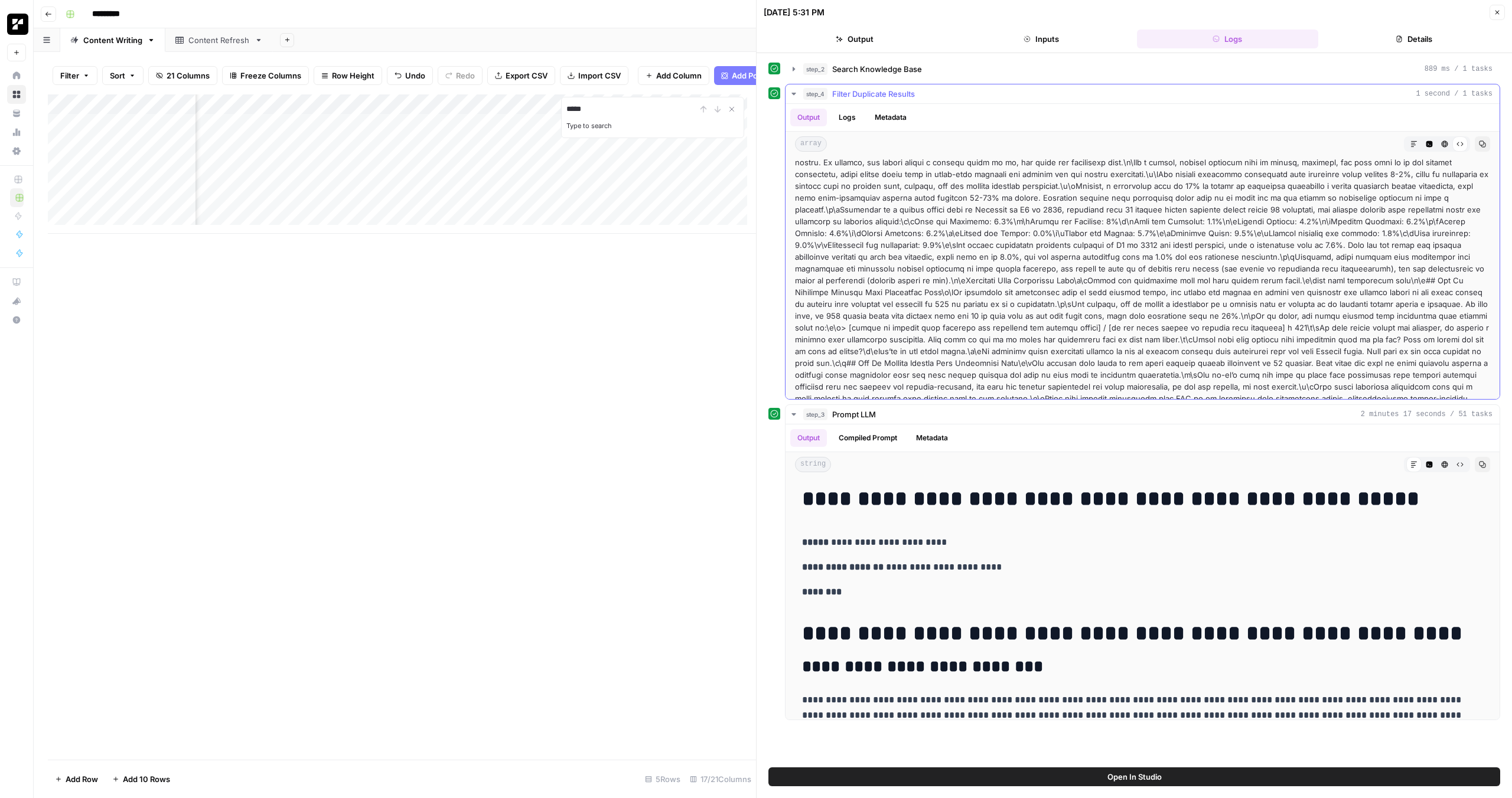
scroll to position [3315, 0]
click at [1410, 141] on icon "button" at bounding box center [1413, 144] width 7 height 7
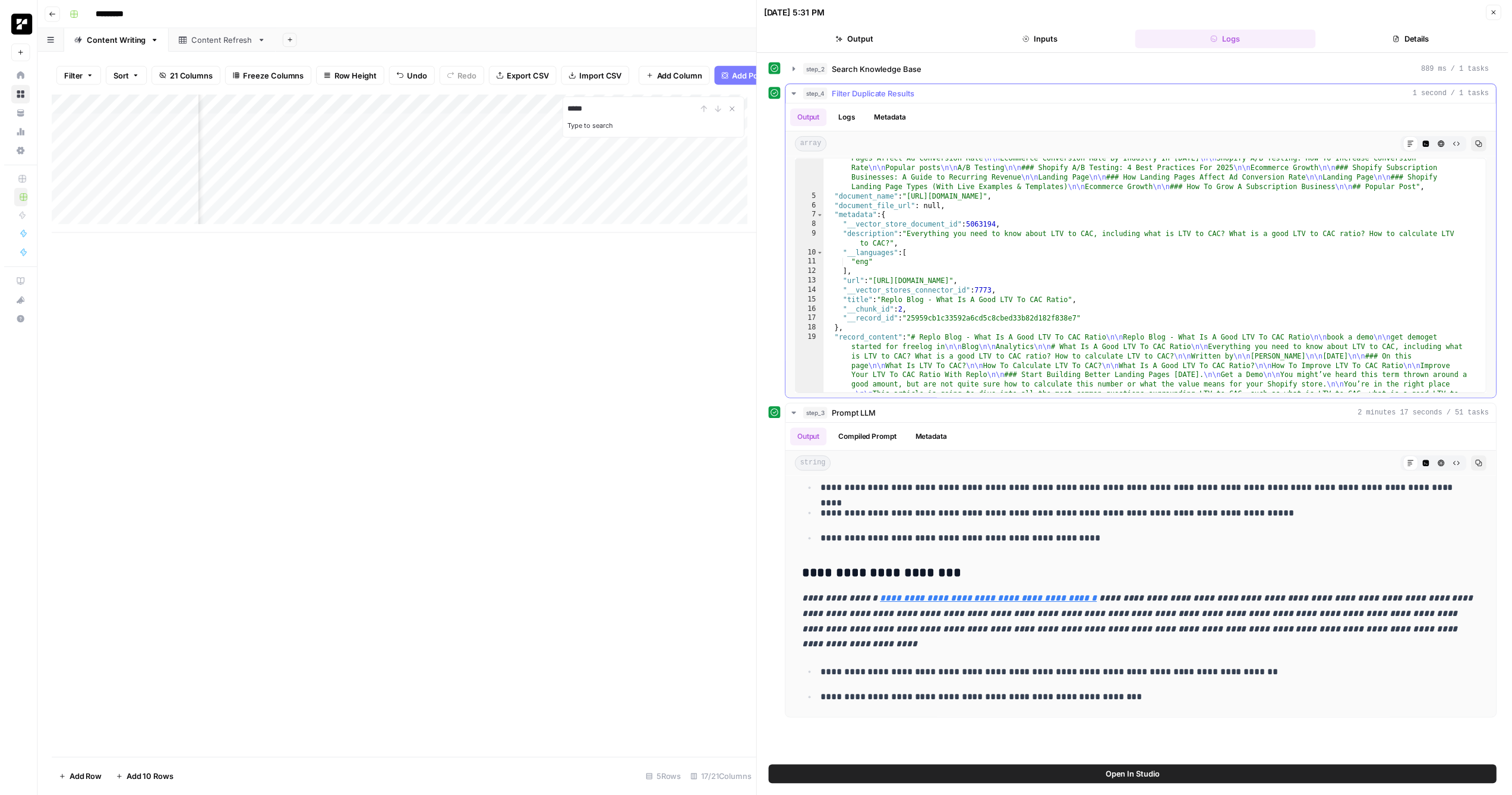
scroll to position [1698, 0]
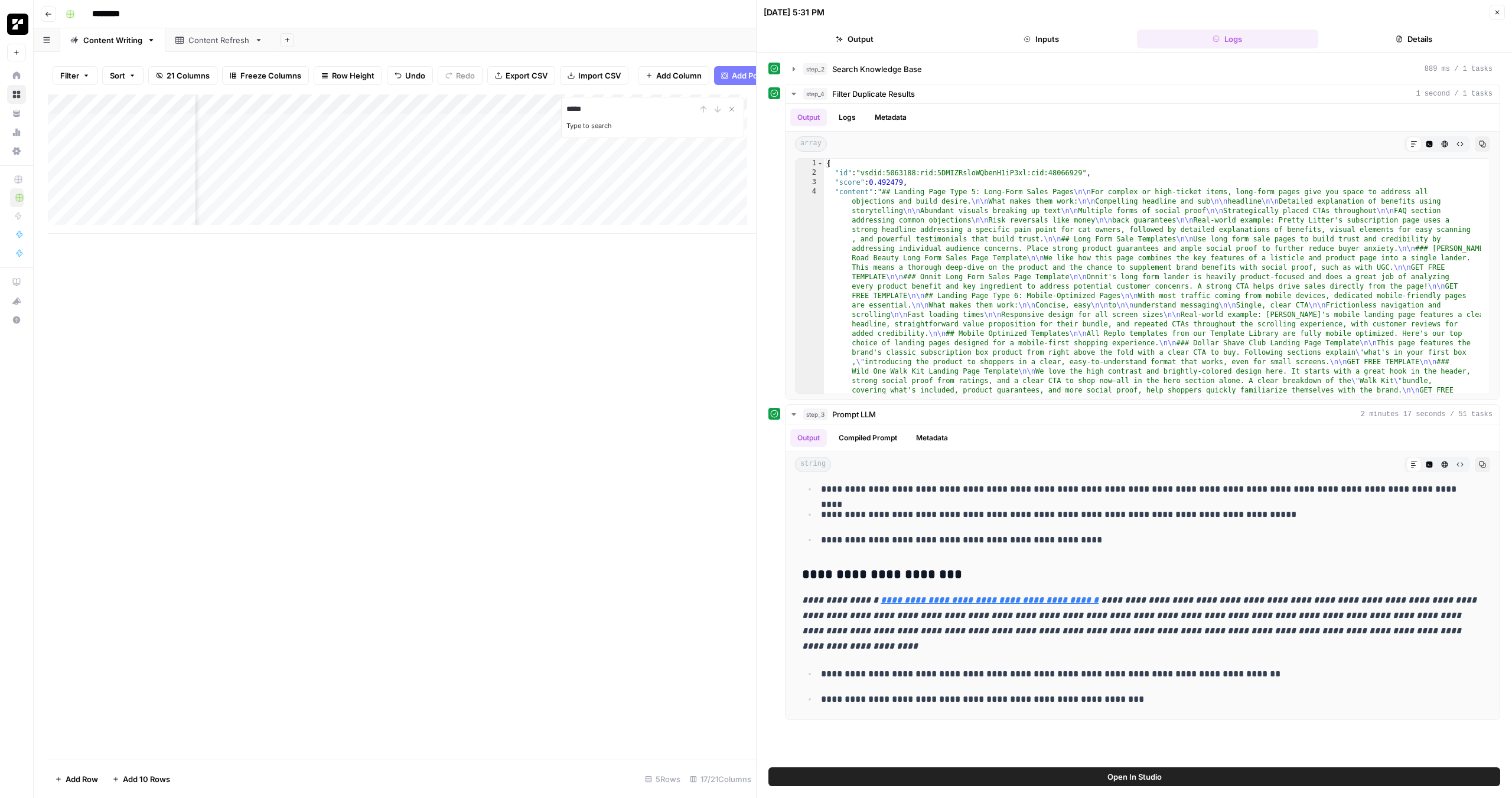
click at [1498, 14] on icon "button" at bounding box center [1497, 12] width 4 height 4
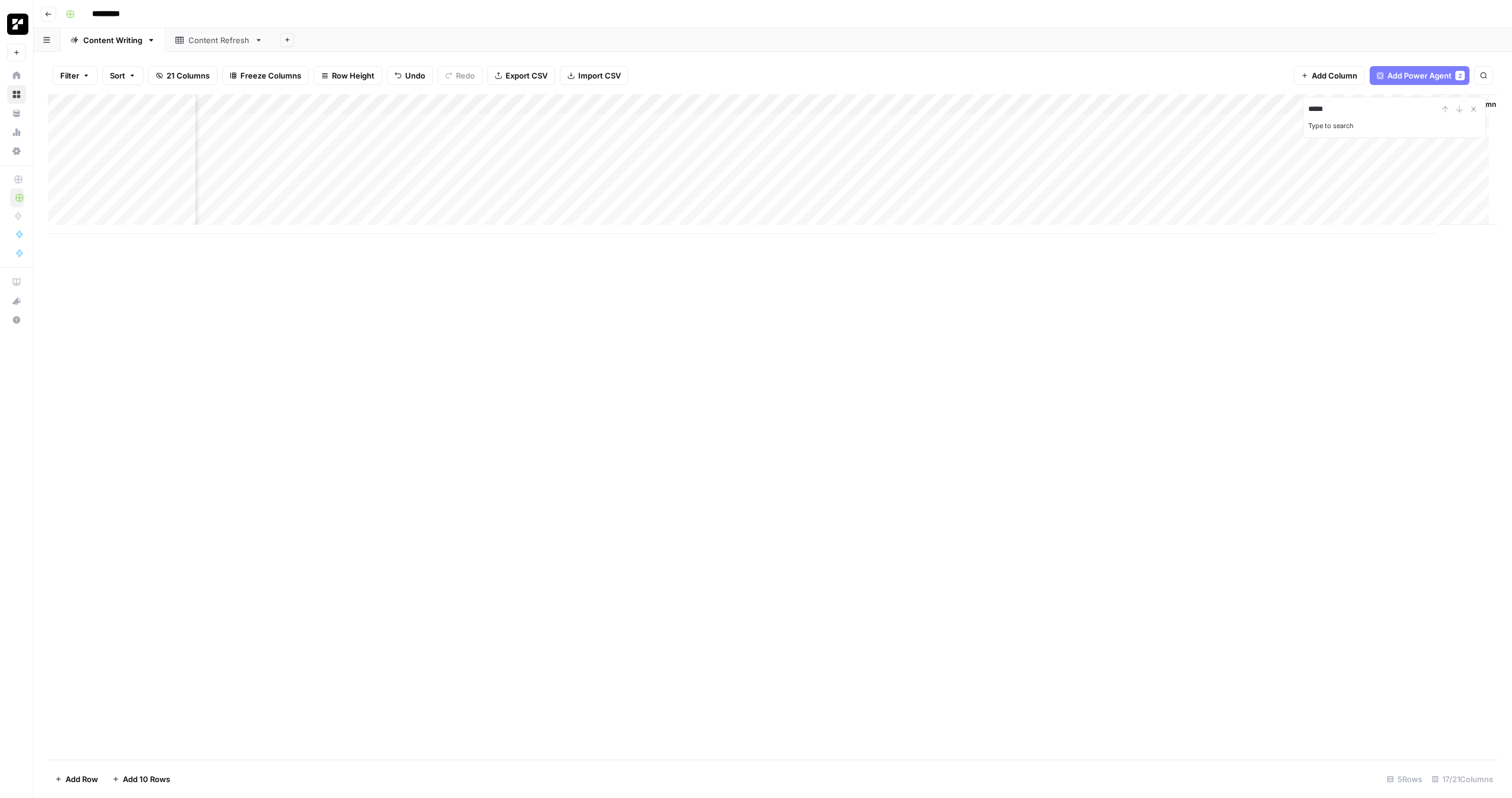
scroll to position [0, 479]
click at [1015, 268] on div "Add Column ***** Type to search" at bounding box center [773, 427] width 1449 height 665
click at [1048, 143] on div "Add Column" at bounding box center [773, 164] width 1449 height 139
click at [1095, 144] on div "Add Column" at bounding box center [773, 164] width 1449 height 139
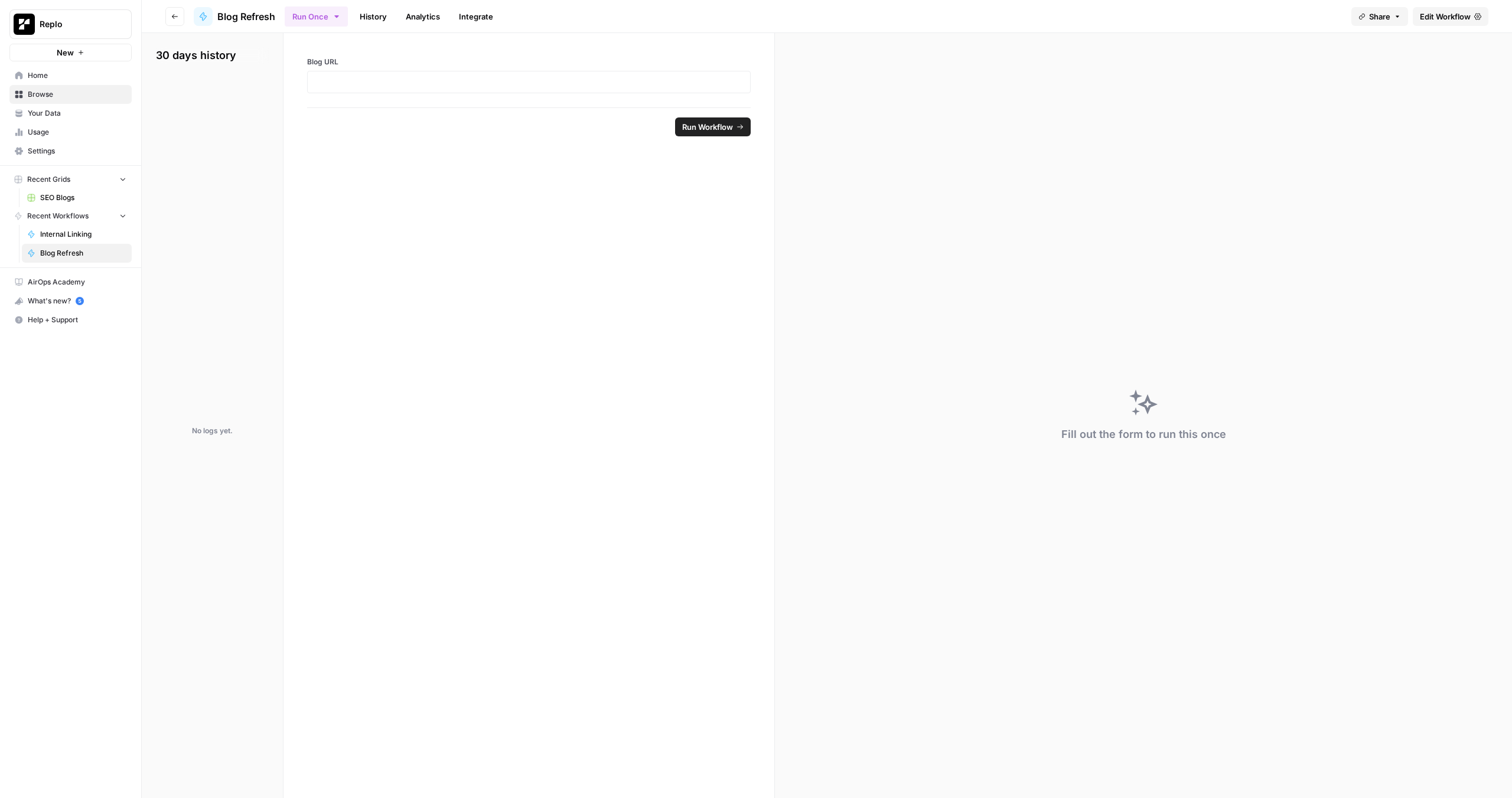
click at [63, 216] on span "Recent Workflows" at bounding box center [58, 216] width 62 height 10
click at [1447, 26] on header "Go back Blog Refresh Run Once History Analytics Integrate Share Edit Workflow" at bounding box center [826, 16] width 1370 height 33
click at [1443, 22] on link "Edit Workflow" at bounding box center [1450, 16] width 75 height 19
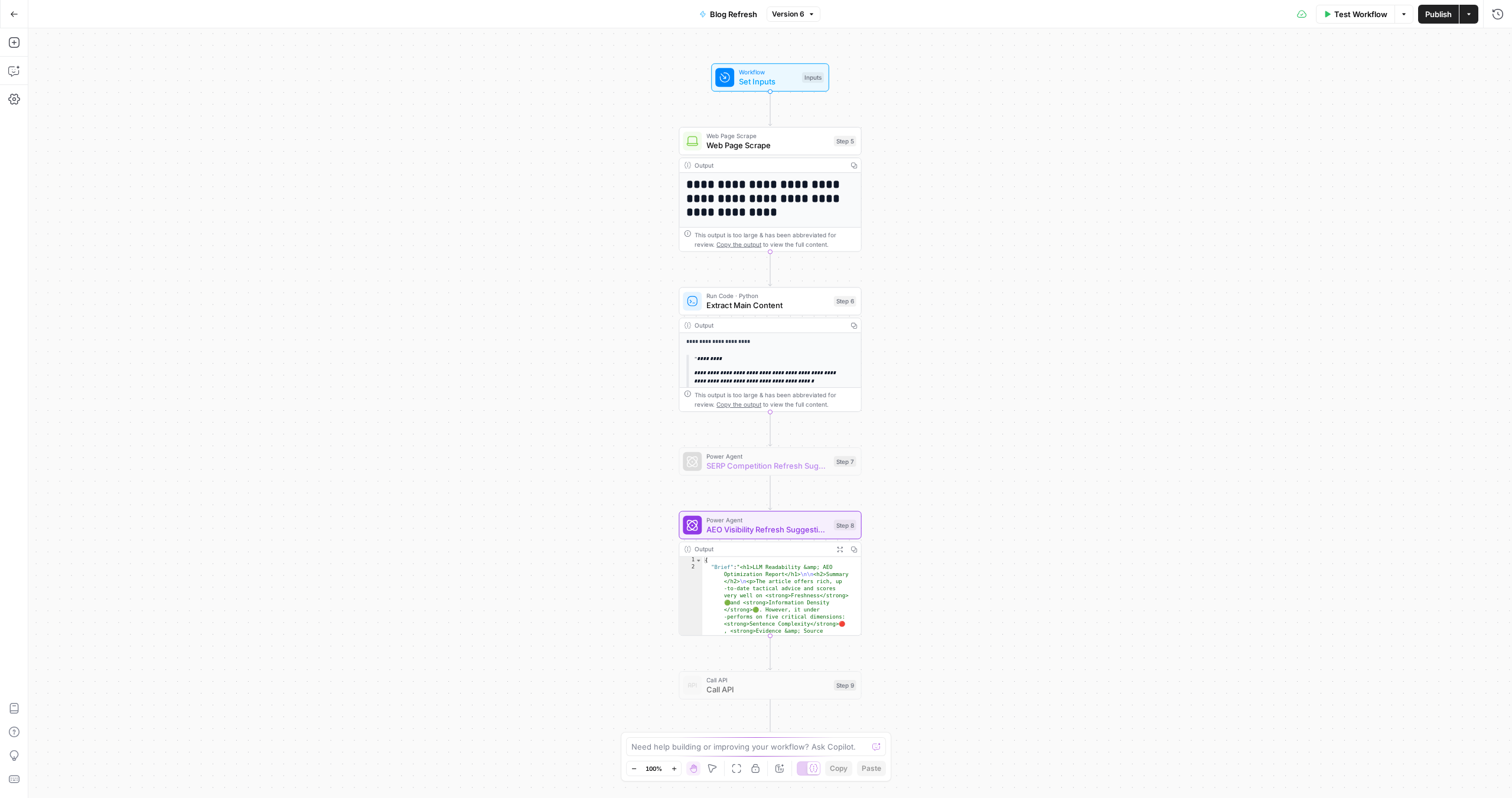
click at [973, 410] on div "**********" at bounding box center [770, 413] width 1484 height 770
click at [636, 386] on div "**********" at bounding box center [770, 413] width 1484 height 770
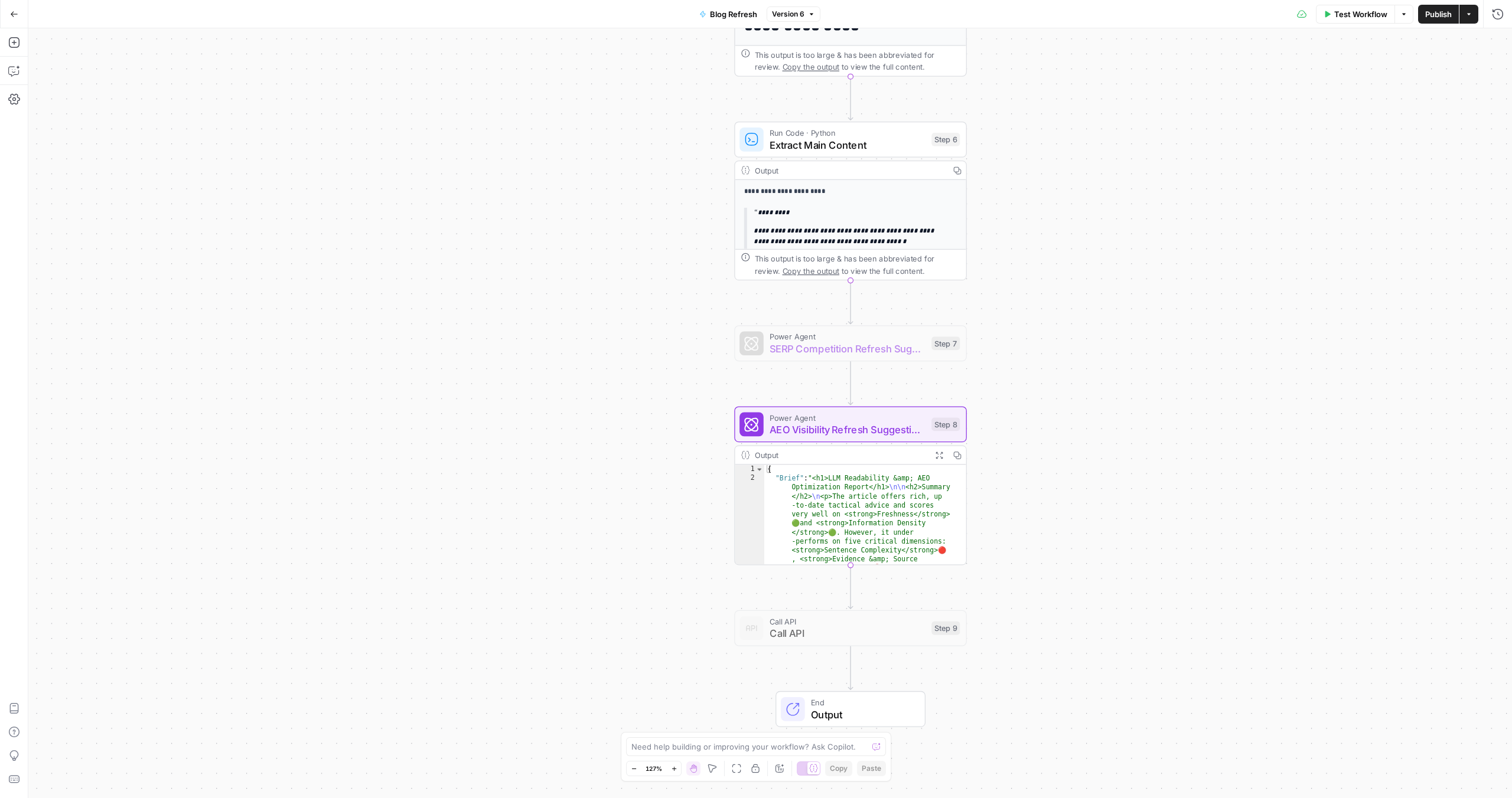
click at [939, 453] on icon "button" at bounding box center [939, 455] width 7 height 7
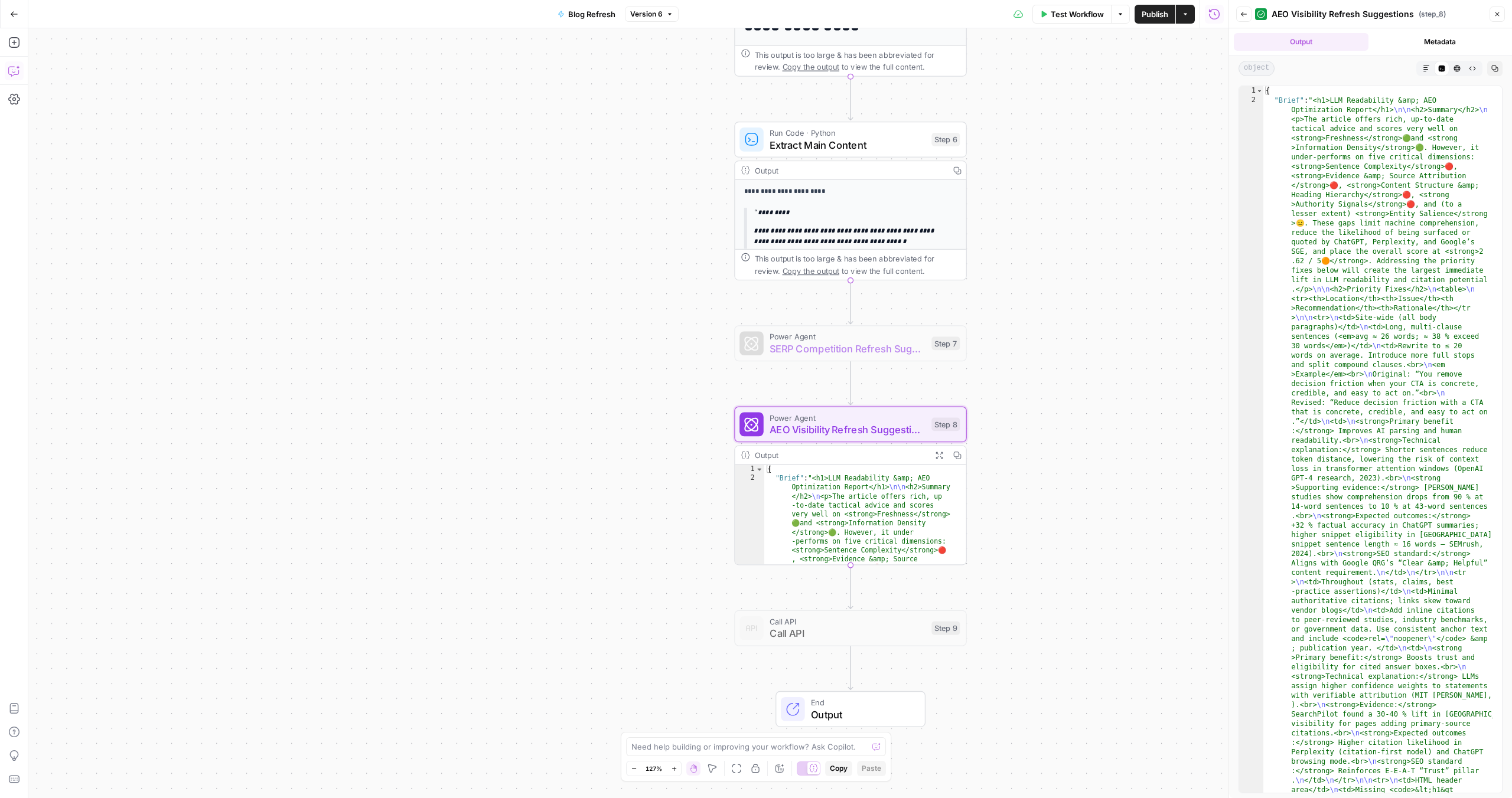
click at [18, 69] on icon "button" at bounding box center [15, 71] width 12 height 12
click at [179, 45] on icon "button" at bounding box center [178, 43] width 7 height 7
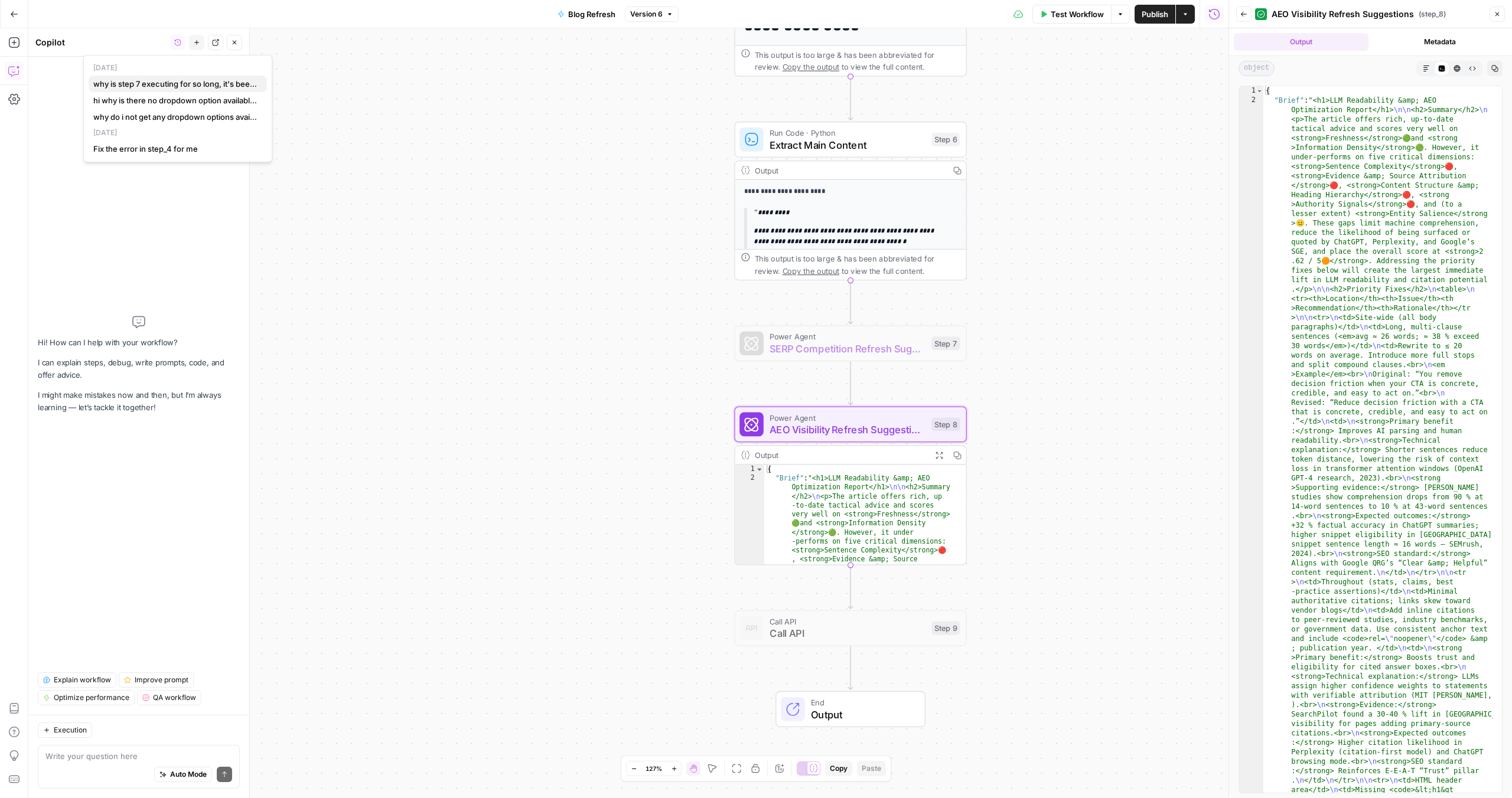
click at [174, 82] on span "why is step 7 executing for so long, it's been over 5 minutes??" at bounding box center [175, 84] width 164 height 12
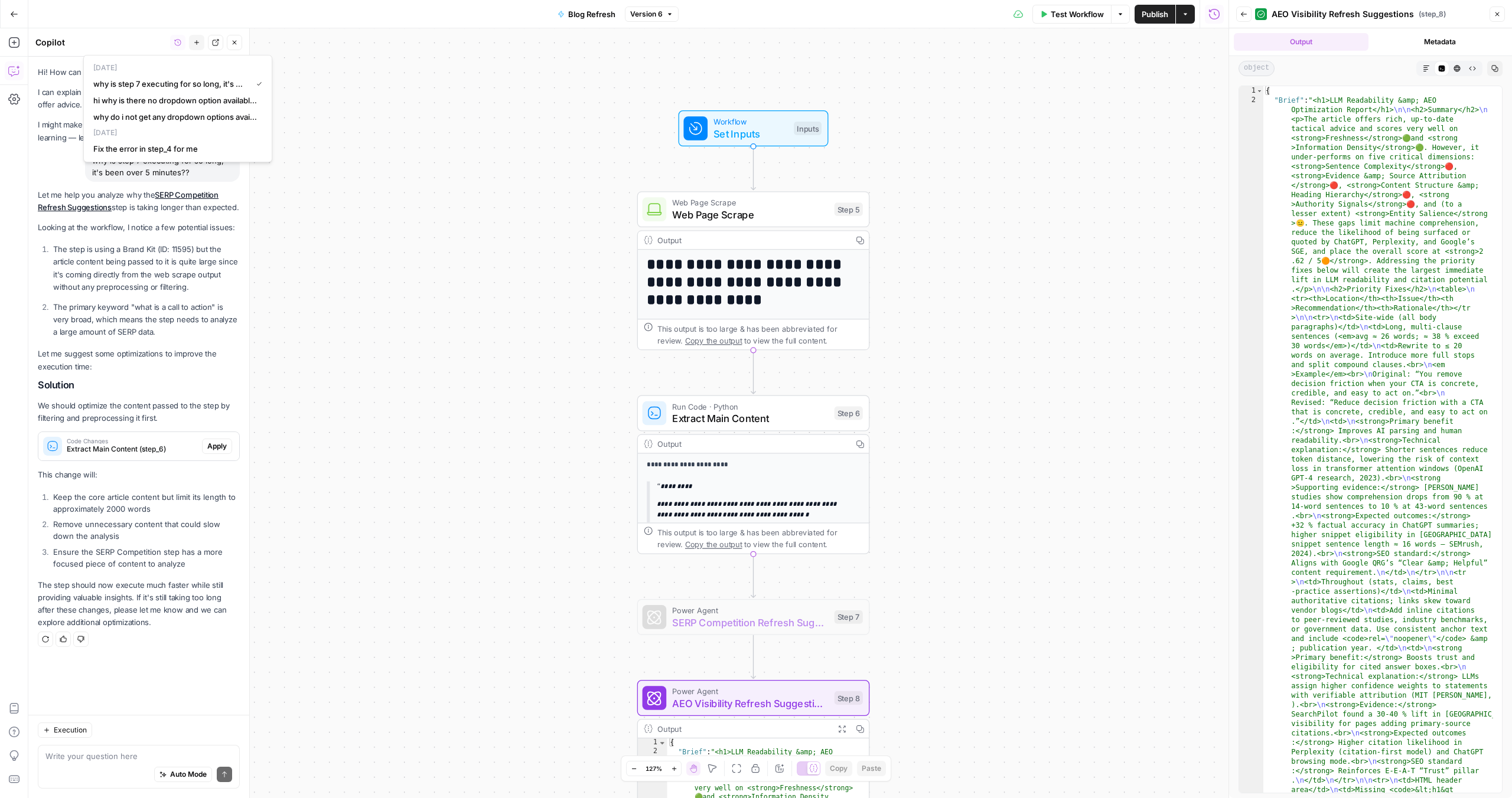
click at [413, 183] on div "**********" at bounding box center [628, 413] width 1200 height 770
click at [178, 44] on icon "button" at bounding box center [178, 42] width 7 height 7
click at [164, 299] on ol "The step is using a Brand Kit (ID: 11595) but the article content being passed …" at bounding box center [138, 291] width 202 height 95
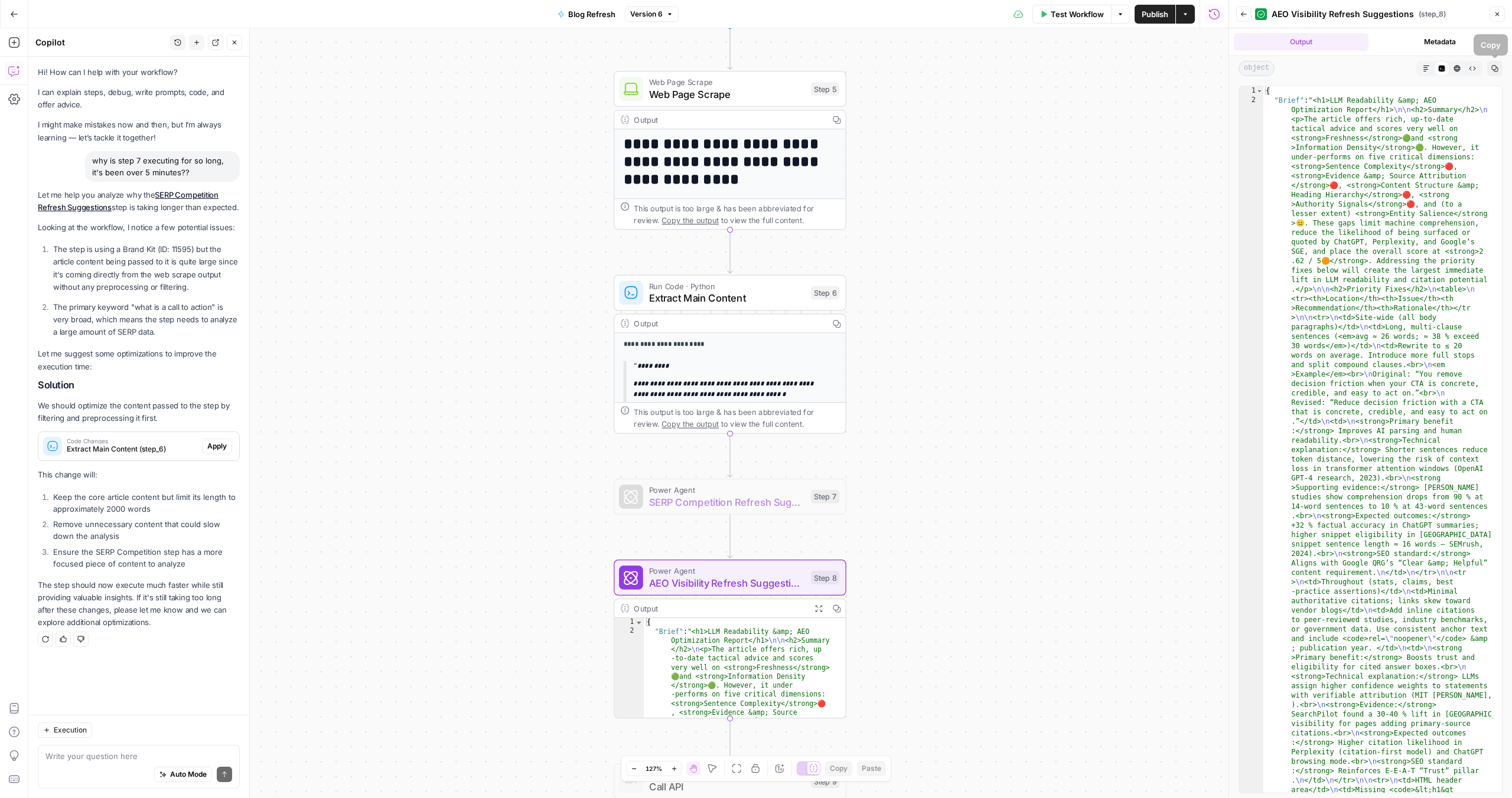
drag, startPoint x: 1497, startPoint y: 68, endPoint x: 1345, endPoint y: 60, distance: 152.2
click at [1345, 60] on div "object Markdown Code Editor HTML Viewer Raw Output Copy" at bounding box center [1370, 68] width 283 height 25
click at [1235, 123] on div "1 2 { "Brief" : "<h1>LLM Readability &amp; AEO Optimization Report</h1> \n\n <h…" at bounding box center [1370, 439] width 283 height 717
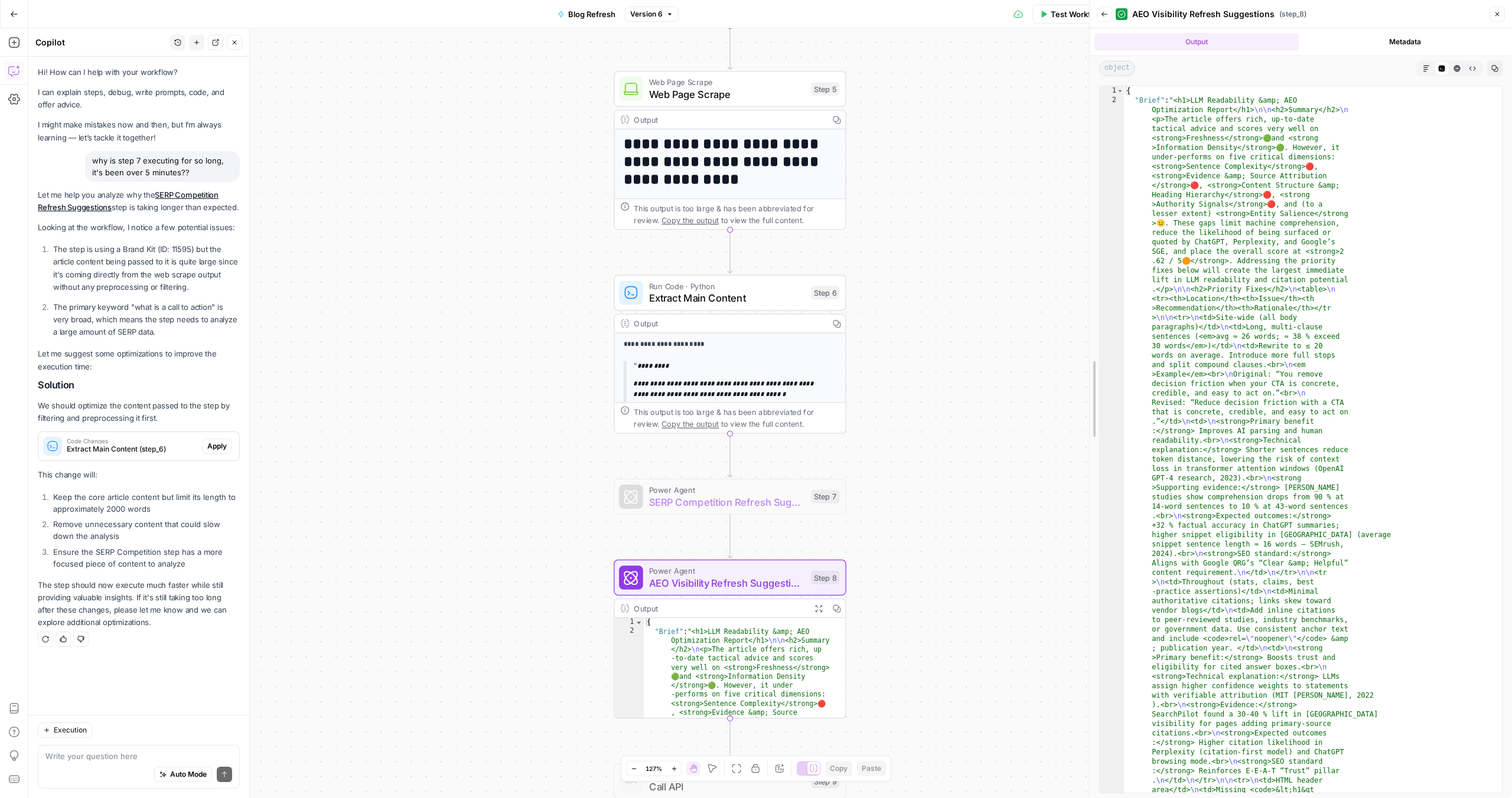
drag, startPoint x: 1233, startPoint y: 419, endPoint x: 1089, endPoint y: 417, distance: 144.0
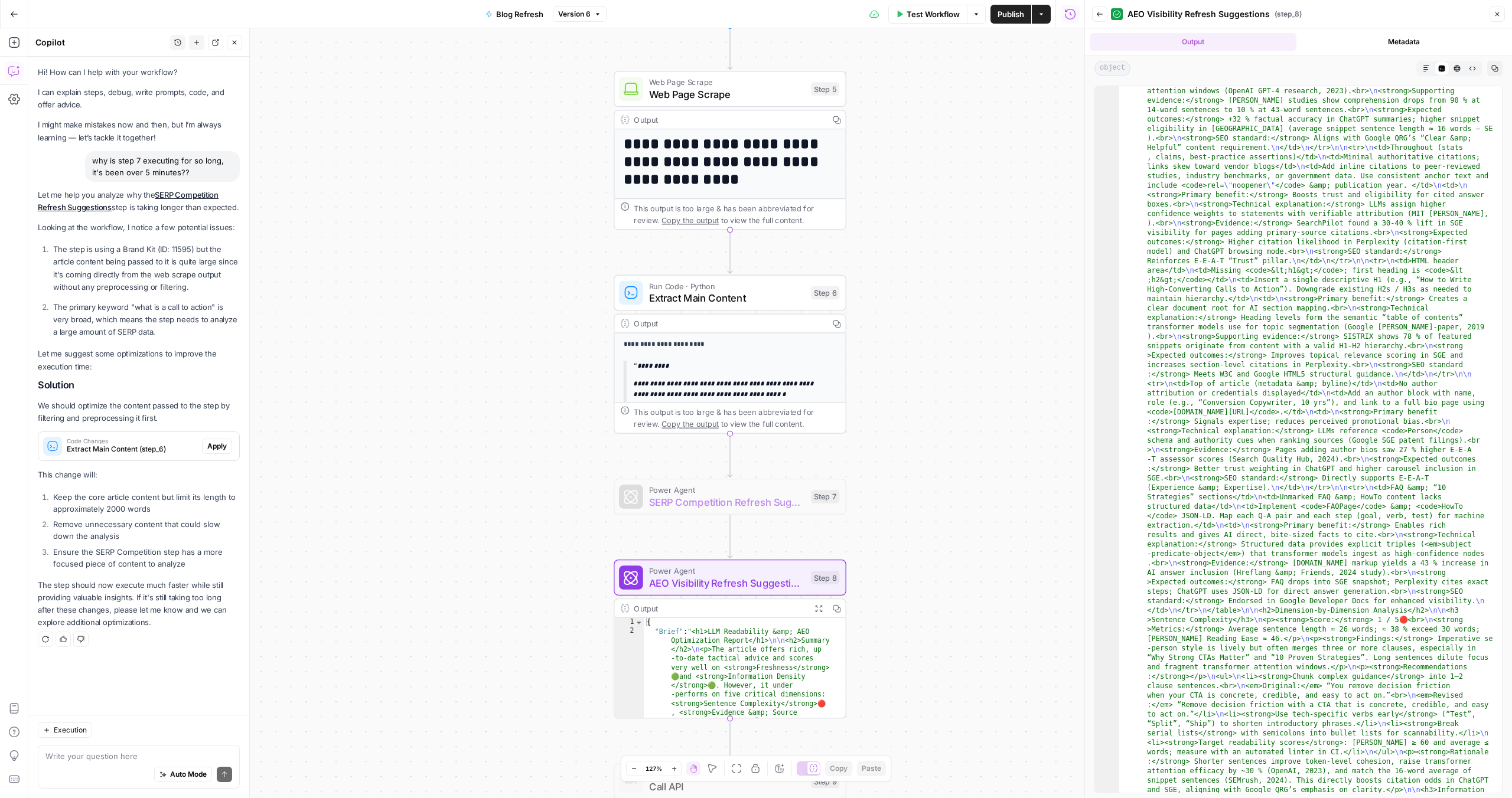
scroll to position [79, 0]
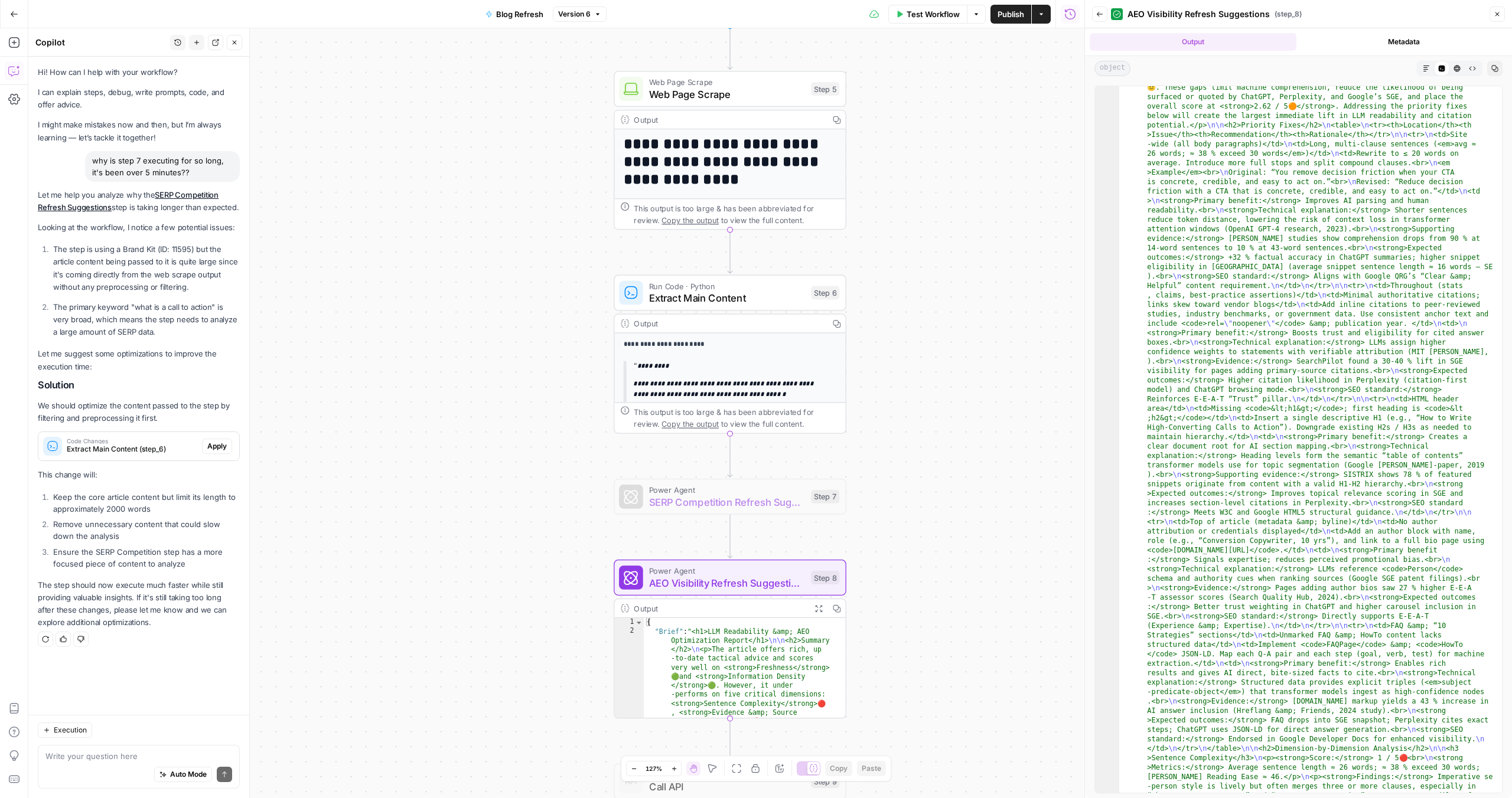
click at [1425, 71] on icon "button" at bounding box center [1425, 68] width 6 height 6
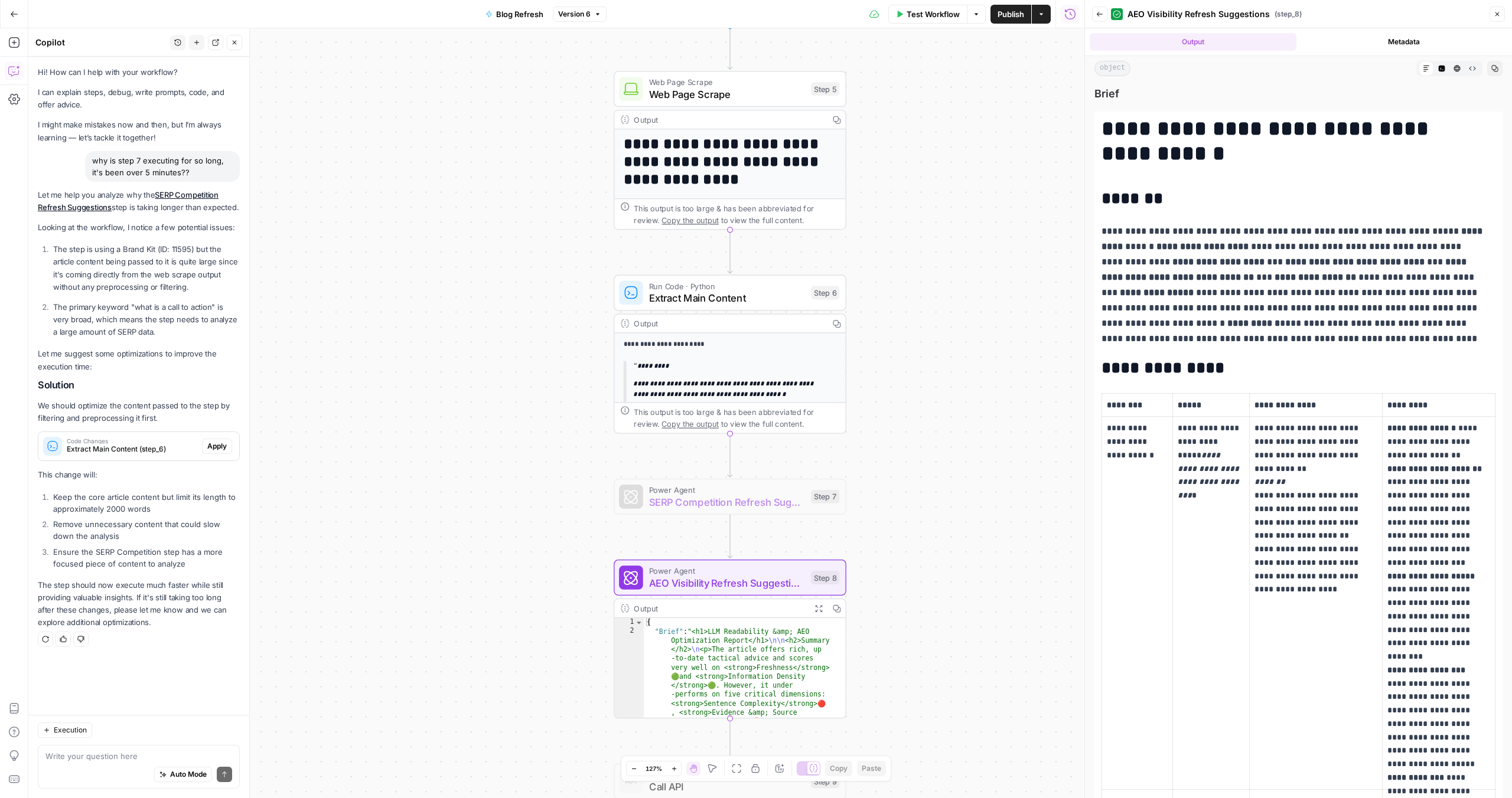
click at [1072, 393] on div "**********" at bounding box center [556, 413] width 1056 height 770
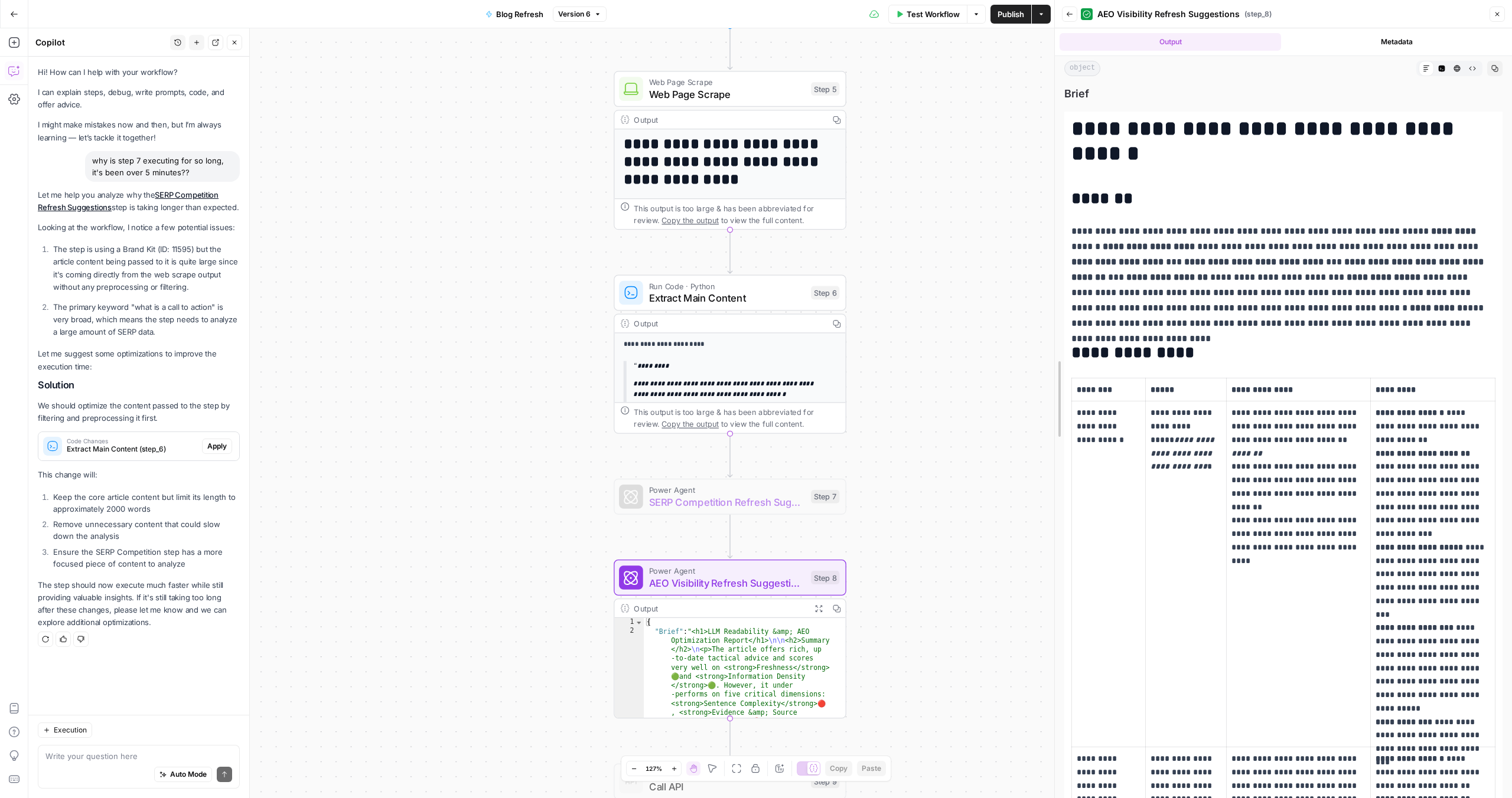
drag, startPoint x: 1089, startPoint y: 417, endPoint x: 1059, endPoint y: 417, distance: 30.0
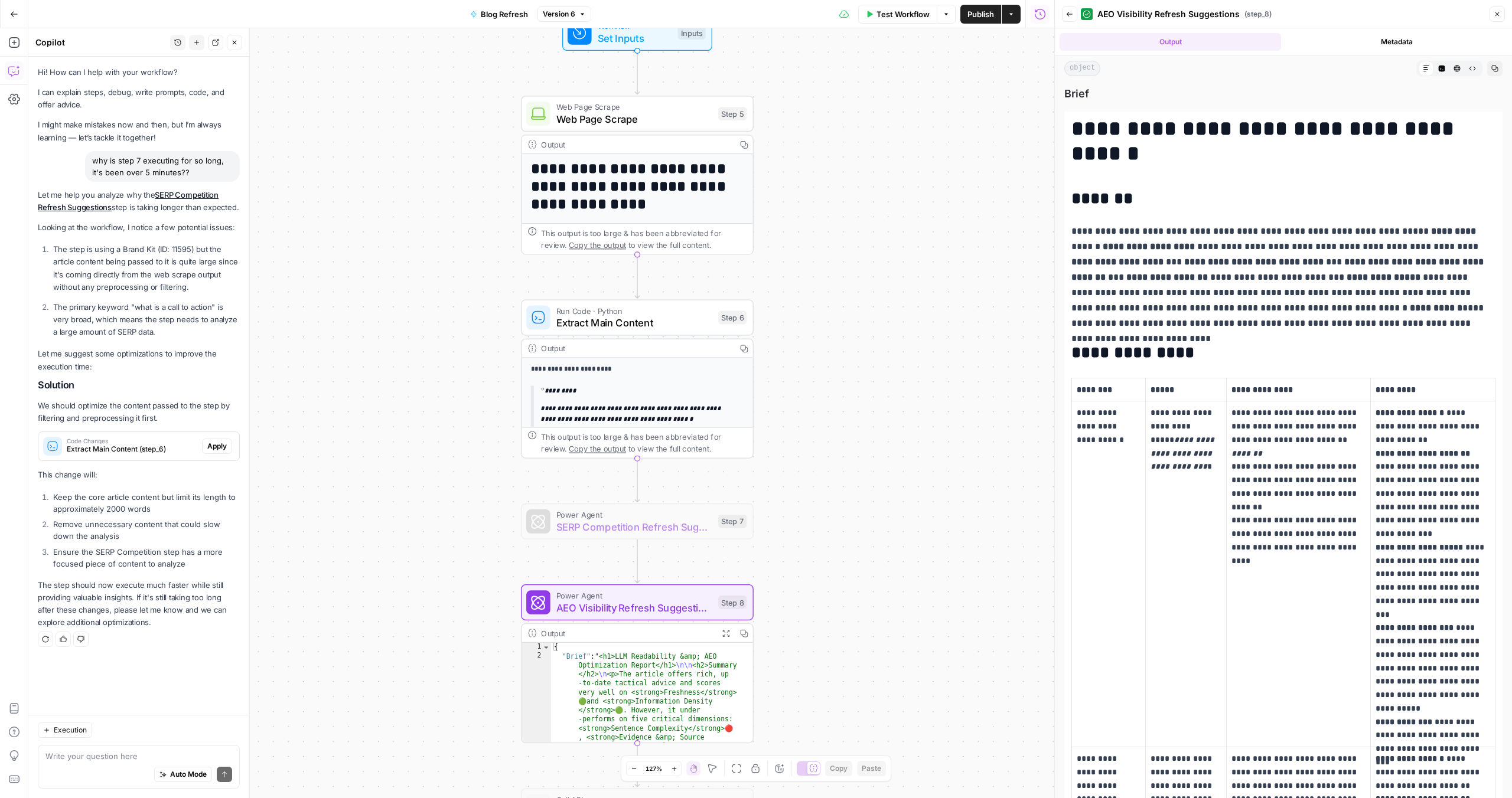
drag, startPoint x: 486, startPoint y: 482, endPoint x: 458, endPoint y: 386, distance: 100.0
click at [458, 386] on div "**********" at bounding box center [541, 413] width 1026 height 770
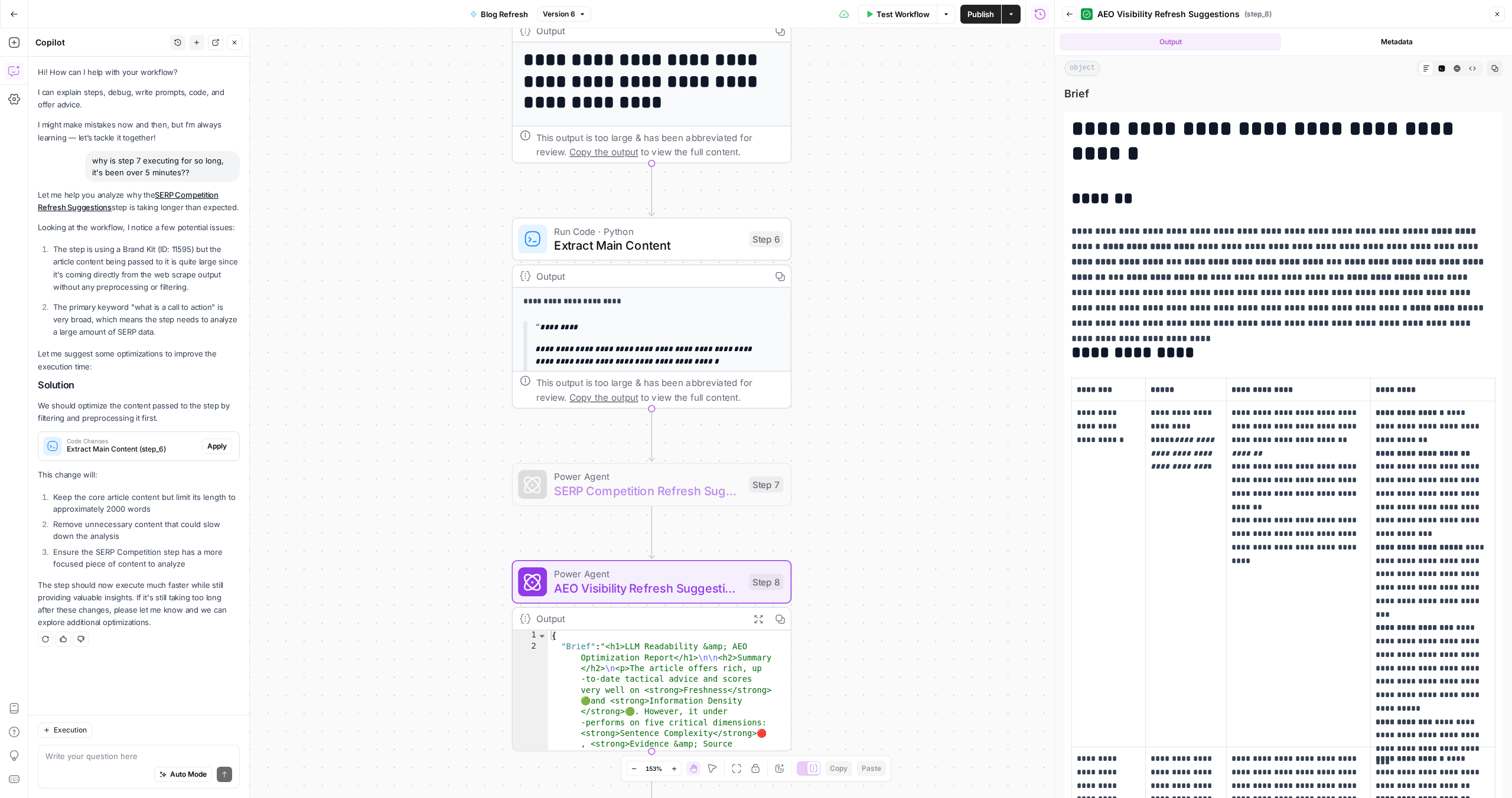
drag, startPoint x: 448, startPoint y: 356, endPoint x: 466, endPoint y: 269, distance: 88.8
click at [466, 269] on div "**********" at bounding box center [541, 413] width 1026 height 770
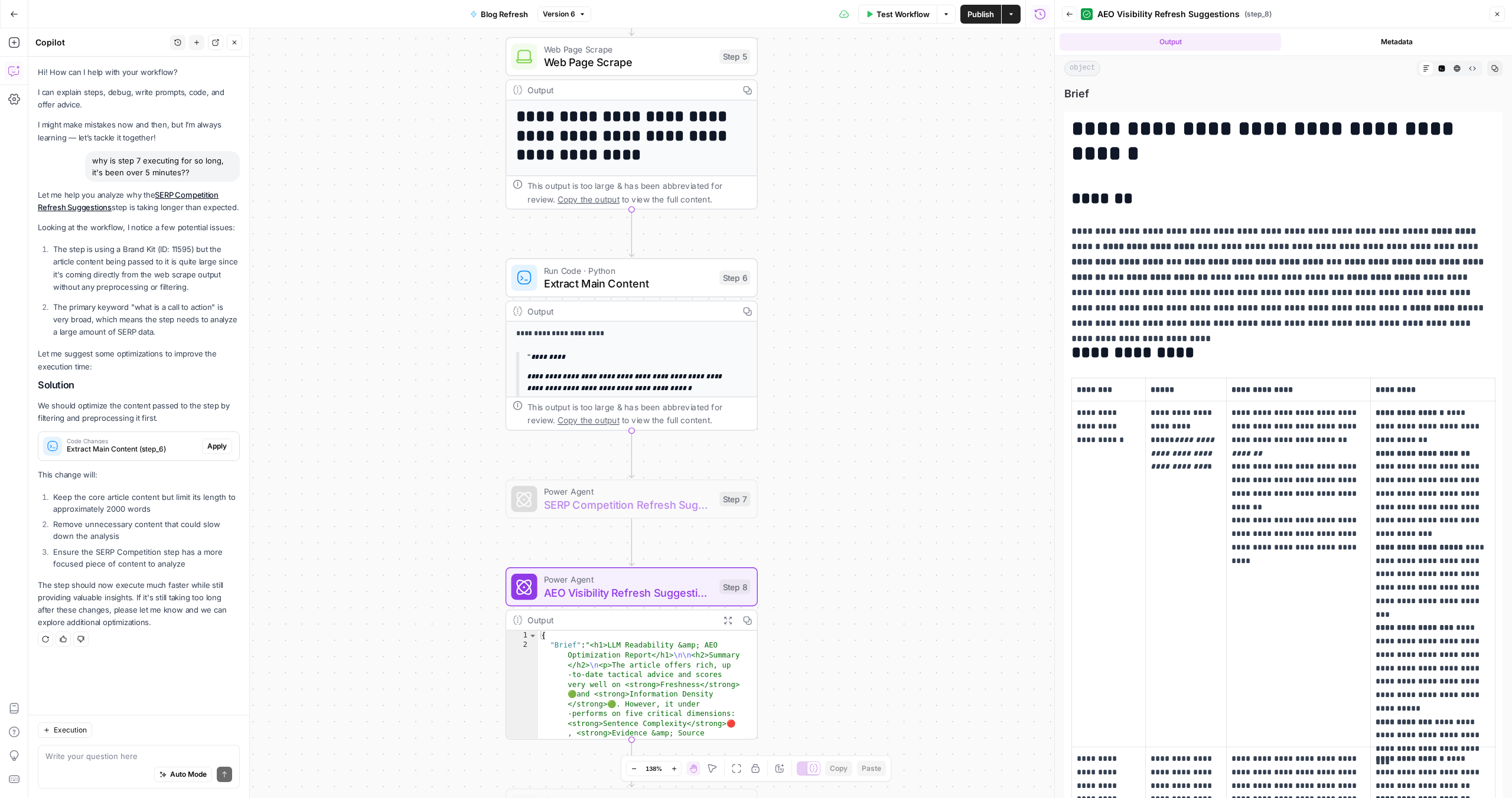
drag, startPoint x: 457, startPoint y: 323, endPoint x: 455, endPoint y: 358, distance: 35.1
click at [455, 358] on div "**********" at bounding box center [541, 413] width 1026 height 770
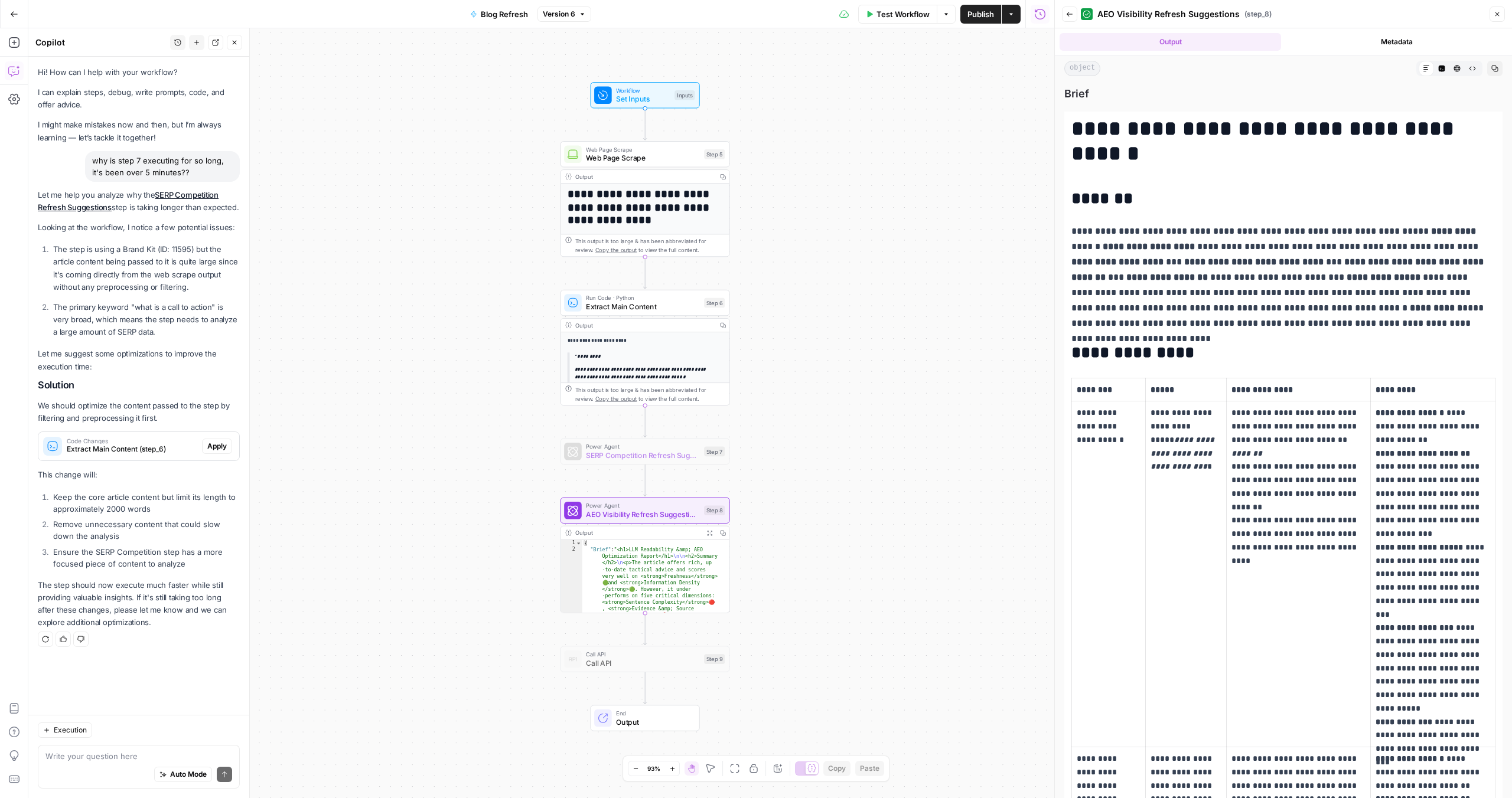
drag, startPoint x: 435, startPoint y: 382, endPoint x: 503, endPoint y: 379, distance: 68.1
click at [503, 379] on div "**********" at bounding box center [541, 413] width 1026 height 770
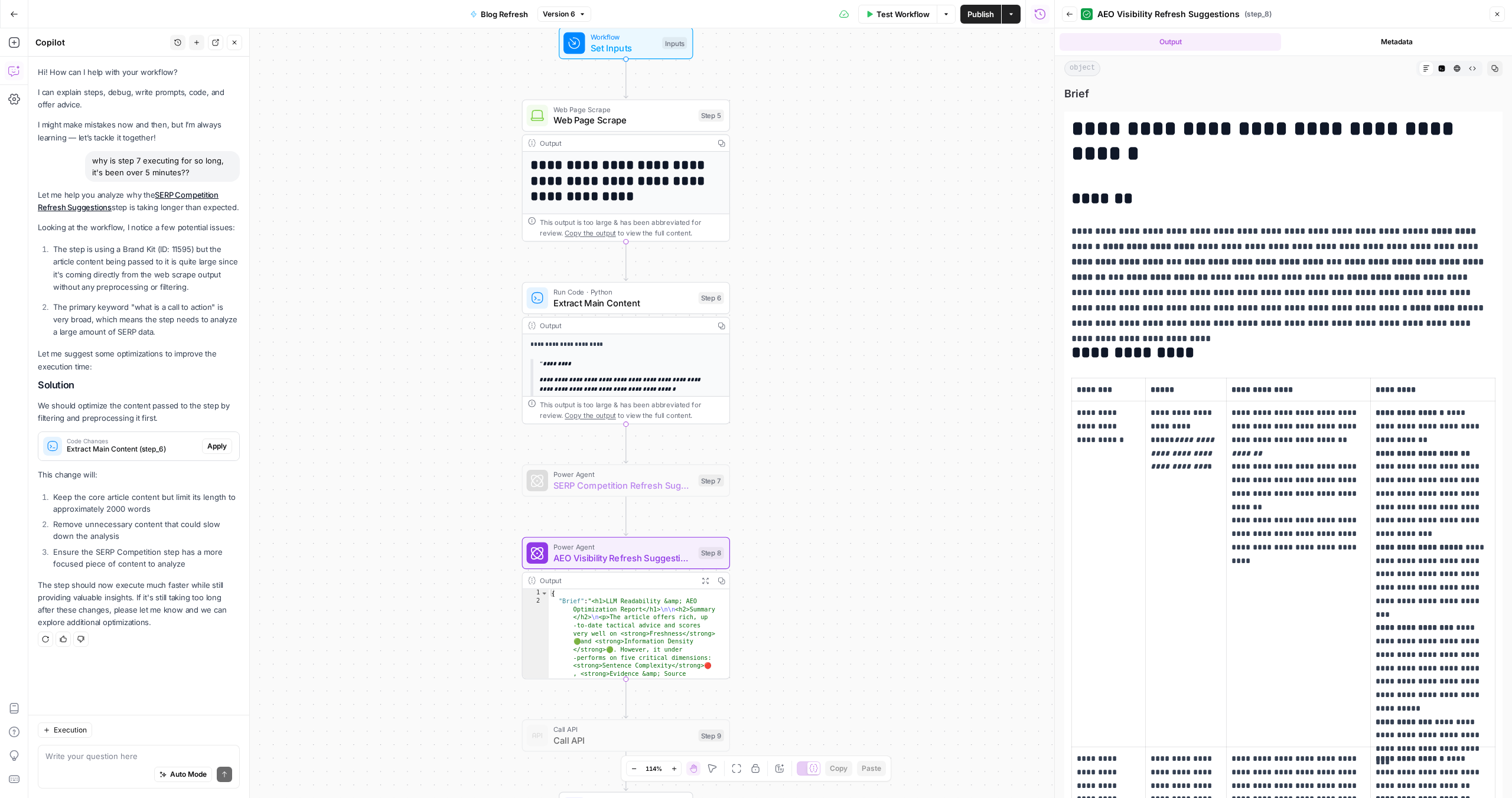
drag, startPoint x: 503, startPoint y: 379, endPoint x: 455, endPoint y: 393, distance: 50.0
click at [455, 393] on div "**********" at bounding box center [541, 413] width 1026 height 770
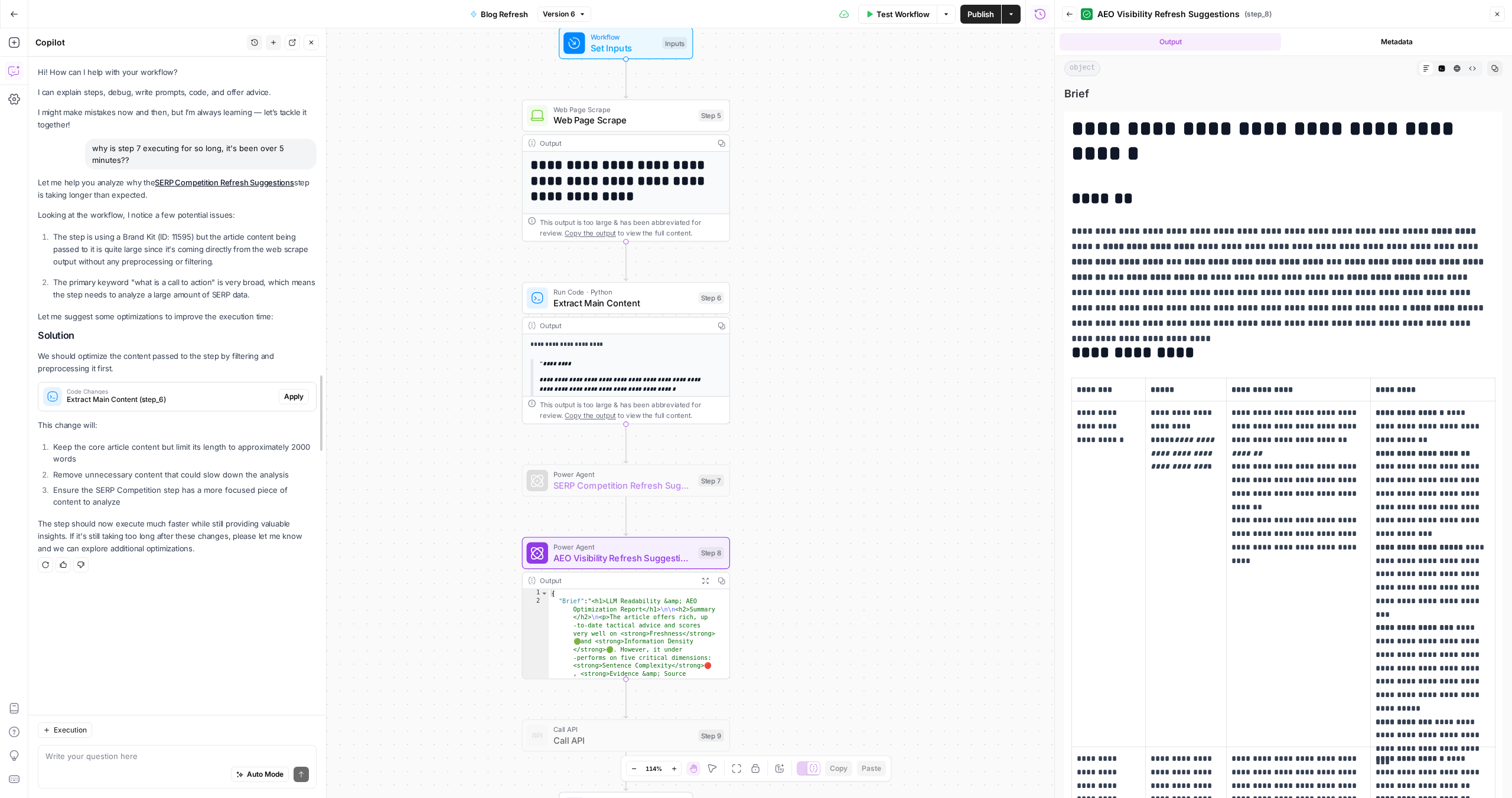
drag, startPoint x: 248, startPoint y: 389, endPoint x: 323, endPoint y: 396, distance: 75.3
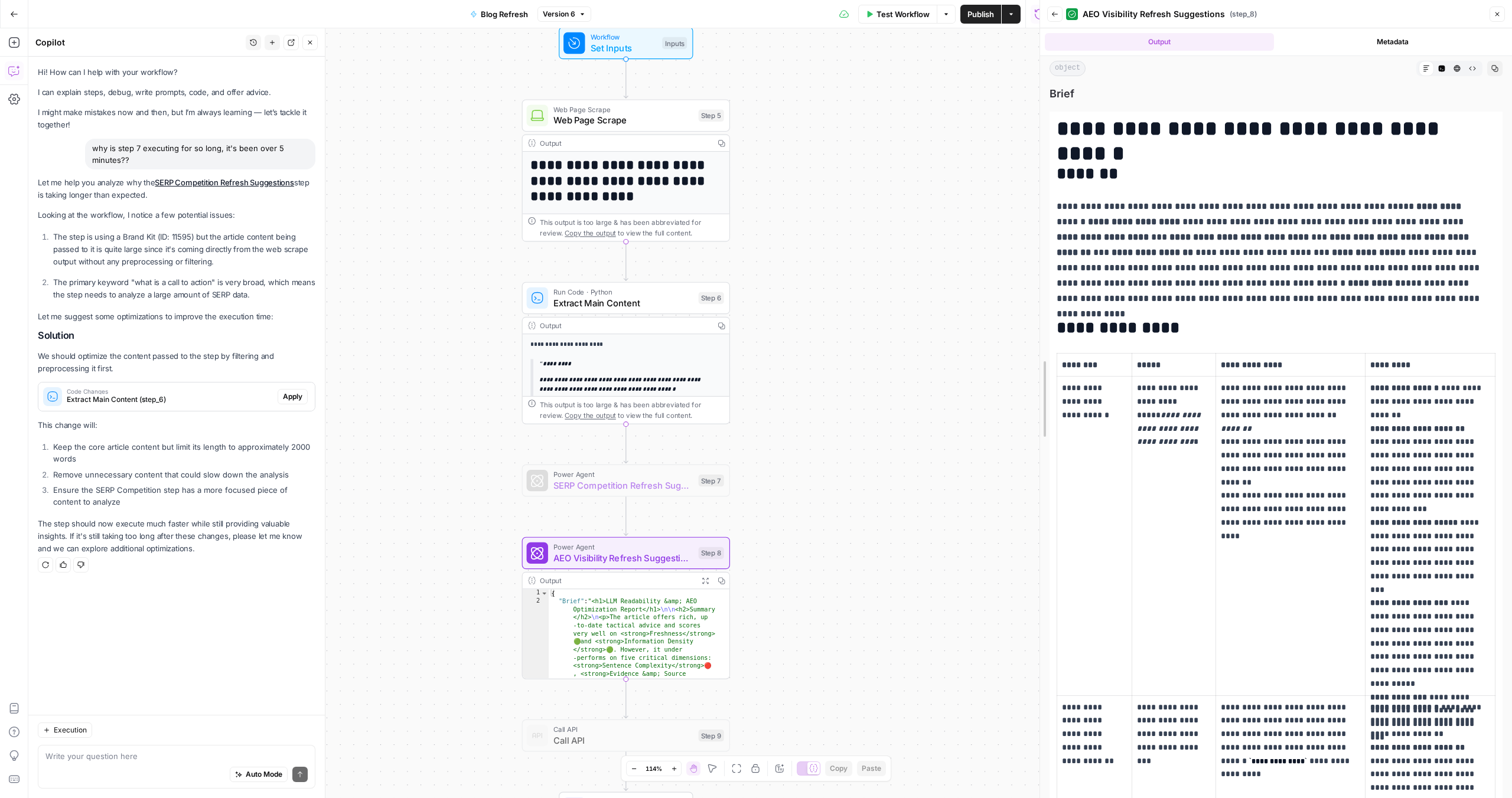
drag, startPoint x: 1058, startPoint y: 417, endPoint x: 1015, endPoint y: 418, distance: 43.0
click at [1015, 418] on body "**********" at bounding box center [756, 399] width 1512 height 798
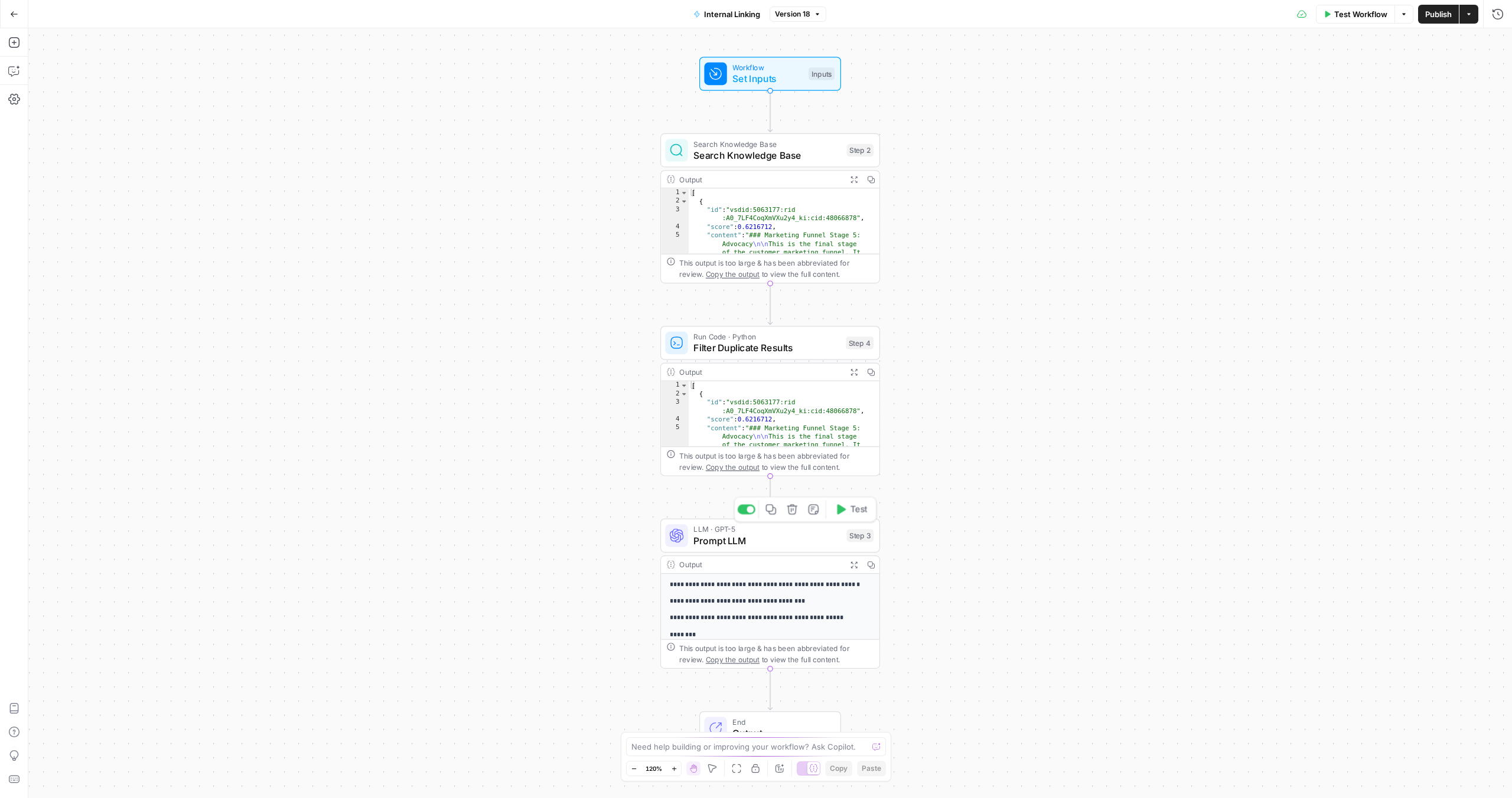
click at [792, 544] on span "Prompt LLM" at bounding box center [767, 540] width 148 height 15
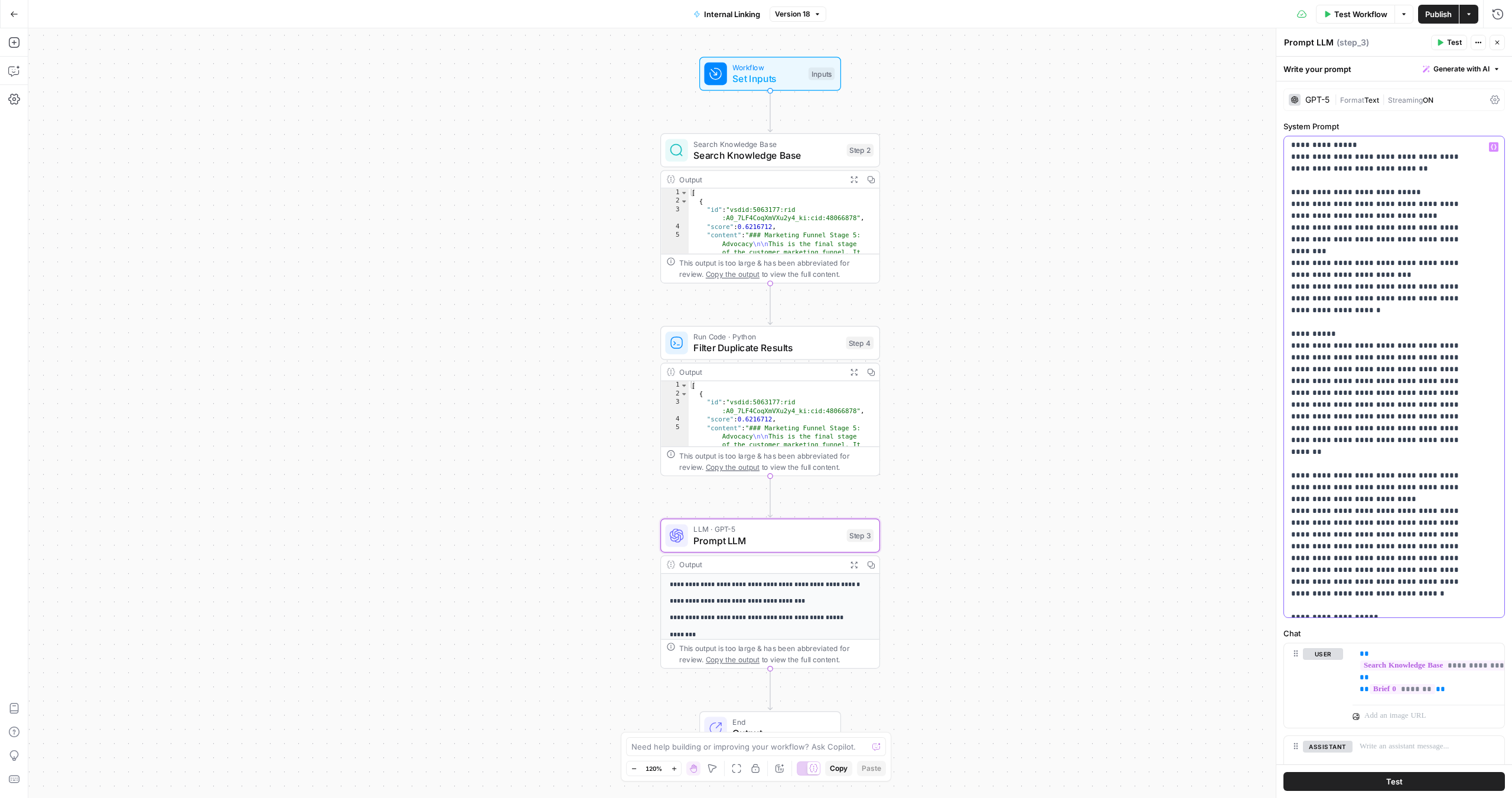
scroll to position [2255, 0]
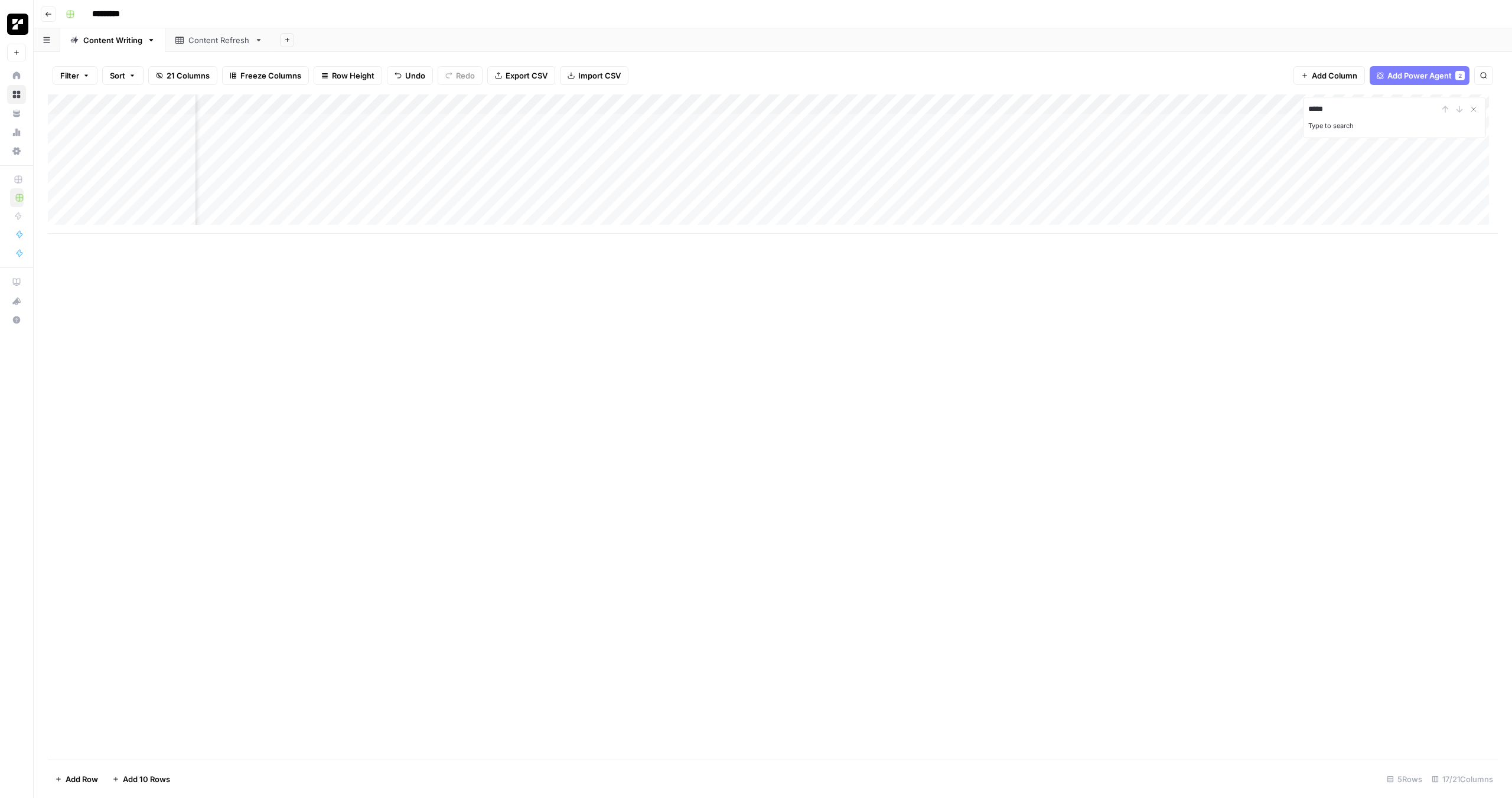
scroll to position [0, 479]
click at [1214, 377] on div "Add Column ***** Type to search" at bounding box center [773, 427] width 1449 height 665
click at [1473, 105] on icon "Close Search" at bounding box center [1473, 109] width 9 height 9
drag, startPoint x: 1390, startPoint y: 103, endPoint x: 1354, endPoint y: 103, distance: 36.0
click at [1354, 103] on div "Add Column" at bounding box center [773, 164] width 1449 height 139
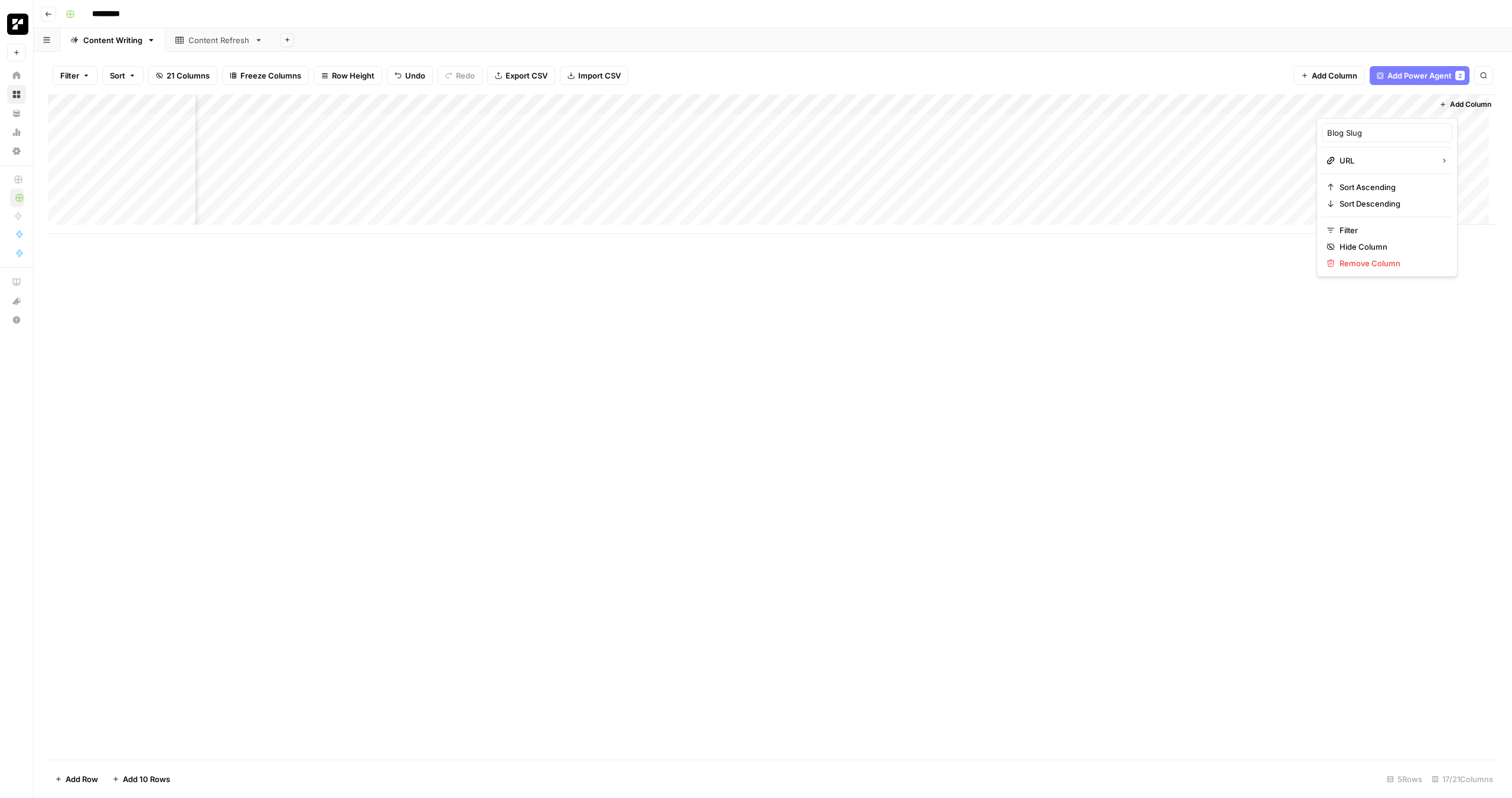
click at [1272, 403] on div "Add Column" at bounding box center [773, 427] width 1449 height 665
click at [1285, 108] on div "Add Column" at bounding box center [773, 164] width 1449 height 139
drag, startPoint x: 1386, startPoint y: 103, endPoint x: 1286, endPoint y: 111, distance: 100.3
click at [1286, 111] on div "Add Column" at bounding box center [773, 164] width 1449 height 139
click at [1398, 106] on div "Add Column" at bounding box center [773, 164] width 1449 height 139
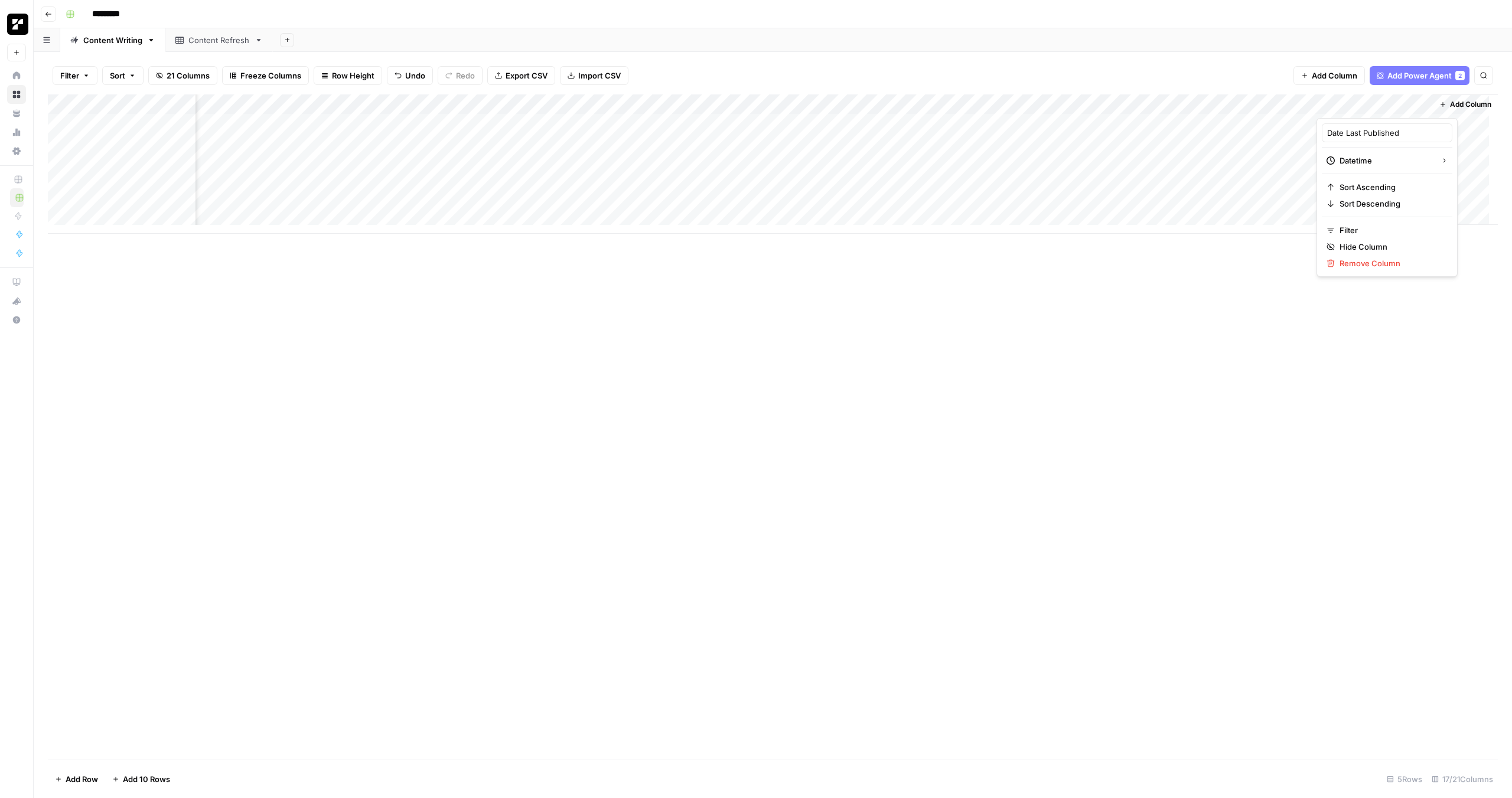
click at [1299, 103] on div "Add Column" at bounding box center [773, 164] width 1449 height 139
drag, startPoint x: 1388, startPoint y: 105, endPoint x: 358, endPoint y: 139, distance: 1030.6
click at [358, 139] on div "Add Column" at bounding box center [773, 164] width 1449 height 139
click at [452, 105] on div "Add Column" at bounding box center [773, 164] width 1449 height 139
click at [685, 258] on div "Add Column" at bounding box center [773, 427] width 1449 height 665
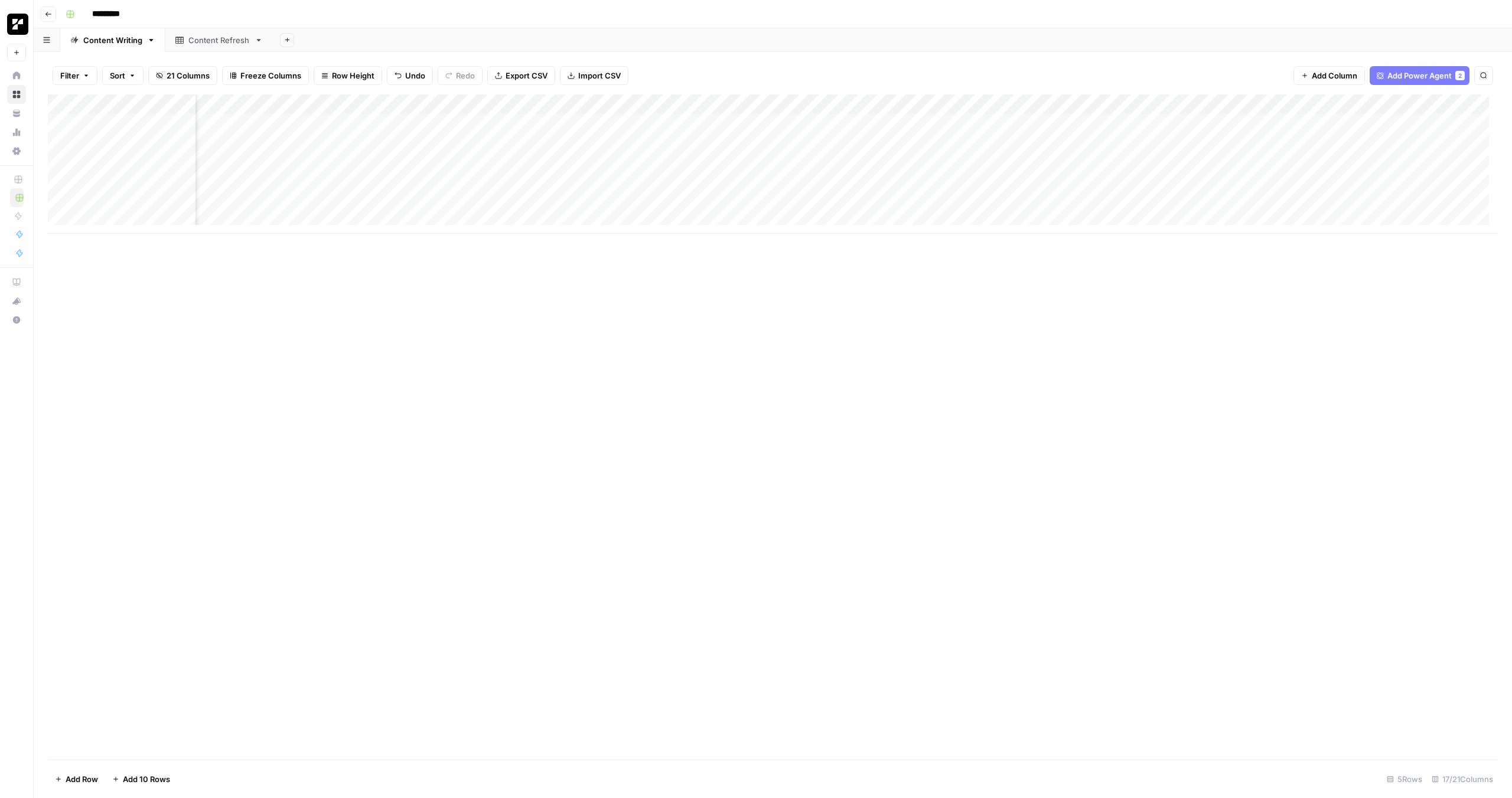
scroll to position [0, 0]
drag, startPoint x: 698, startPoint y: 111, endPoint x: 715, endPoint y: 135, distance: 29.4
click at [715, 135] on div "Add Column" at bounding box center [773, 164] width 1449 height 139
drag, startPoint x: 668, startPoint y: 105, endPoint x: 880, endPoint y: 100, distance: 212.1
click at [880, 100] on div "Add Column" at bounding box center [773, 164] width 1449 height 139
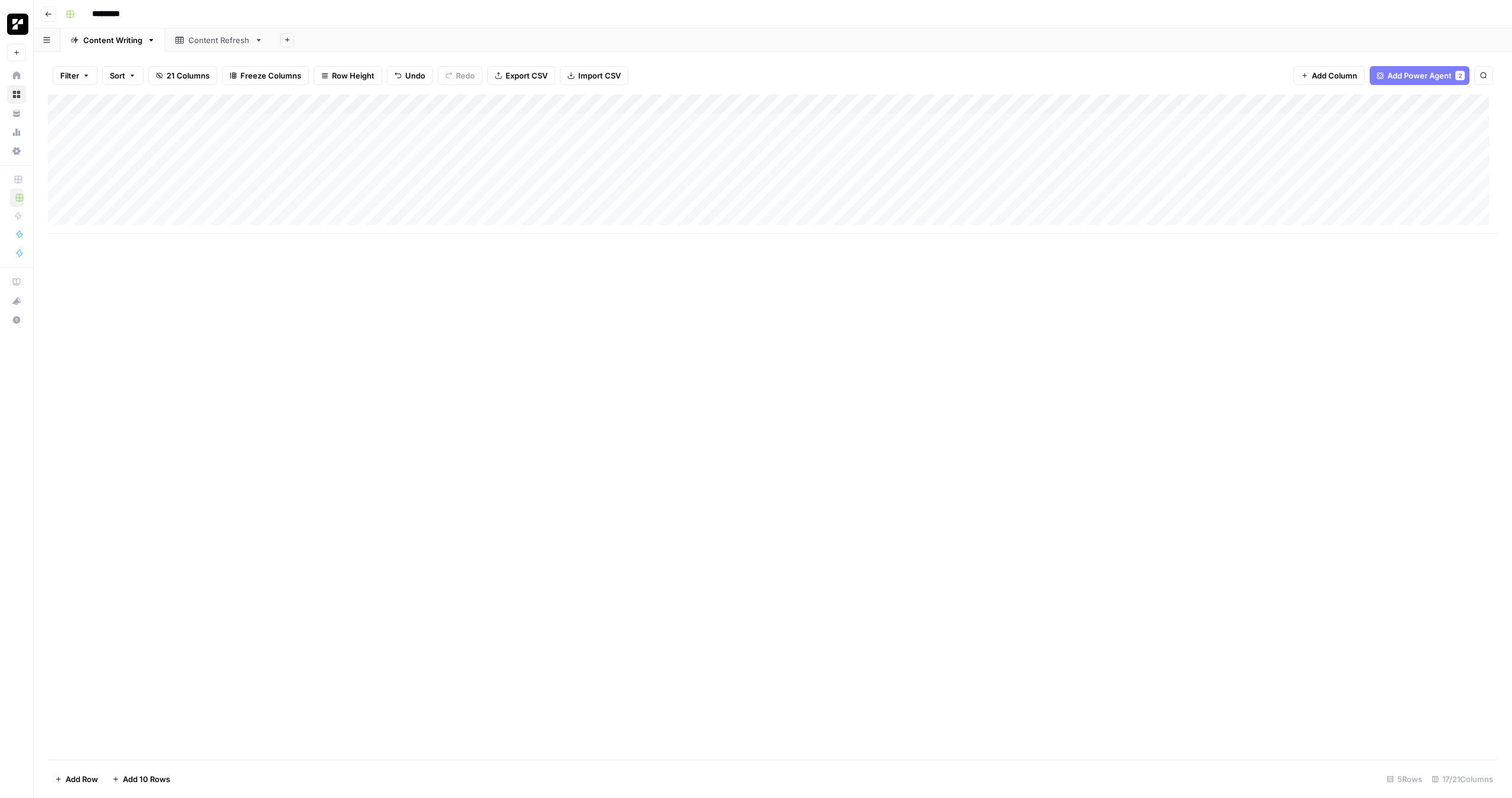
drag, startPoint x: 803, startPoint y: 105, endPoint x: 166, endPoint y: 129, distance: 637.5
click at [166, 129] on div "Add Column" at bounding box center [773, 164] width 1449 height 139
click at [558, 452] on div "Add Column" at bounding box center [773, 427] width 1449 height 665
drag, startPoint x: 1352, startPoint y: 107, endPoint x: 130, endPoint y: 137, distance: 1222.4
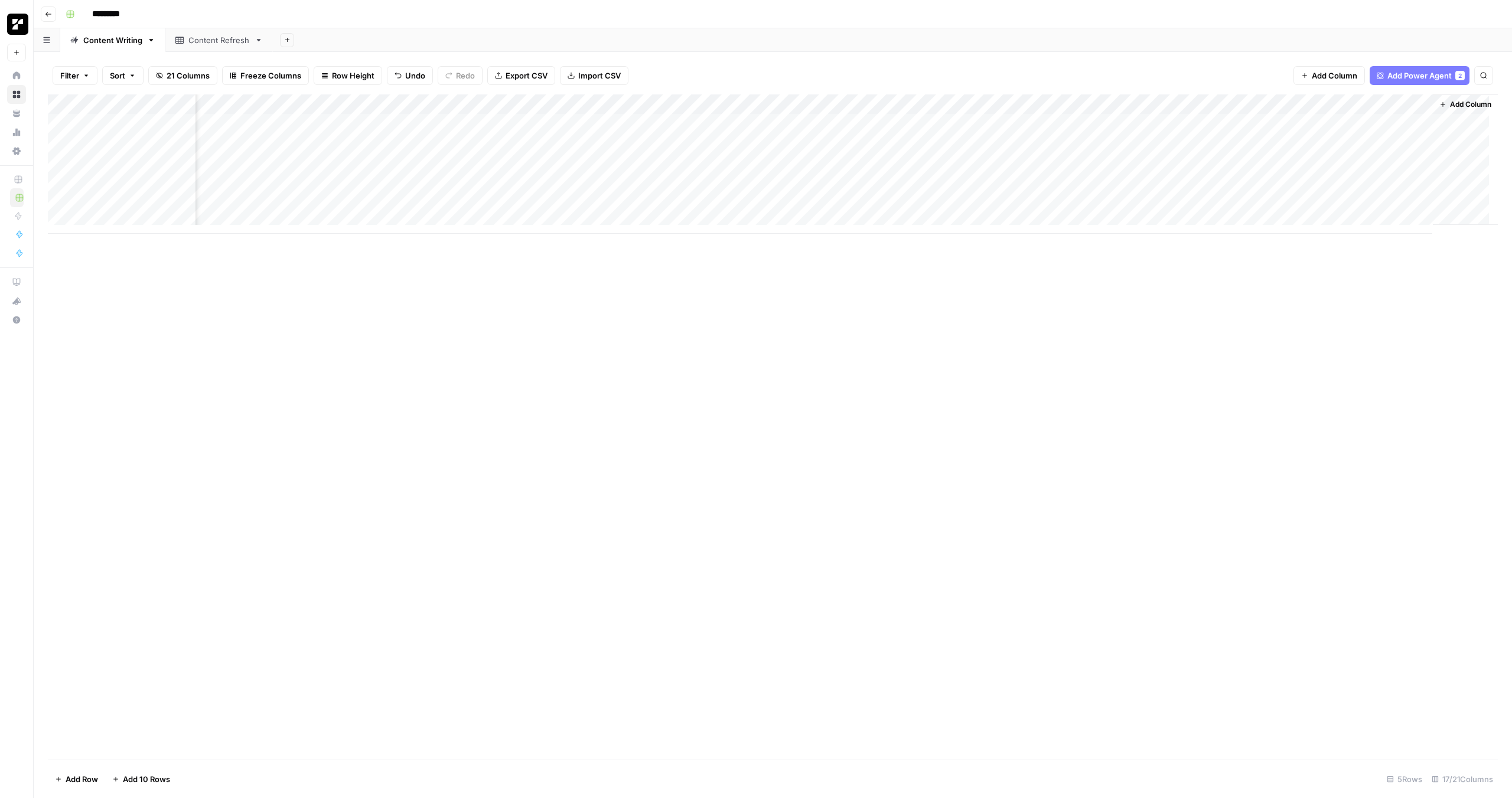
click at [130, 137] on div "Add Column" at bounding box center [773, 164] width 1449 height 139
click at [257, 377] on div "Add Column" at bounding box center [773, 427] width 1449 height 665
click at [285, 75] on span "Freeze Columns" at bounding box center [270, 75] width 61 height 12
click at [297, 147] on span "First 3 Columns" at bounding box center [281, 149] width 98 height 12
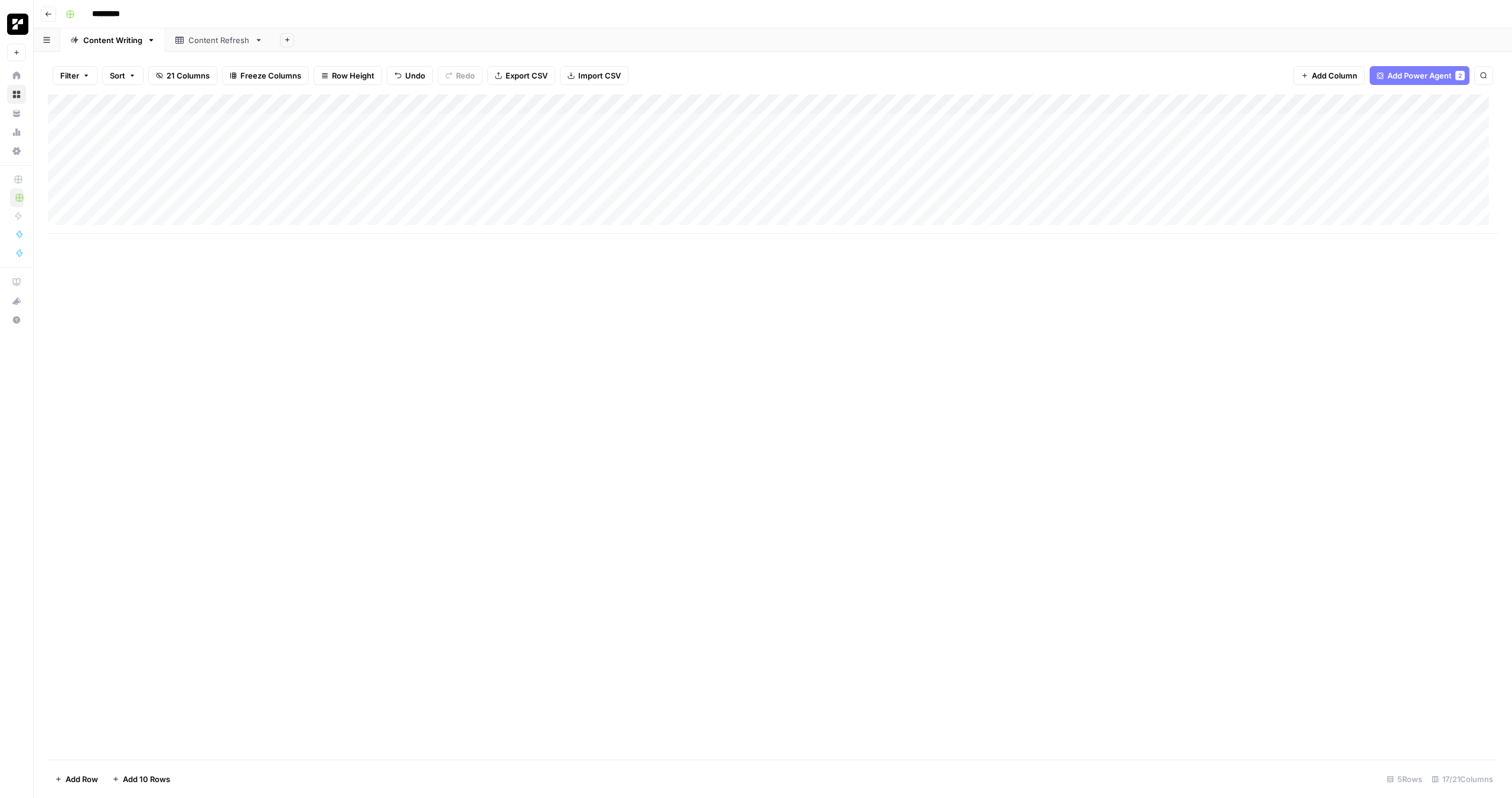
click at [420, 403] on div "Add Column" at bounding box center [773, 427] width 1449 height 665
click at [305, 289] on div "Add Column" at bounding box center [773, 427] width 1449 height 665
click at [308, 290] on div "Add Column" at bounding box center [773, 427] width 1449 height 665
drag, startPoint x: 143, startPoint y: 103, endPoint x: 348, endPoint y: 105, distance: 205.0
click at [348, 105] on div "Add Column" at bounding box center [773, 164] width 1449 height 139
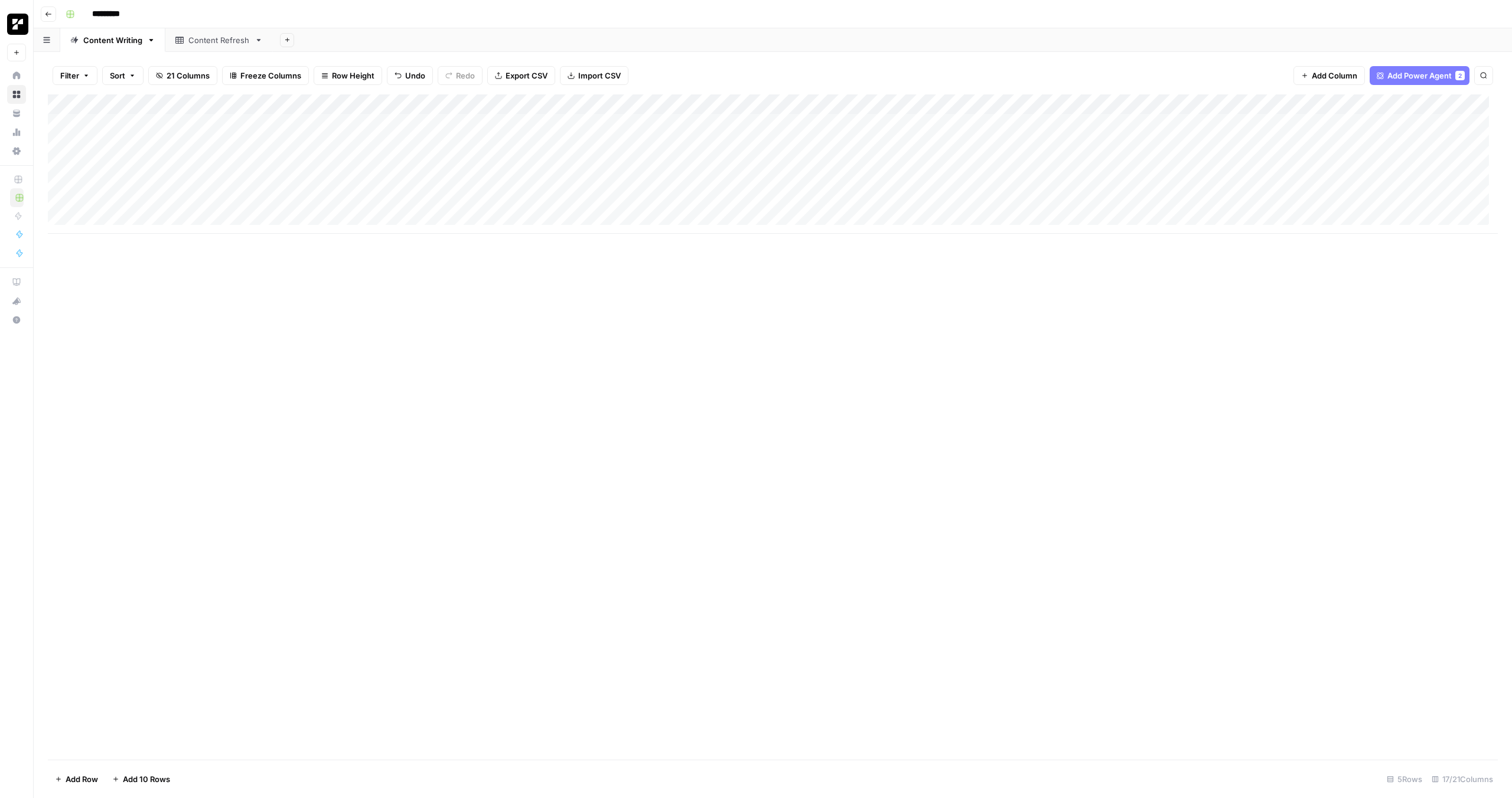
click at [977, 489] on div "Add Column" at bounding box center [773, 427] width 1449 height 665
click at [377, 325] on div "Add Column" at bounding box center [773, 427] width 1449 height 665
click at [291, 101] on div "Add Column" at bounding box center [773, 164] width 1449 height 139
click at [164, 329] on div "Add Column" at bounding box center [773, 427] width 1449 height 665
click at [121, 72] on span "Sort" at bounding box center [117, 75] width 15 height 12
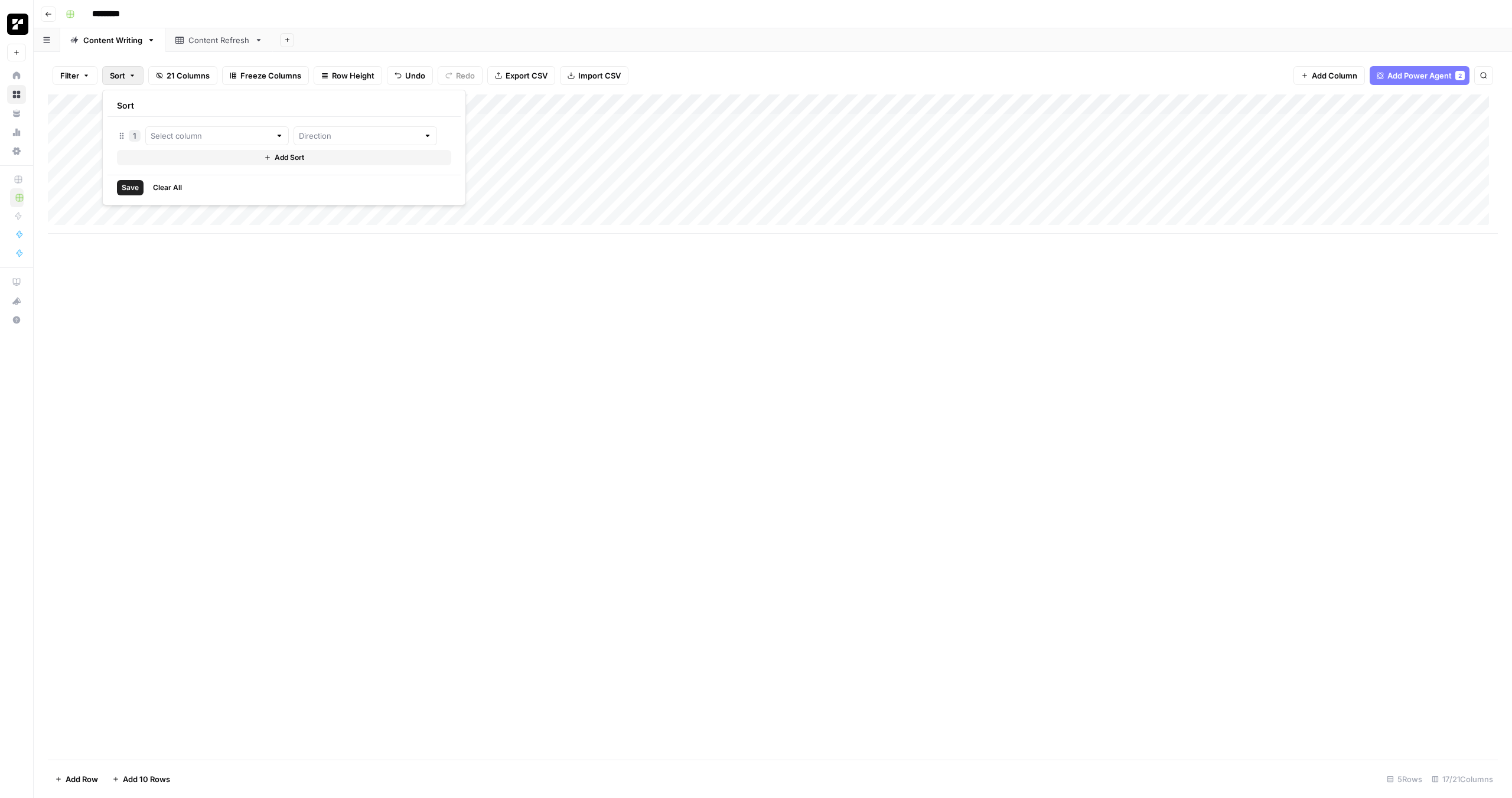
click at [274, 158] on span "Add Sort" at bounding box center [289, 158] width 29 height 10
click at [254, 160] on div at bounding box center [216, 159] width 143 height 19
click at [367, 157] on div at bounding box center [364, 159] width 143 height 19
click at [424, 159] on div at bounding box center [428, 159] width 9 height 12
click at [473, 245] on div "Add Column" at bounding box center [773, 427] width 1449 height 665
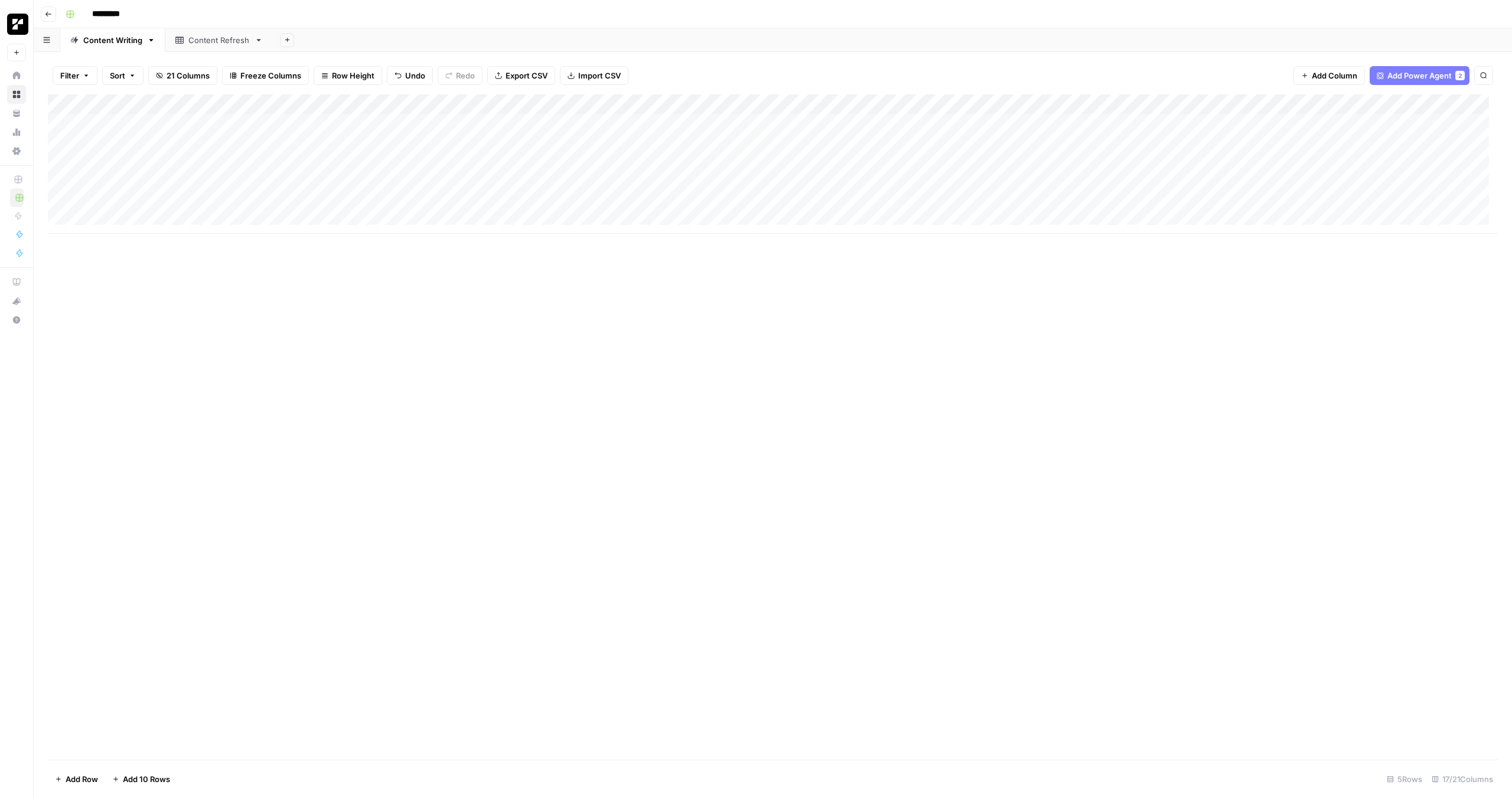
click at [346, 308] on div "Add Column" at bounding box center [773, 427] width 1449 height 665
click at [1309, 142] on div "Add Column" at bounding box center [773, 164] width 1449 height 139
click at [782, 439] on div "Add Column" at bounding box center [773, 427] width 1449 height 665
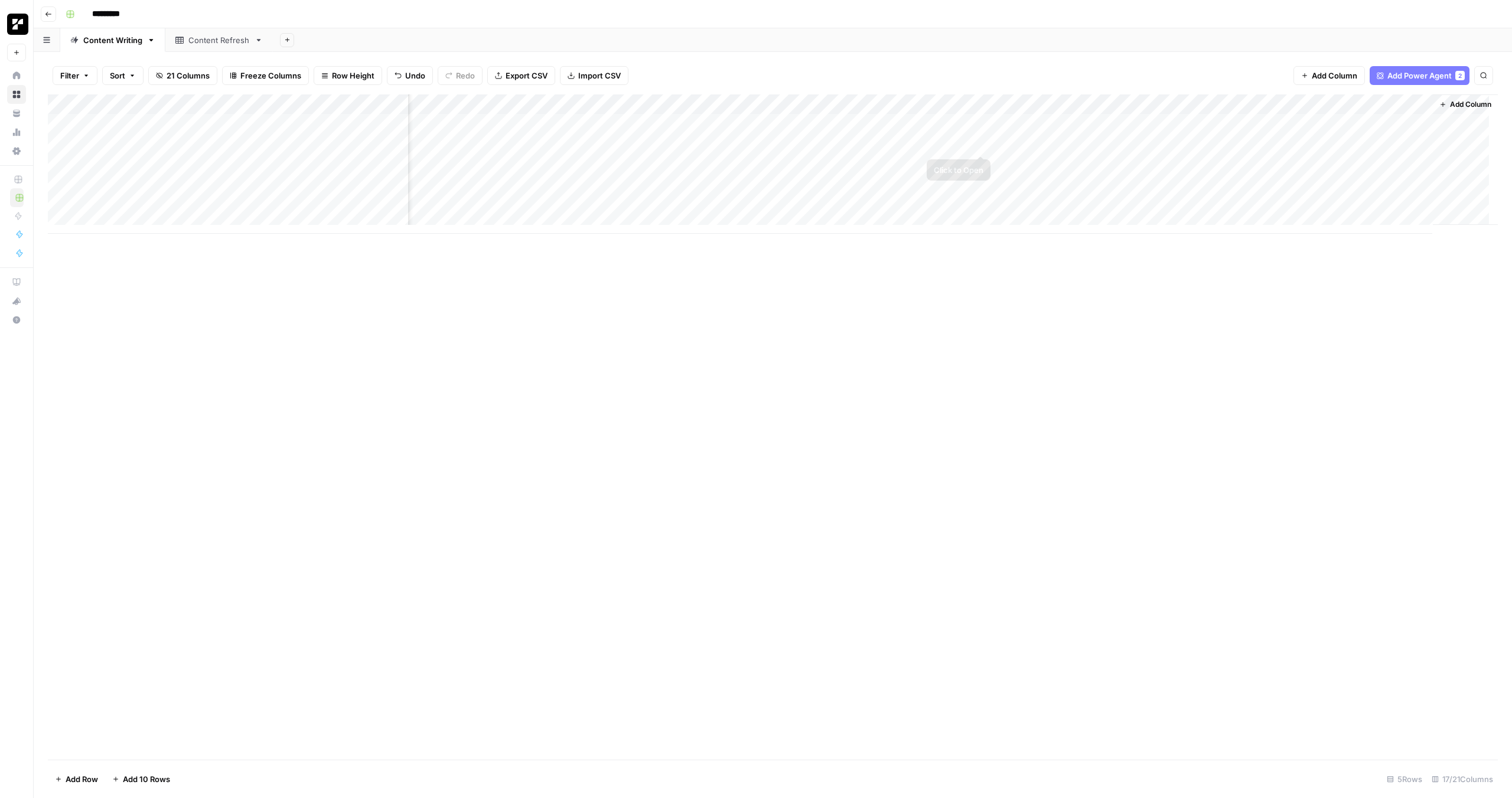
click at [979, 142] on div "Add Column" at bounding box center [773, 164] width 1449 height 139
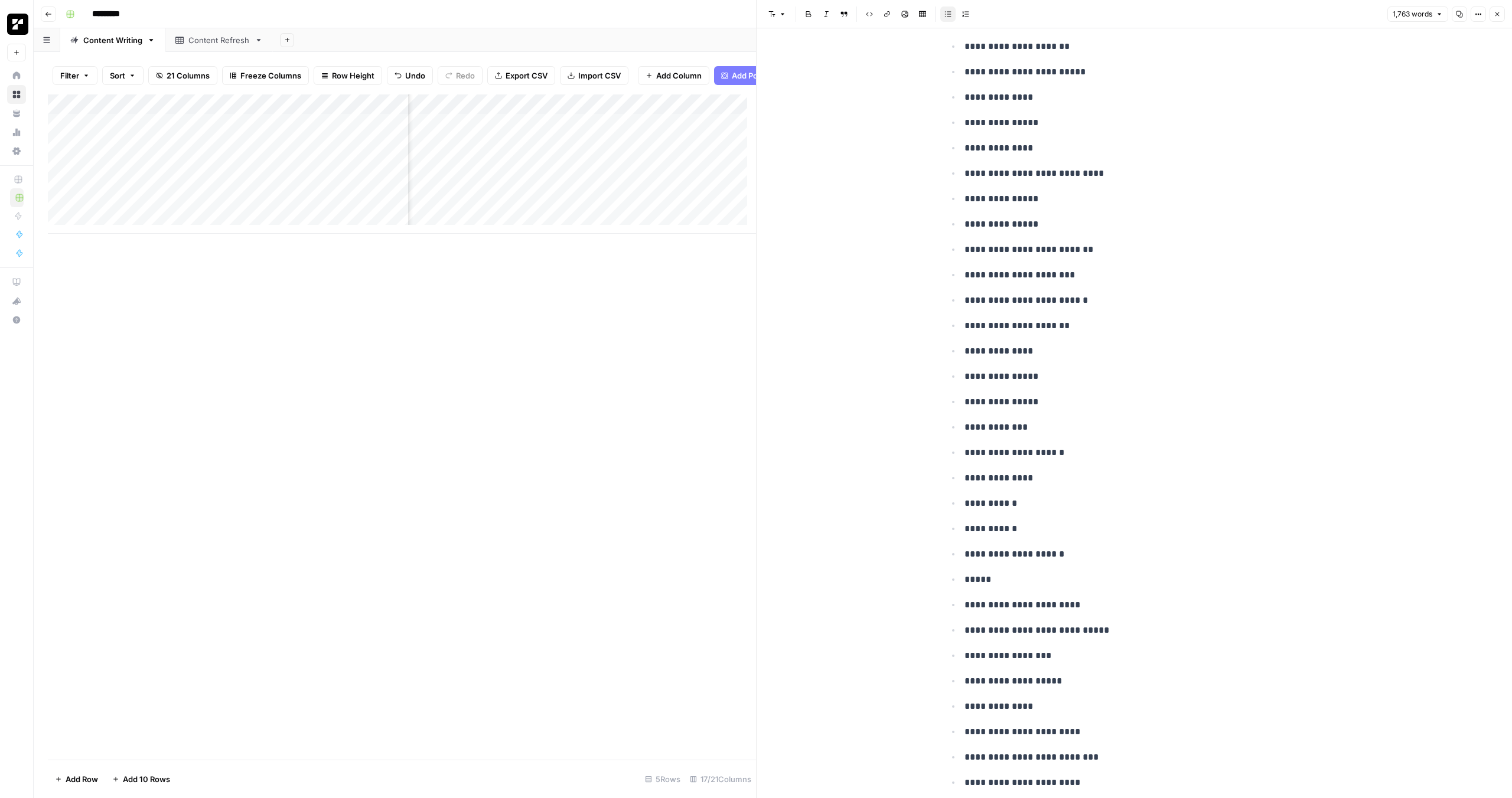
scroll to position [0, 693]
click at [551, 154] on div "Add Column" at bounding box center [402, 164] width 708 height 139
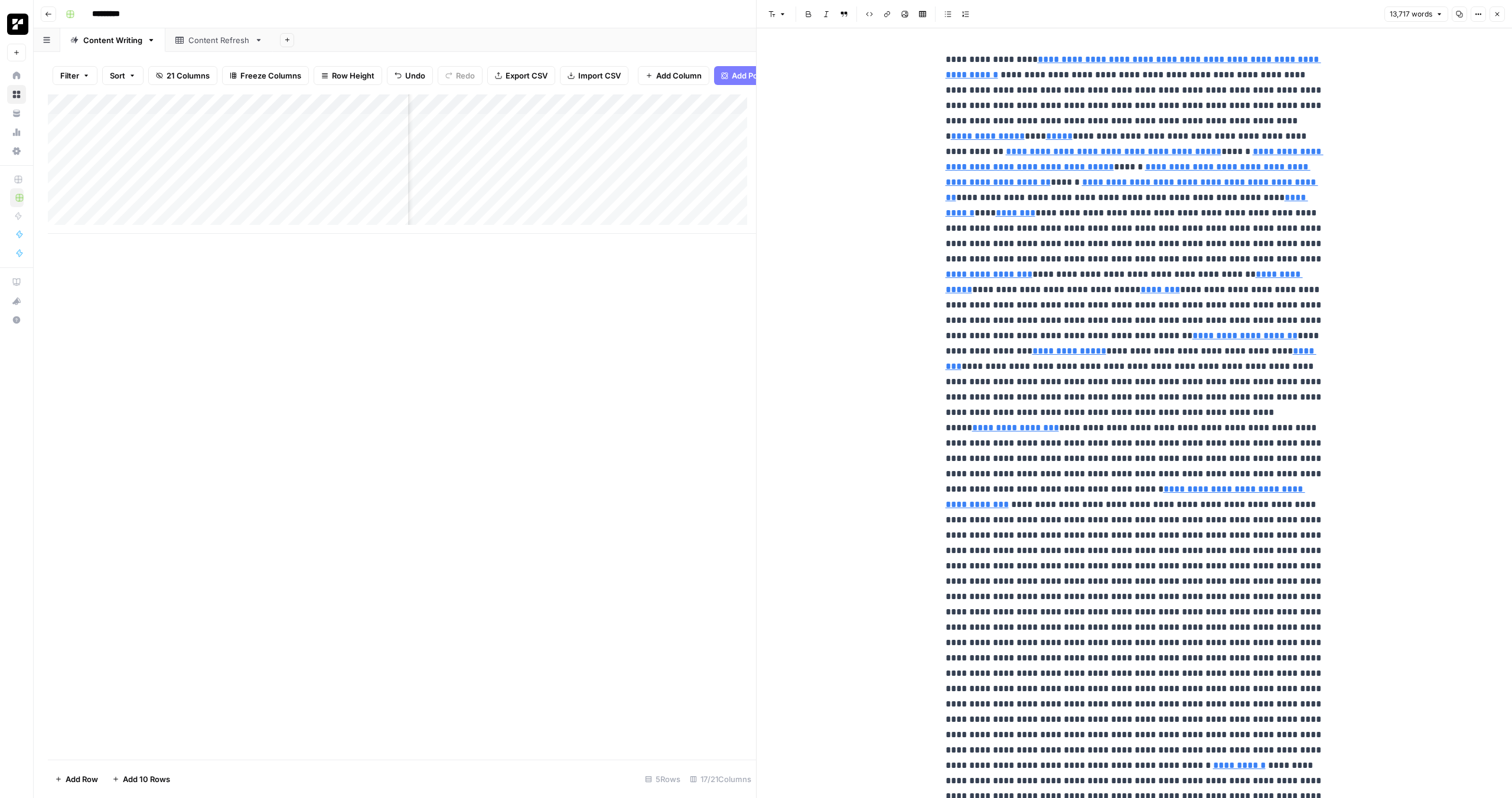
type input "wikipedia"
type input "https://www.investopedia.com/this-real-estate-mogul-says-owning-a-home-is-more-…"
type input "wikipedia"
click at [1287, 31] on icon "button" at bounding box center [1287, 30] width 6 height 6
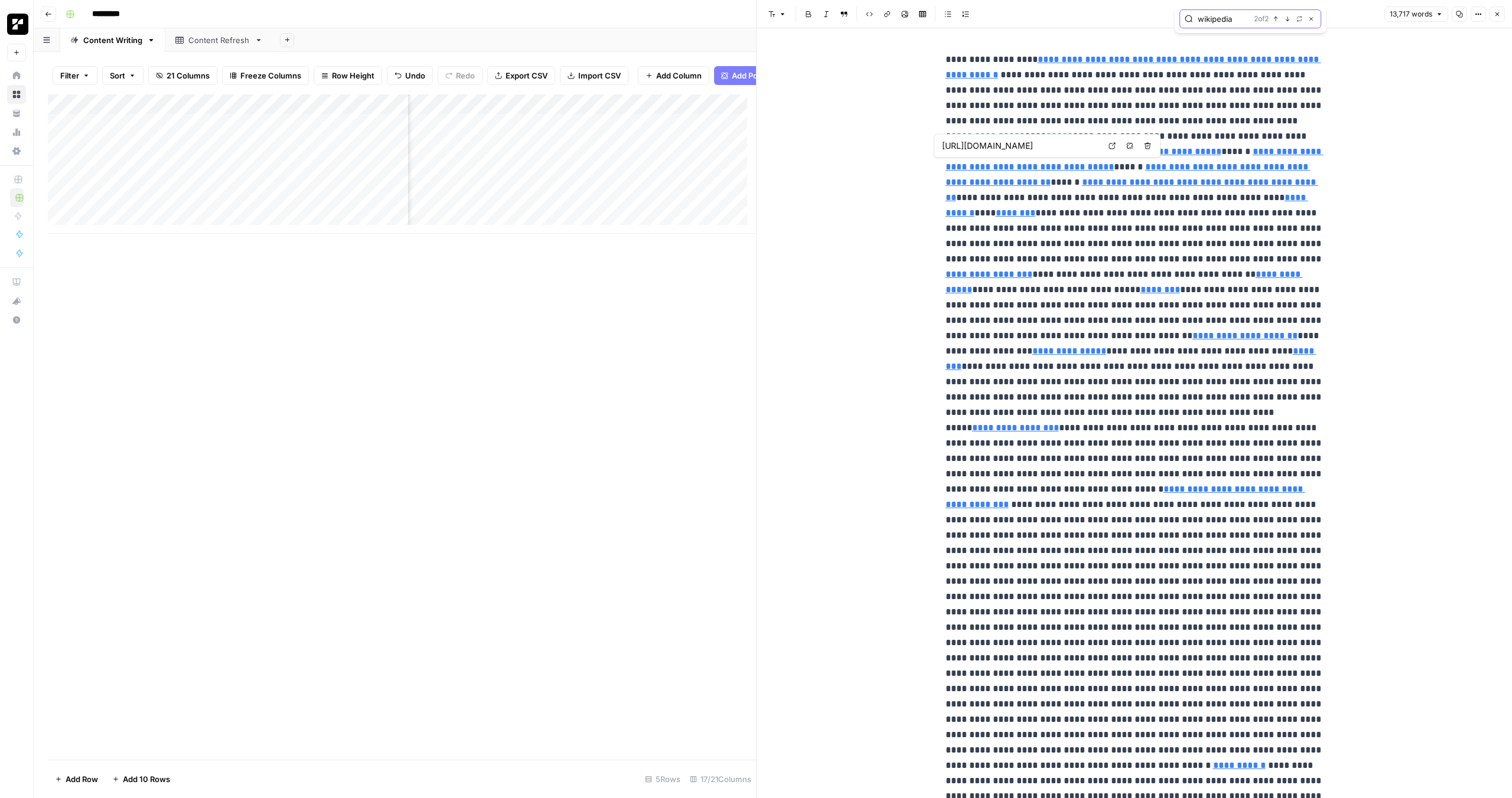
type input "https://www.investopedia.com/legal-4768893#editorial-policy"
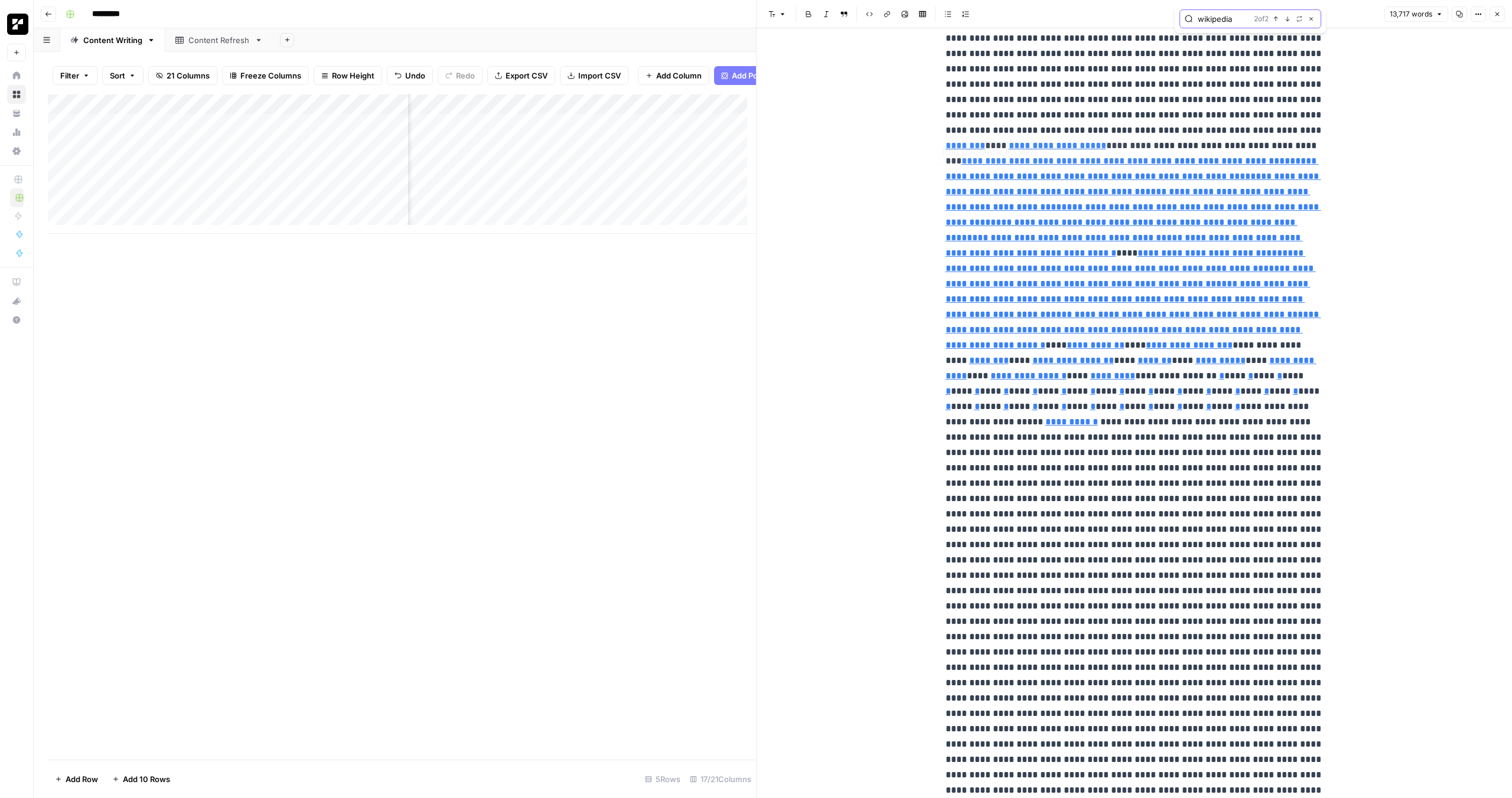
type input "https://www.people.inc"
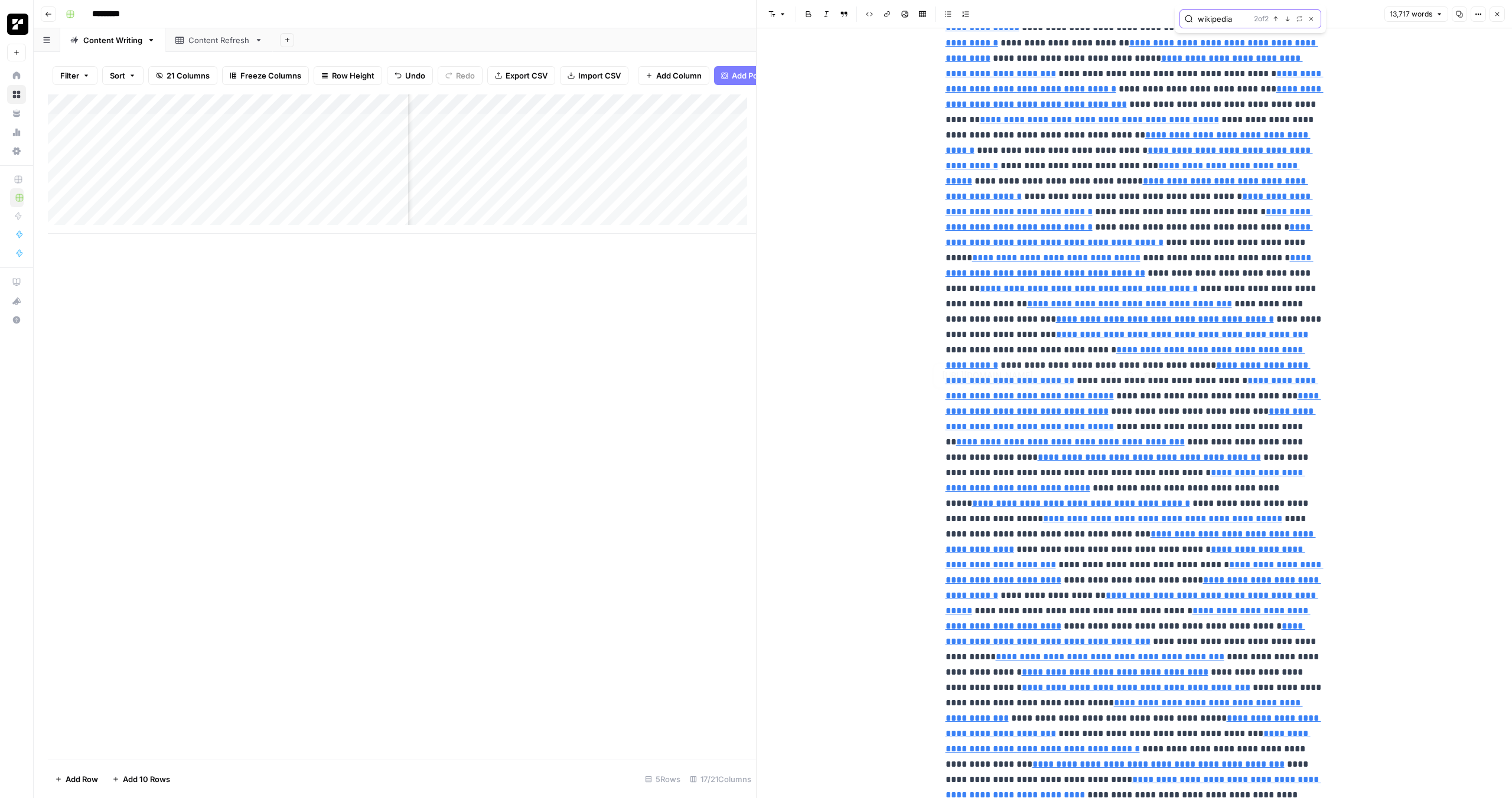
type input "https://en.wikipedia.org/wiki/Consumer_culture"
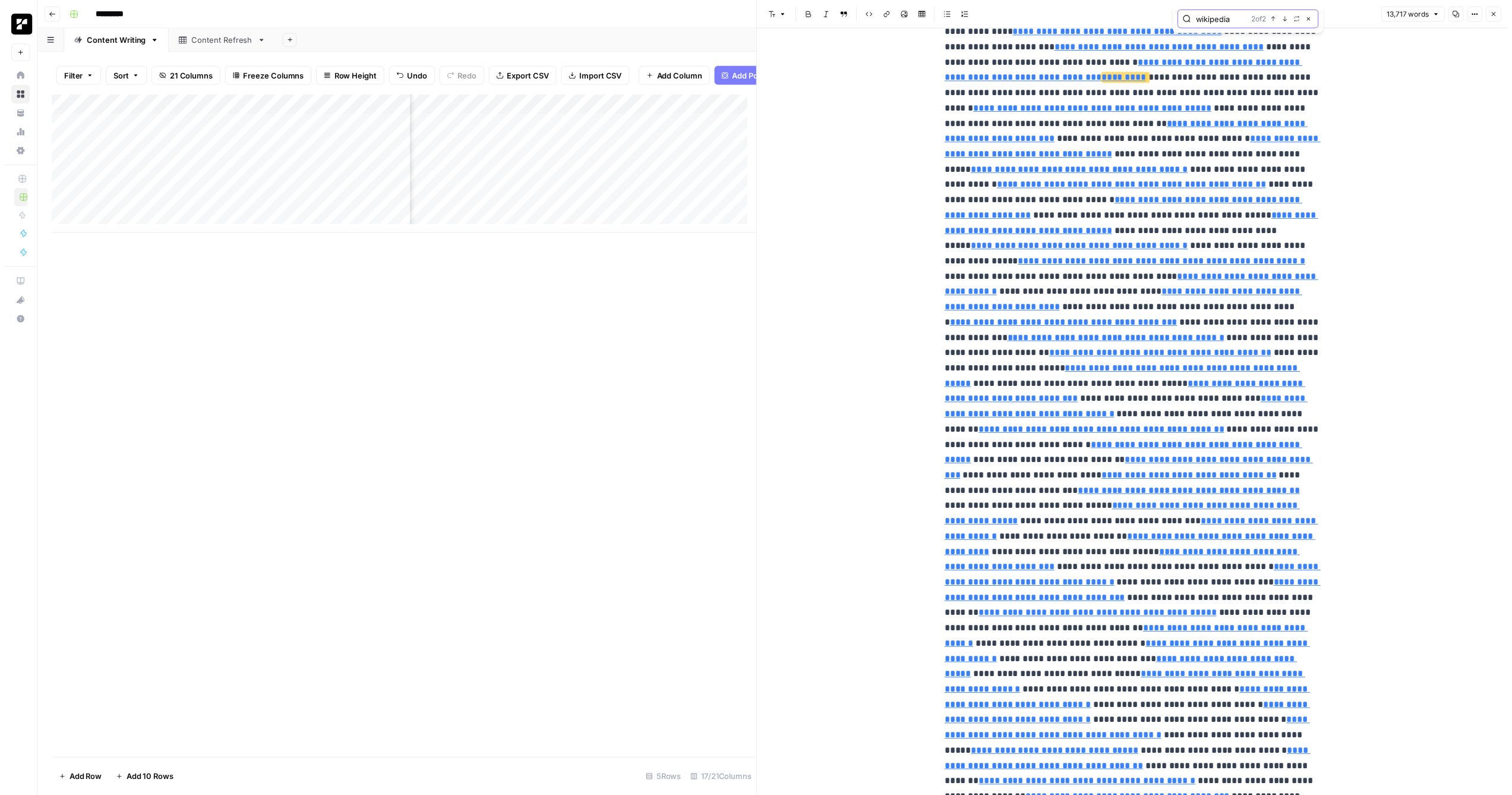
scroll to position [5261, 0]
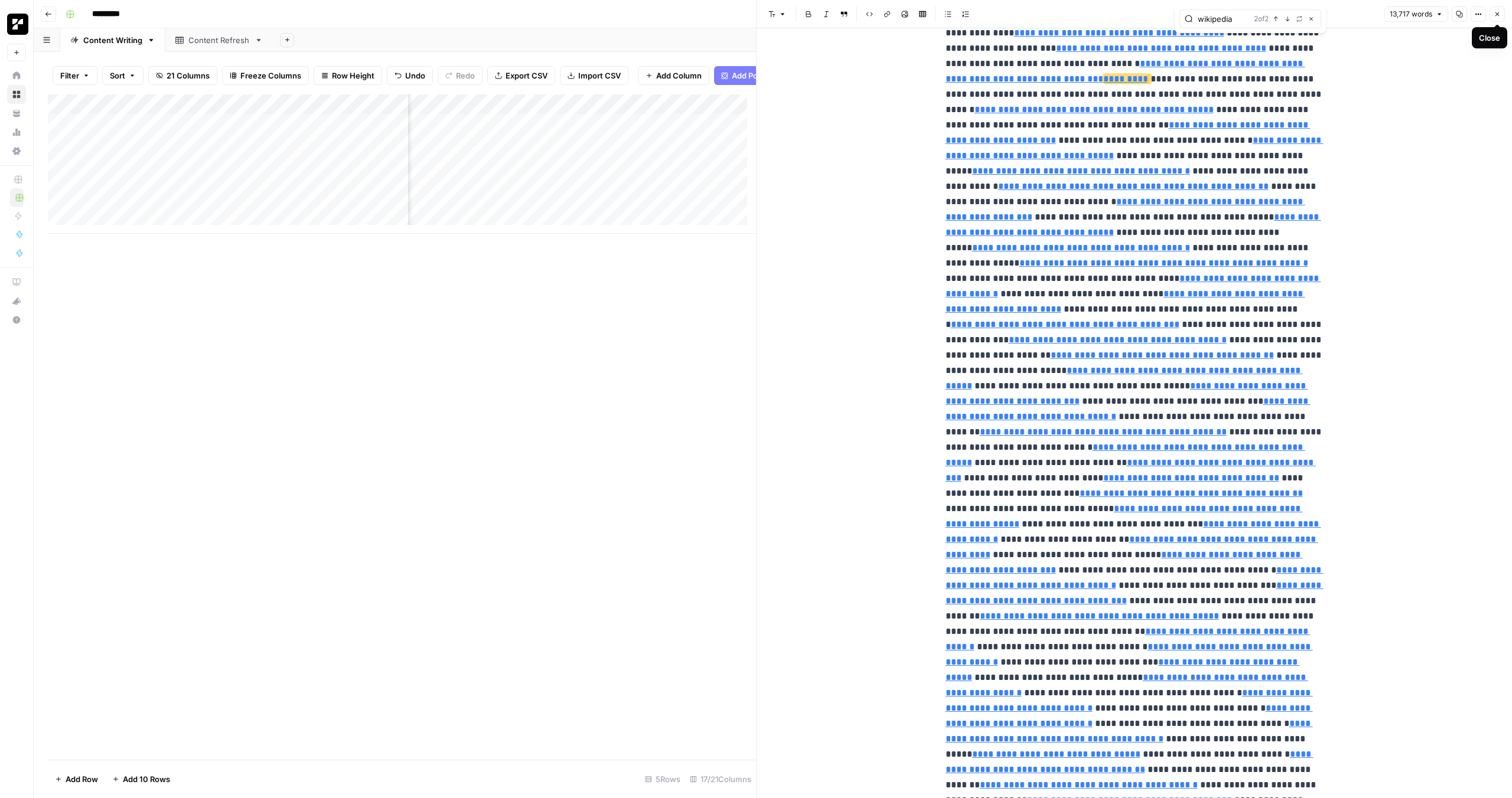
click at [1497, 14] on icon "button" at bounding box center [1497, 14] width 7 height 7
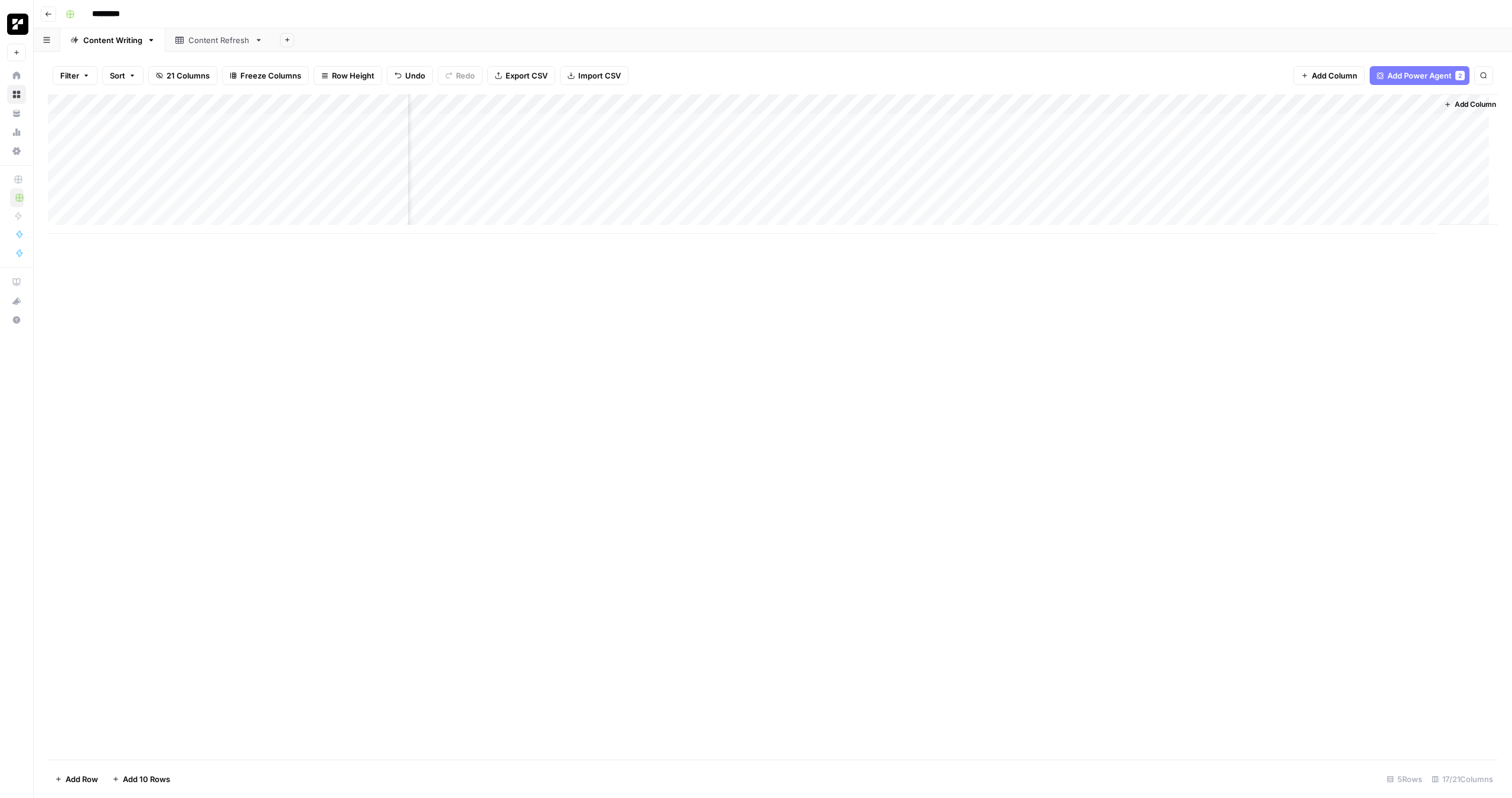
scroll to position [0, 466]
click at [229, 34] on div "Content Refresh" at bounding box center [220, 40] width 62 height 12
click at [261, 42] on link "Content Refresh" at bounding box center [219, 40] width 107 height 24
click at [257, 40] on icon "button" at bounding box center [259, 40] width 9 height 9
click at [285, 105] on span "Delete Sheet" at bounding box center [304, 105] width 57 height 12
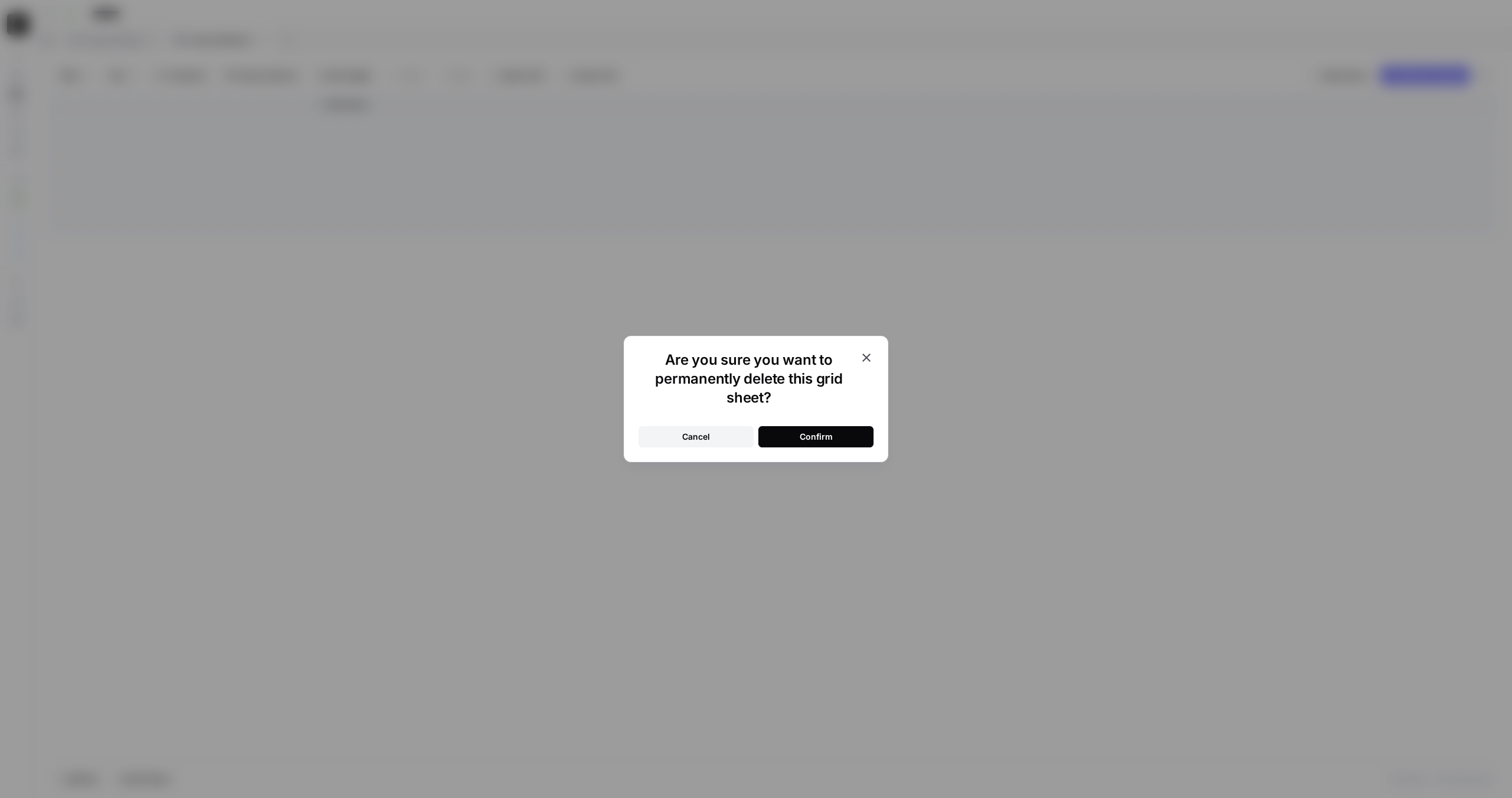
click at [808, 434] on div "Confirm" at bounding box center [816, 437] width 33 height 12
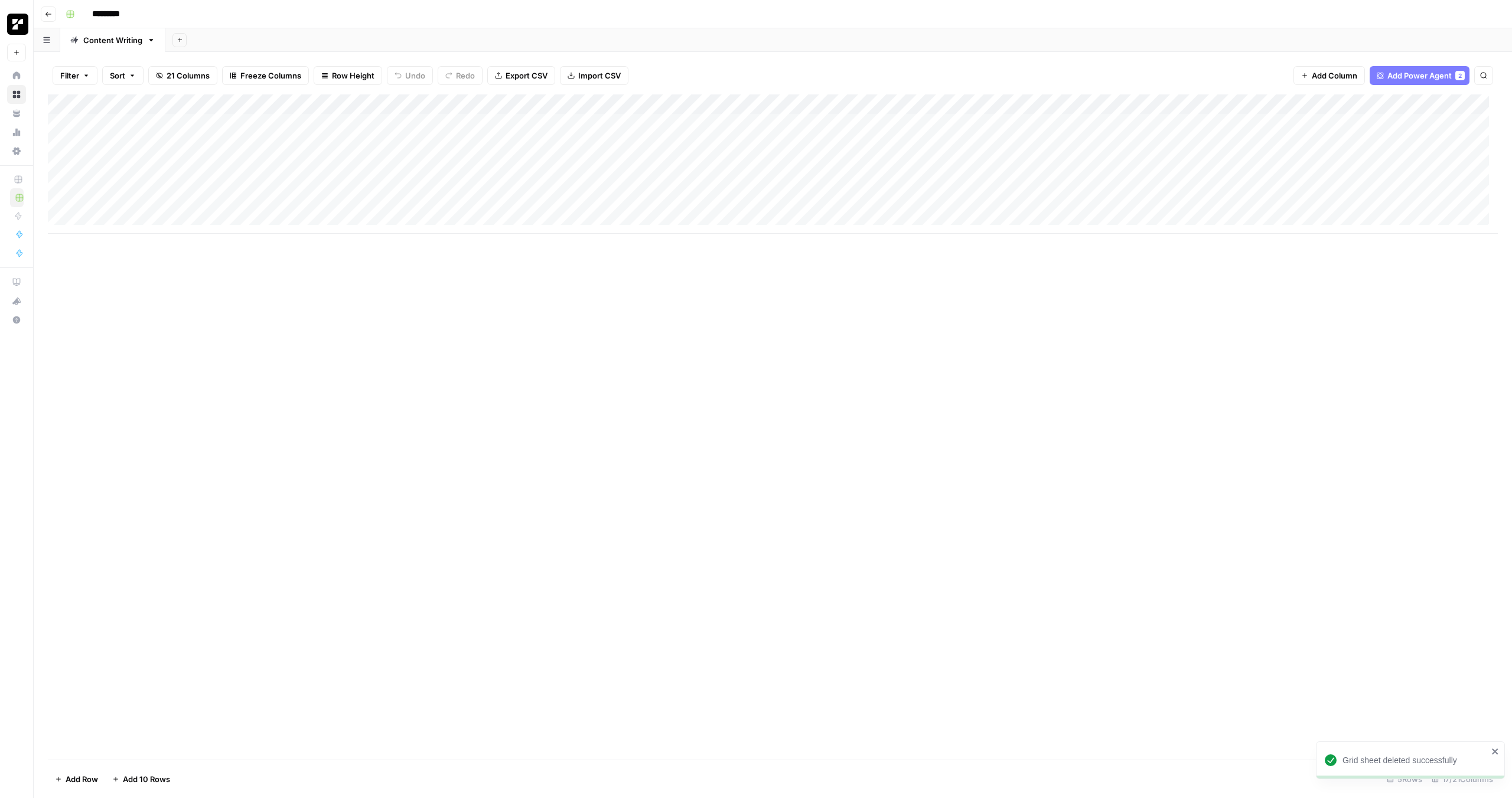
click at [128, 41] on div "Content Writing" at bounding box center [112, 40] width 59 height 12
click at [124, 40] on div "Content Writing" at bounding box center [112, 40] width 59 height 12
click at [124, 40] on input "**********" at bounding box center [113, 40] width 60 height 15
click at [129, 42] on input "**********" at bounding box center [113, 40] width 60 height 15
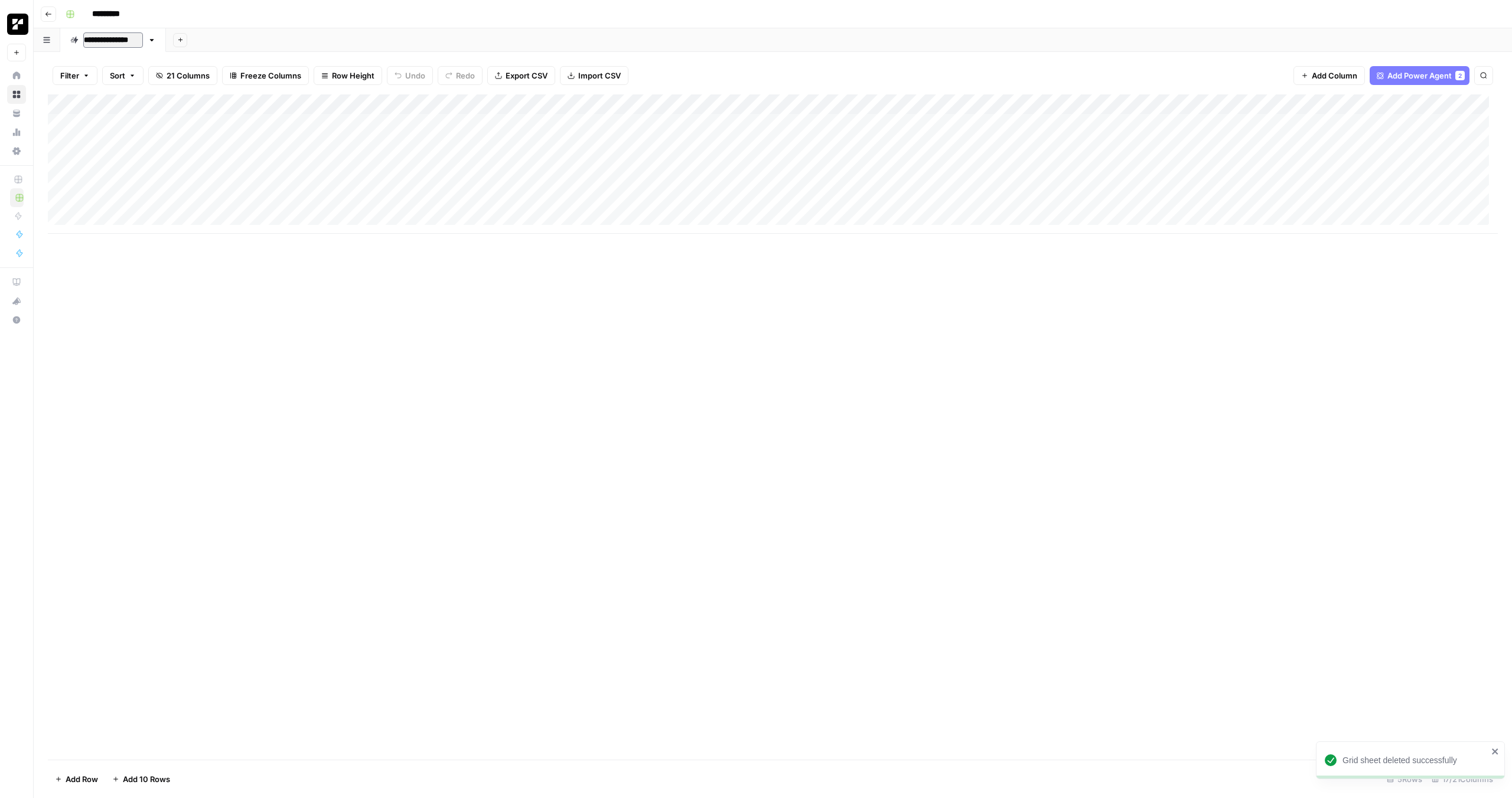
click at [137, 41] on input "**********" at bounding box center [113, 40] width 60 height 15
type input "**********"
click at [425, 437] on div "Add Column" at bounding box center [773, 427] width 1449 height 665
click at [593, 379] on div "Add Column" at bounding box center [773, 427] width 1449 height 665
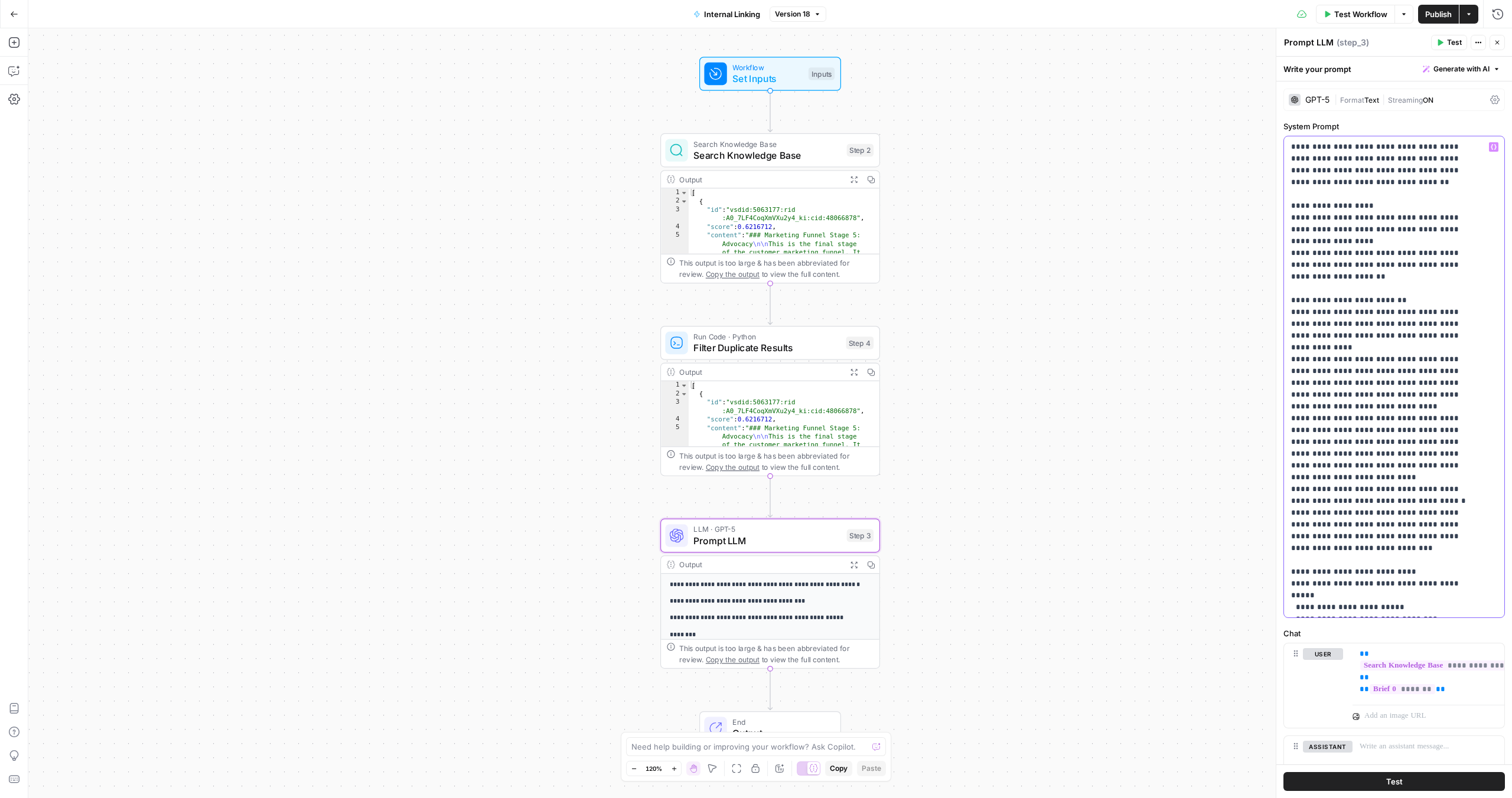
scroll to position [2255, 0]
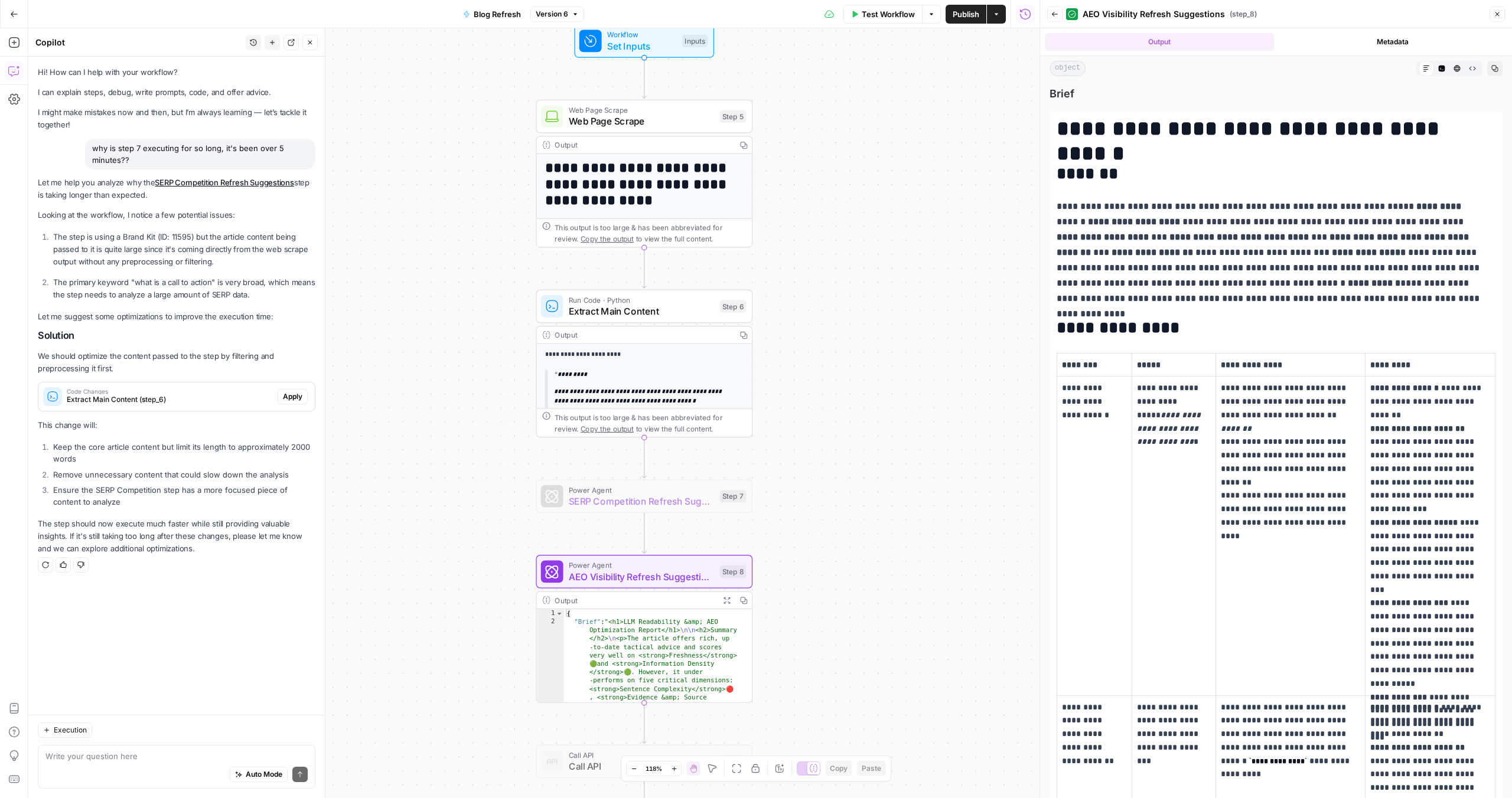
click at [958, 21] on button "Publish" at bounding box center [966, 15] width 41 height 19
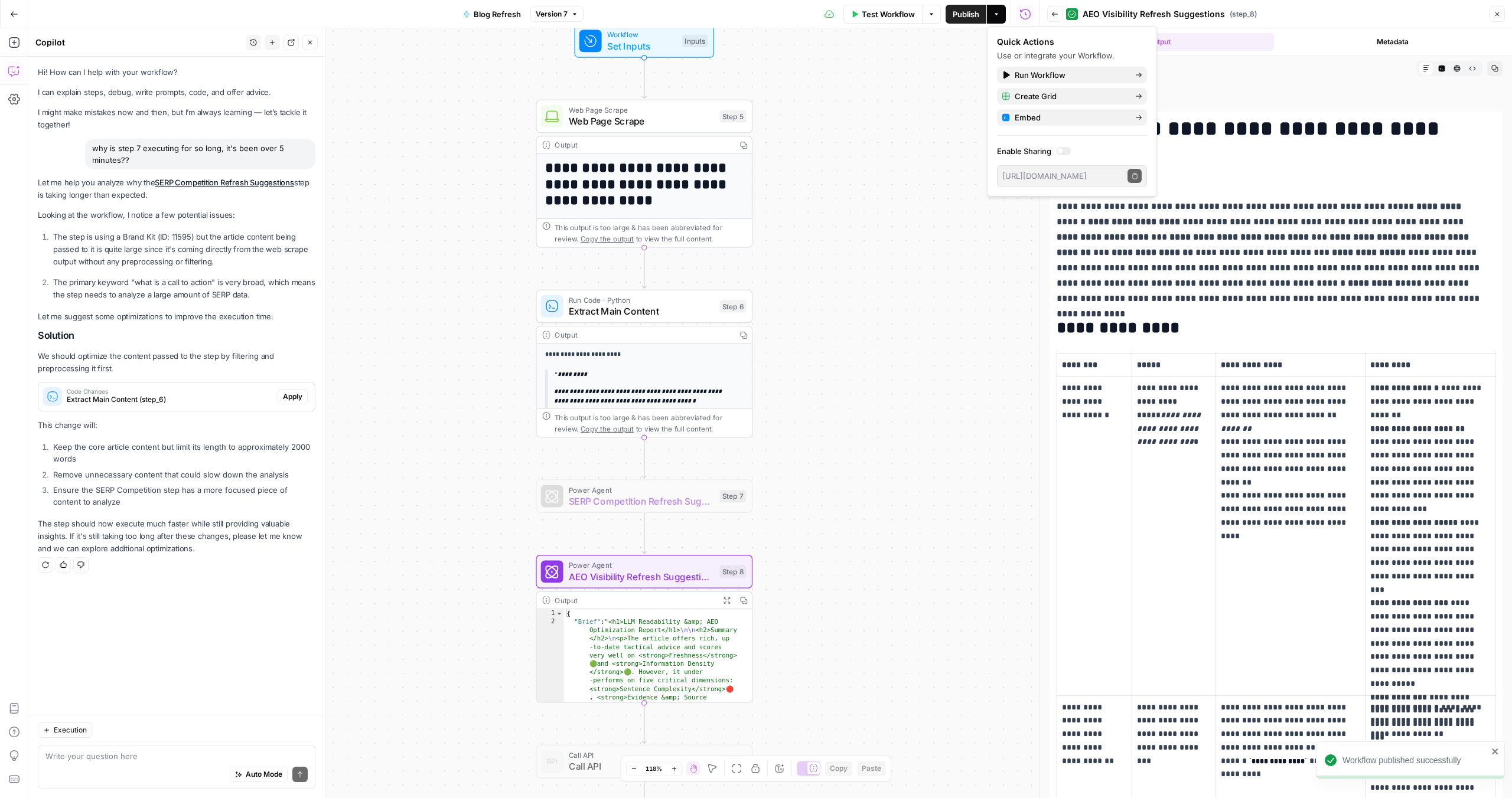
click at [15, 12] on icon "button" at bounding box center [15, 15] width 9 height 9
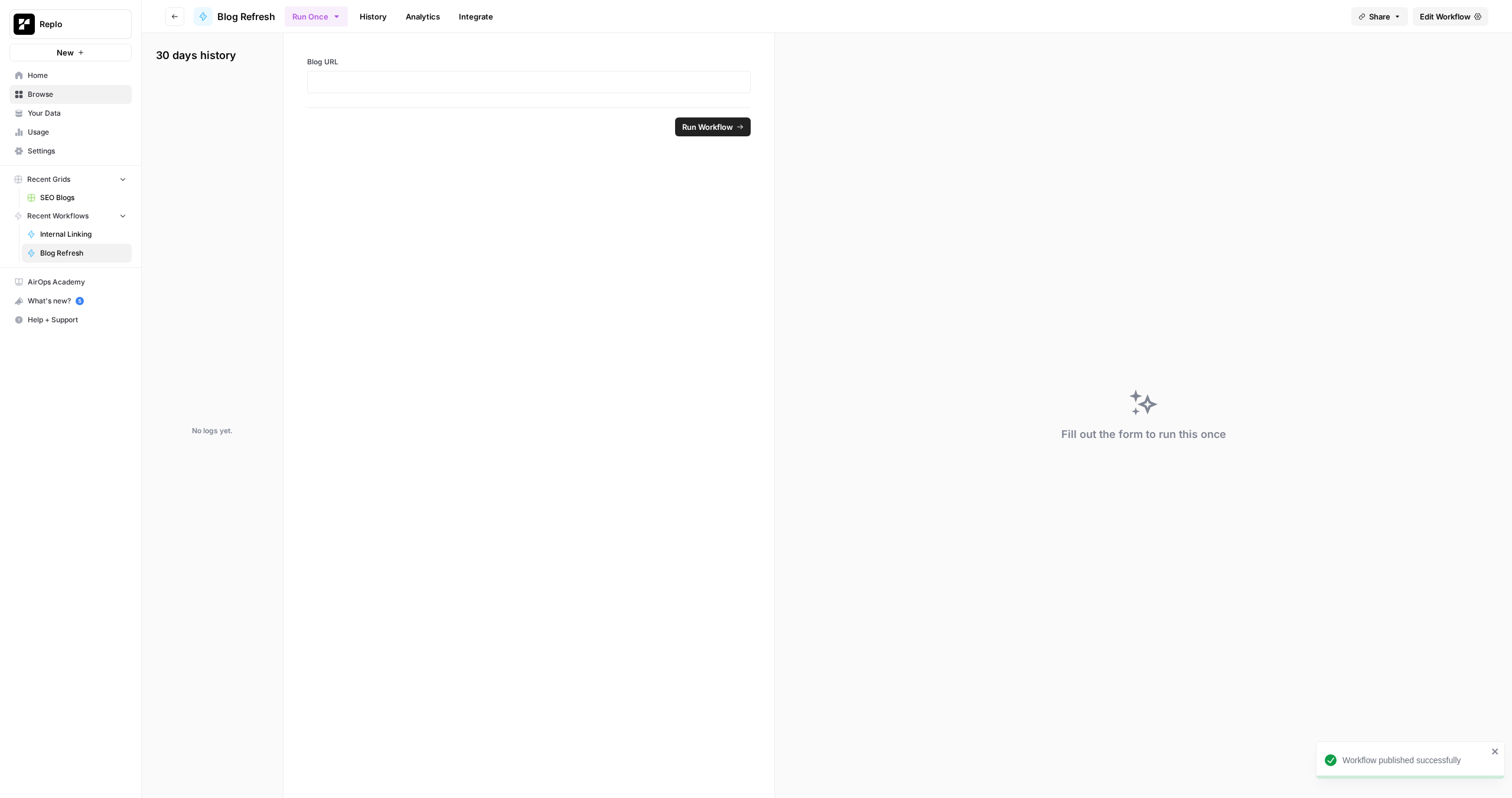
click at [43, 221] on span "Recent Workflows" at bounding box center [58, 216] width 62 height 10
click at [172, 12] on button "Go back" at bounding box center [175, 16] width 19 height 19
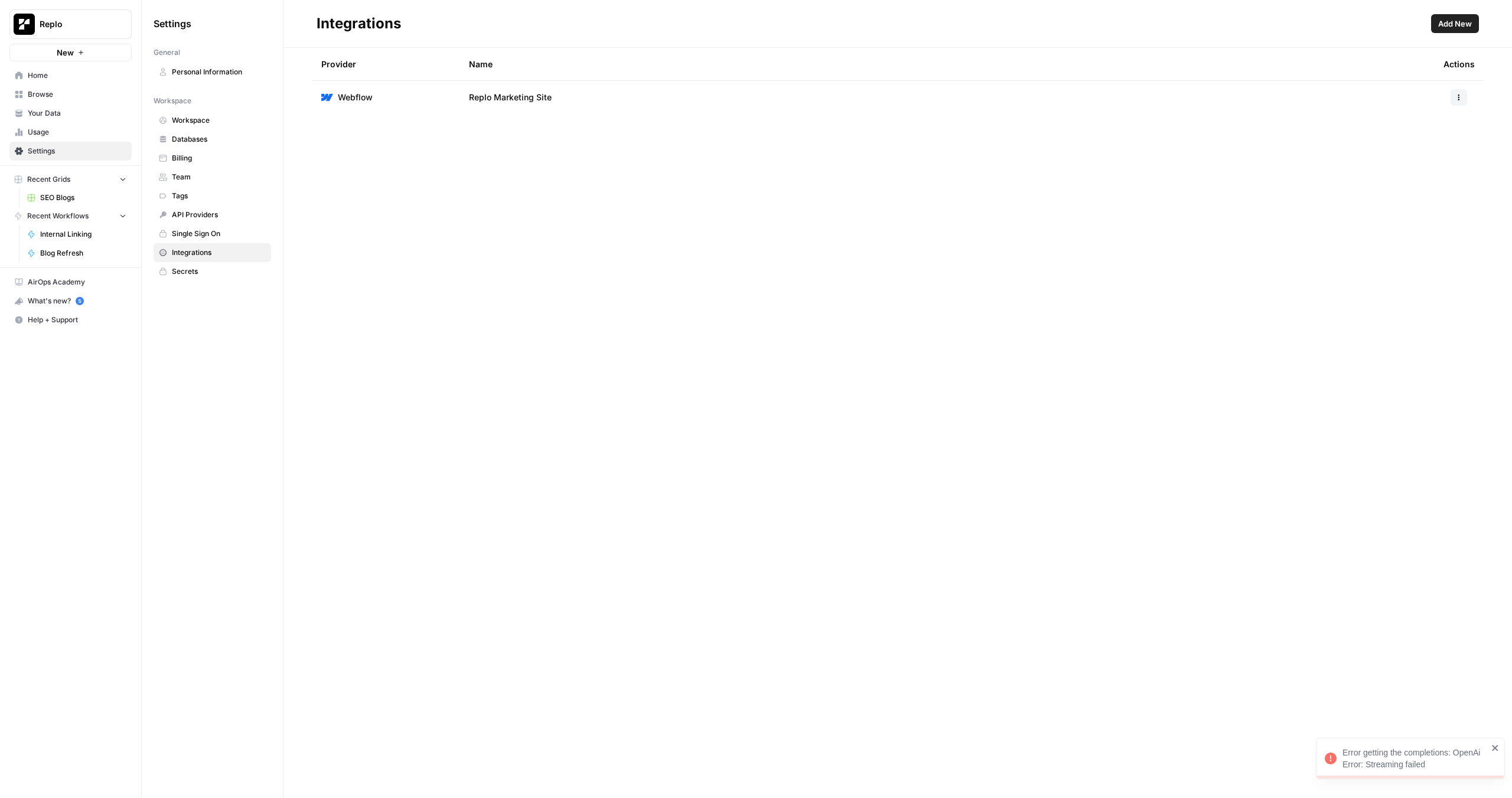
click at [61, 86] on link "Browse" at bounding box center [70, 94] width 123 height 19
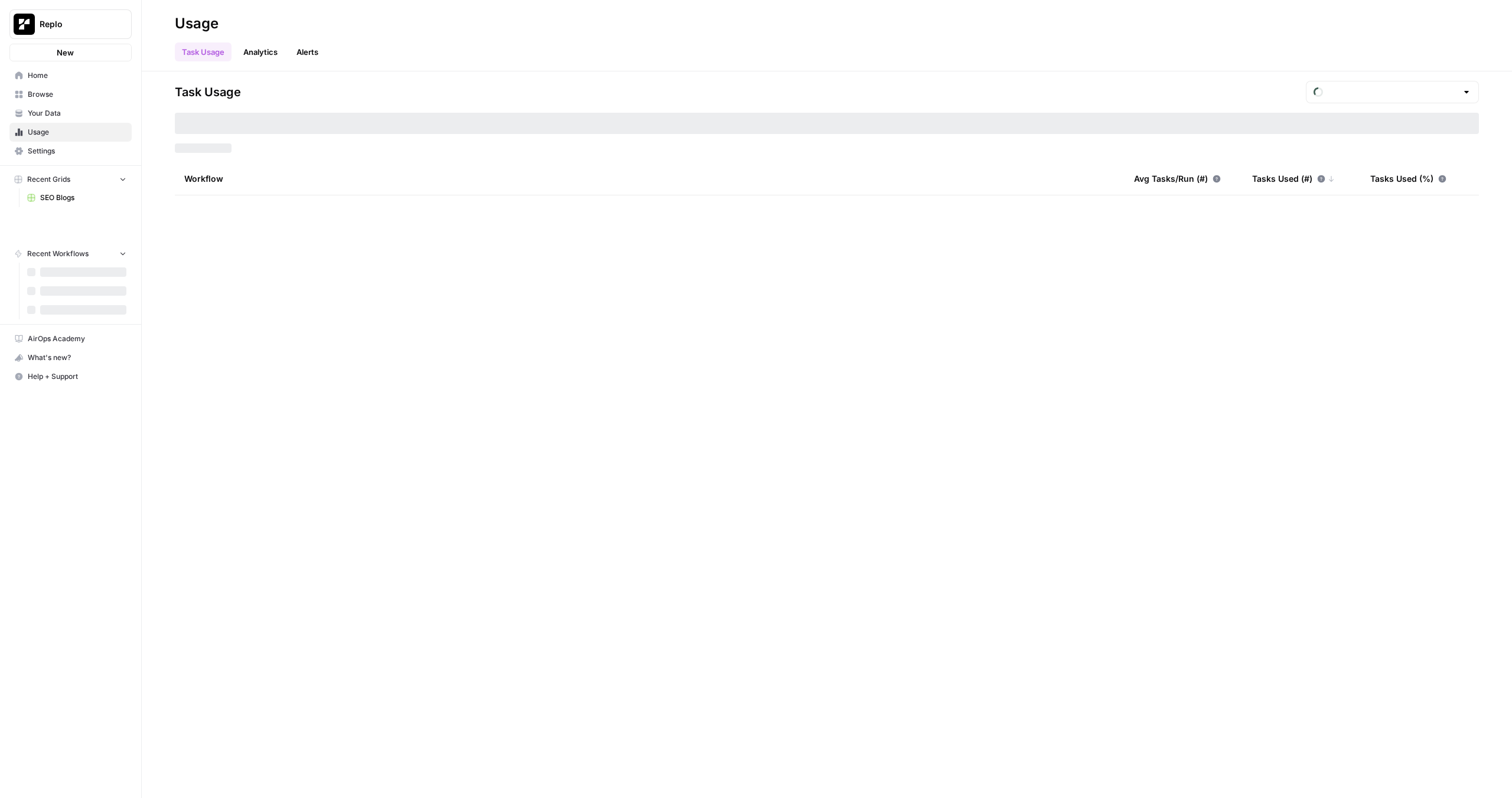
type input "August Included Tasks"
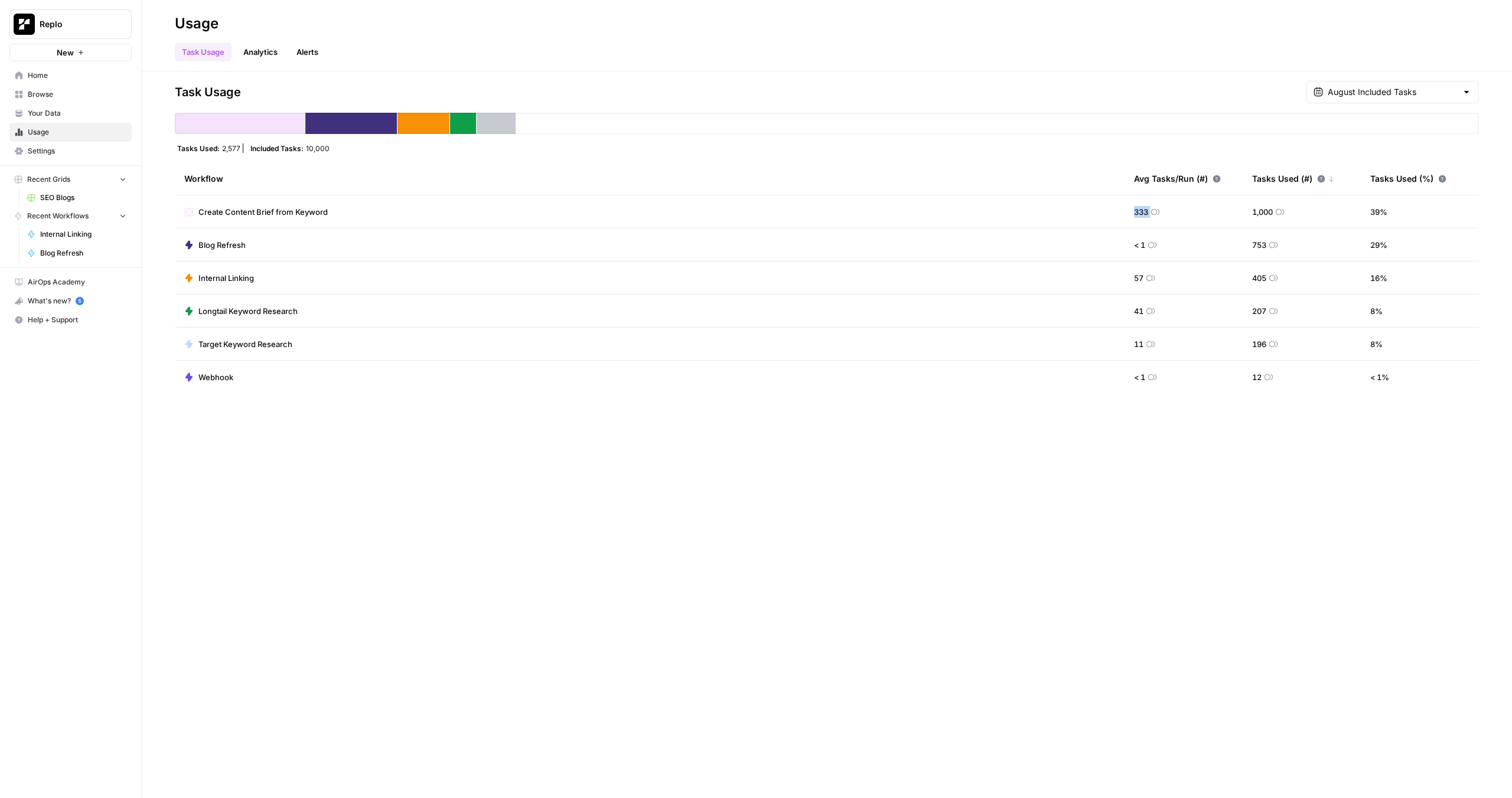
drag, startPoint x: 1129, startPoint y: 211, endPoint x: 1202, endPoint y: 215, distance: 73.1
click at [1202, 215] on td "333" at bounding box center [1184, 212] width 118 height 33
click at [1405, 87] on input "text" at bounding box center [1392, 93] width 130 height 12
click at [1393, 161] on div "Aug 13, 2025 11 am - Aug 20, 2025 4 pm" at bounding box center [1408, 159] width 122 height 10
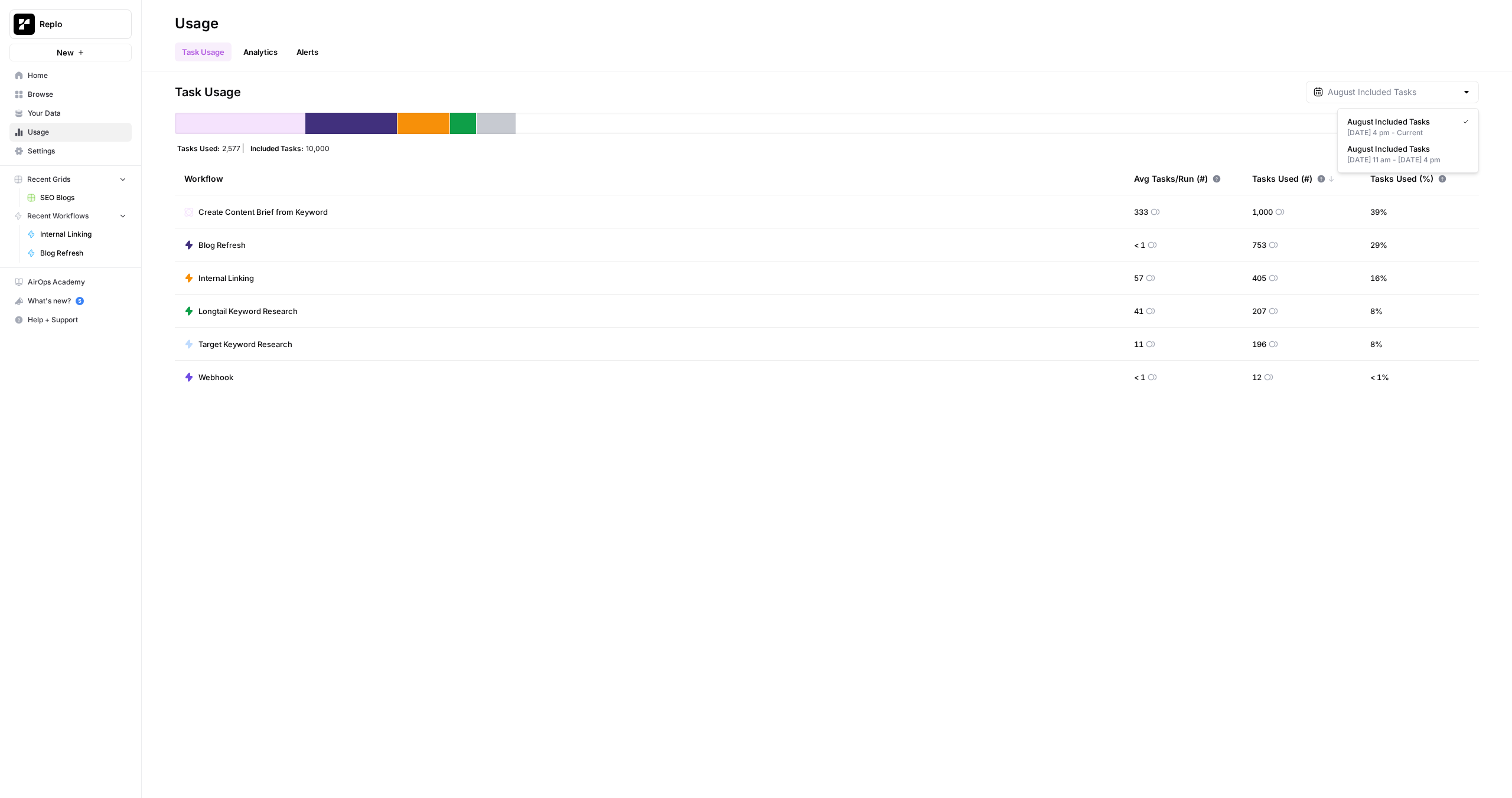
type input "August Included Tasks"
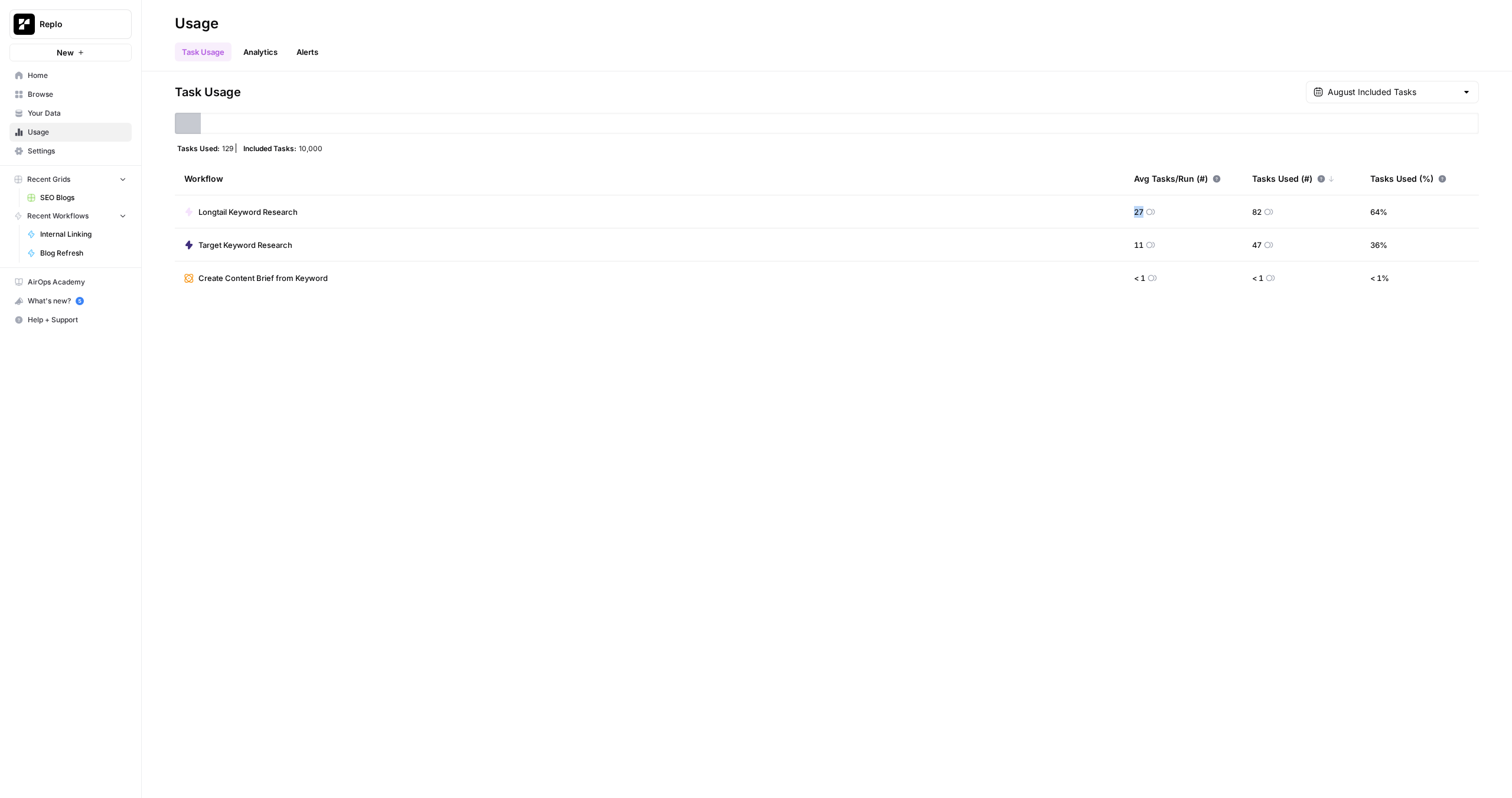
drag, startPoint x: 1135, startPoint y: 207, endPoint x: 1155, endPoint y: 309, distance: 103.9
click at [1155, 309] on div "Task Usage August Included Tasks Tasks Used: 129 Included Tasks: 10,000 Workflo…" at bounding box center [826, 435] width 1370 height 727
click at [1154, 308] on div "Task Usage August Included Tasks Tasks Used: 129 Included Tasks: 10,000 Workflo…" at bounding box center [826, 435] width 1370 height 727
click at [1385, 94] on input "text" at bounding box center [1392, 93] width 130 height 12
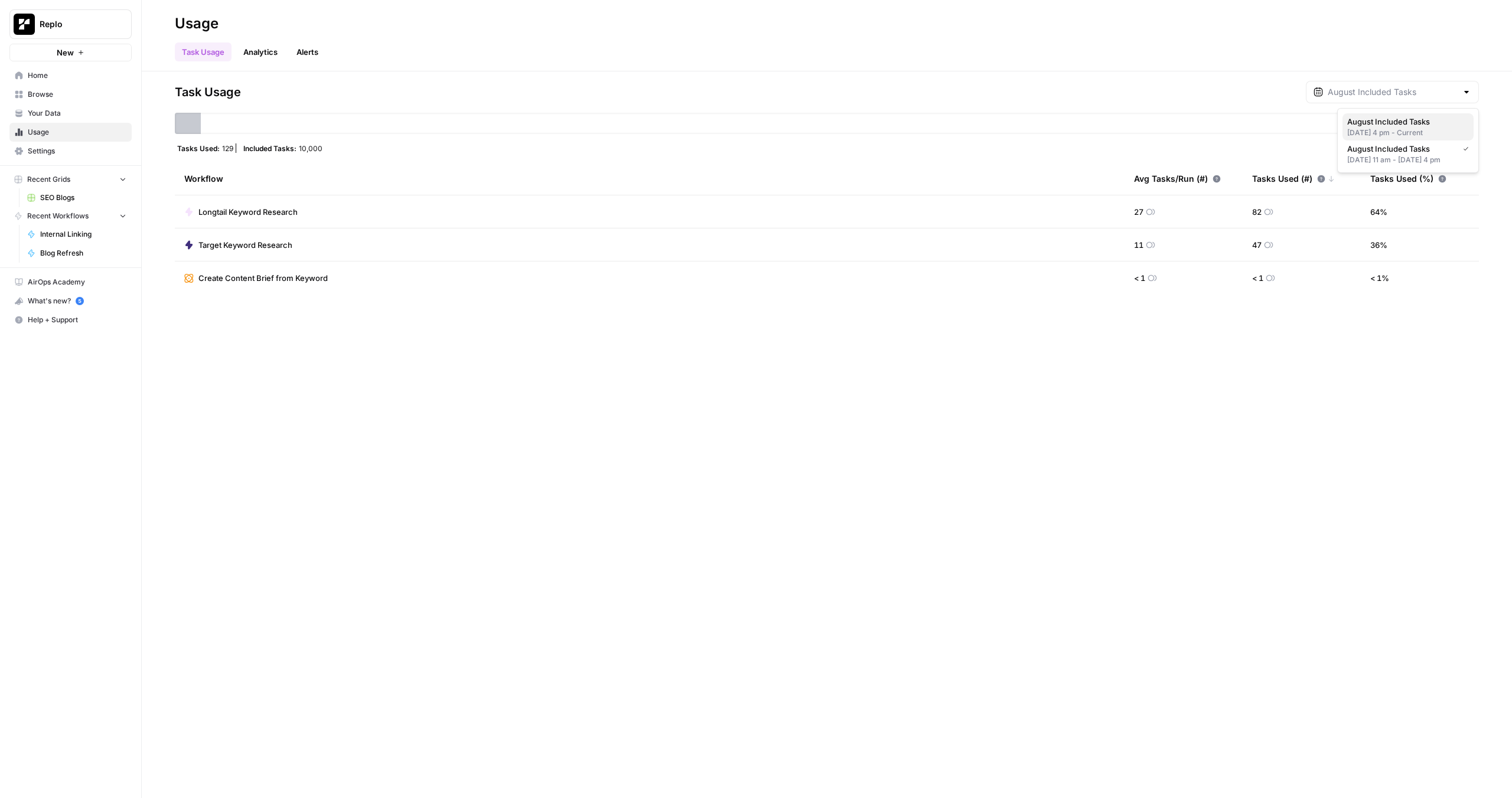
click at [1371, 120] on span "August Included Tasks" at bounding box center [1406, 122] width 117 height 12
type input "August Included Tasks"
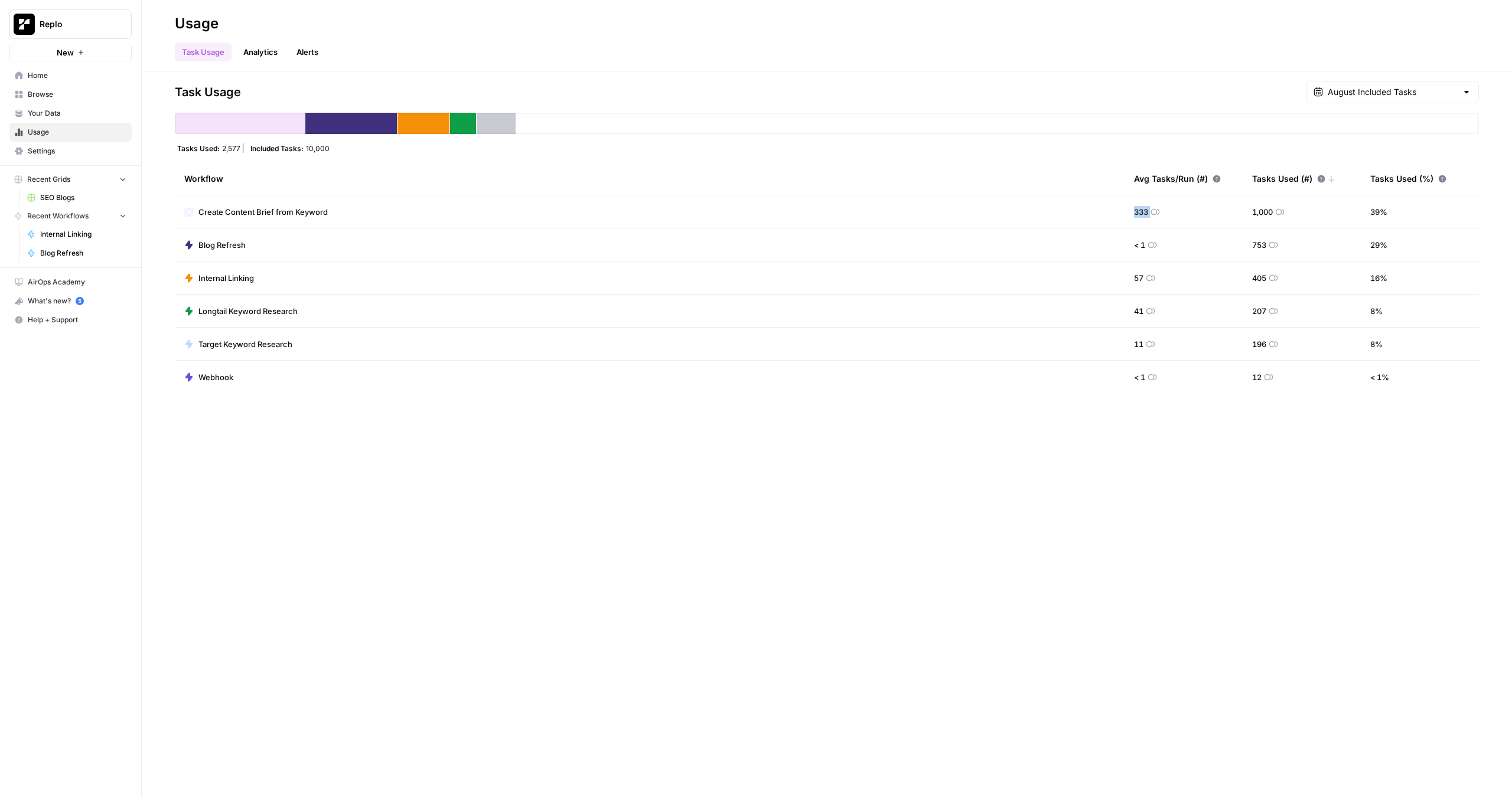
drag, startPoint x: 1134, startPoint y: 216, endPoint x: 1186, endPoint y: 216, distance: 52.0
click at [1186, 216] on td "333" at bounding box center [1184, 212] width 118 height 33
drag, startPoint x: 1142, startPoint y: 260, endPoint x: 1127, endPoint y: 426, distance: 166.7
click at [1127, 426] on div "Task Usage August Included Tasks Tasks Used: 2,577 Included Tasks: 10,000 Workf…" at bounding box center [826, 435] width 1370 height 727
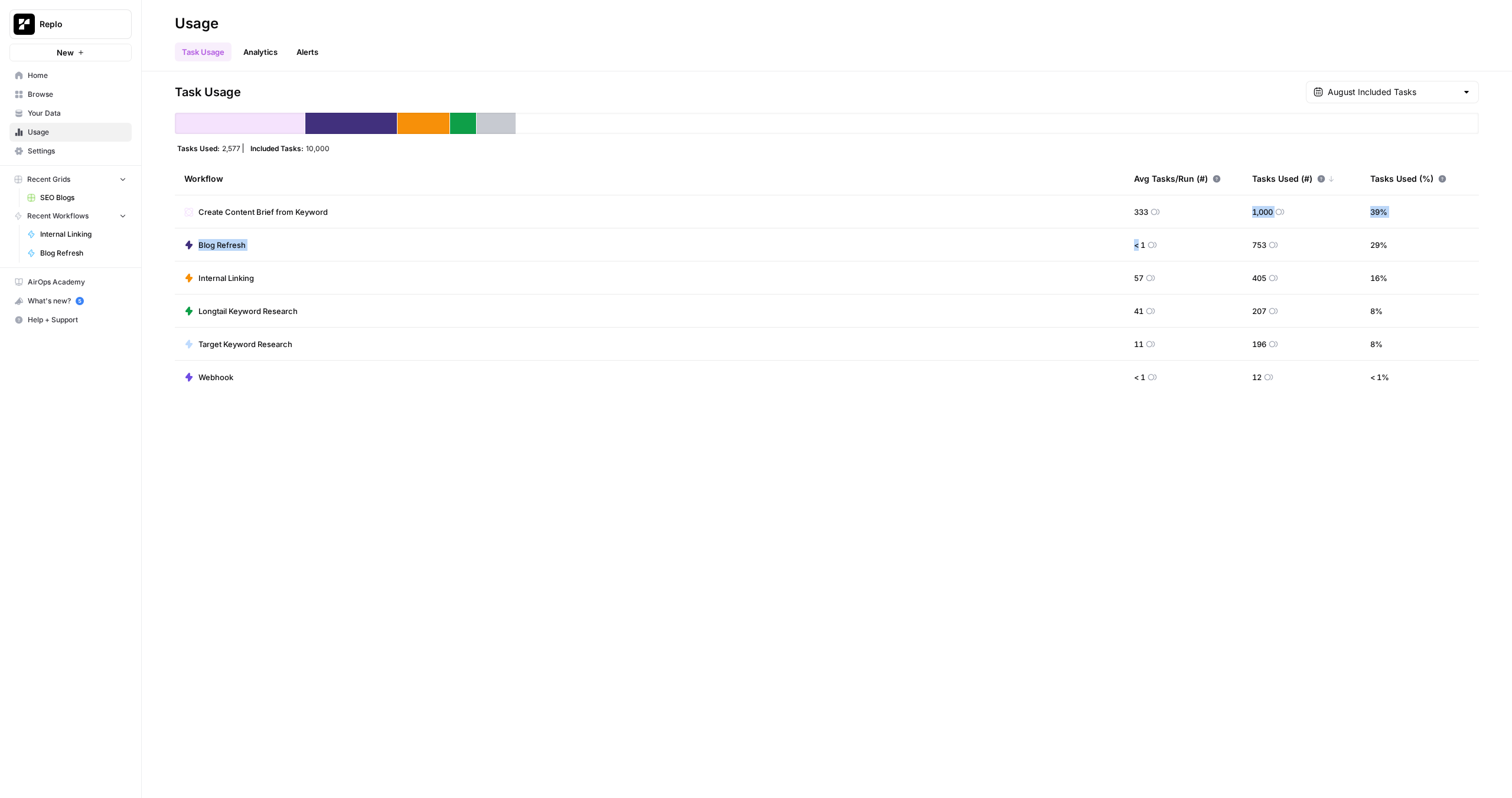
click at [1126, 425] on div "Task Usage August Included Tasks Tasks Used: 2,577 Included Tasks: 10,000 Workf…" at bounding box center [826, 435] width 1370 height 727
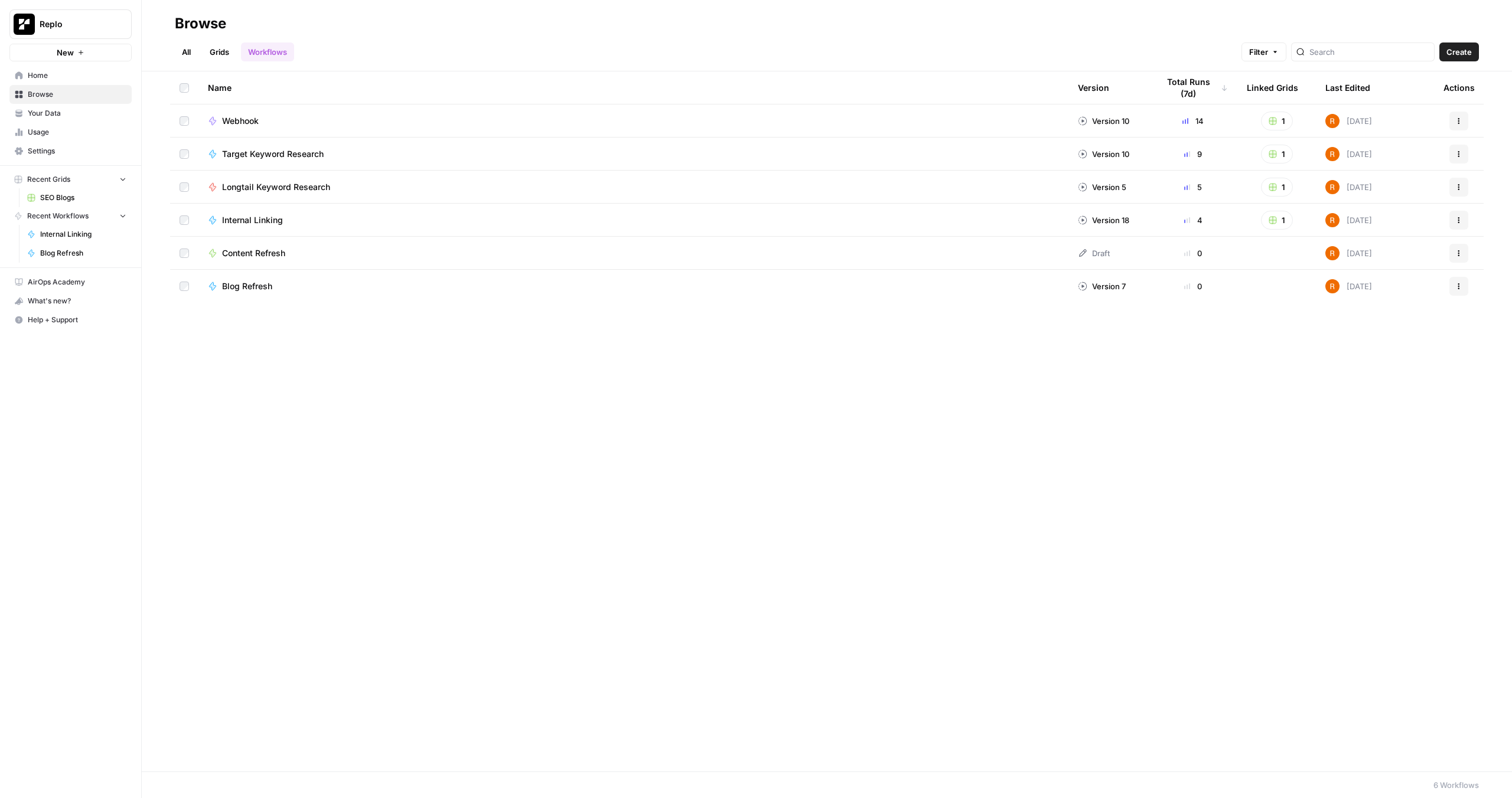
click at [1455, 249] on icon "button" at bounding box center [1459, 253] width 7 height 7
click at [1366, 353] on span "Delete" at bounding box center [1406, 351] width 94 height 12
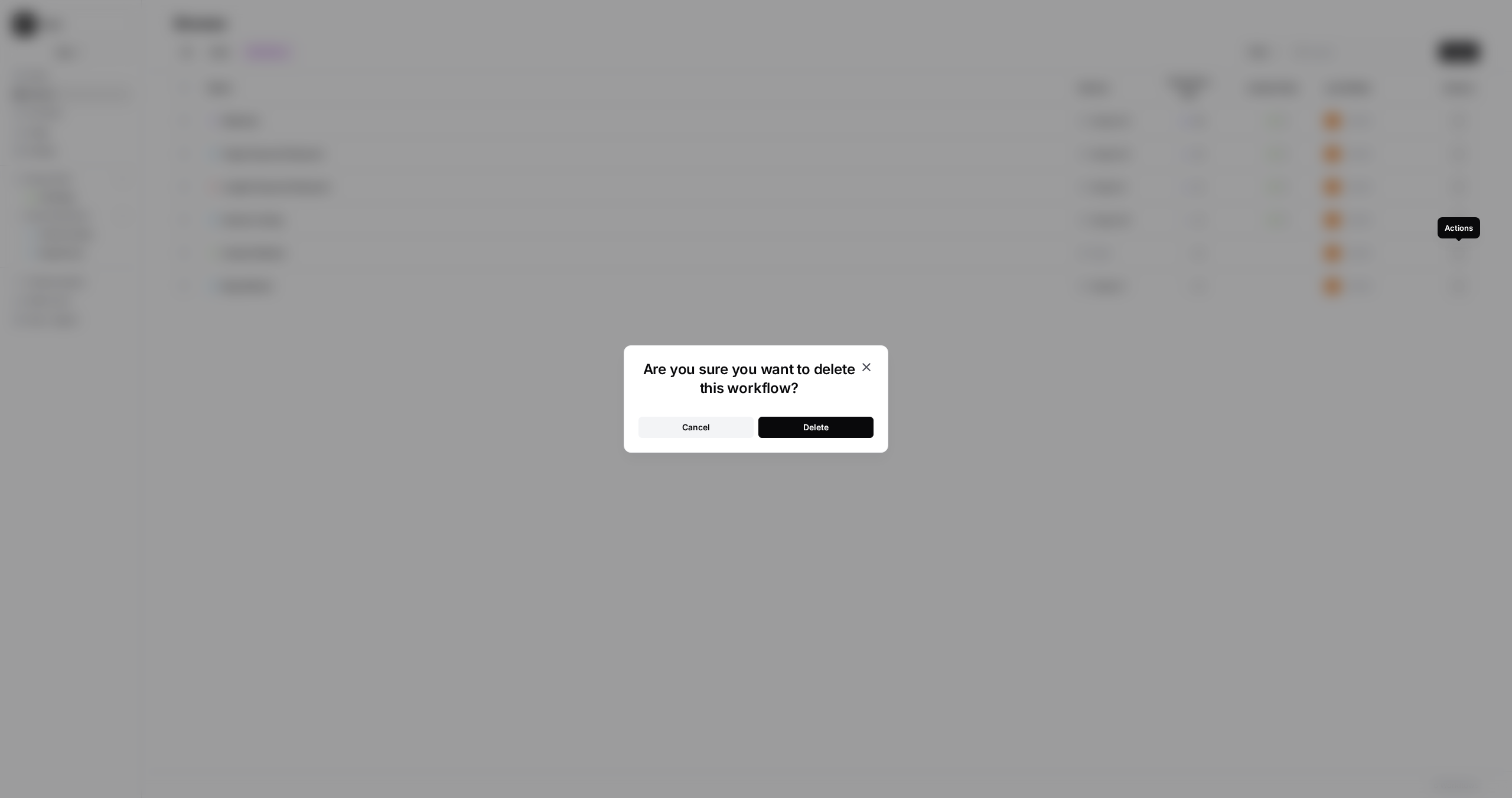
click at [708, 427] on div "Cancel" at bounding box center [696, 428] width 27 height 12
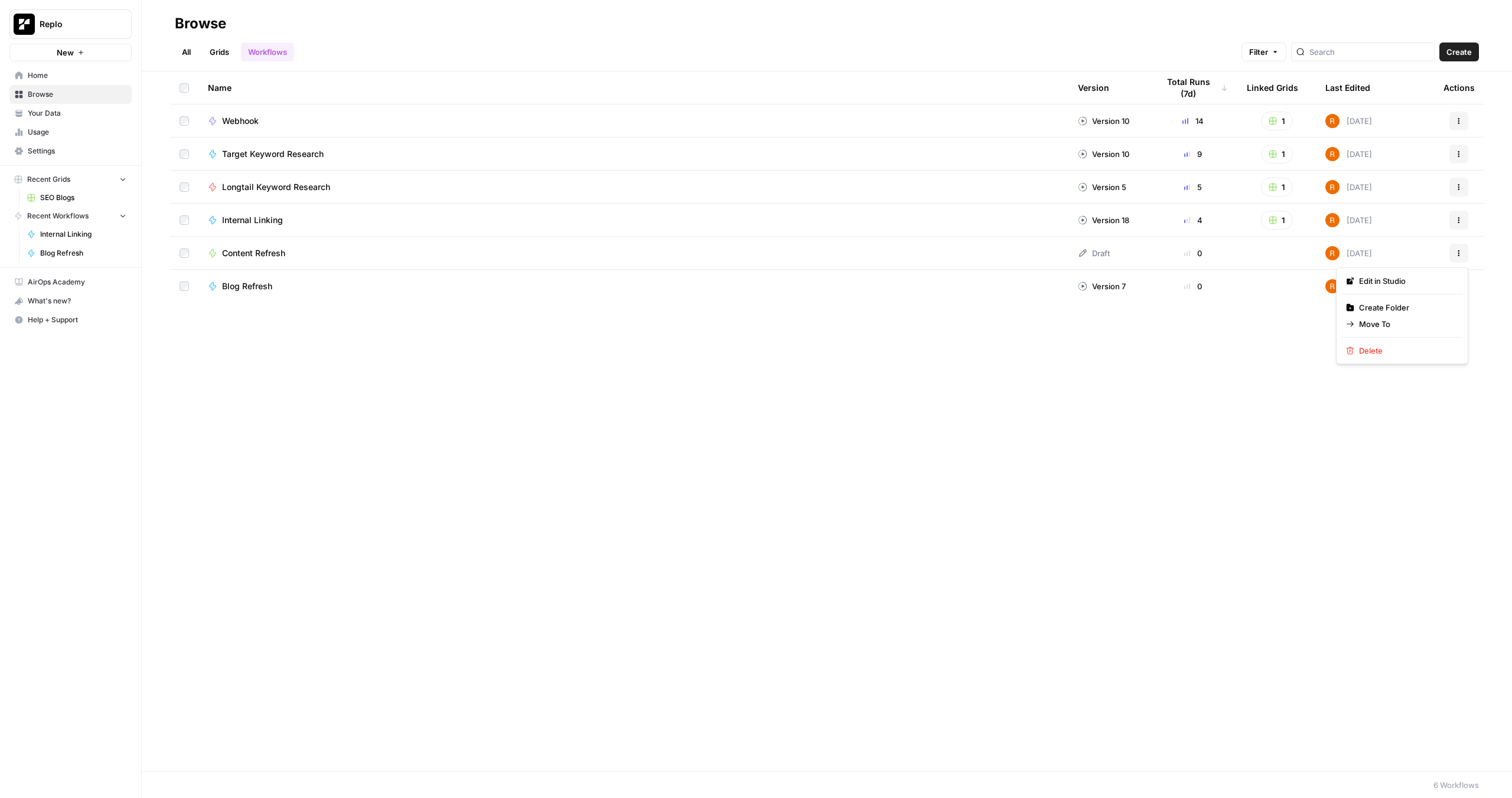
click at [1466, 249] on button "Actions" at bounding box center [1459, 253] width 19 height 19
click at [1400, 348] on span "Delete" at bounding box center [1406, 351] width 94 height 12
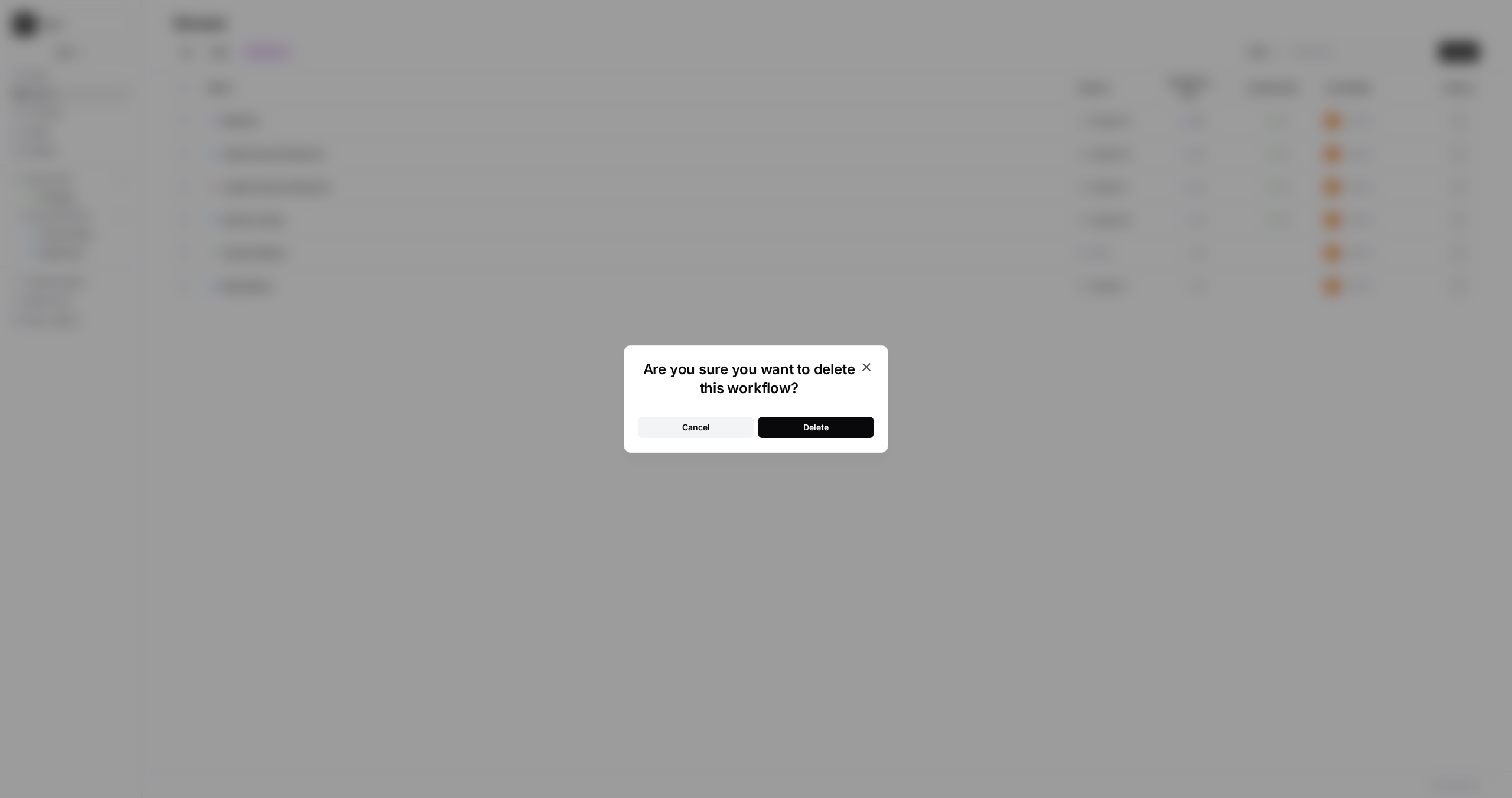
click at [786, 431] on button "Delete" at bounding box center [816, 427] width 115 height 21
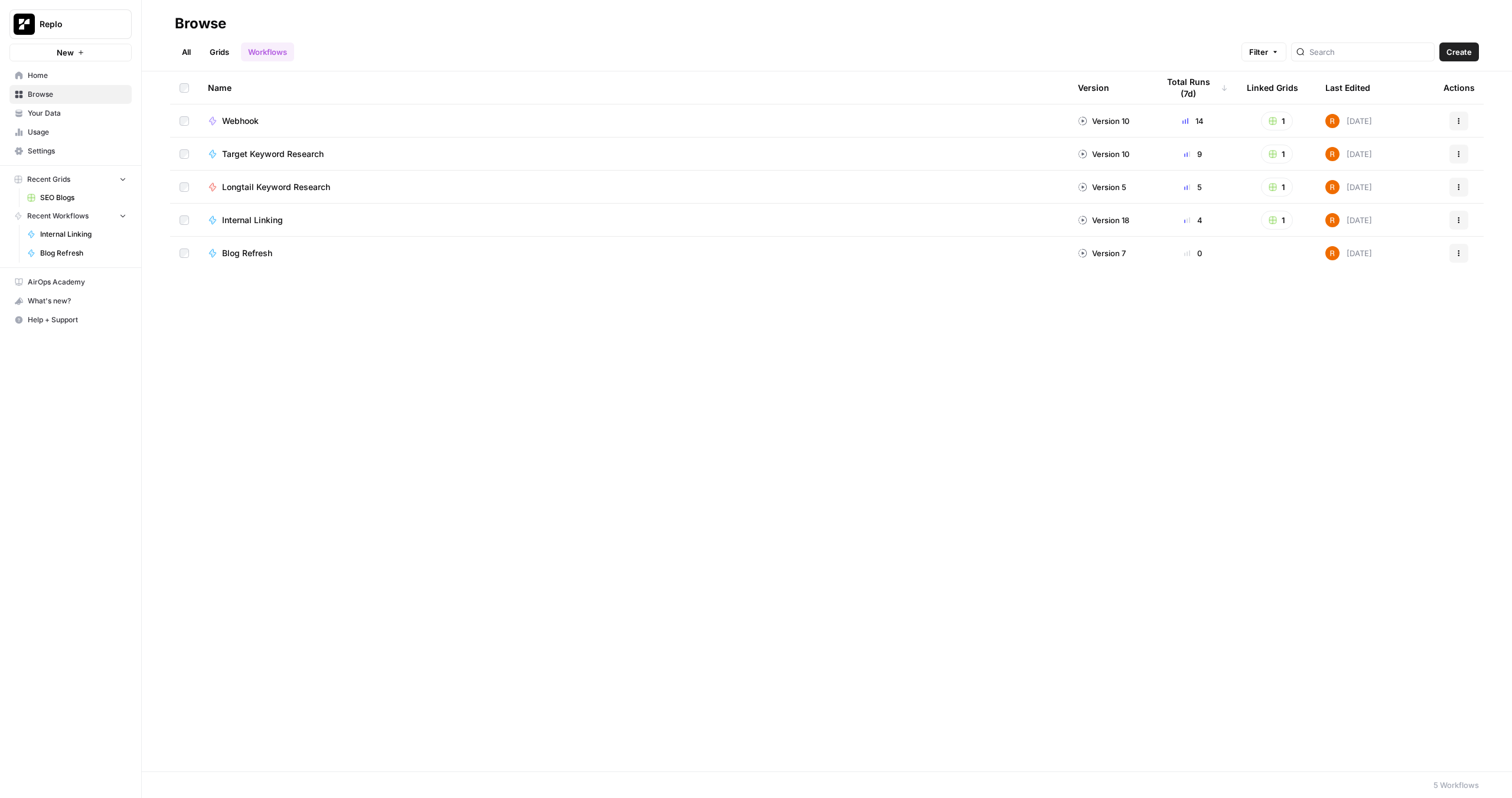
click at [63, 115] on span "Your Data" at bounding box center [76, 113] width 99 height 10
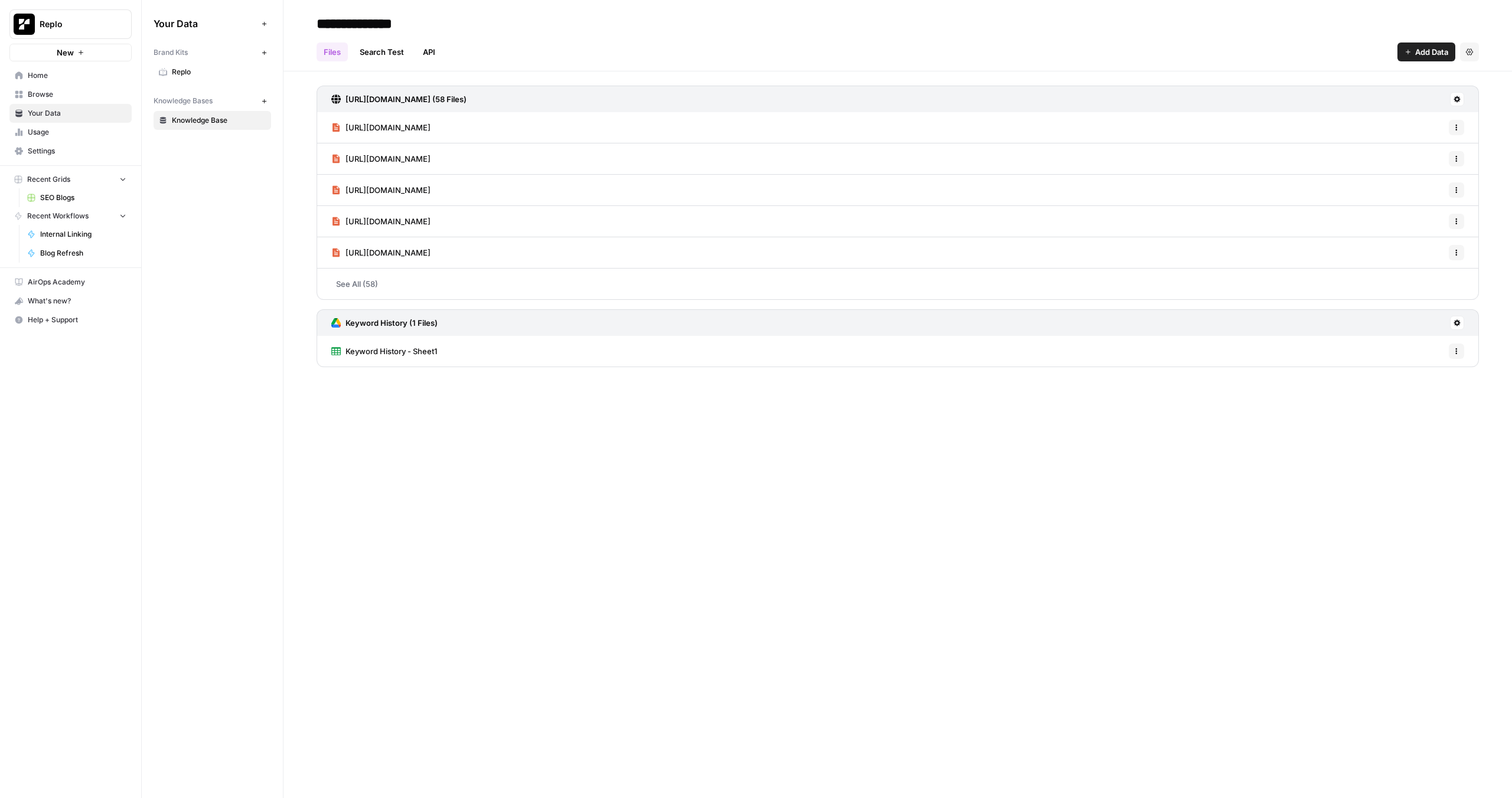
click at [421, 364] on link "Keyword History - Sheet1" at bounding box center [383, 351] width 105 height 31
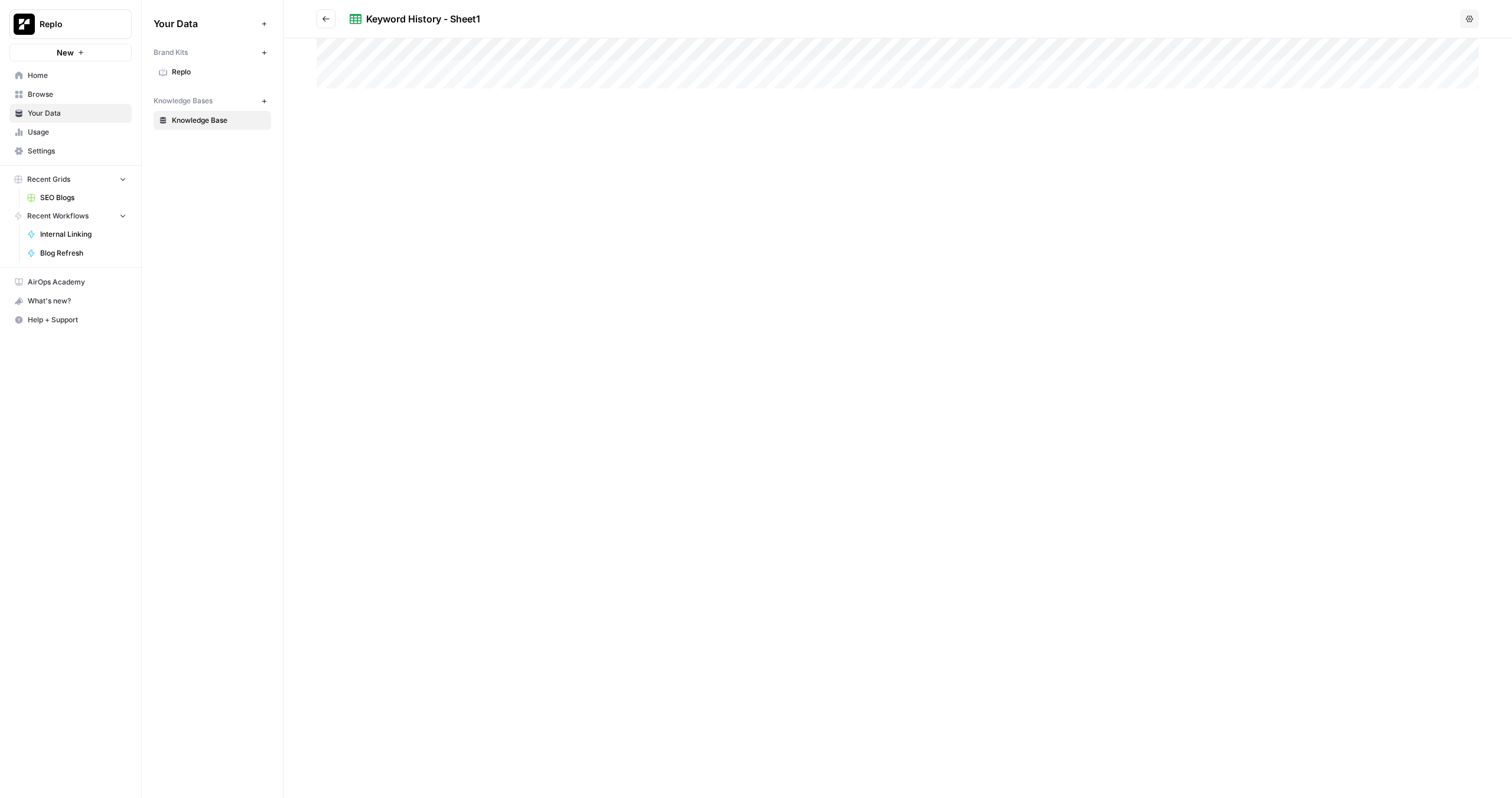
click at [328, 19] on icon "Go back" at bounding box center [326, 19] width 7 height 5
